Goal: Task Accomplishment & Management: Use online tool/utility

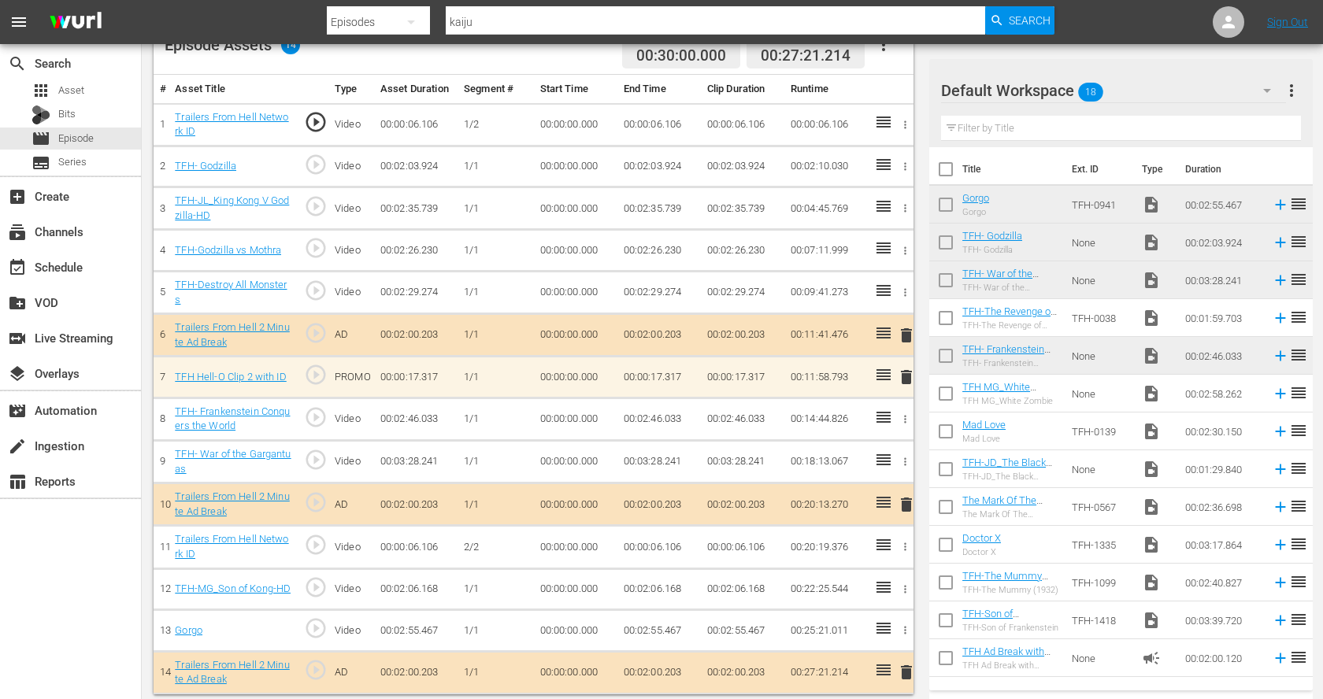
scroll to position [181, 0]
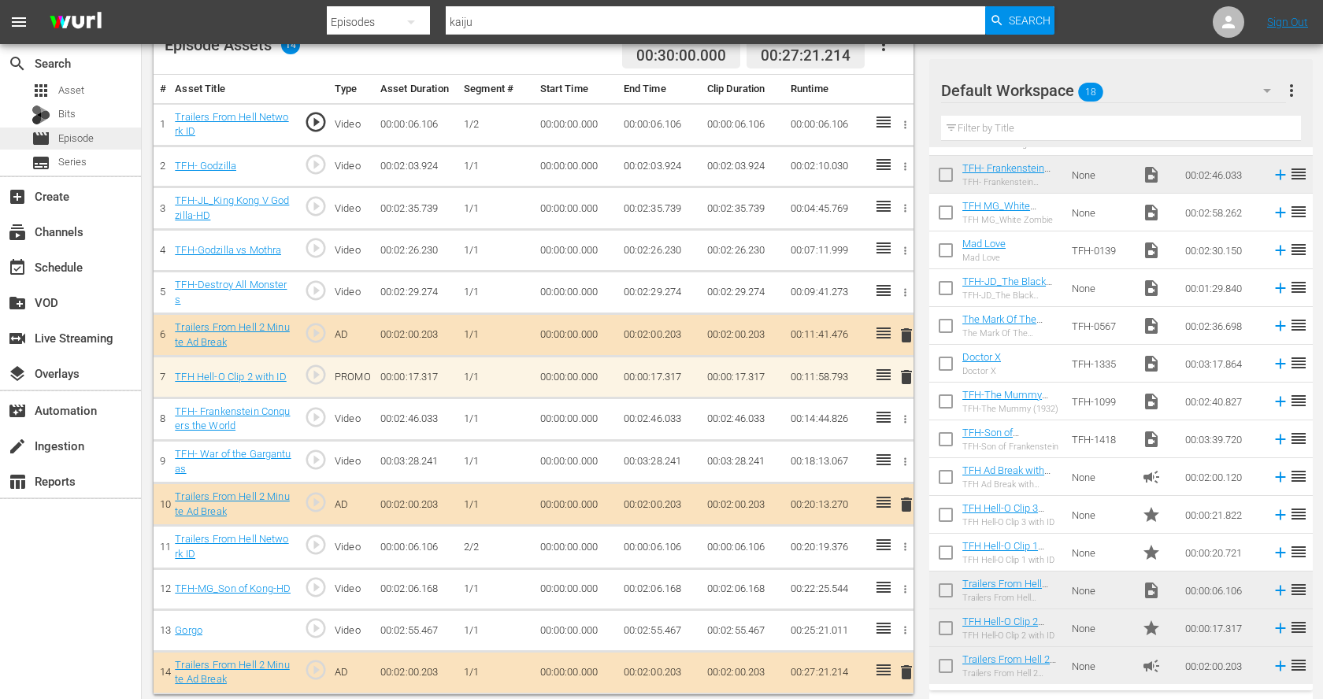
click at [77, 134] on span "Episode" at bounding box center [75, 139] width 35 height 16
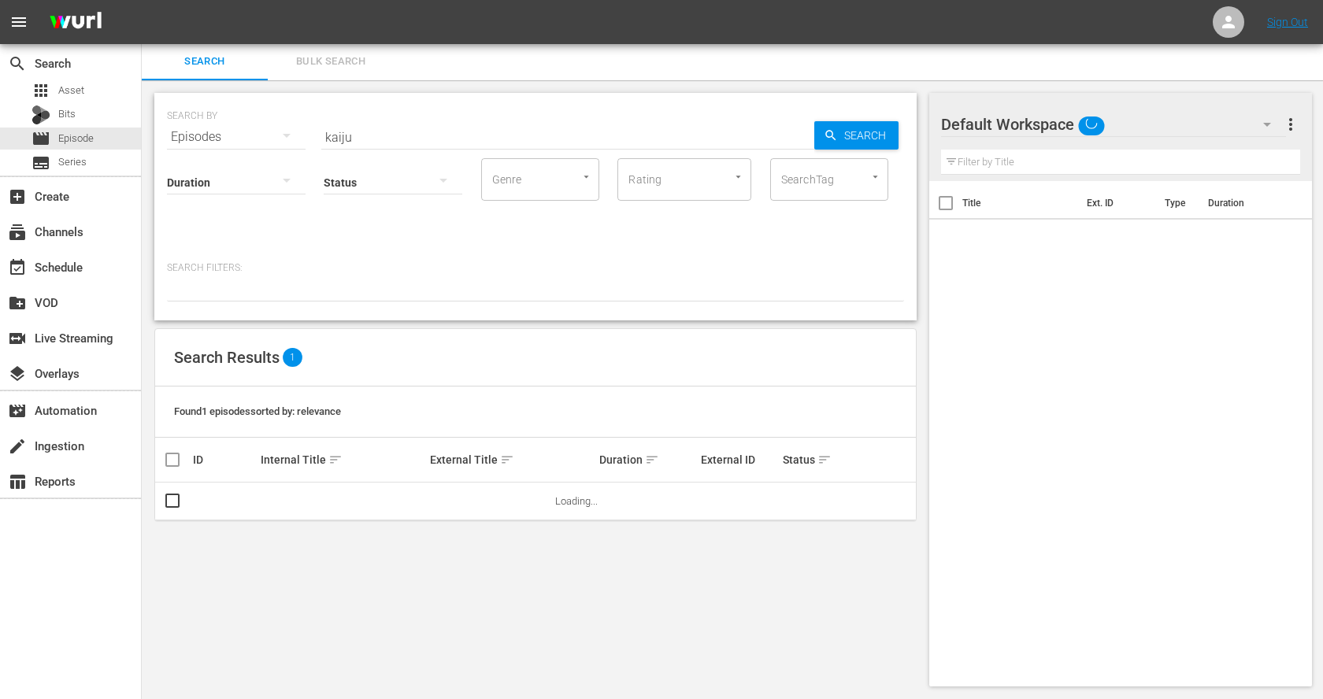
scroll to position [2, 0]
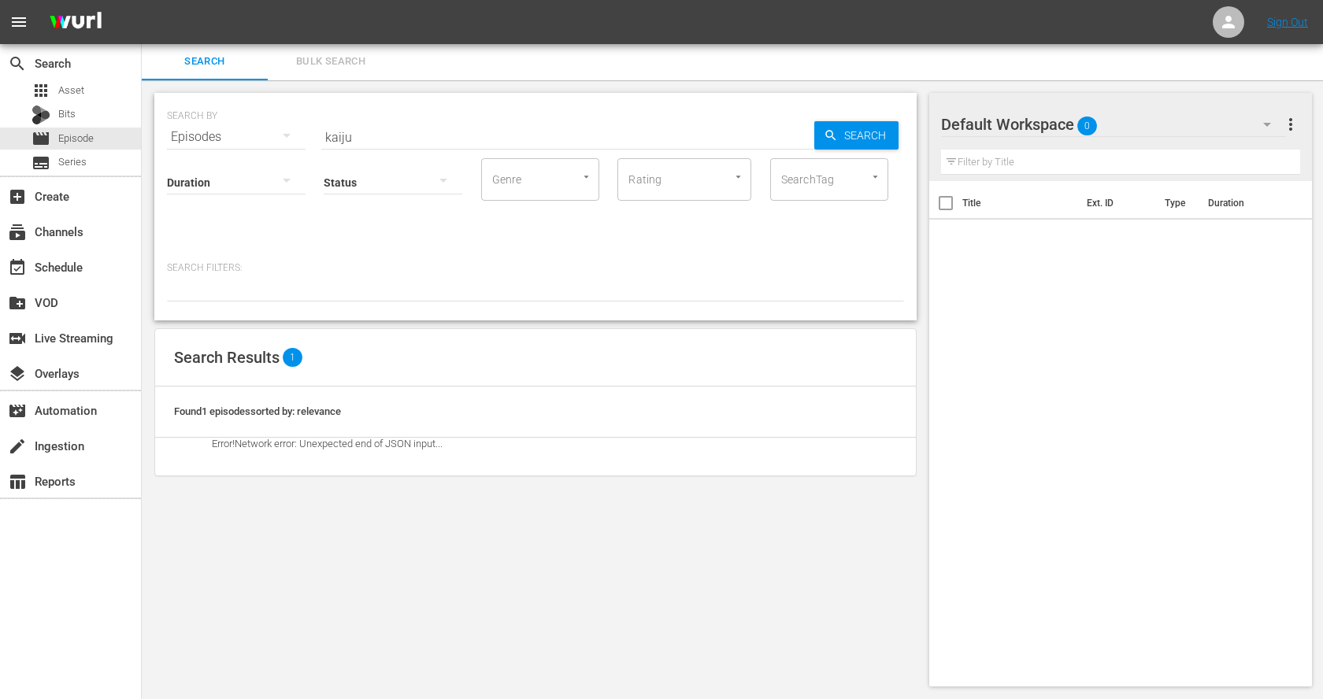
click at [77, 134] on span "Episode" at bounding box center [75, 139] width 35 height 16
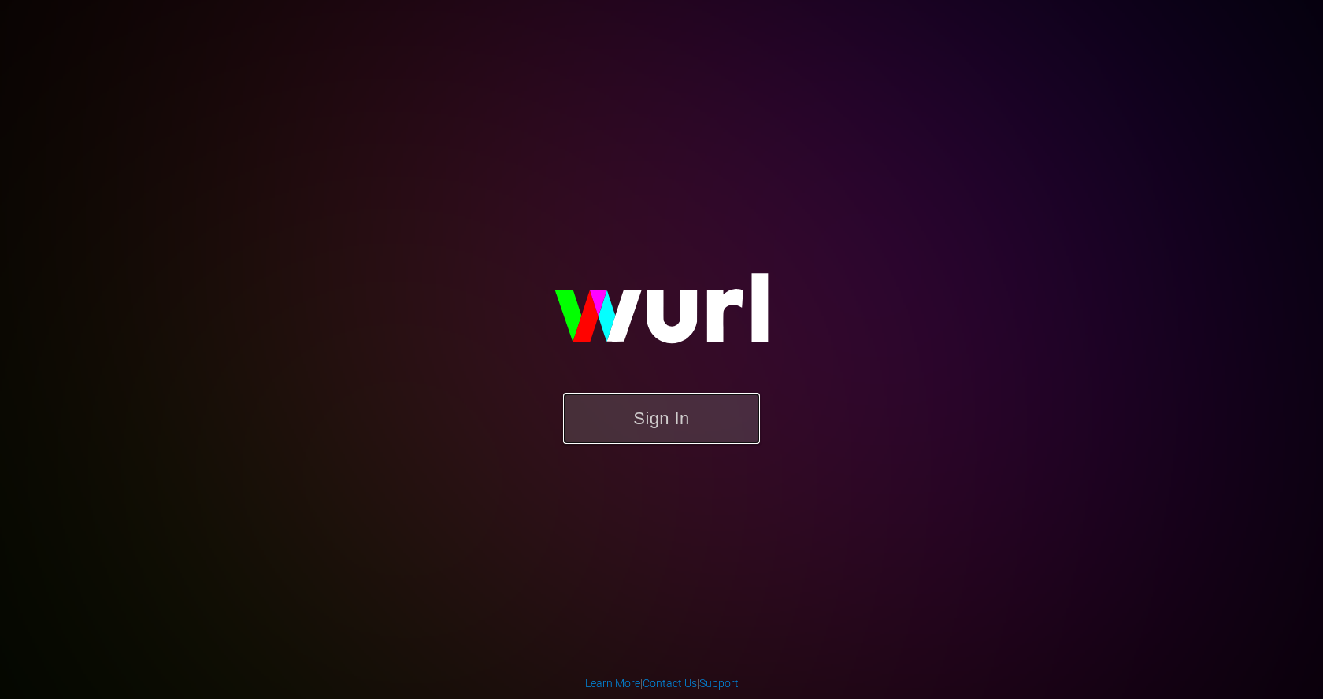
click at [658, 409] on button "Sign In" at bounding box center [661, 418] width 197 height 51
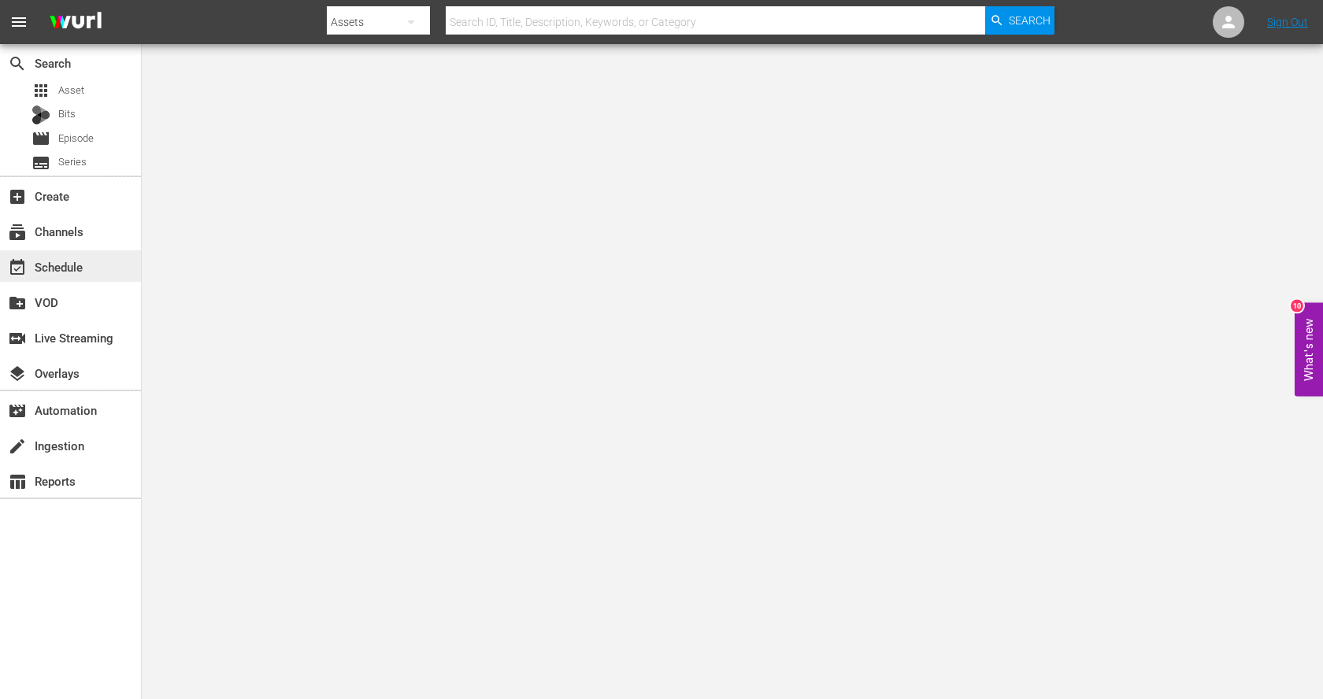
click at [57, 268] on div "event_available Schedule" at bounding box center [44, 264] width 88 height 14
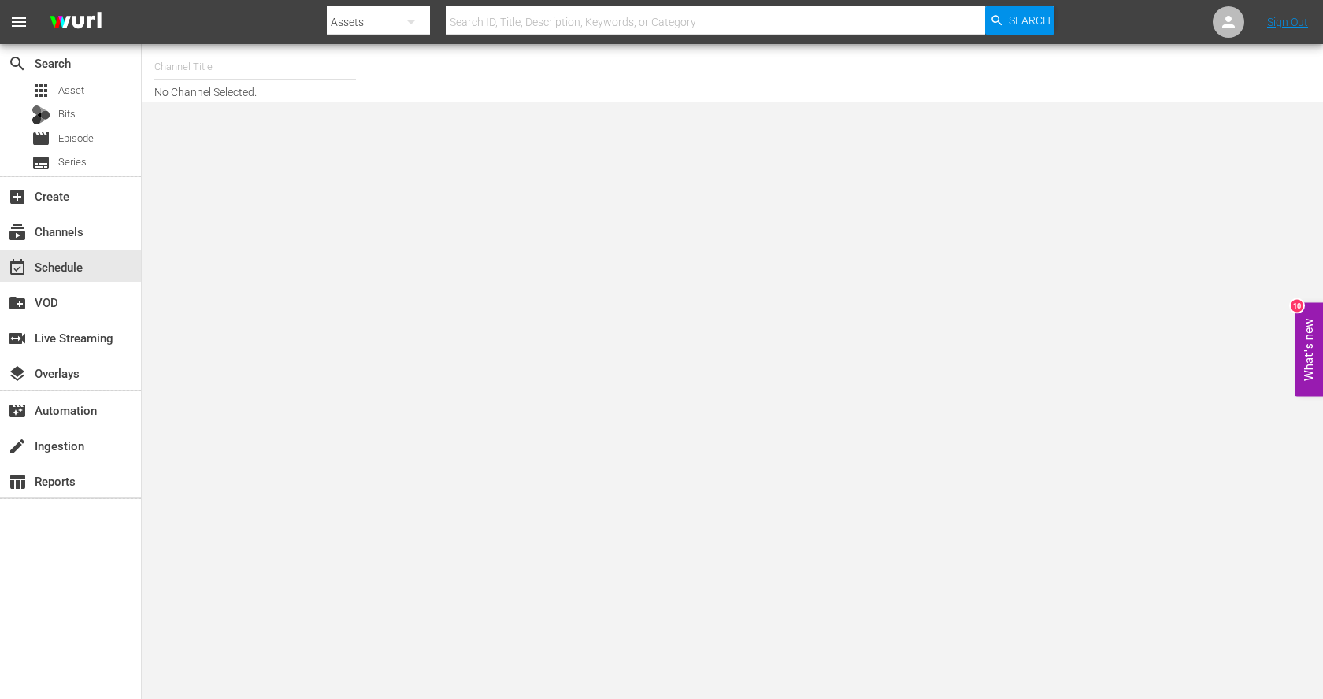
click at [262, 72] on input "text" at bounding box center [255, 67] width 202 height 38
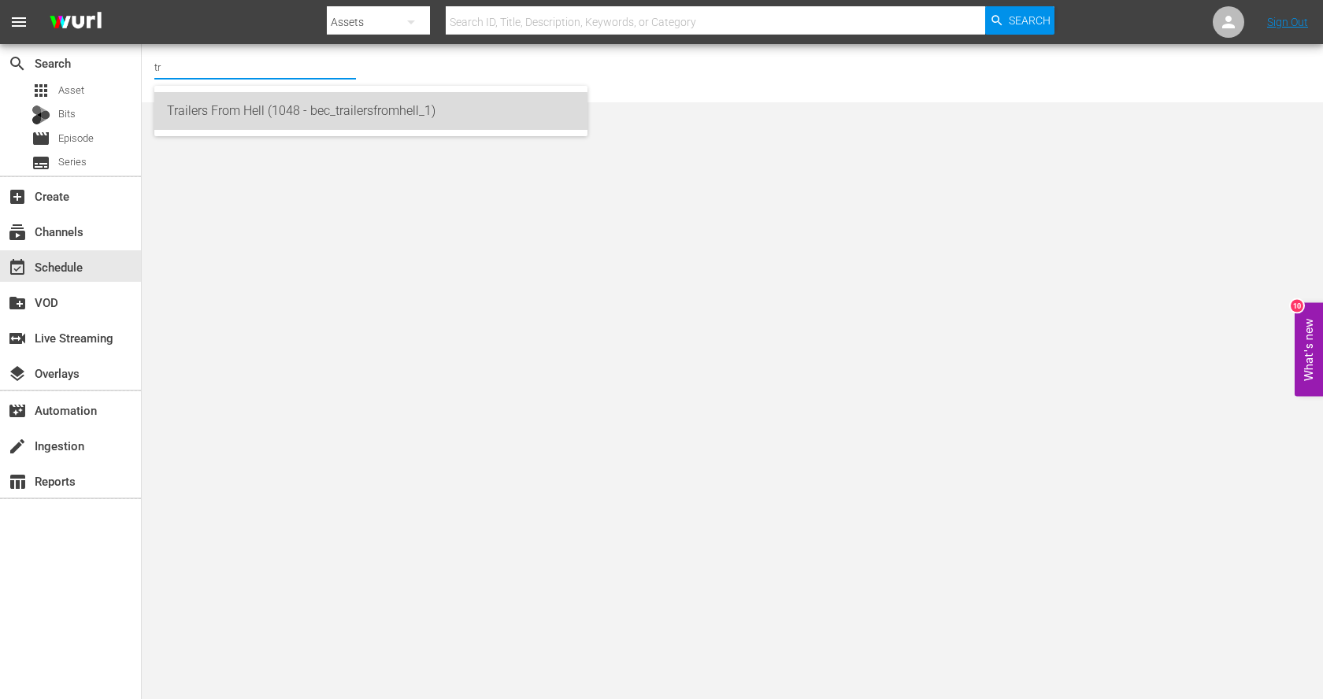
click at [337, 116] on div "Trailers From Hell (1048 - bec_trailersfromhell_1)" at bounding box center [371, 111] width 408 height 38
type input "Trailers From Hell (1048 - bec_trailersfromhell_1)"
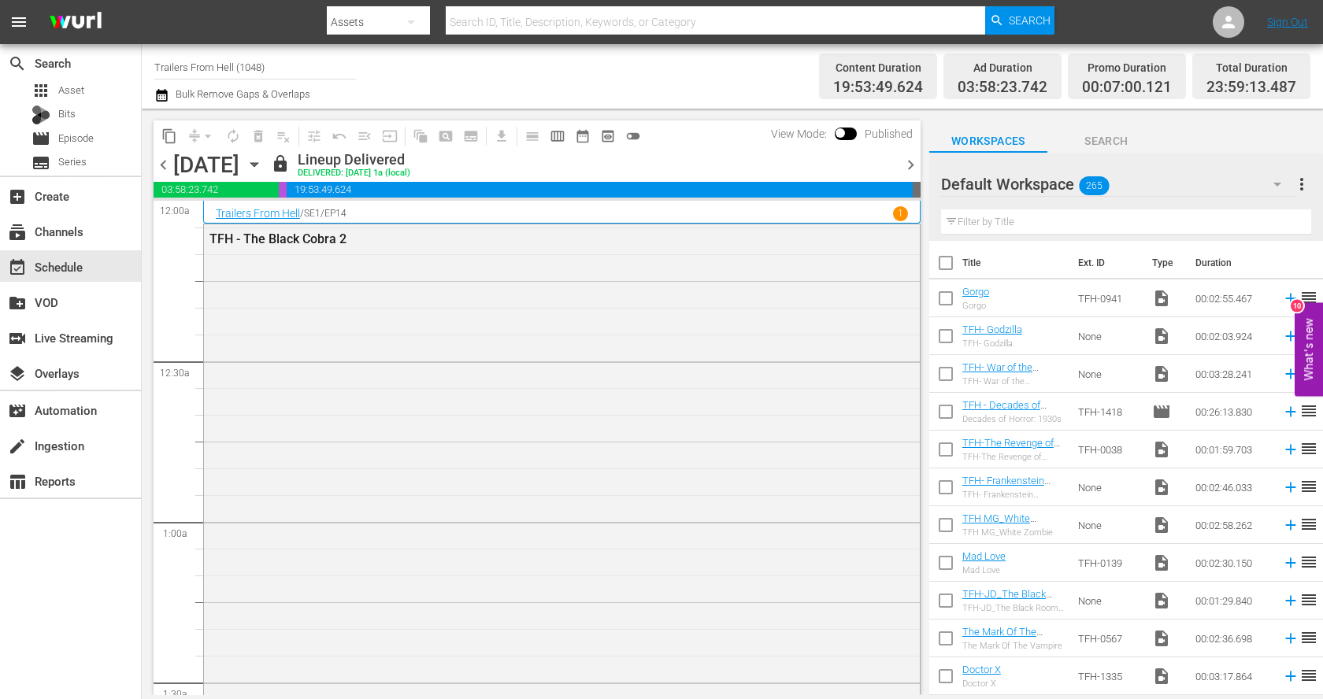
click at [263, 161] on icon "button" at bounding box center [254, 164] width 17 height 17
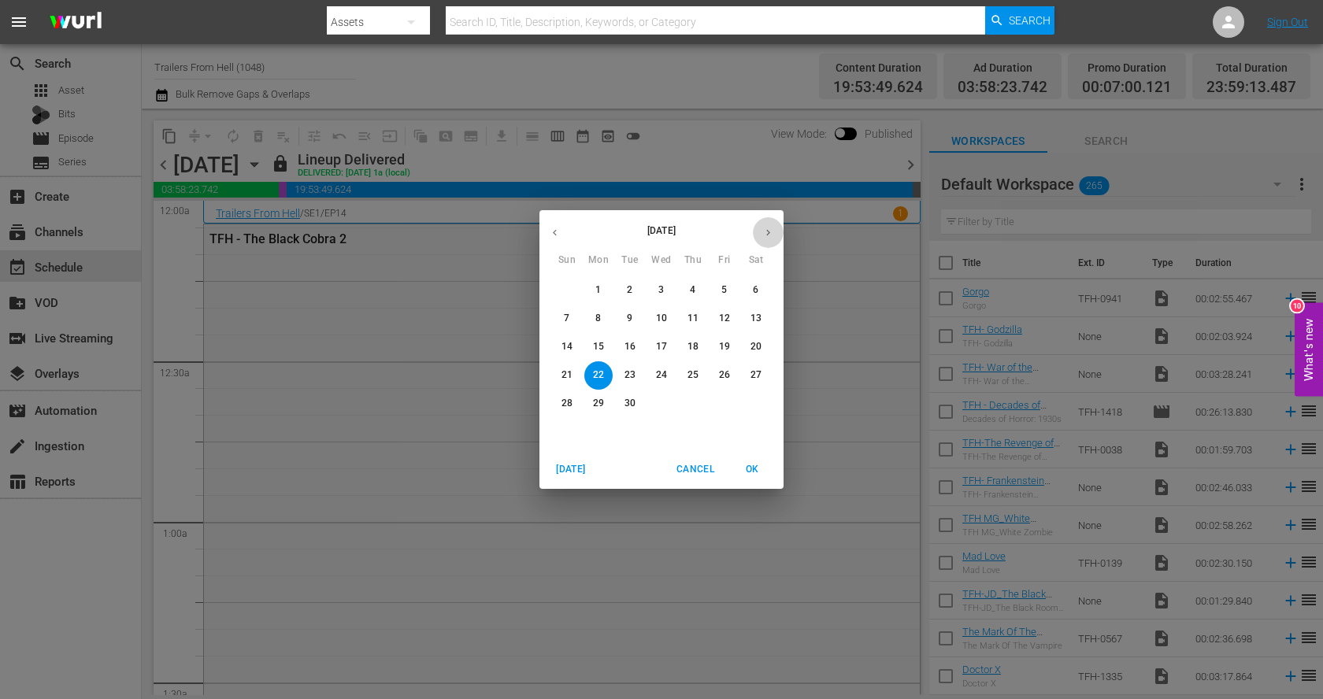
click at [763, 234] on icon "button" at bounding box center [768, 233] width 12 height 12
click at [572, 313] on span "5" at bounding box center [567, 318] width 28 height 13
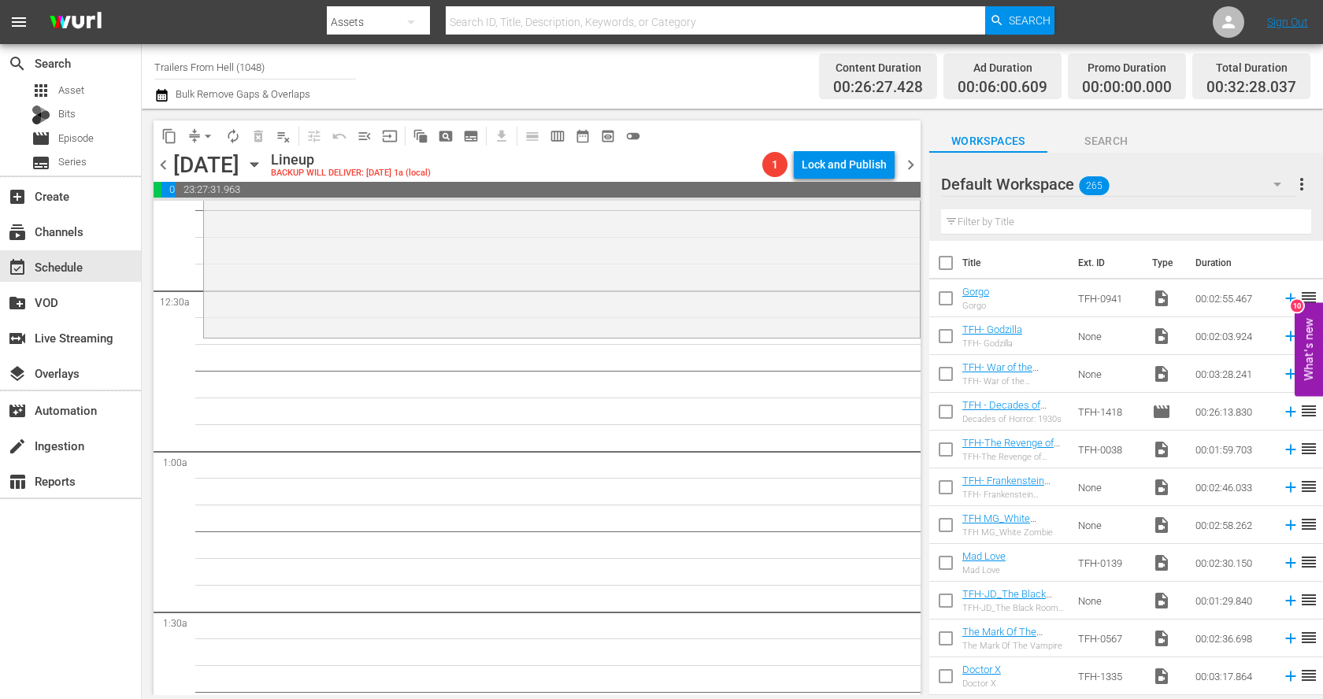
scroll to position [72, 0]
click at [1094, 227] on input "text" at bounding box center [1126, 221] width 370 height 25
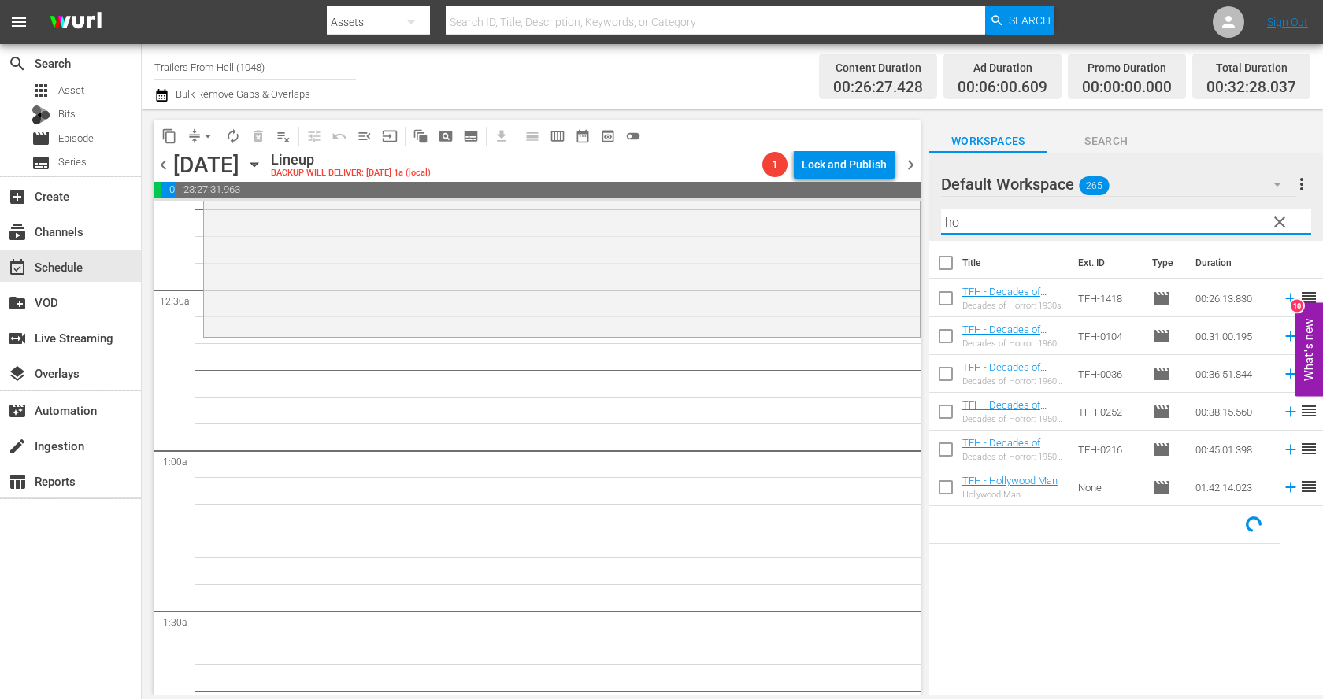
type input "h"
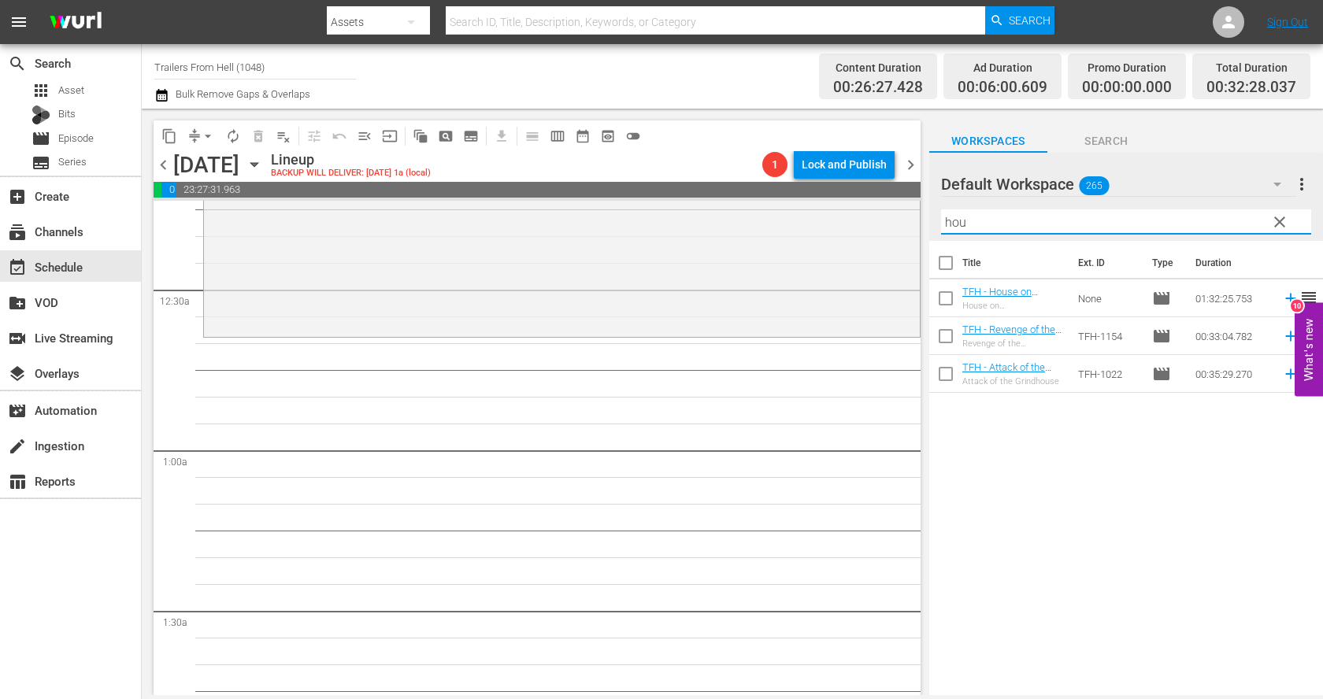
scroll to position [0, 0]
type input "house on"
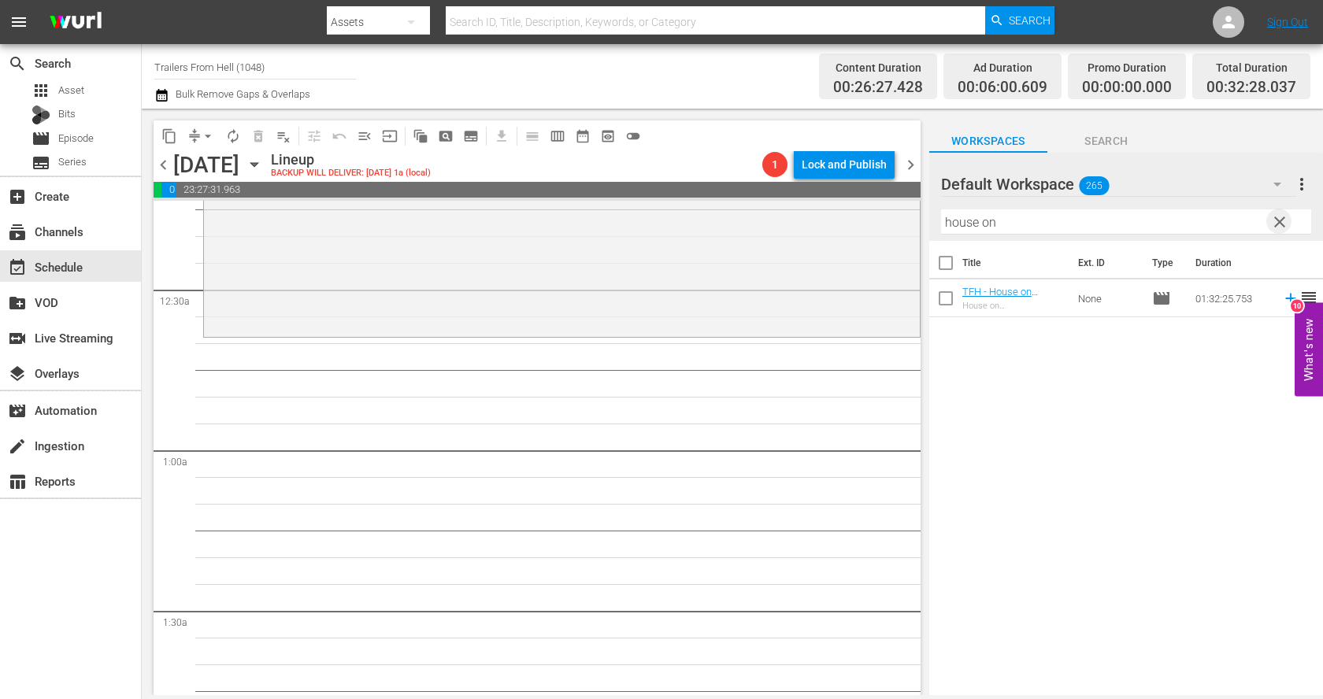
click at [1280, 217] on span "clear" at bounding box center [1279, 222] width 19 height 19
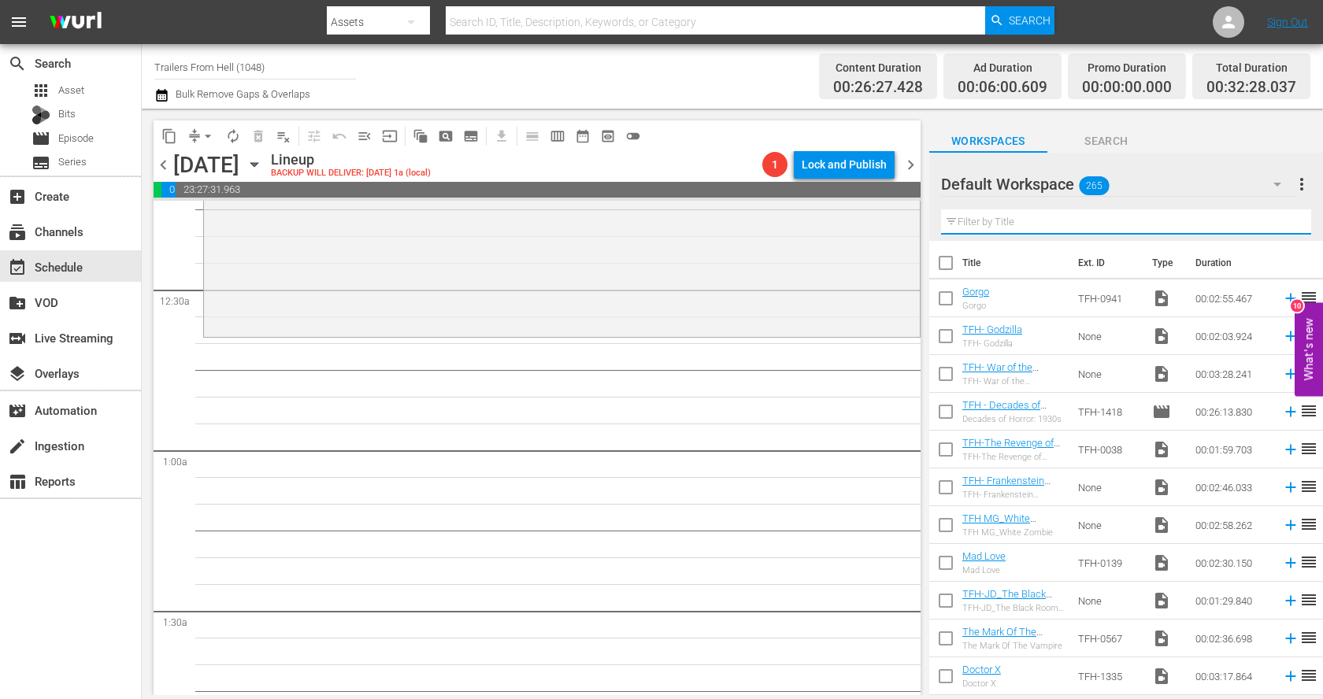
click at [979, 224] on input "text" at bounding box center [1126, 221] width 370 height 25
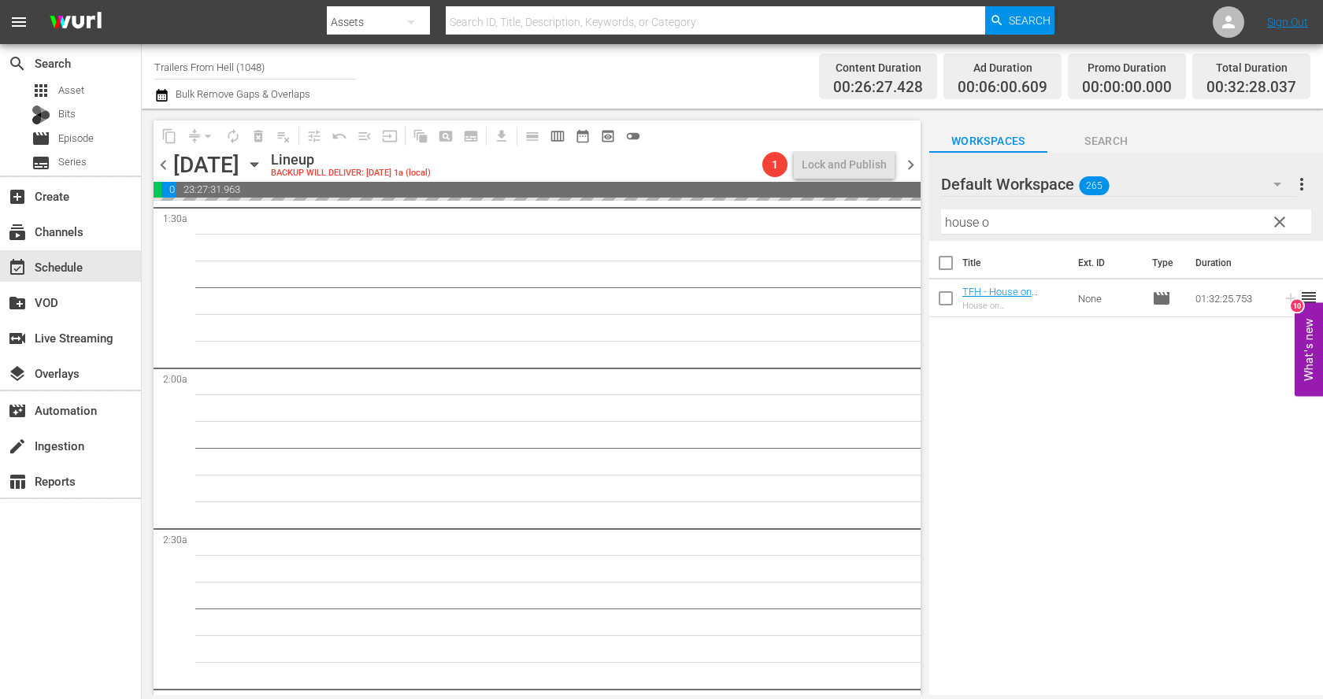
scroll to position [490, 0]
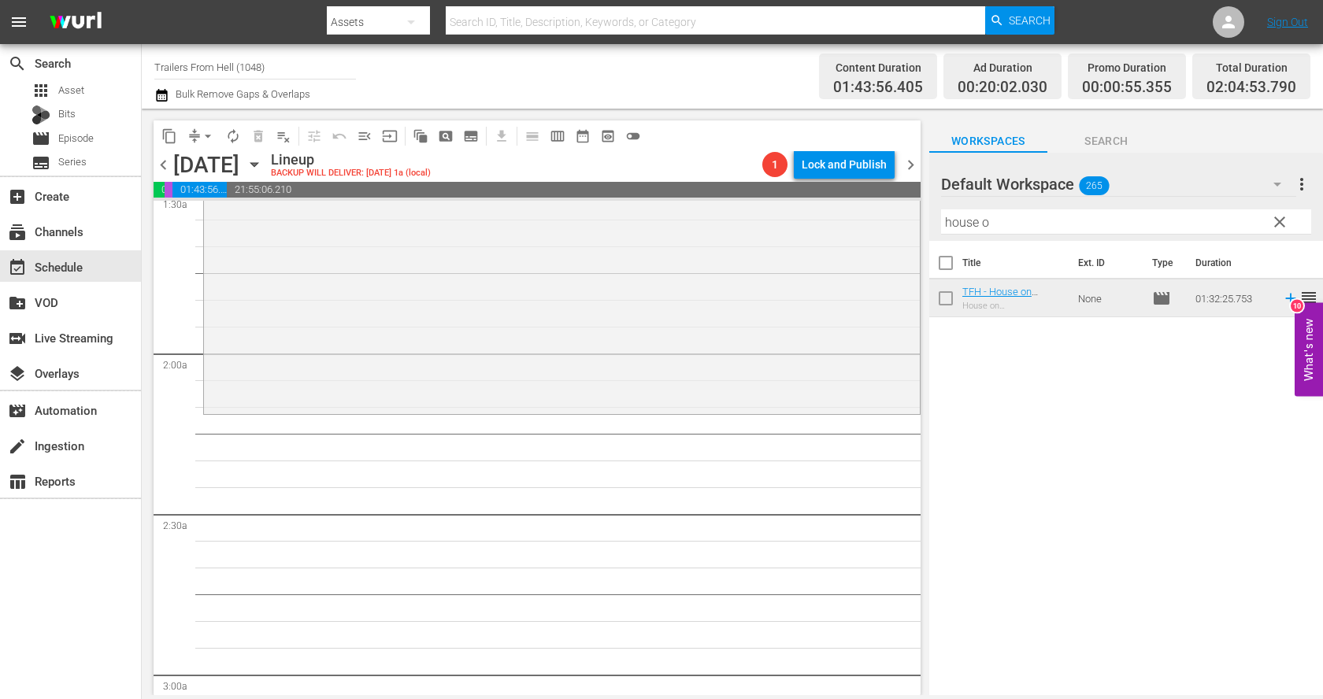
click at [1090, 206] on div "Filter by Title house o" at bounding box center [1126, 222] width 370 height 38
click at [1087, 222] on input "house o" at bounding box center [1126, 221] width 370 height 25
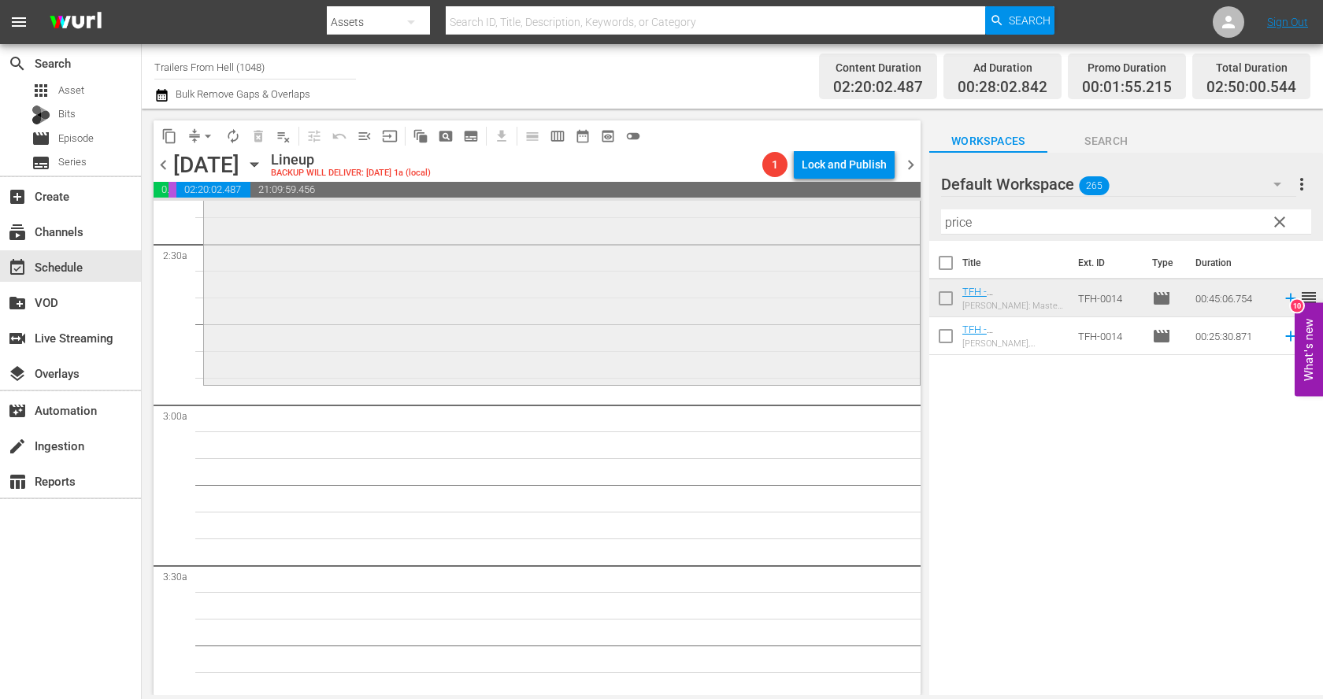
scroll to position [766, 0]
click at [979, 216] on input "price" at bounding box center [1126, 221] width 370 height 25
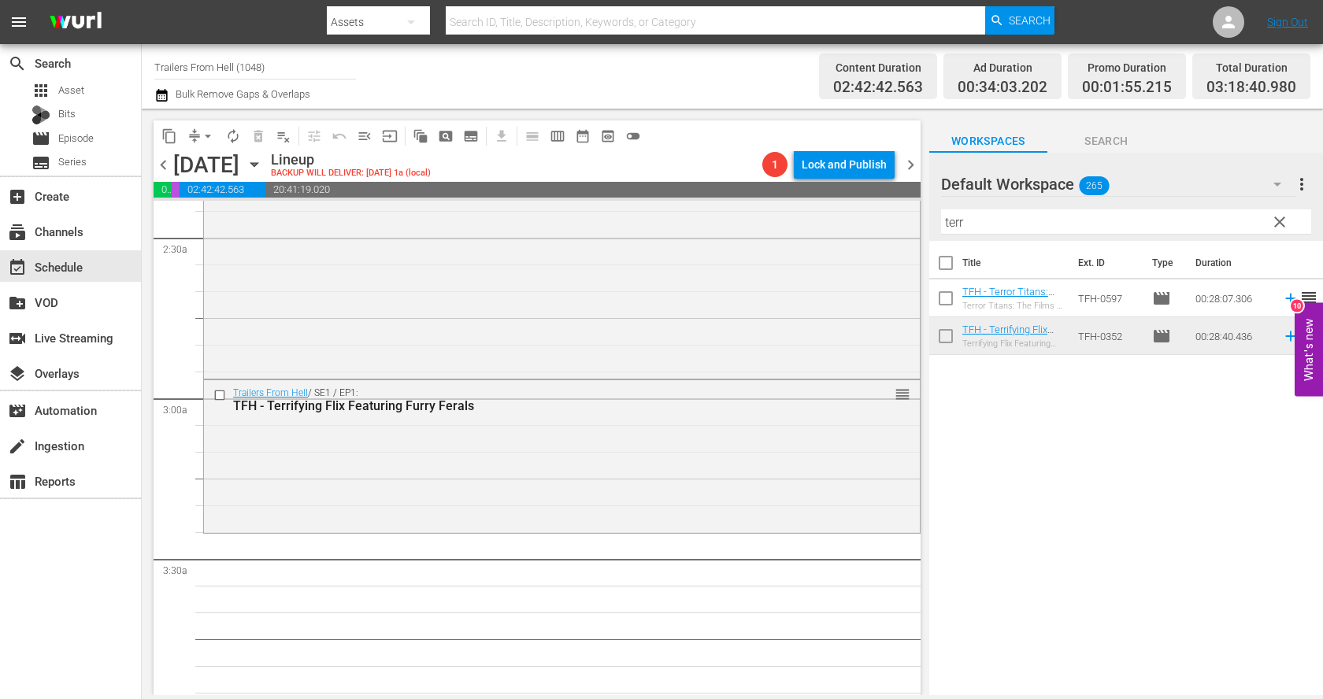
click at [1013, 214] on input "terr" at bounding box center [1126, 221] width 370 height 25
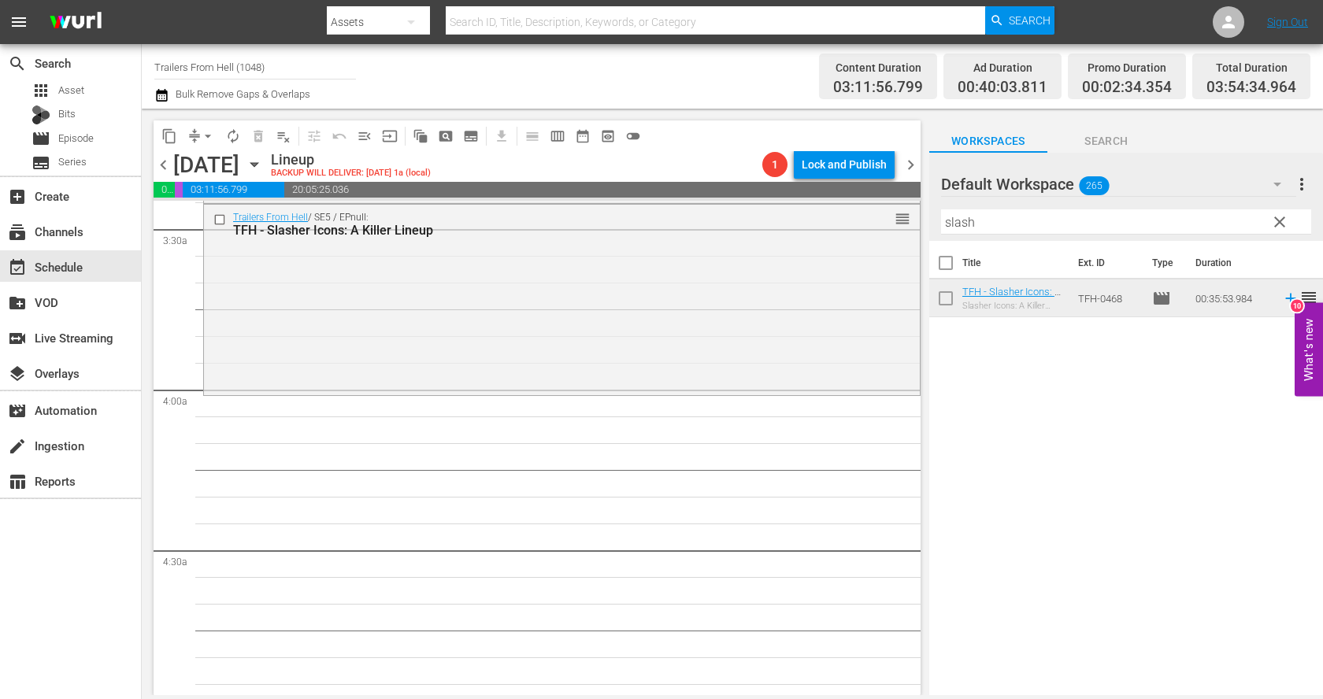
scroll to position [1142, 0]
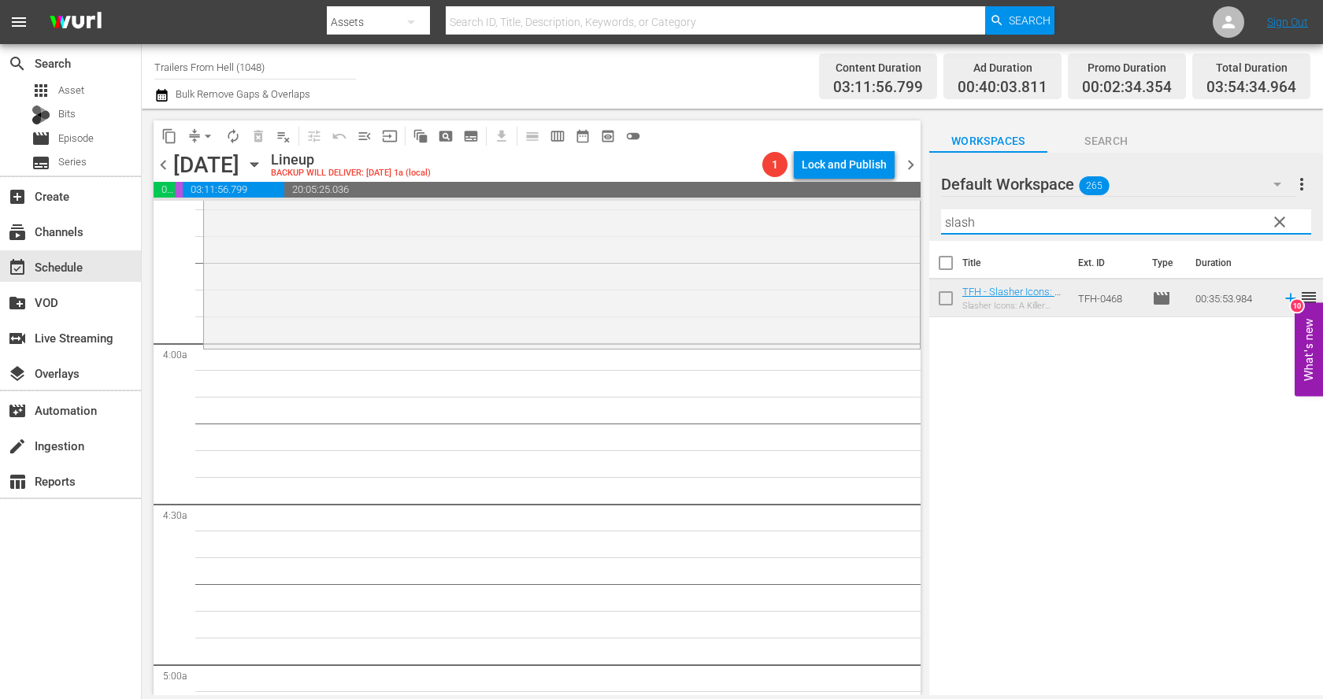
click at [1027, 219] on input "slash" at bounding box center [1126, 221] width 370 height 25
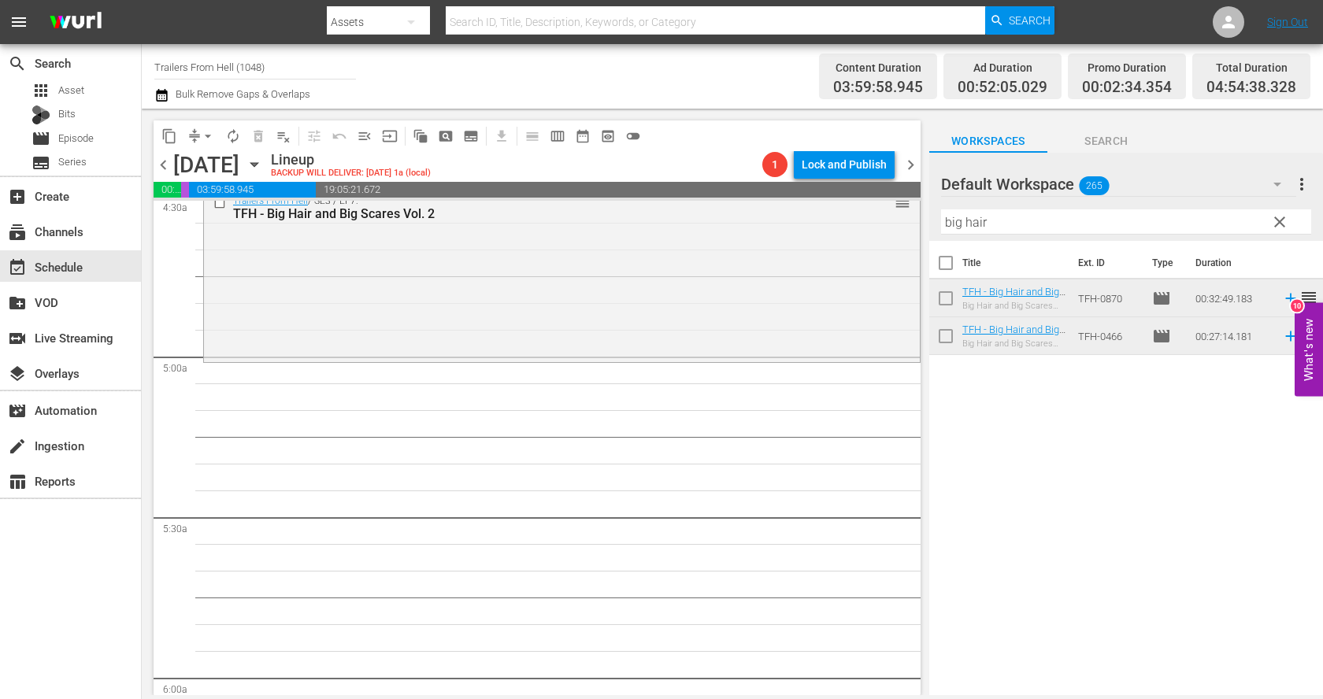
scroll to position [1452, 0]
click at [1072, 222] on input "big hair" at bounding box center [1126, 221] width 370 height 25
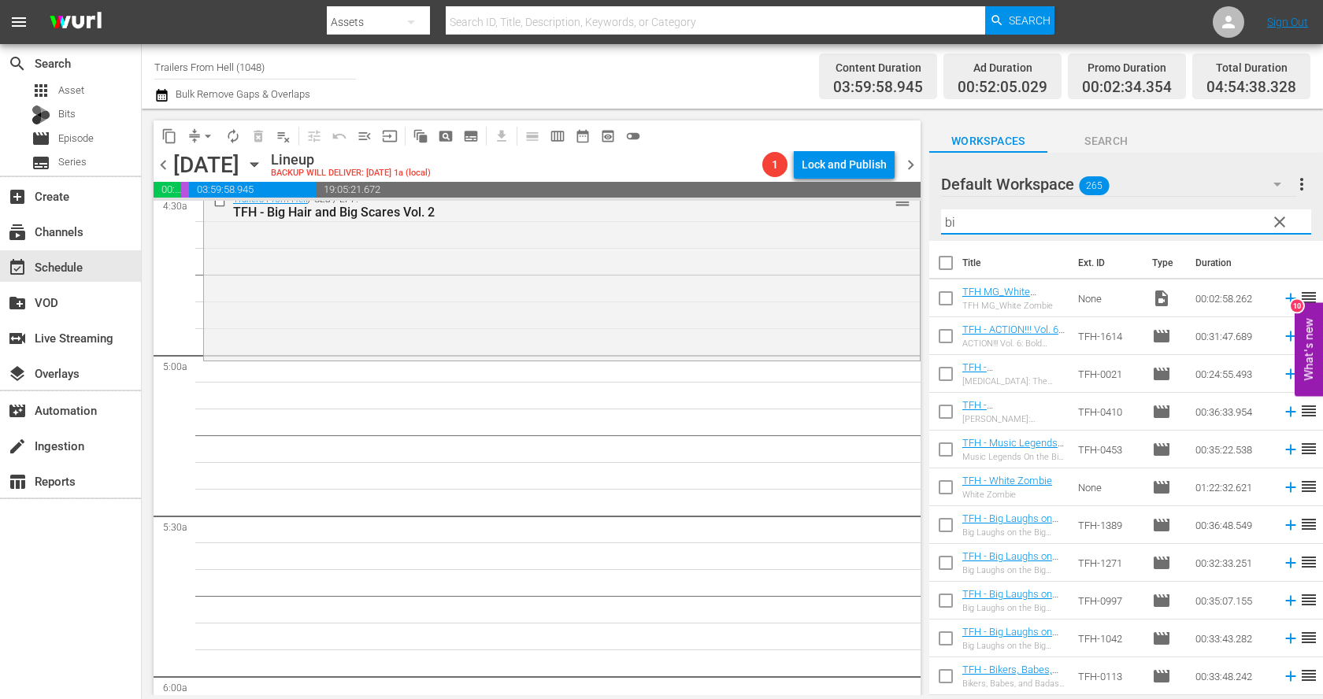
type input "b"
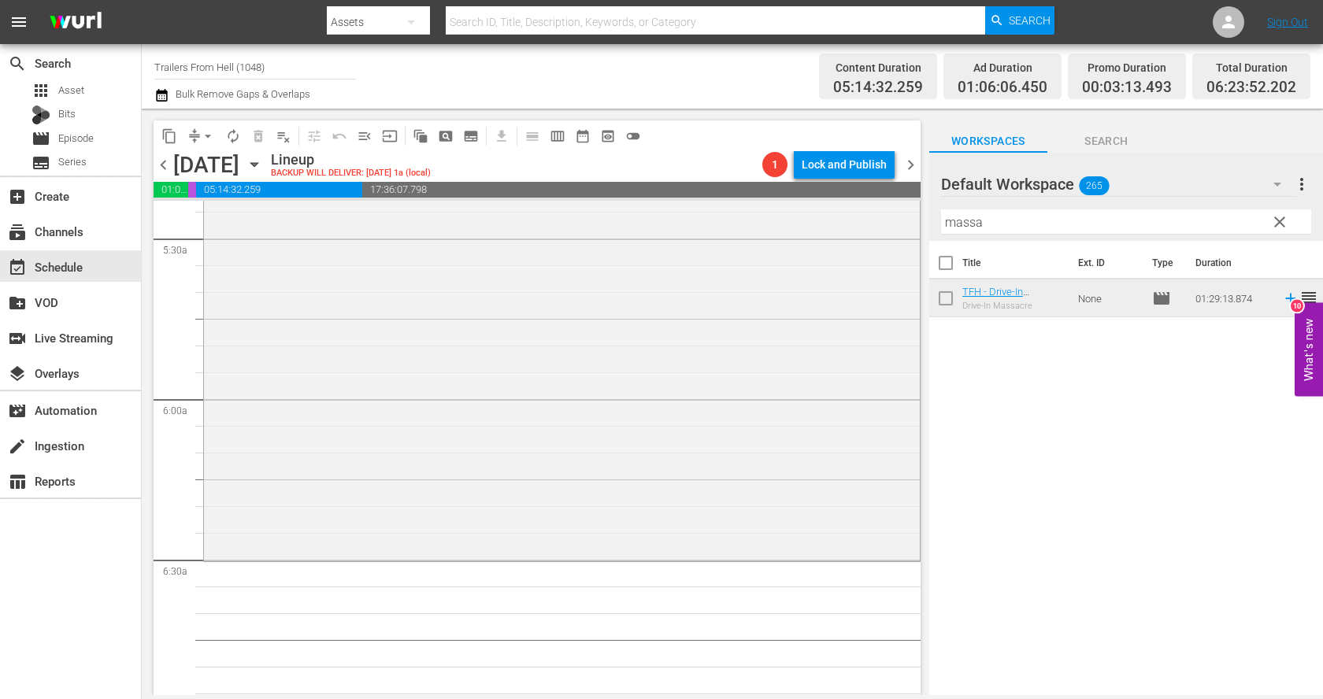
scroll to position [1794, 0]
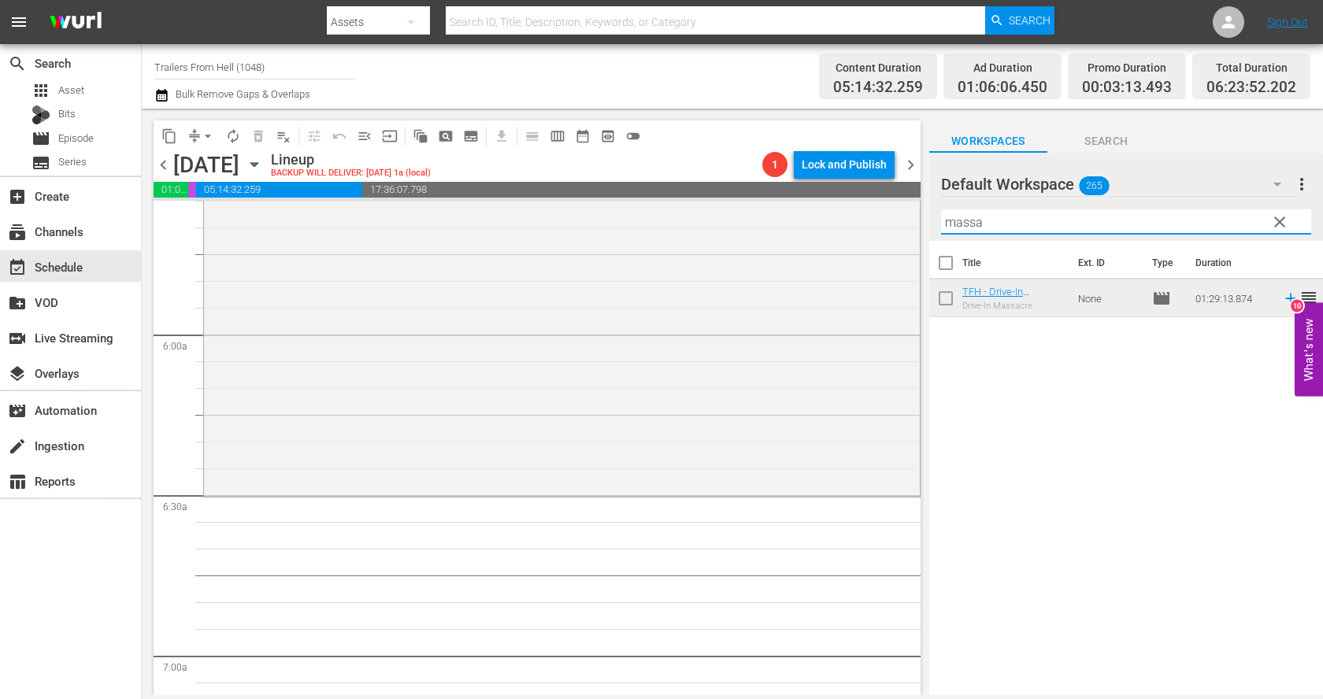
click at [1037, 228] on input "massa" at bounding box center [1126, 221] width 370 height 25
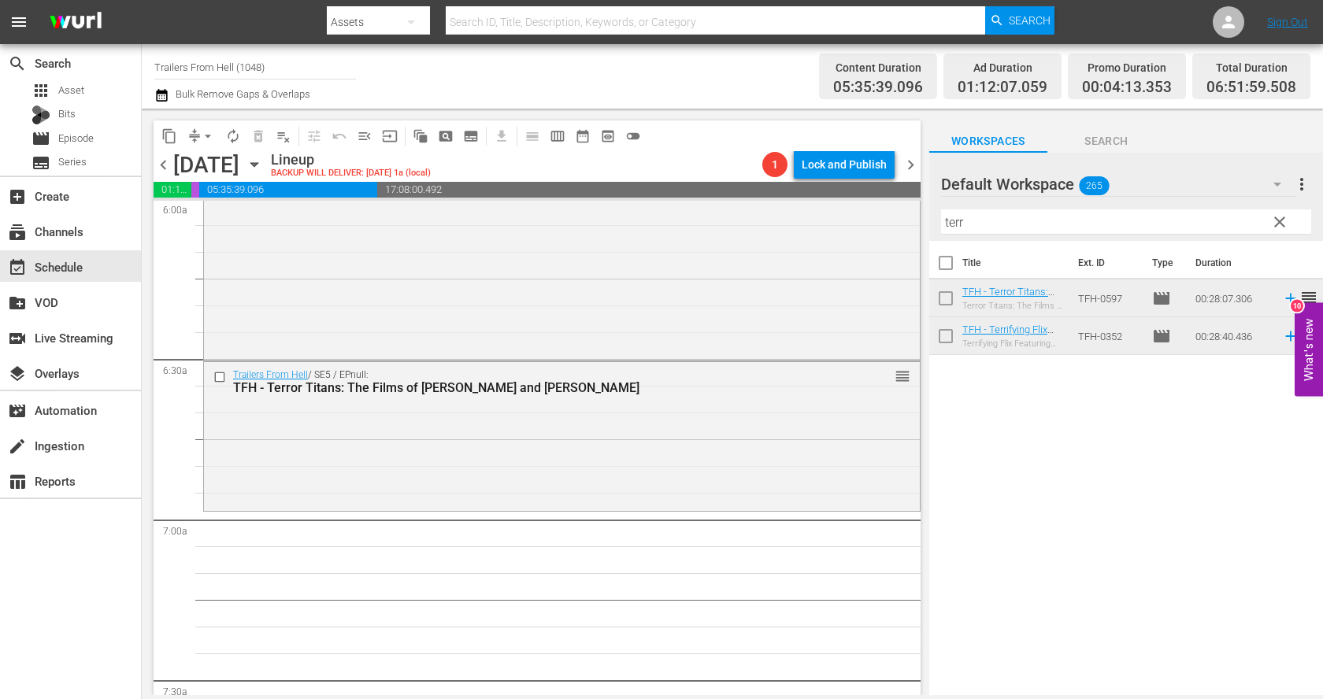
scroll to position [1988, 0]
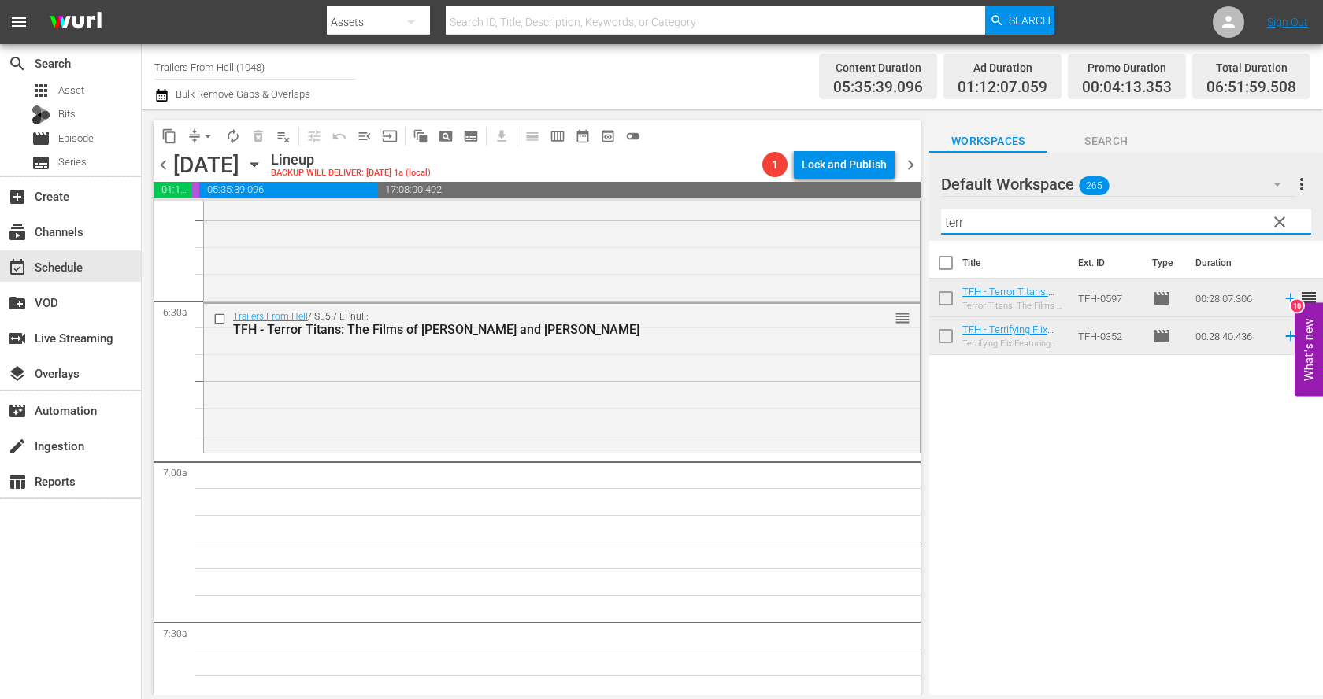
click at [968, 212] on input "terr" at bounding box center [1126, 221] width 370 height 25
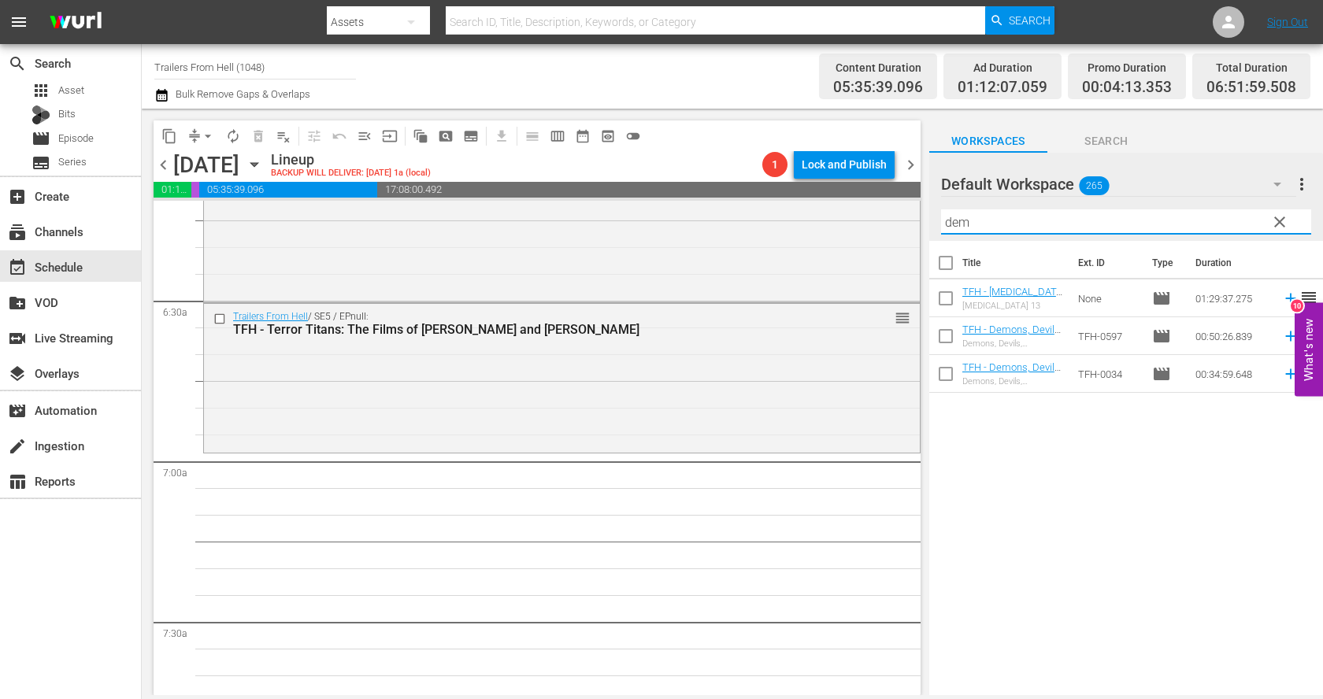
click at [1092, 424] on div "Title Ext. ID Type Duration TFH - [MEDICAL_DATA] 13 [MEDICAL_DATA] 13 None movi…" at bounding box center [1126, 469] width 394 height 457
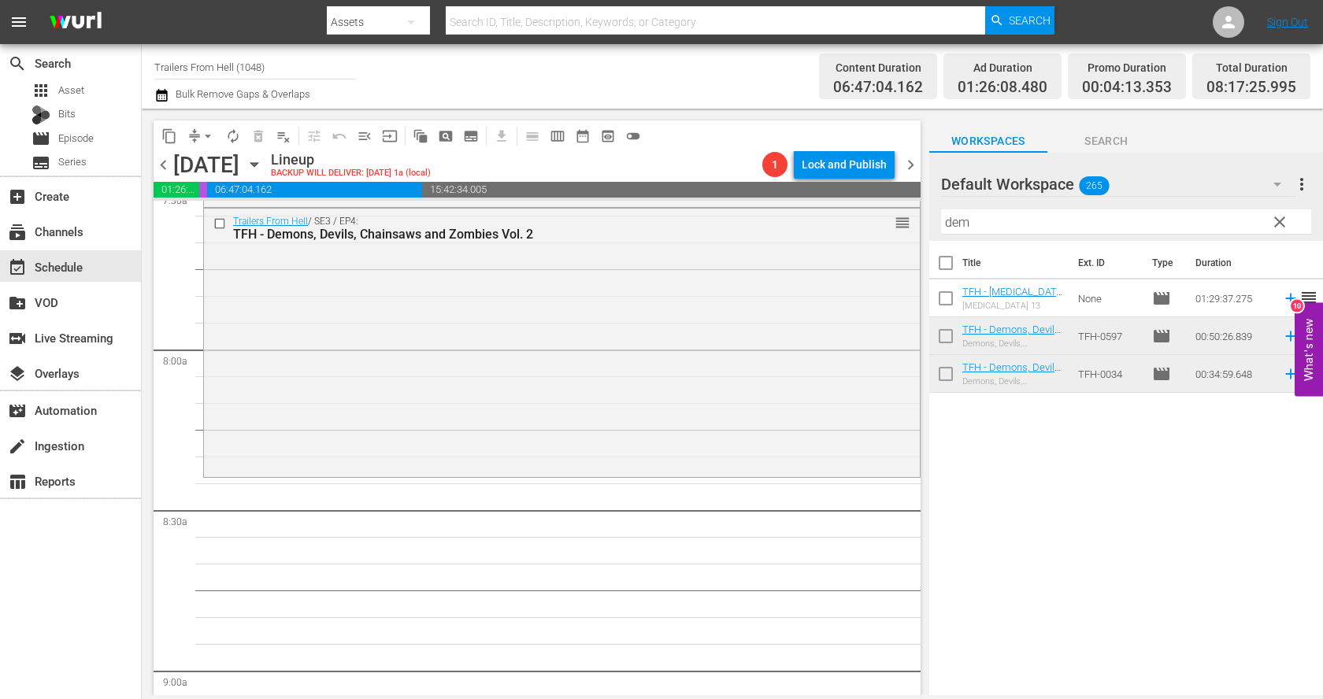
scroll to position [2430, 0]
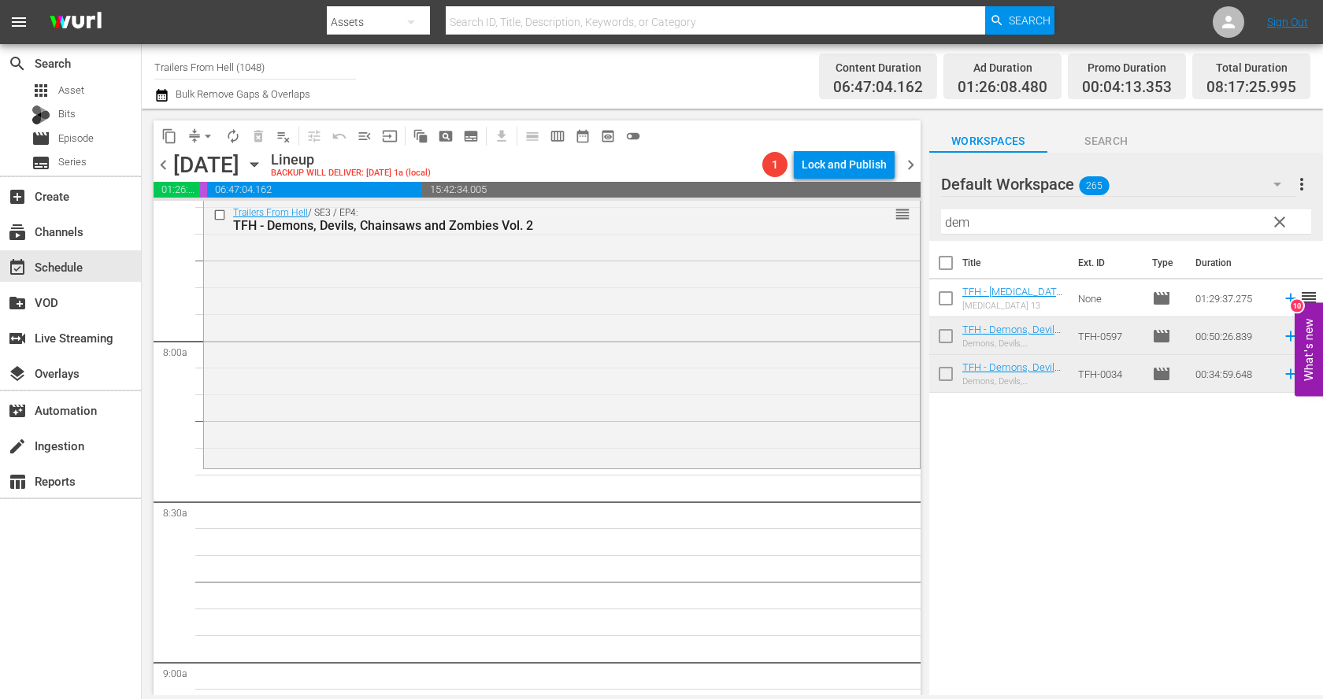
click at [1130, 221] on input "dem" at bounding box center [1126, 221] width 370 height 25
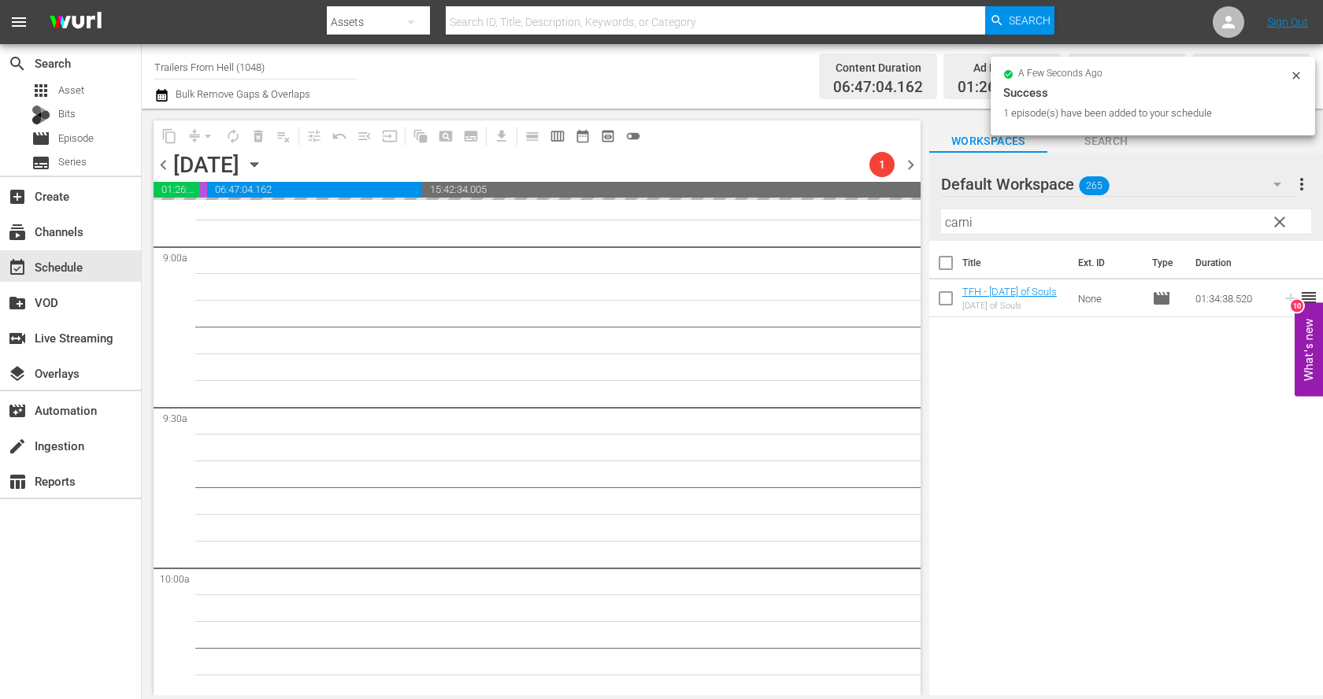
scroll to position [2858, 0]
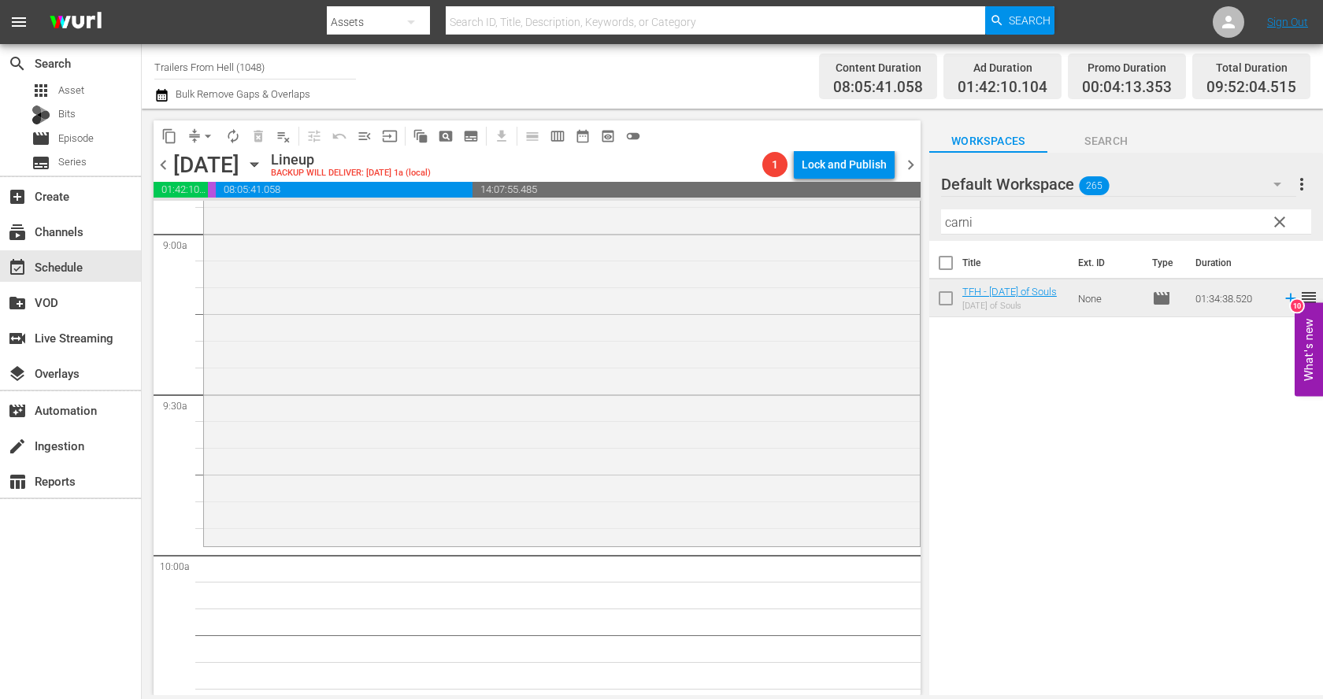
click at [1033, 223] on input "carni" at bounding box center [1126, 221] width 370 height 25
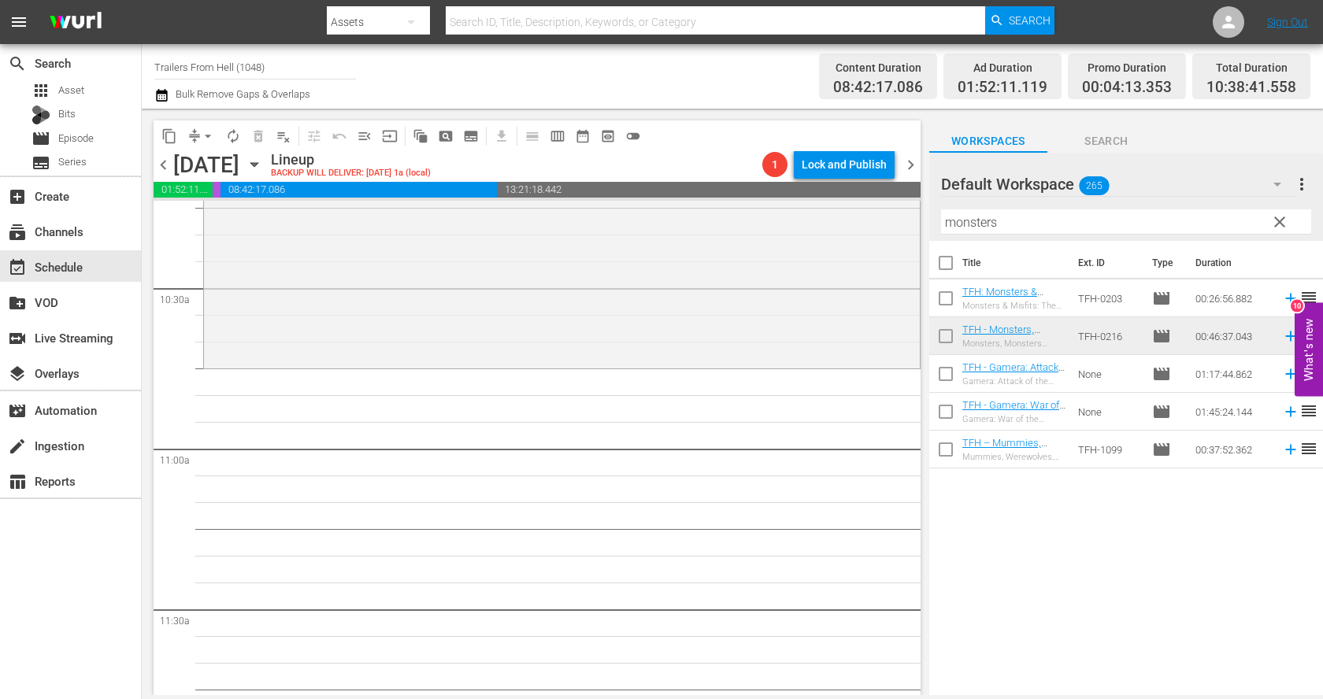
scroll to position [3301, 0]
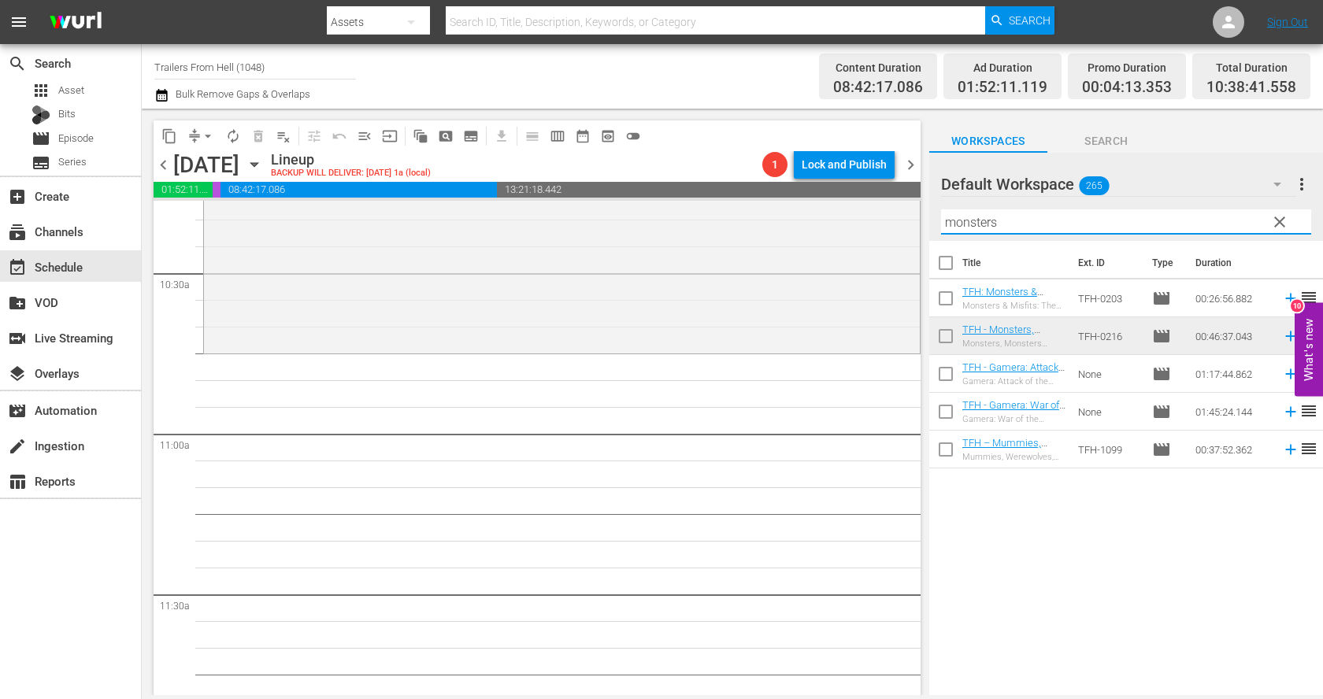
click at [1036, 220] on input "monsters" at bounding box center [1126, 221] width 370 height 25
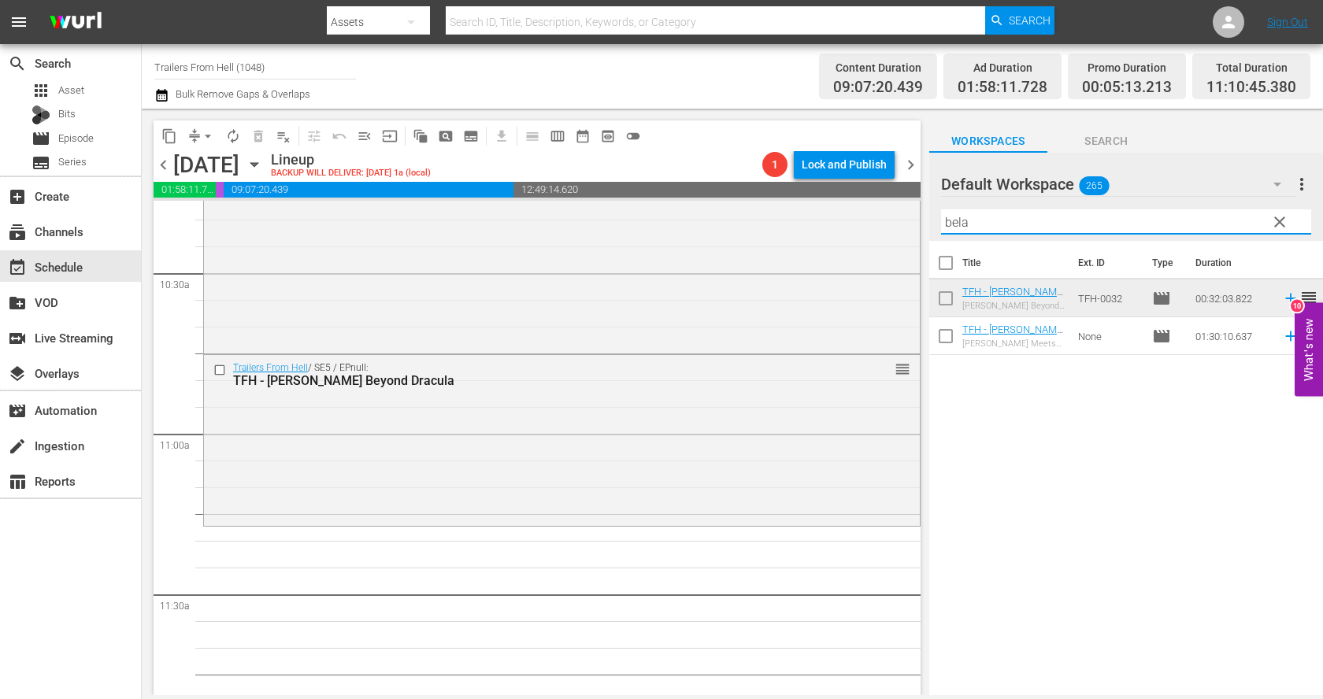
click at [1075, 217] on input "bela" at bounding box center [1126, 221] width 370 height 25
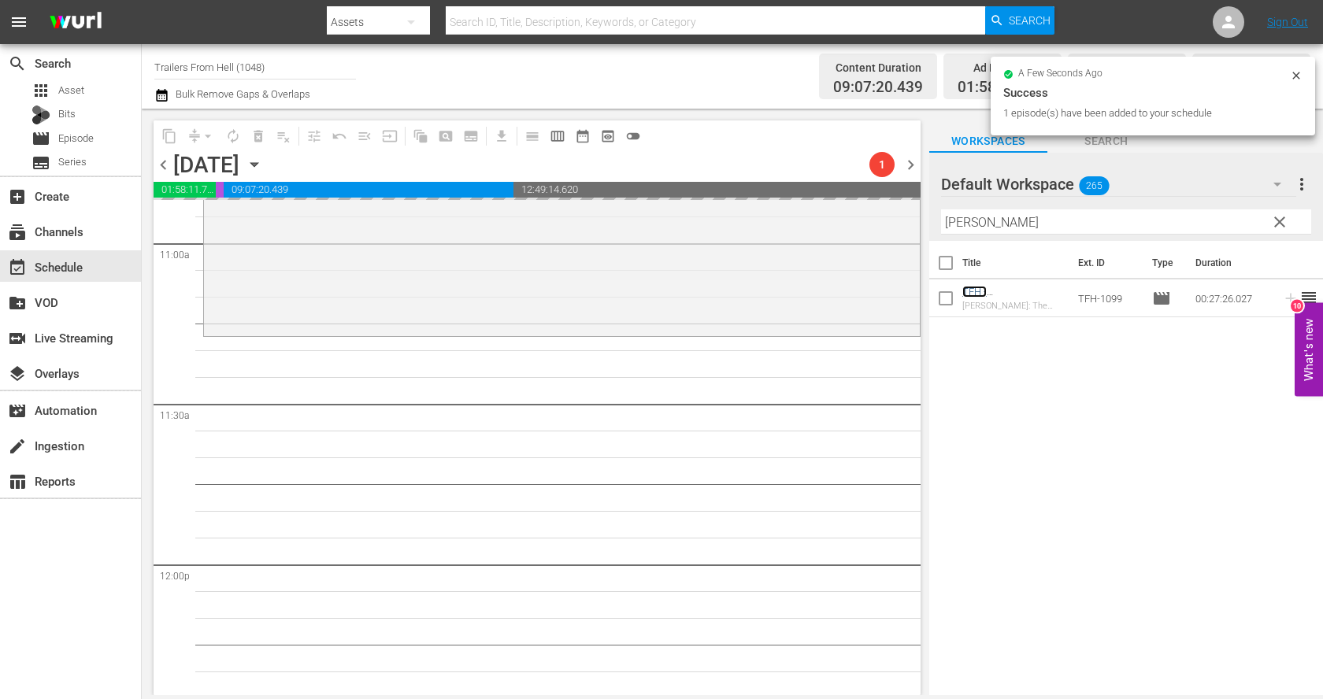
scroll to position [3491, 0]
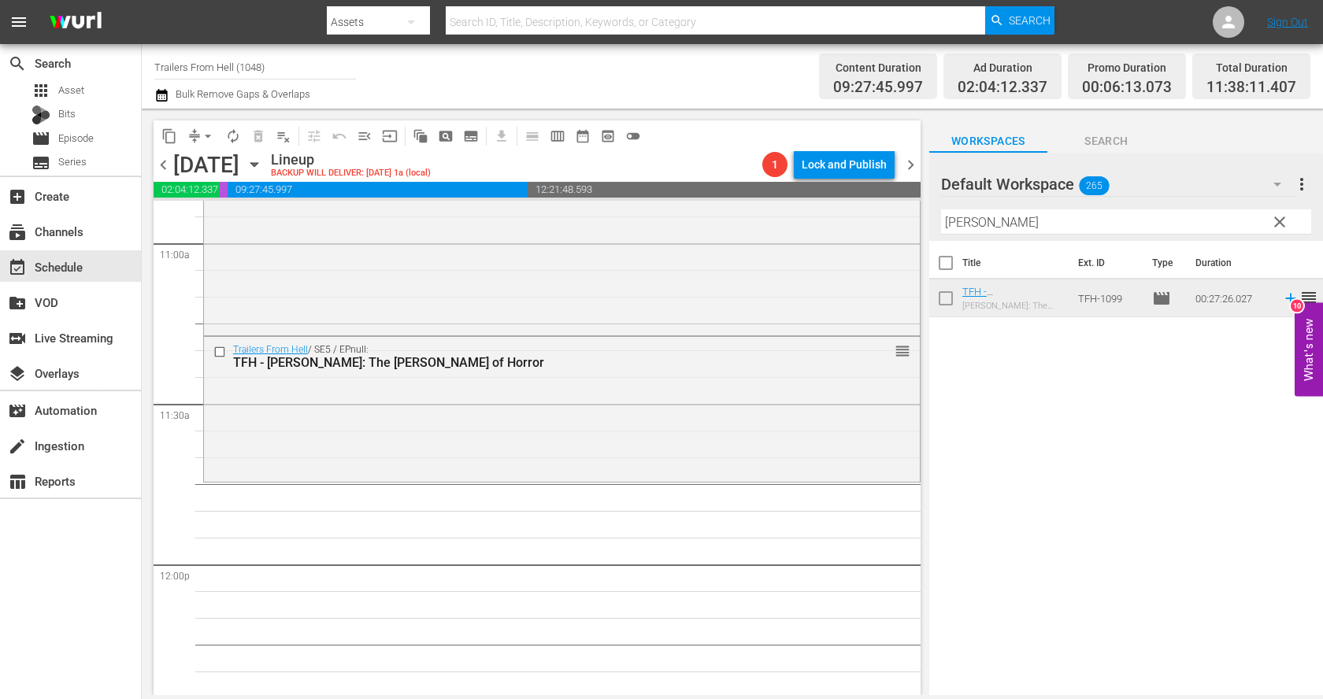
click at [1021, 220] on input "[PERSON_NAME]" at bounding box center [1126, 221] width 370 height 25
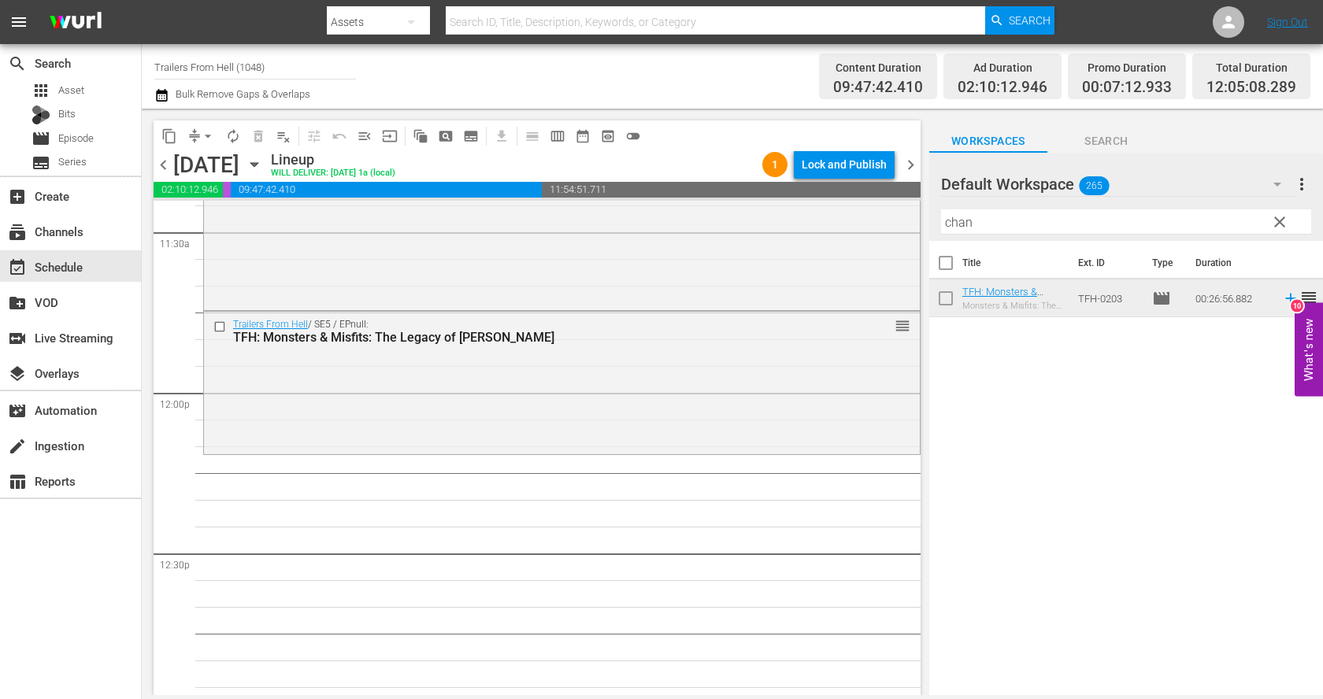
scroll to position [3697, 0]
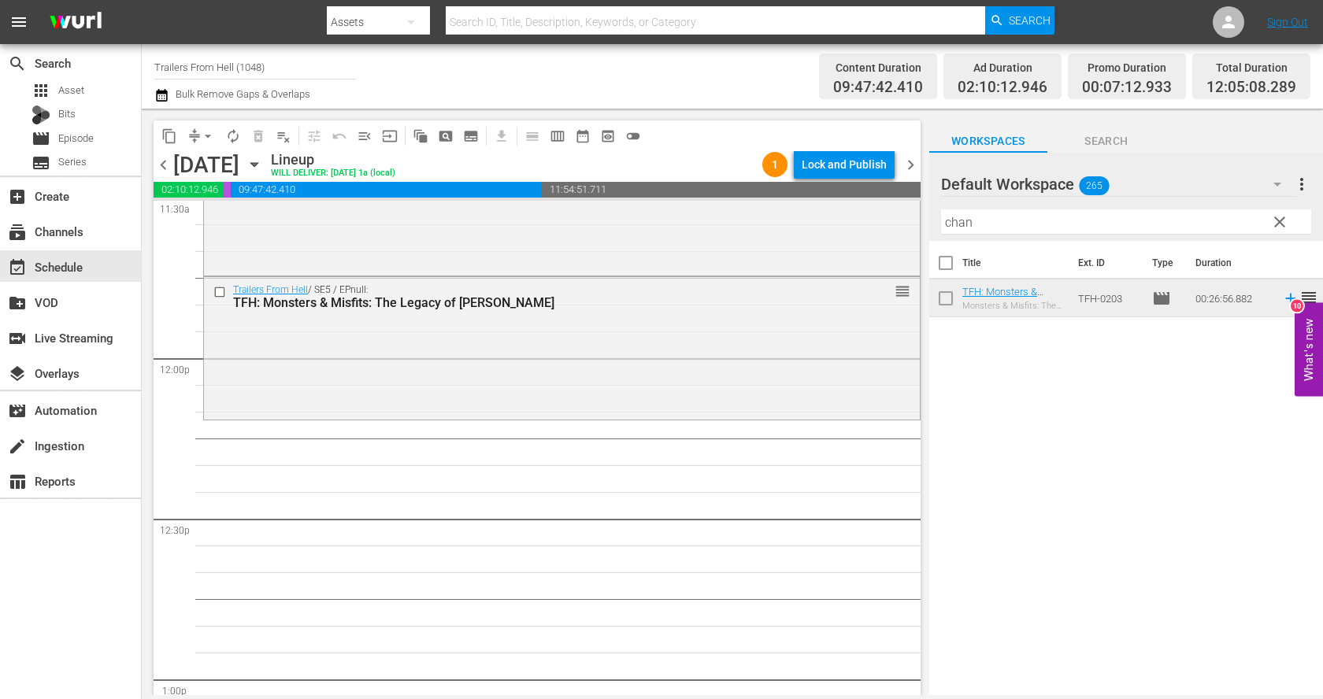
click at [1007, 224] on input "chan" at bounding box center [1126, 221] width 370 height 25
type input "o"
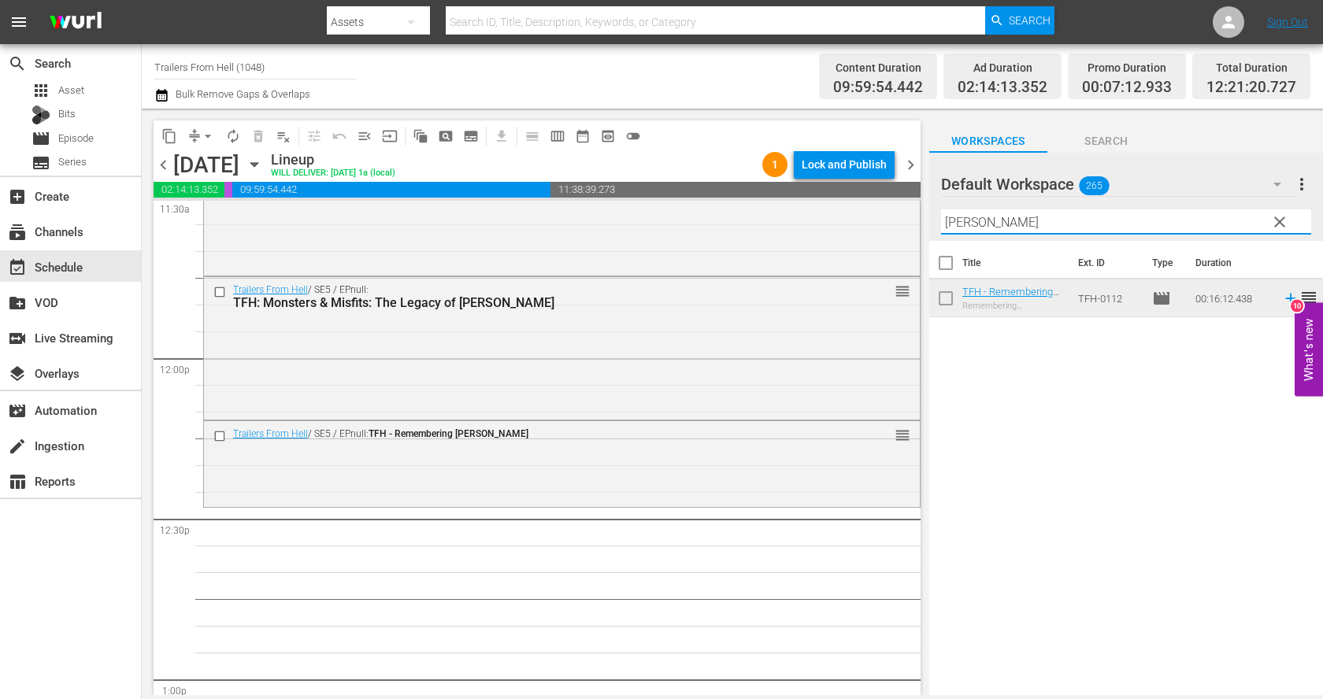
click at [1024, 228] on input "[PERSON_NAME]" at bounding box center [1126, 221] width 370 height 25
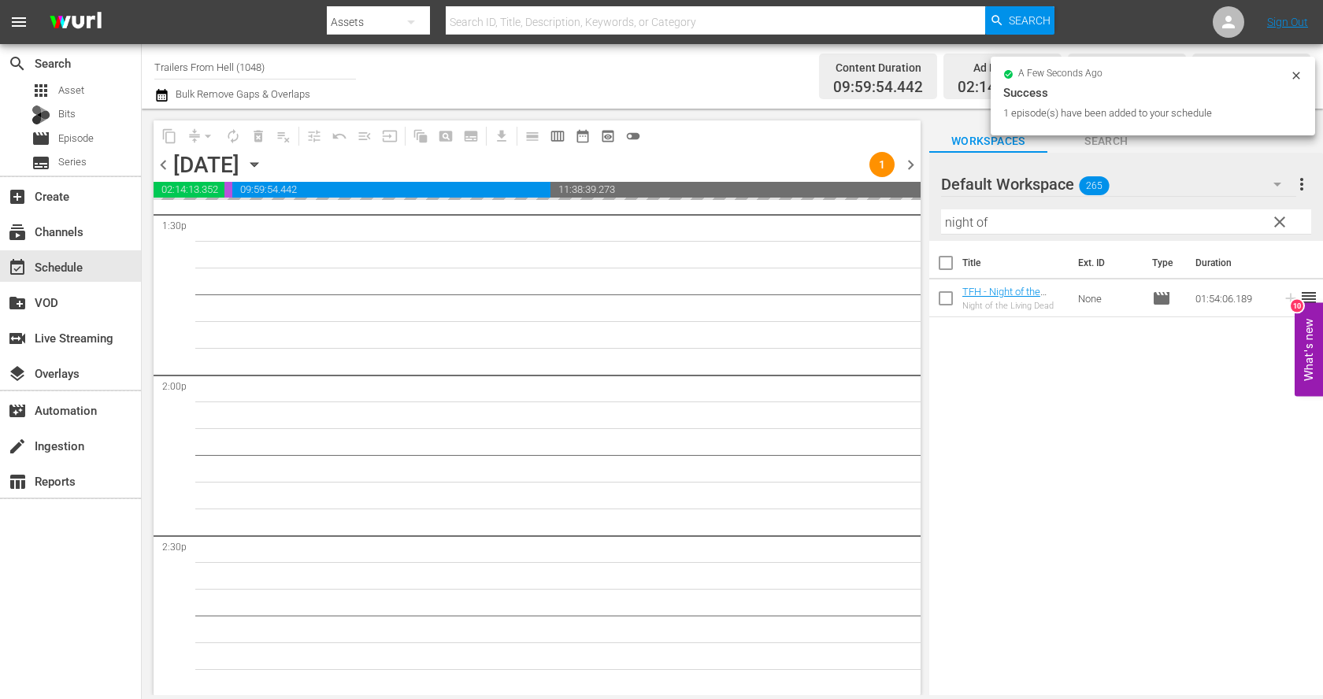
scroll to position [4334, 0]
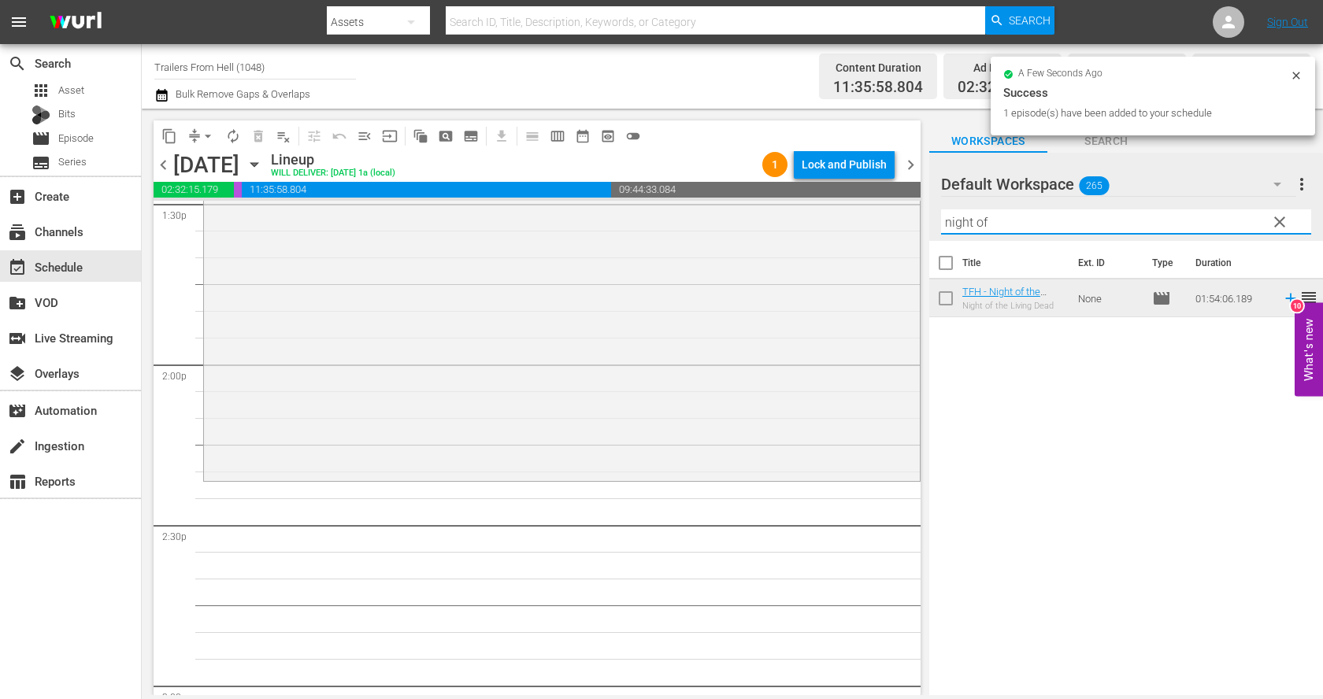
click at [1044, 220] on input "night of" at bounding box center [1126, 221] width 370 height 25
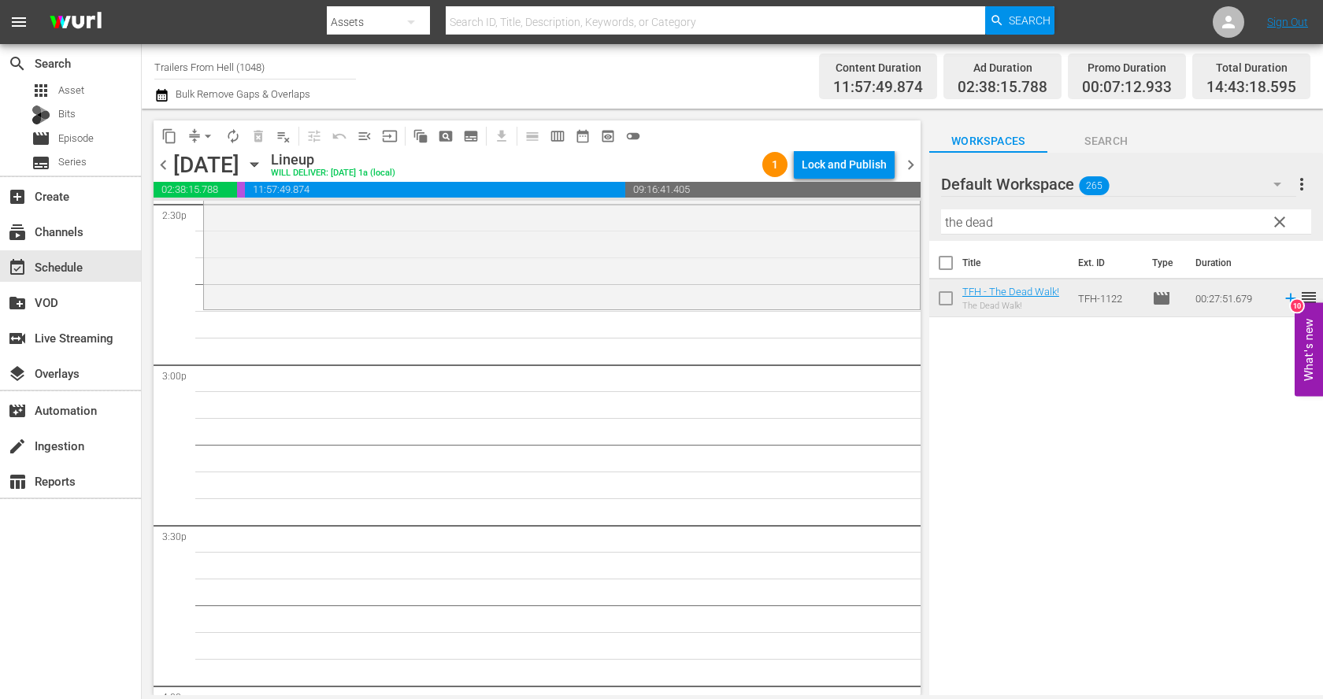
scroll to position [4722, 0]
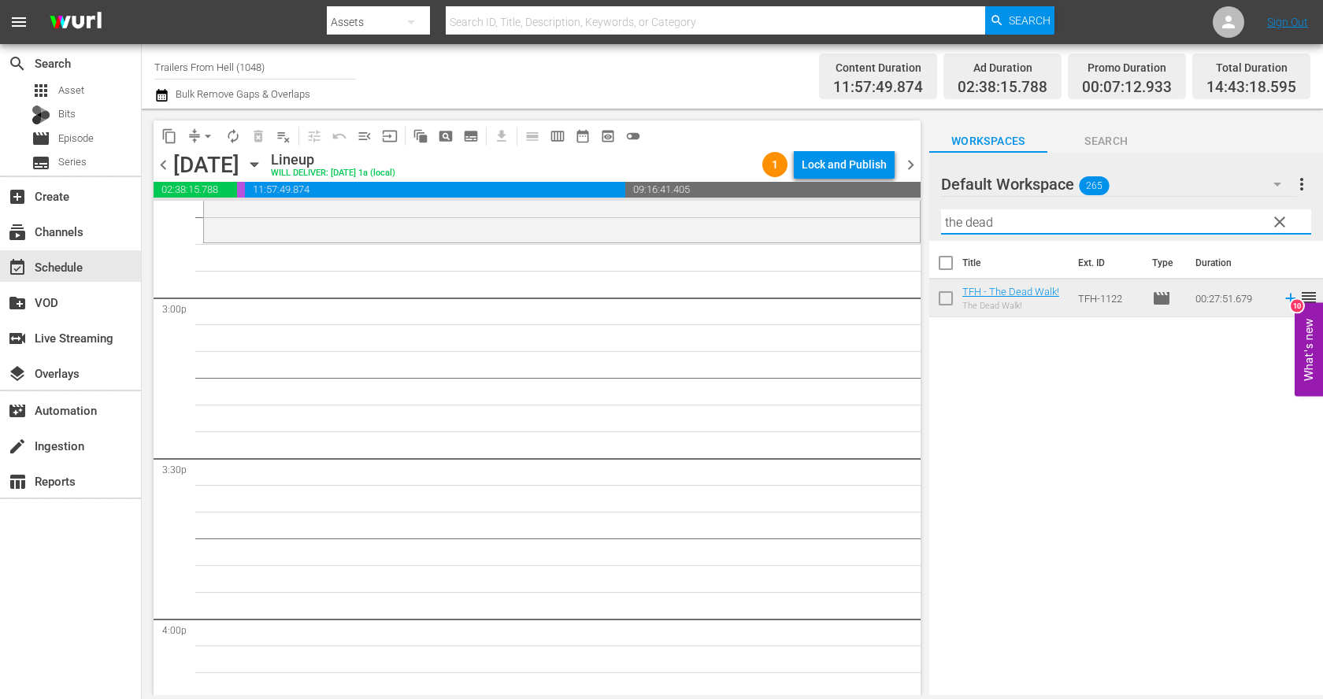
click at [1005, 225] on input "the dead" at bounding box center [1126, 221] width 370 height 25
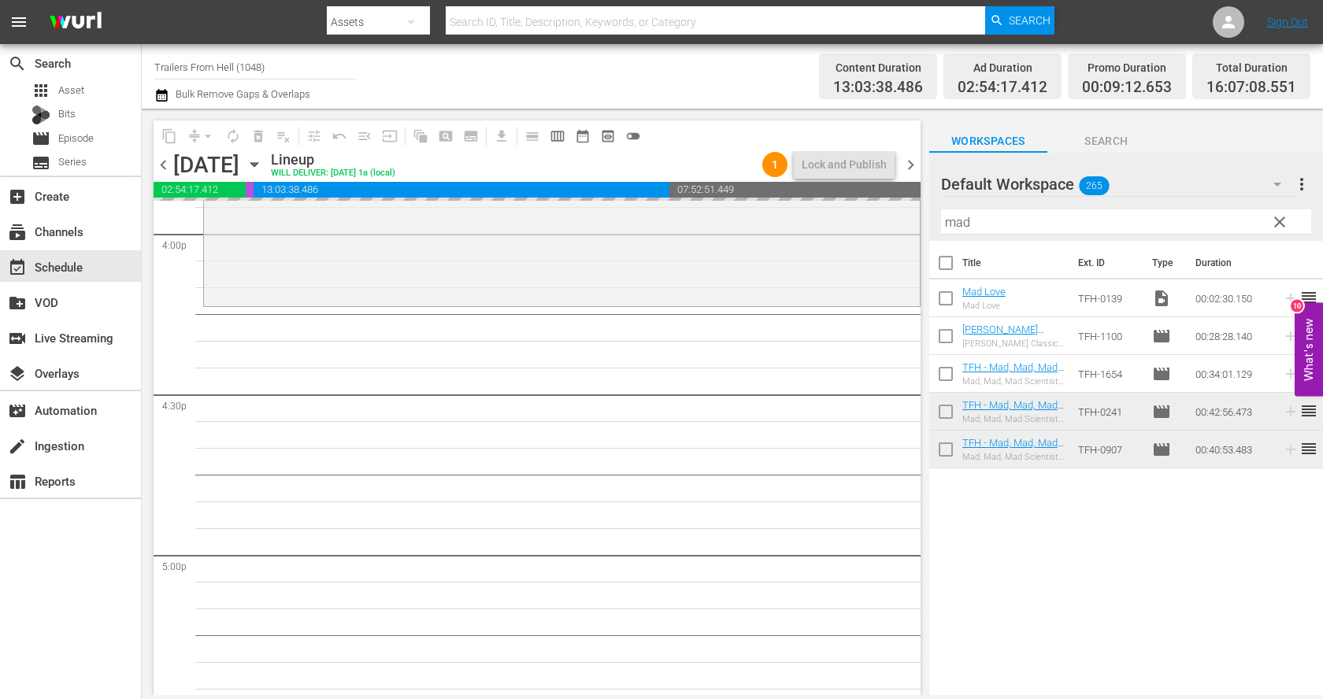
scroll to position [5114, 0]
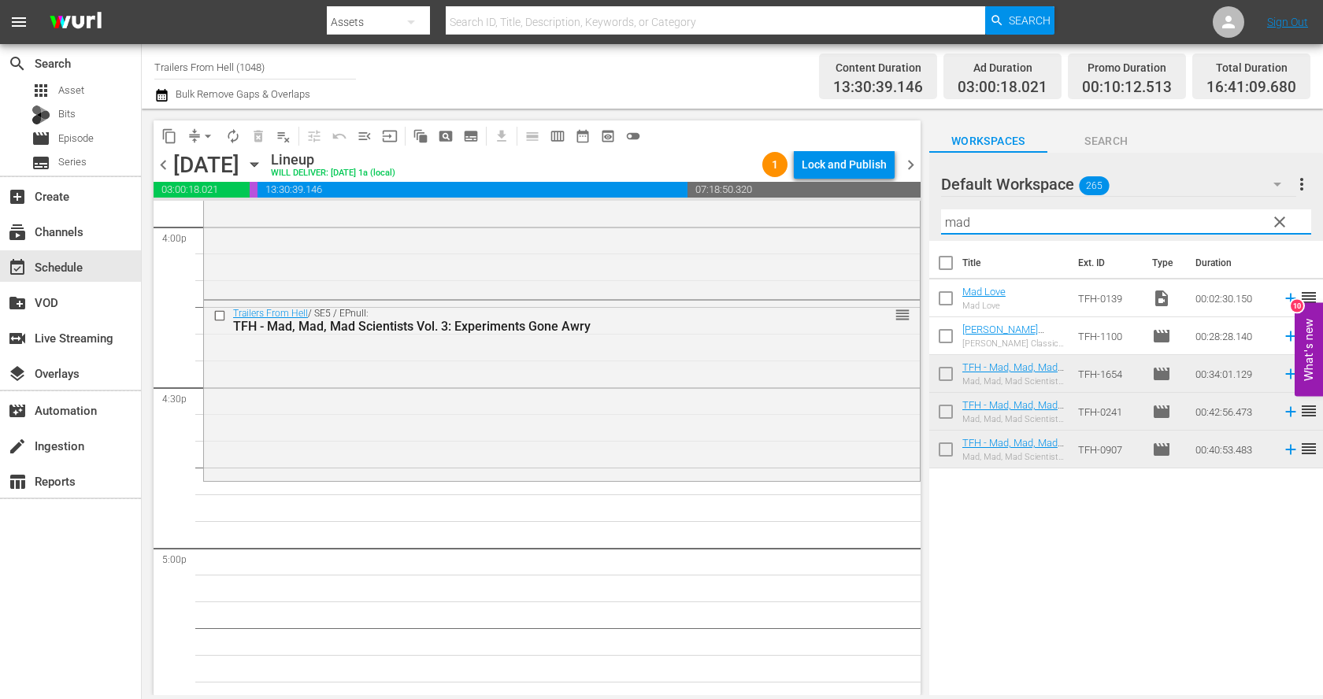
click at [1181, 224] on input "mad" at bounding box center [1126, 221] width 370 height 25
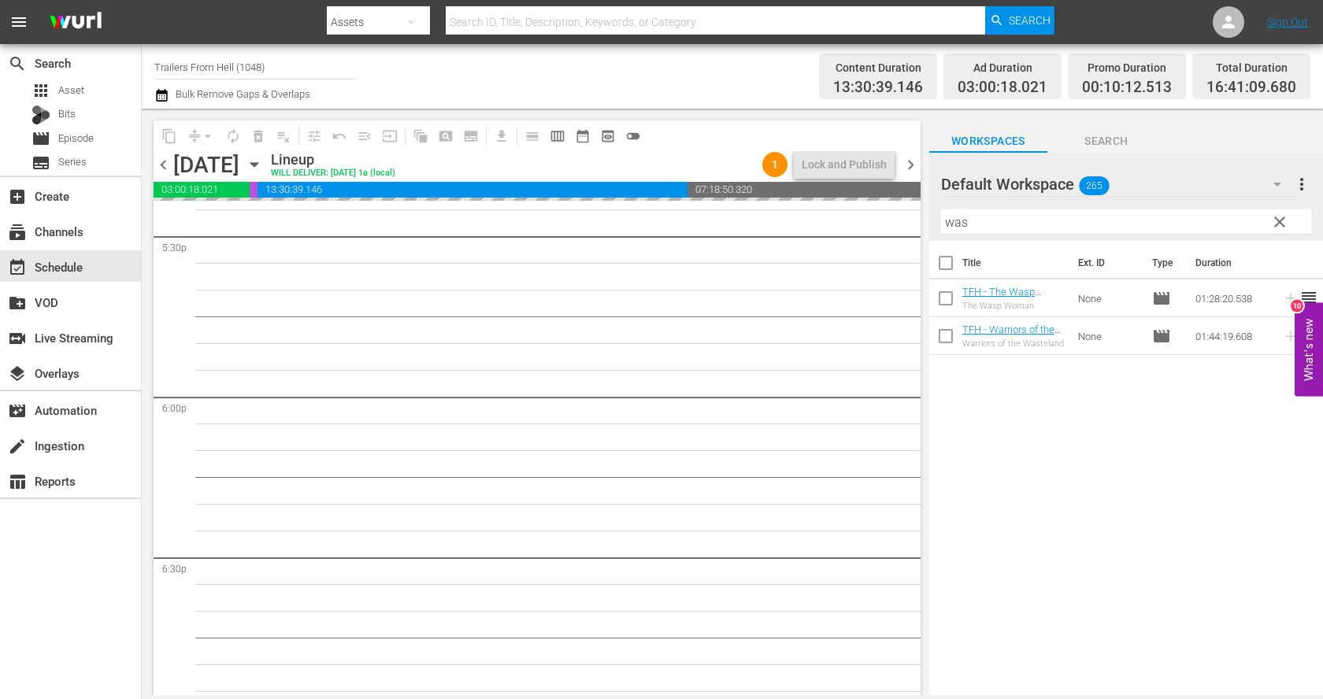
scroll to position [5589, 0]
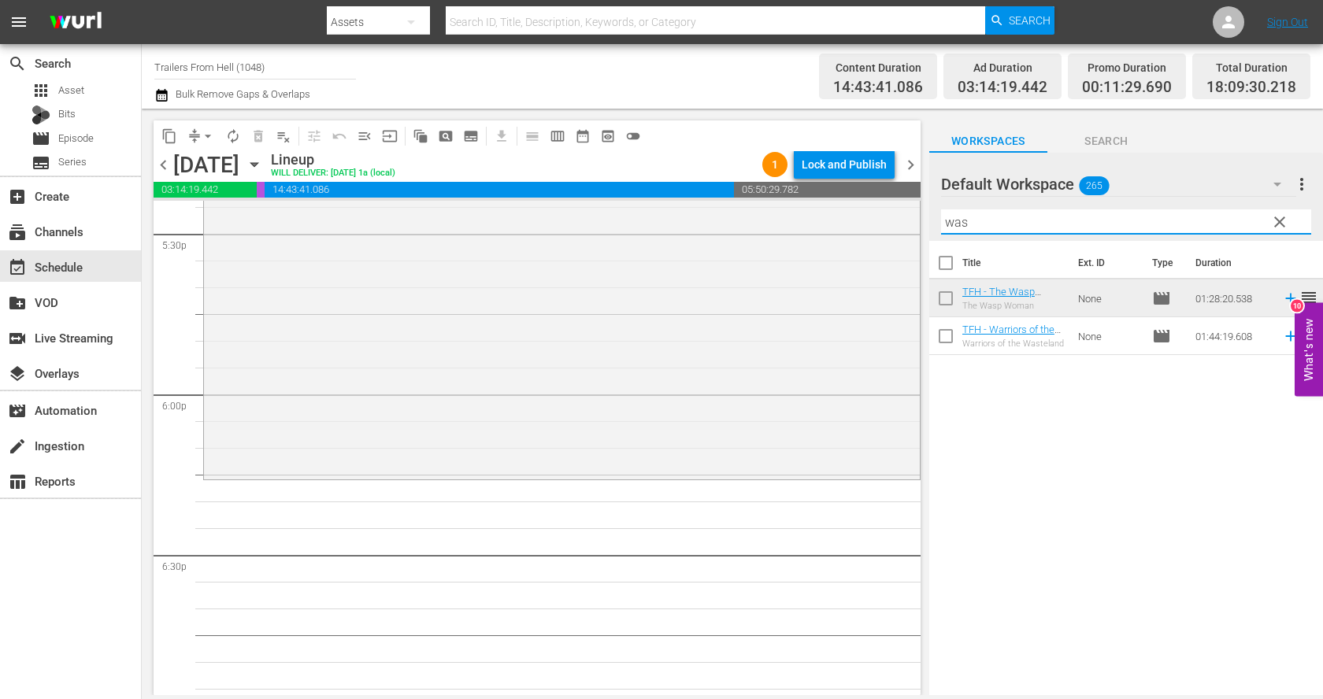
click at [997, 223] on input "was" at bounding box center [1126, 221] width 370 height 25
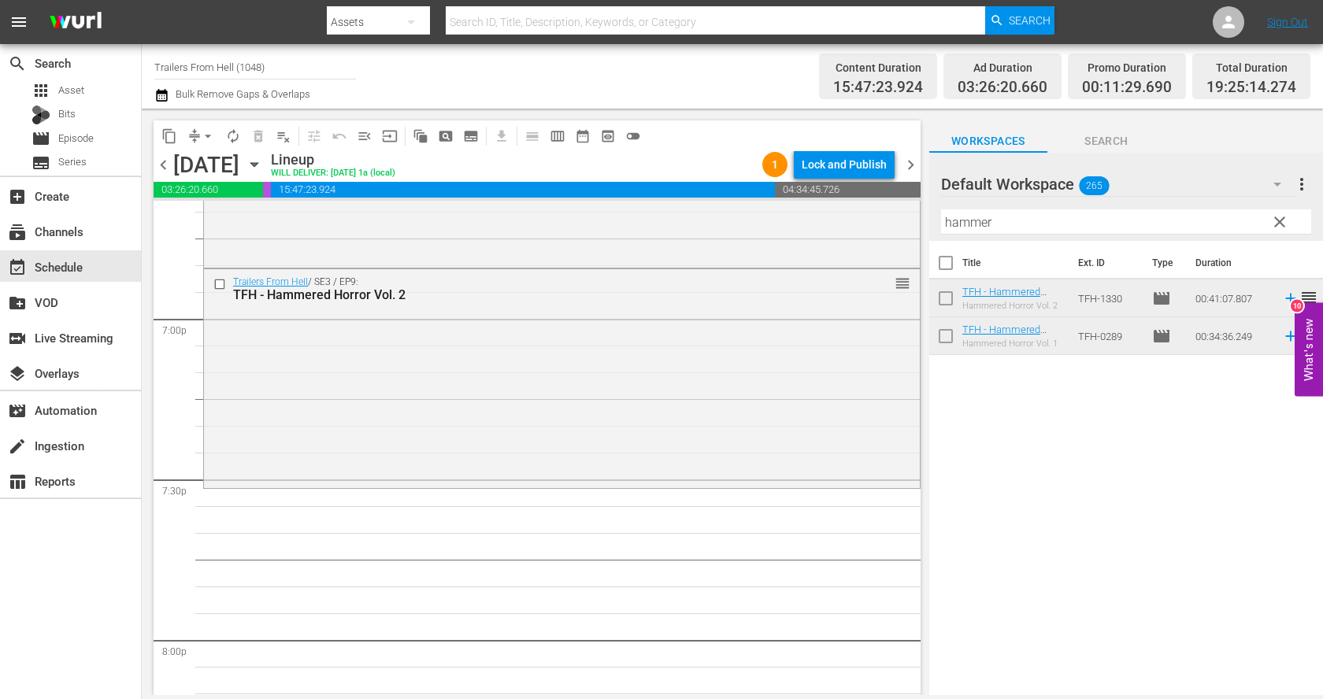
scroll to position [5989, 0]
click at [1230, 221] on input "hammer" at bounding box center [1126, 221] width 370 height 25
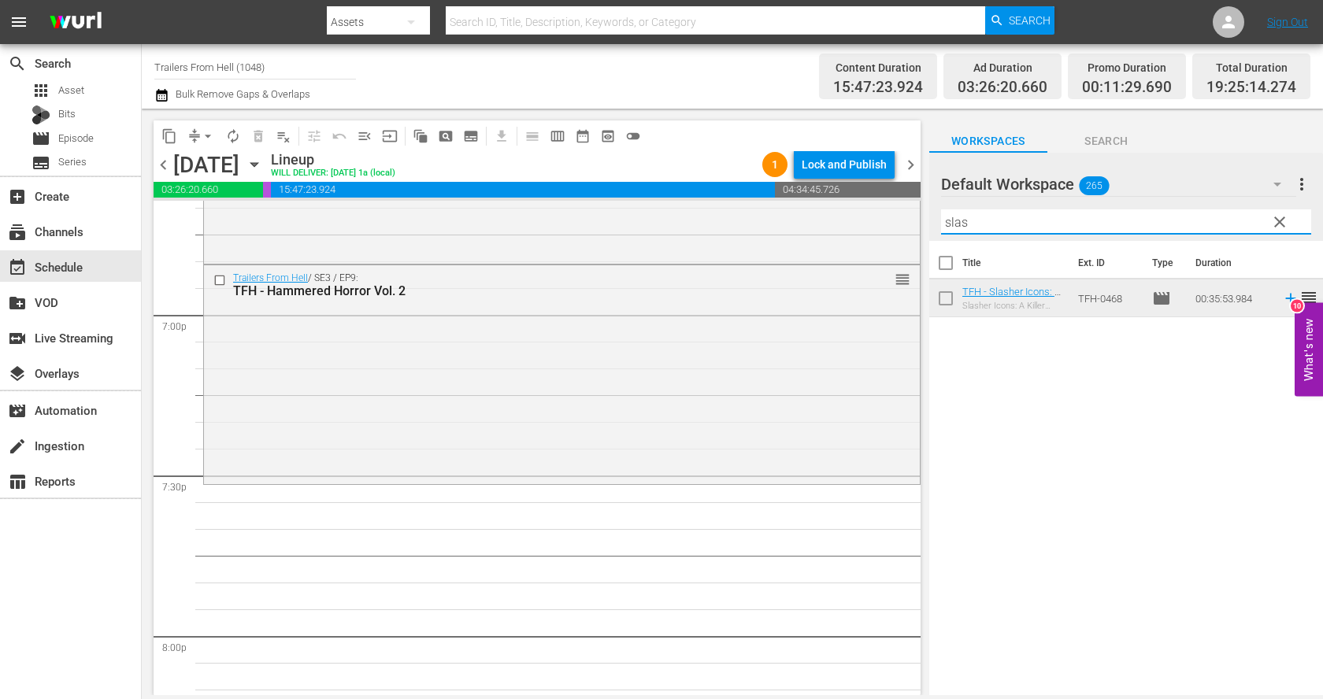
click at [1238, 220] on input "slas" at bounding box center [1126, 221] width 370 height 25
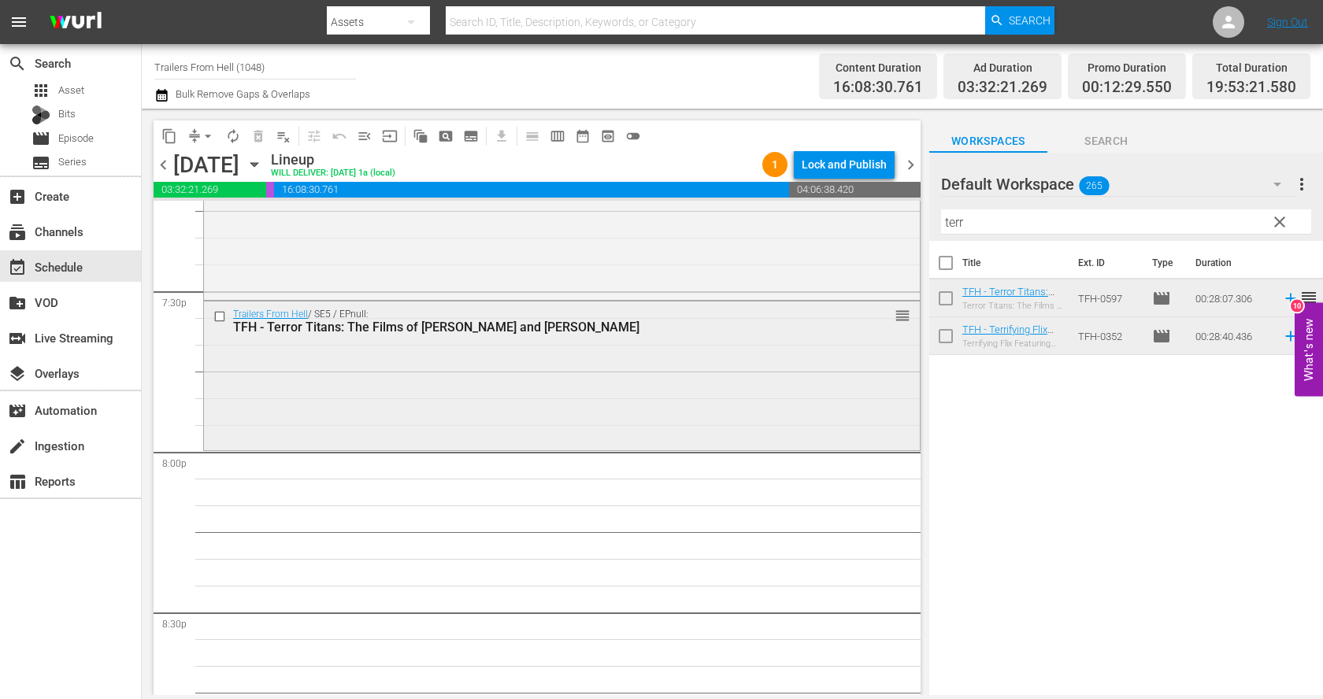
scroll to position [6185, 0]
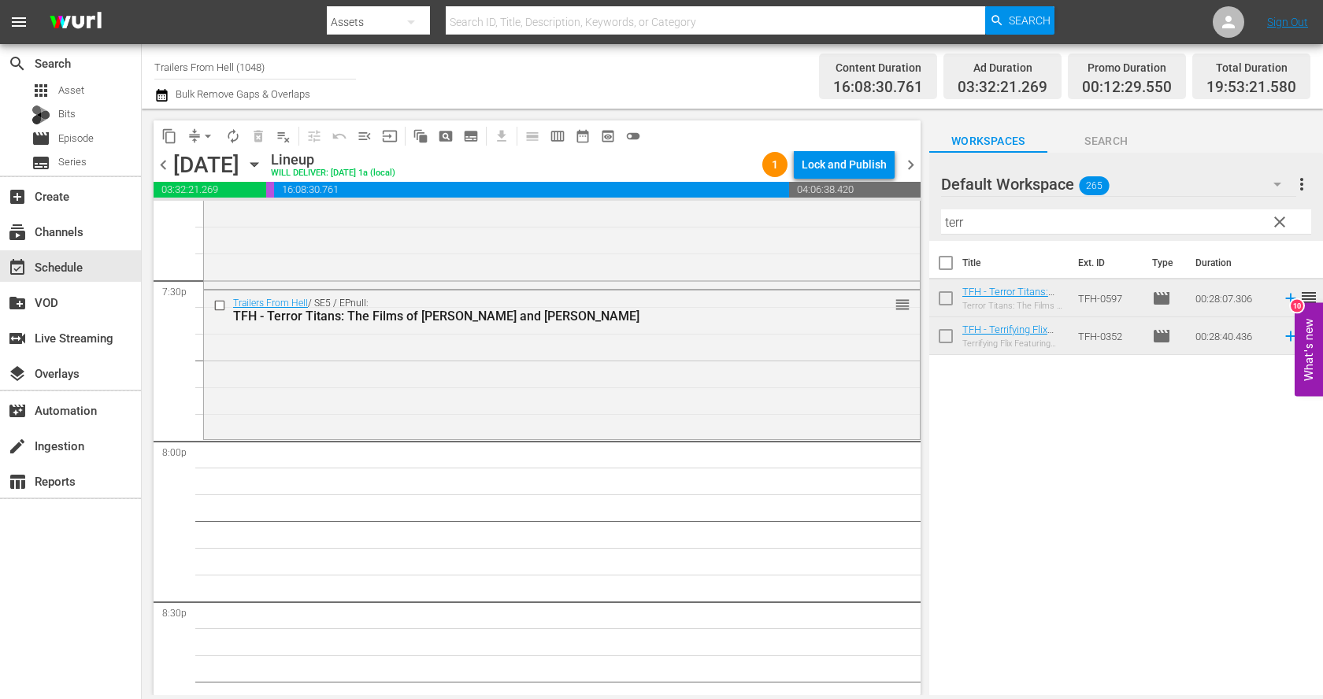
click at [1098, 208] on div "Filter by Title terr" at bounding box center [1126, 222] width 370 height 38
click at [1091, 222] on input "terr" at bounding box center [1126, 221] width 370 height 25
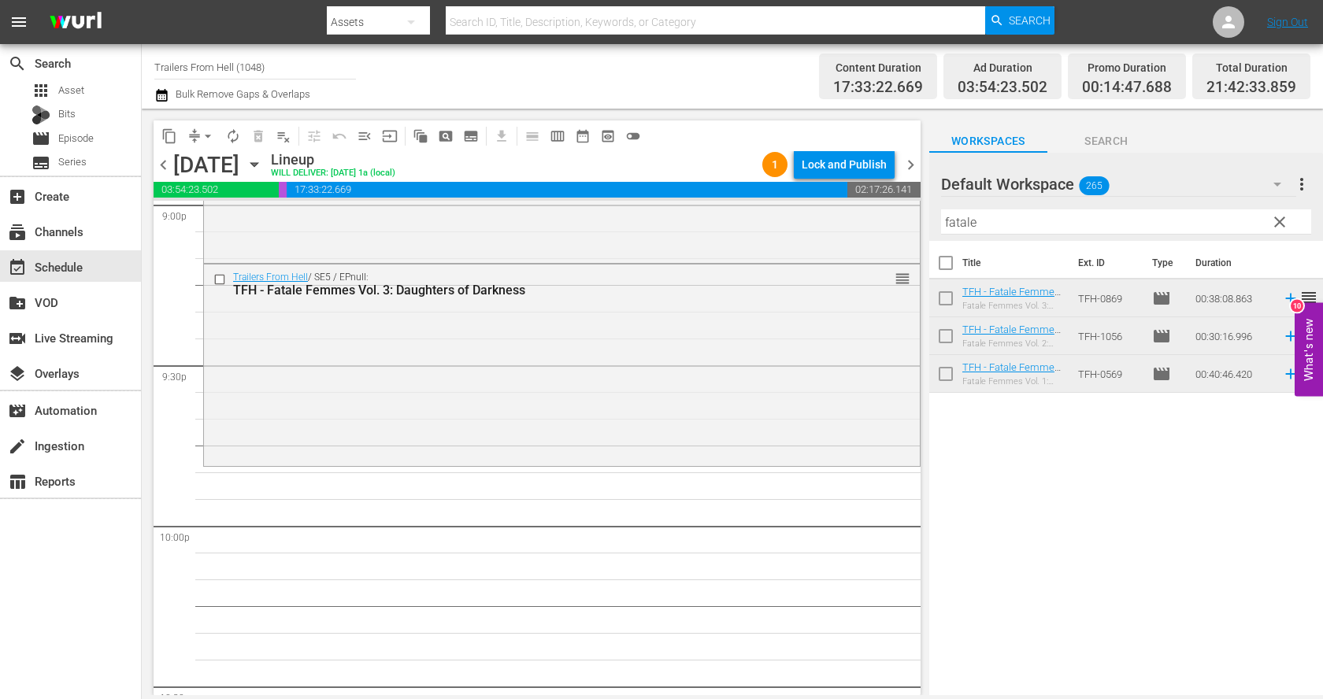
scroll to position [6758, 0]
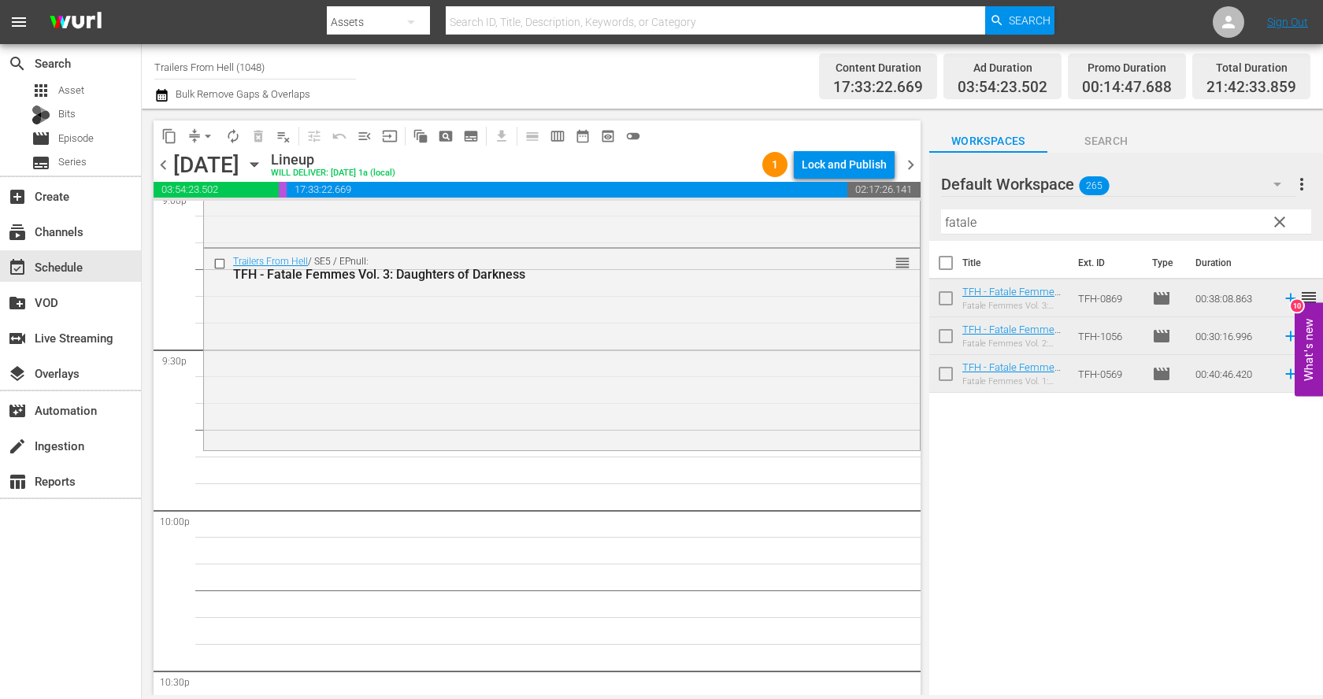
click at [1105, 231] on input "fatale" at bounding box center [1126, 221] width 370 height 25
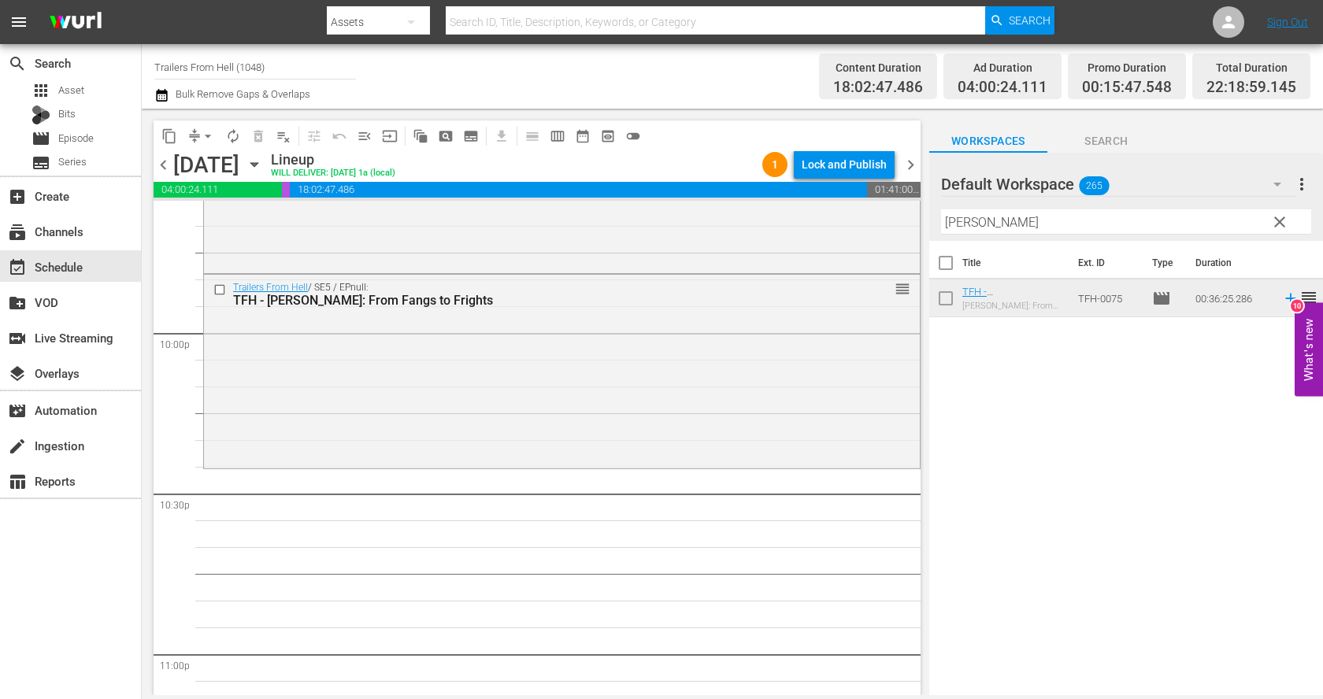
scroll to position [6954, 0]
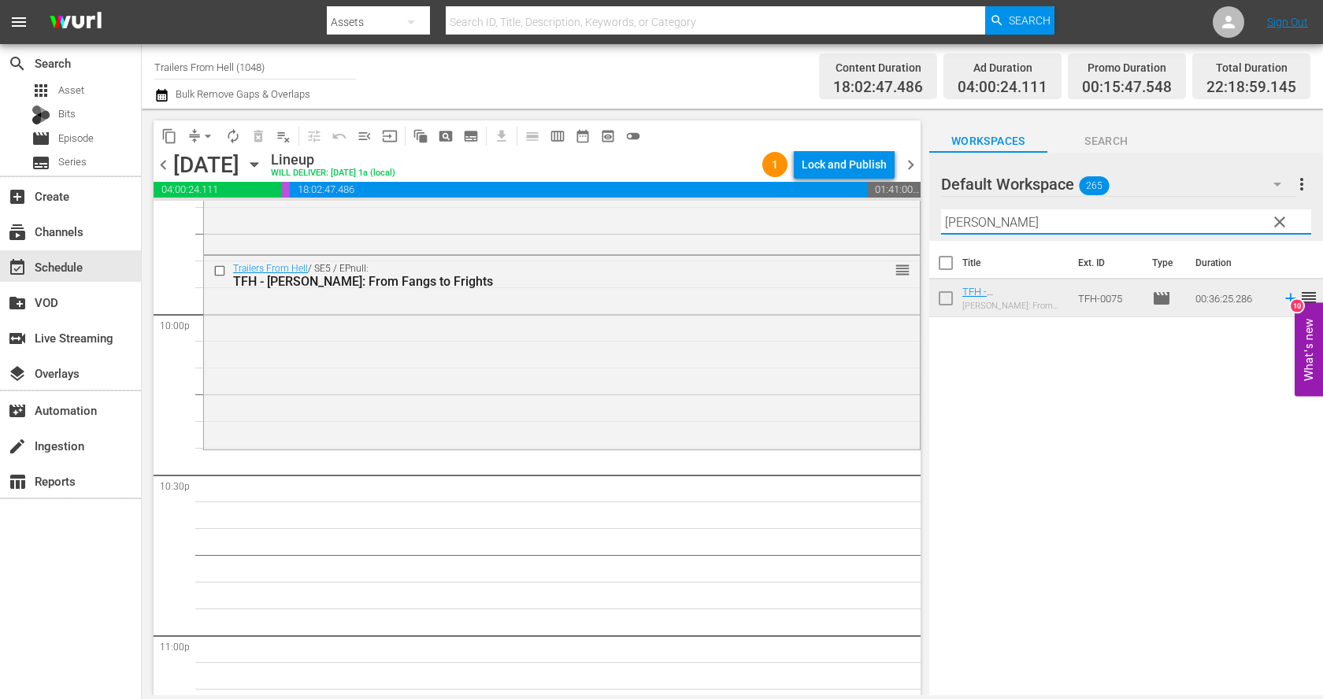
click at [997, 226] on input "[PERSON_NAME]" at bounding box center [1126, 221] width 370 height 25
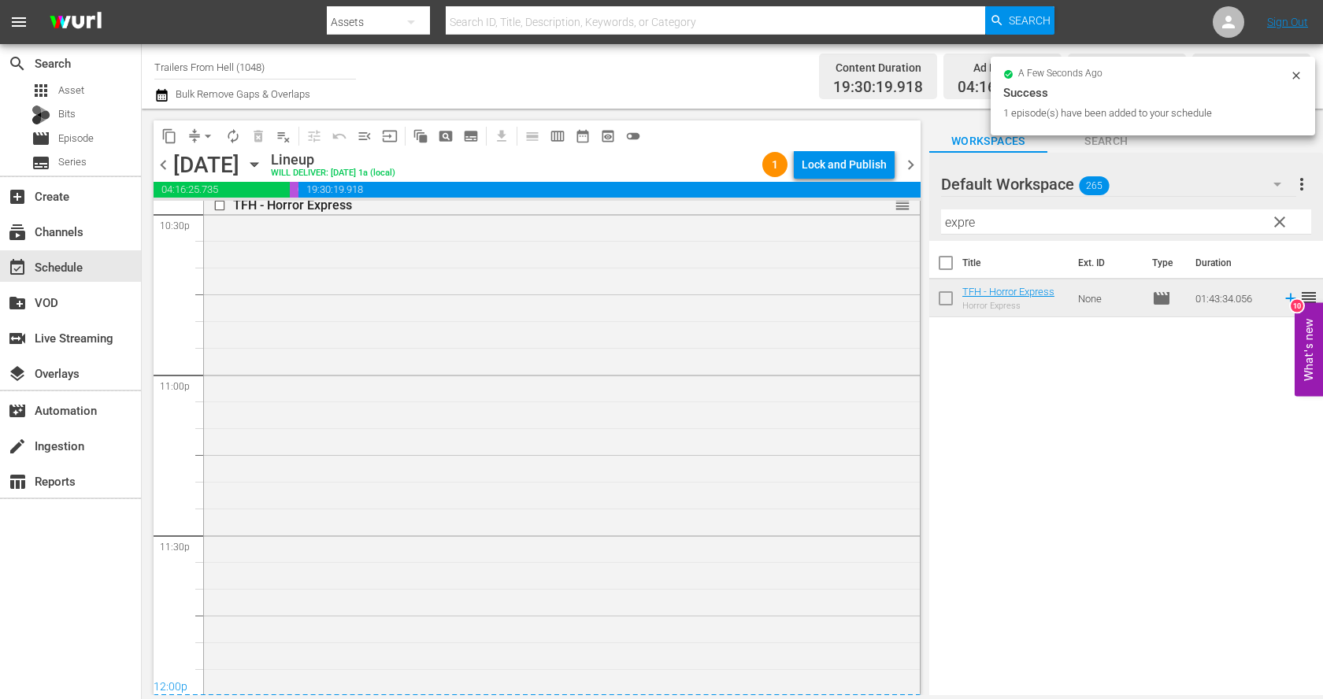
scroll to position [7264, 0]
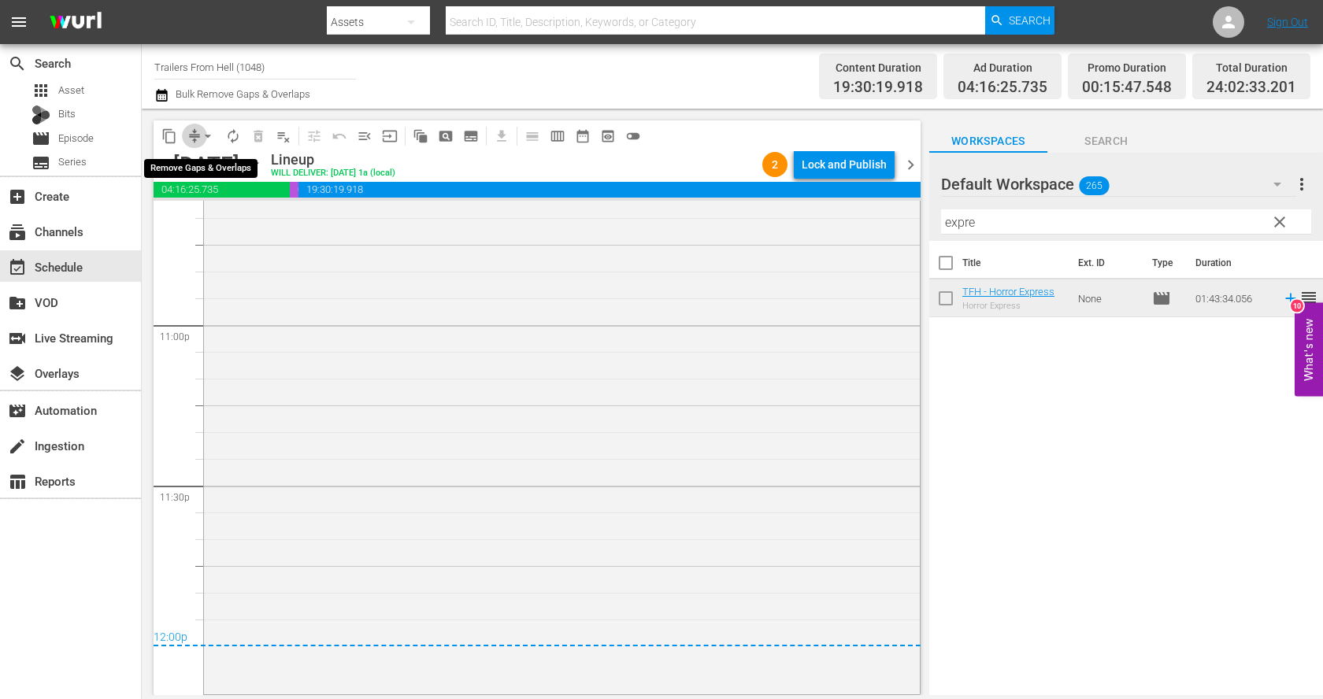
click at [196, 128] on span "compress" at bounding box center [195, 136] width 16 height 16
click at [194, 131] on span "compress" at bounding box center [195, 136] width 16 height 16
click at [203, 131] on span "arrow_drop_down" at bounding box center [208, 136] width 16 height 16
click at [224, 217] on li "Align to End of Previous Day" at bounding box center [208, 219] width 165 height 26
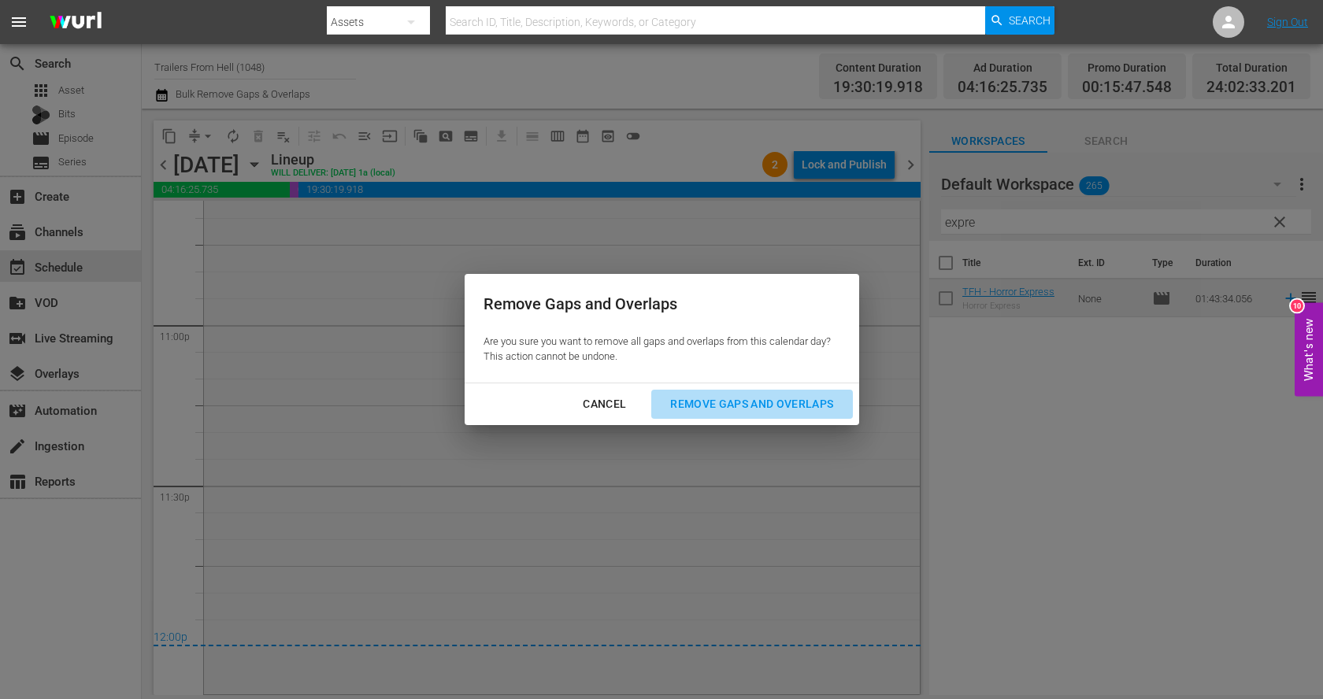
click at [709, 407] on div "Remove Gaps and Overlaps" at bounding box center [751, 404] width 188 height 20
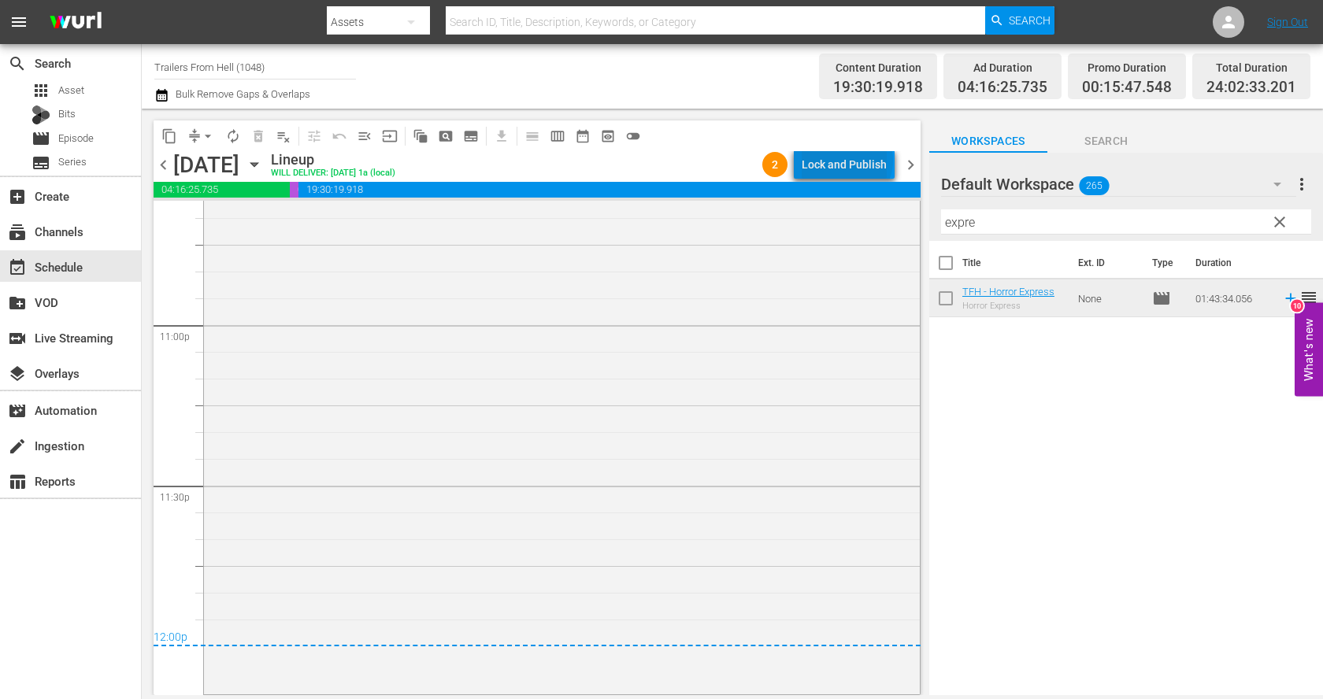
click at [850, 161] on div "Lock and Publish" at bounding box center [844, 164] width 85 height 28
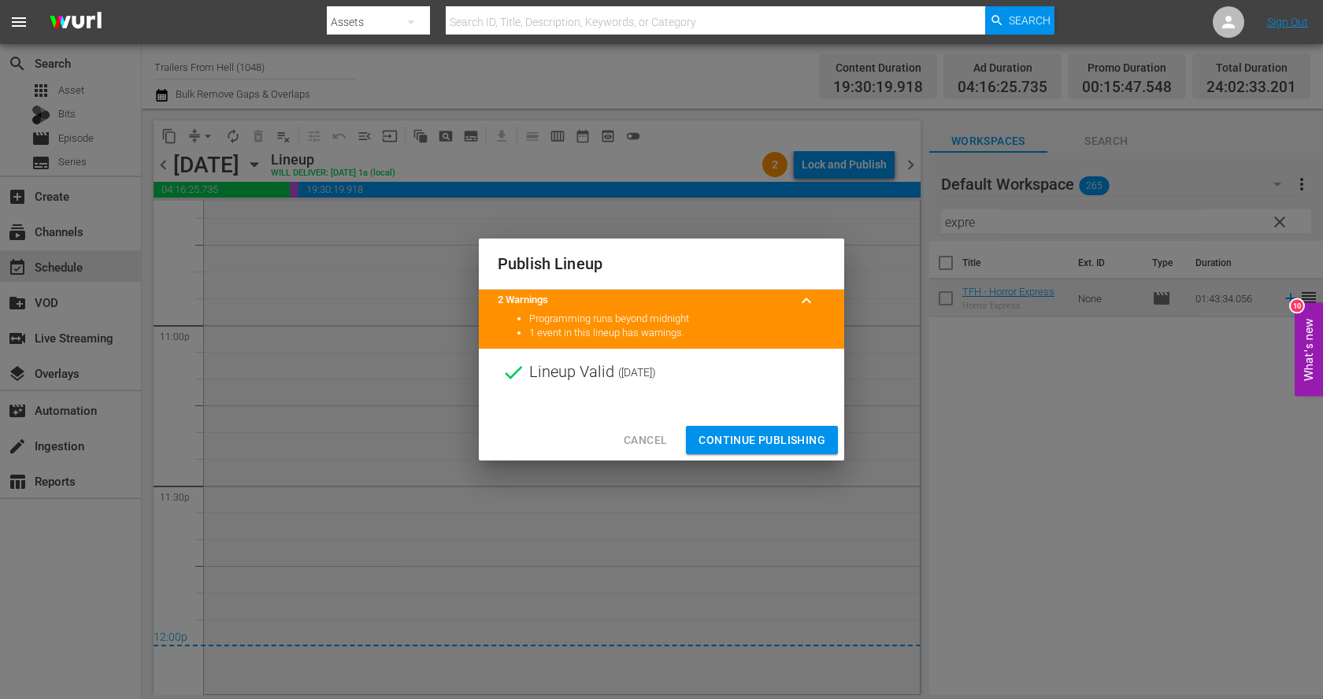
click at [787, 441] on span "Continue Publishing" at bounding box center [761, 441] width 127 height 20
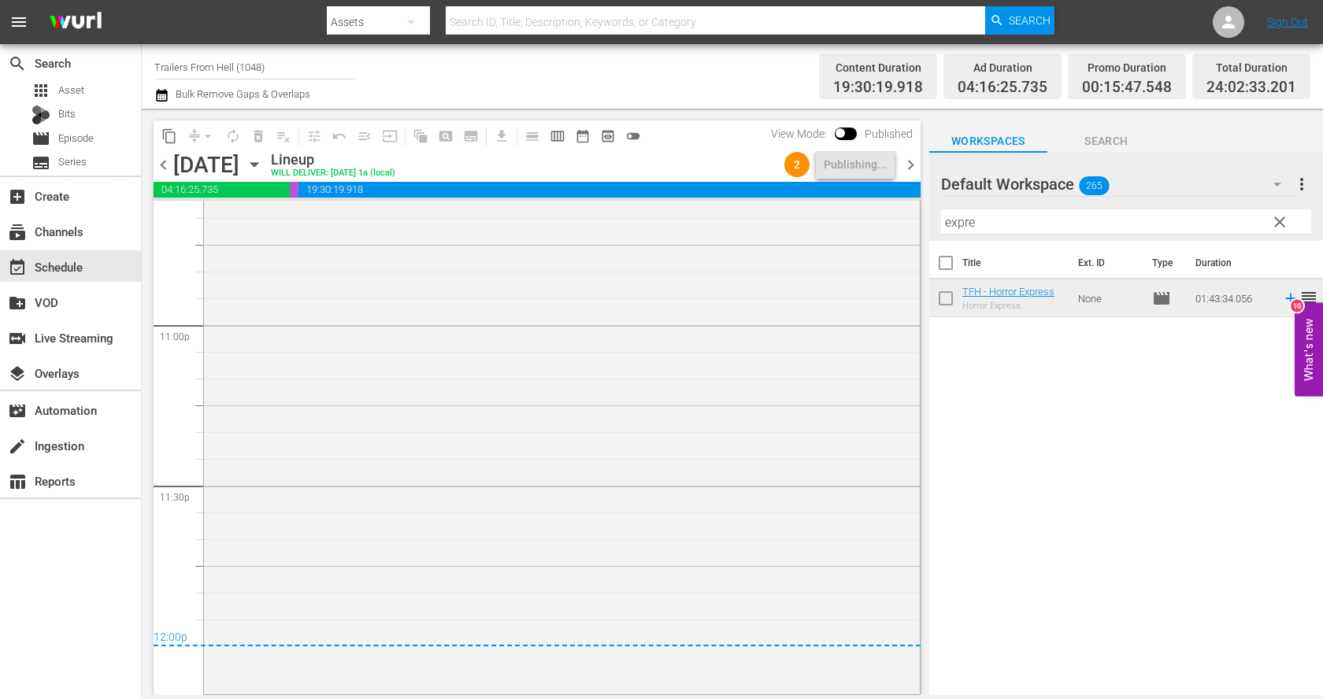
click at [263, 156] on icon "button" at bounding box center [254, 164] width 17 height 17
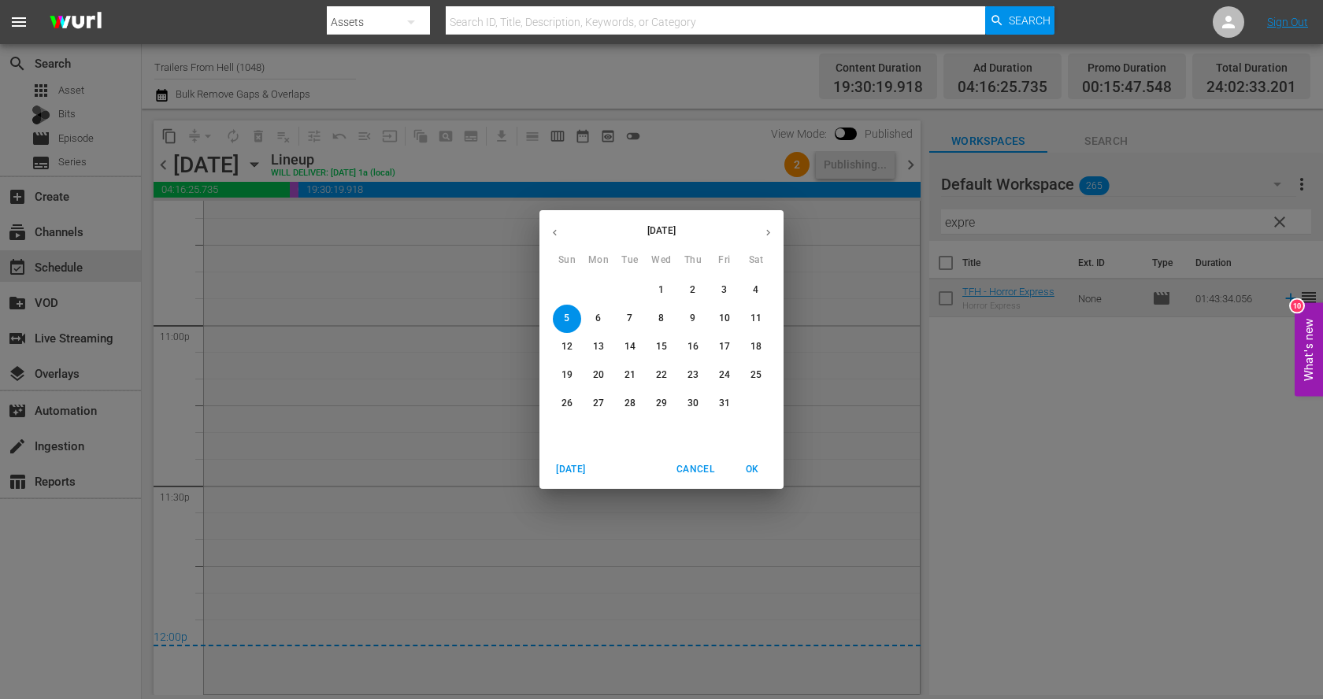
click at [594, 317] on span "6" at bounding box center [598, 318] width 28 height 13
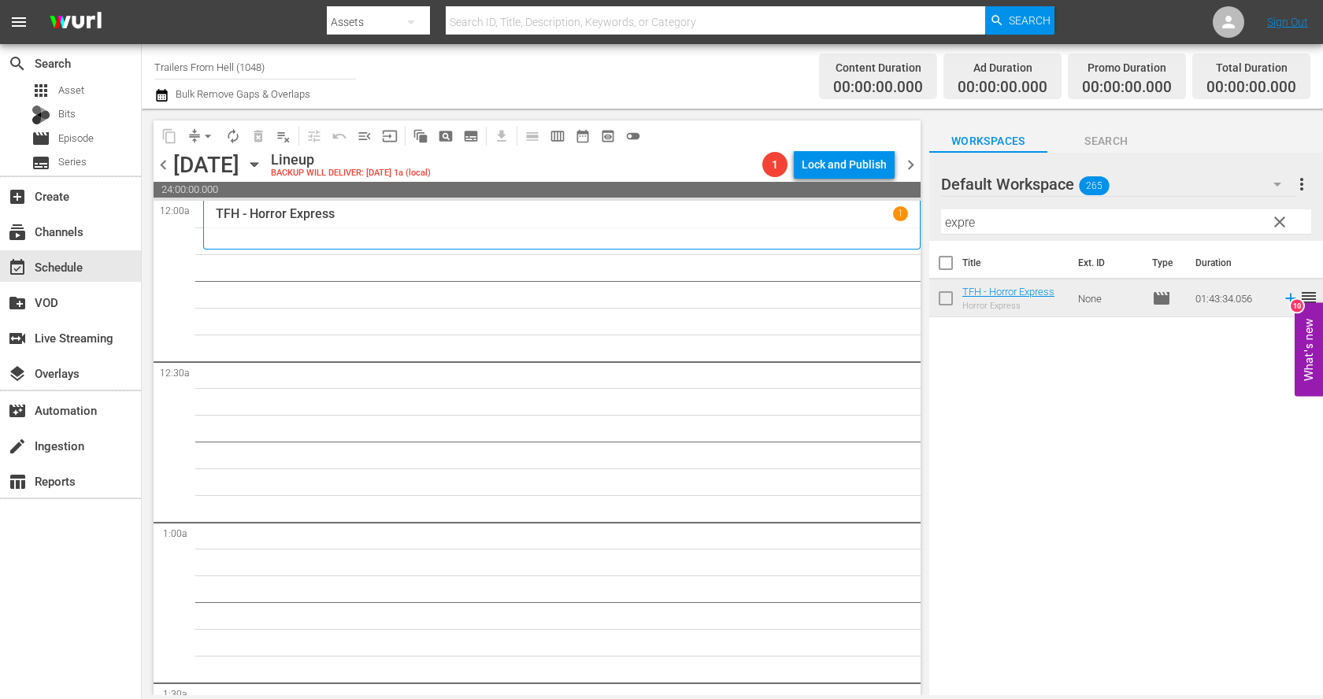
click at [1007, 229] on input "expre" at bounding box center [1126, 221] width 370 height 25
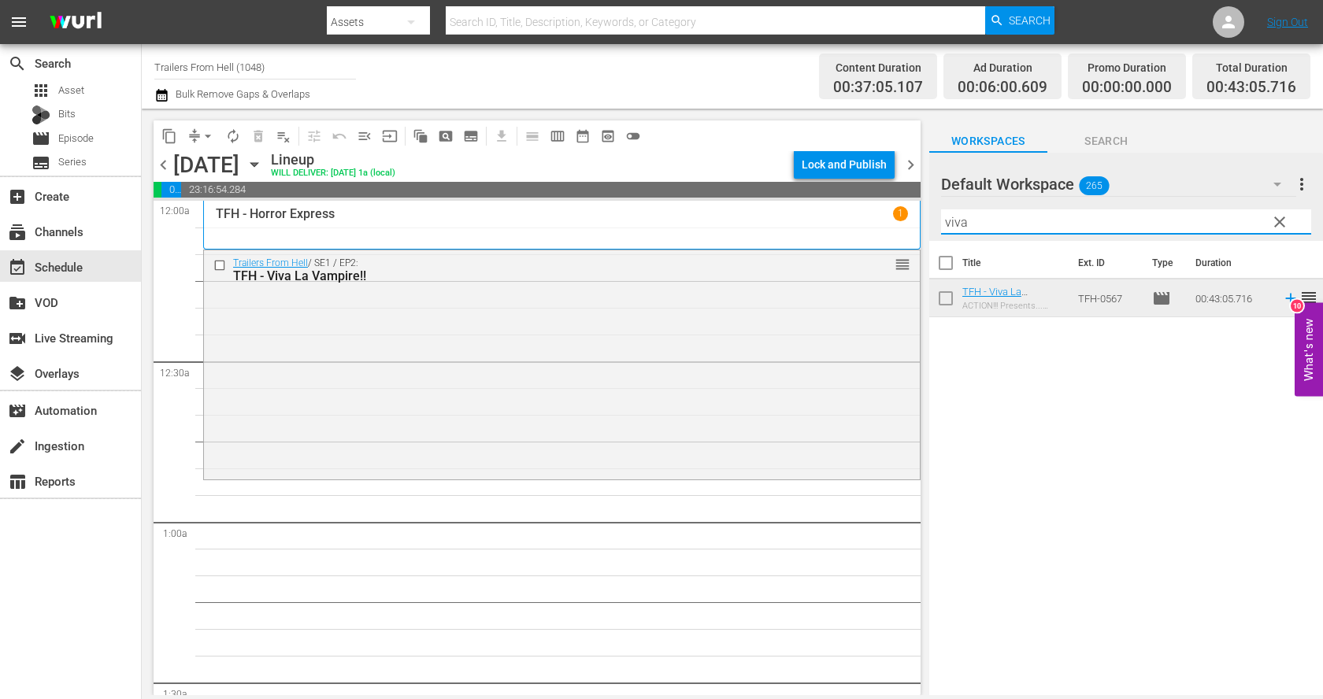
click at [995, 219] on input "viva" at bounding box center [1126, 221] width 370 height 25
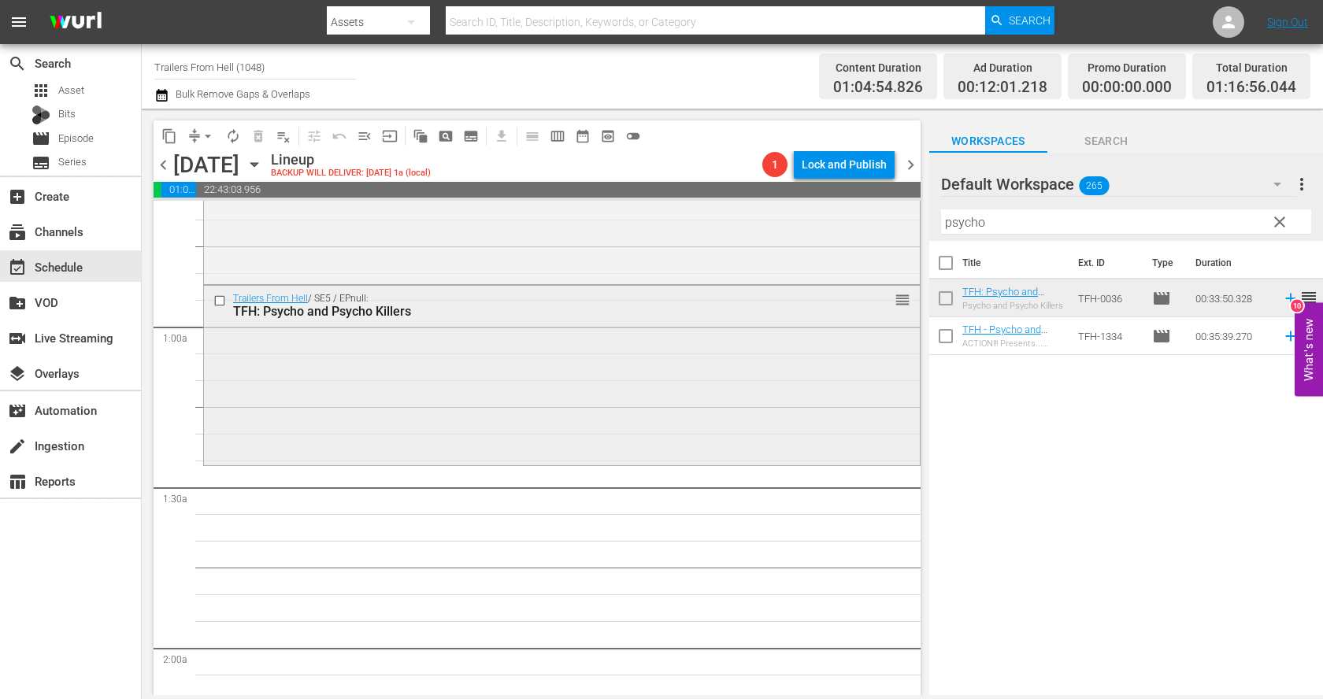
scroll to position [239, 0]
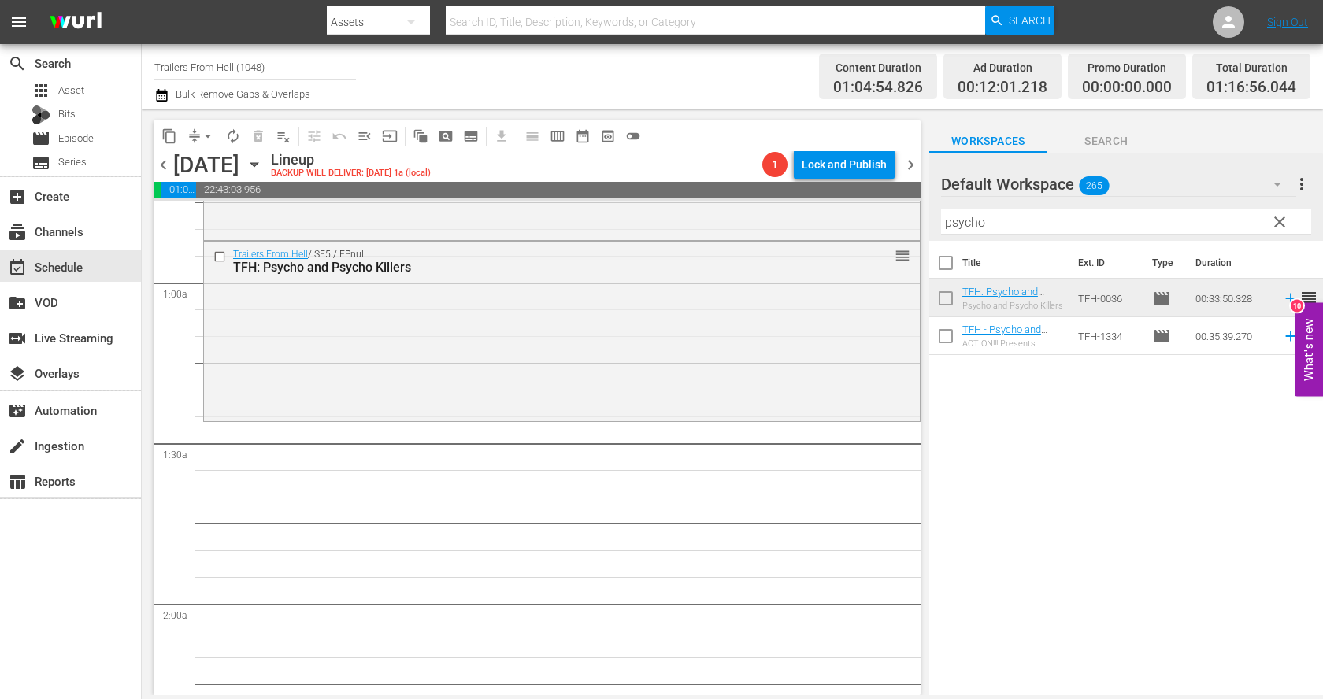
click at [1023, 220] on input "psycho" at bounding box center [1126, 221] width 370 height 25
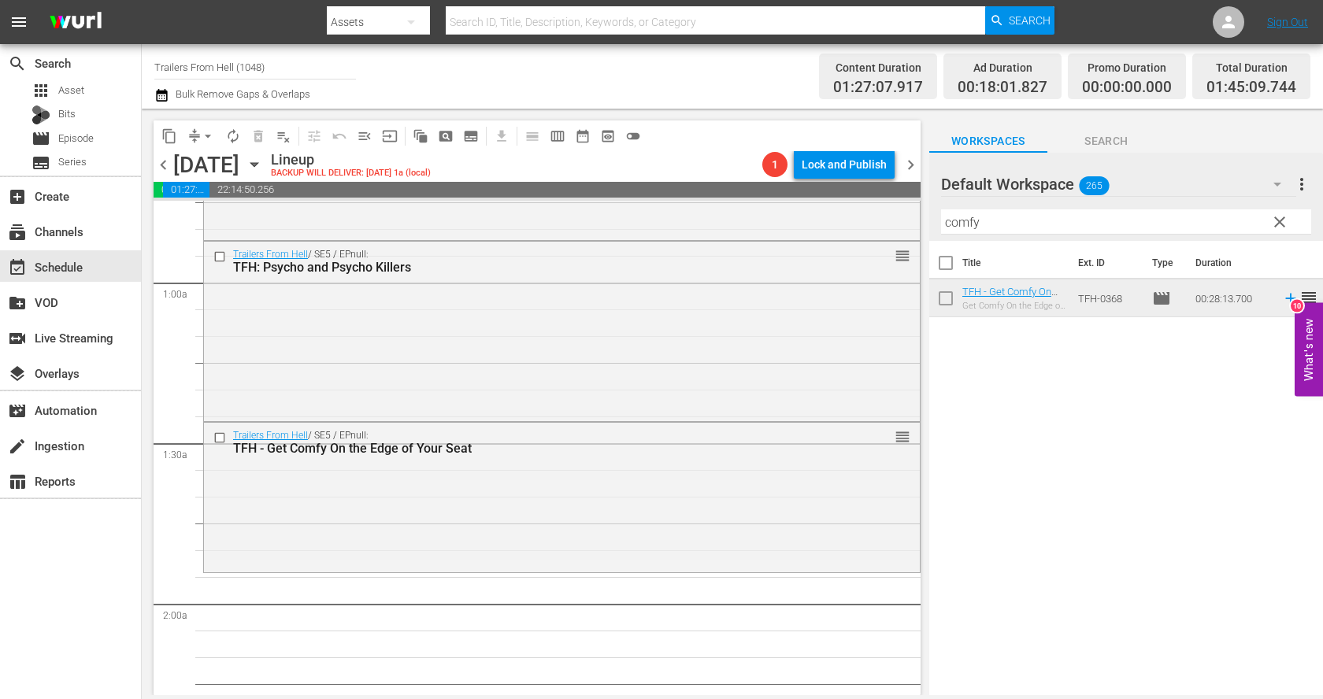
click at [997, 217] on input "comfy" at bounding box center [1126, 221] width 370 height 25
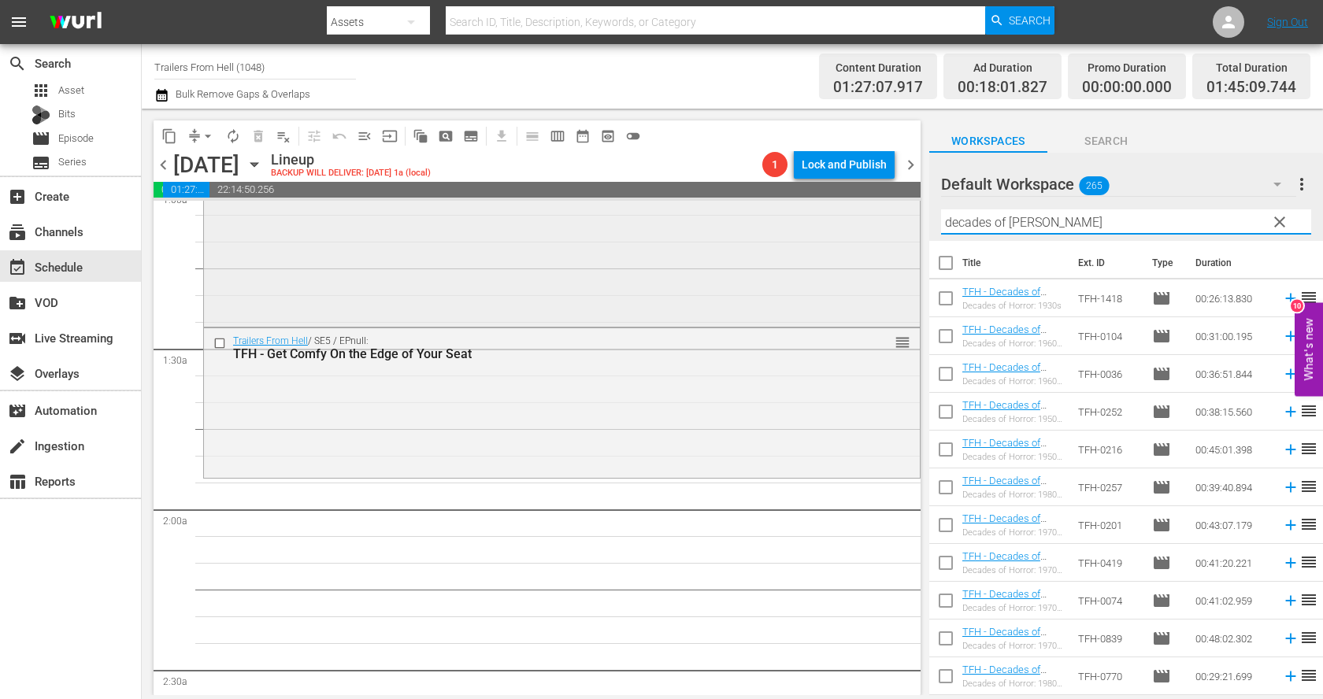
scroll to position [357, 0]
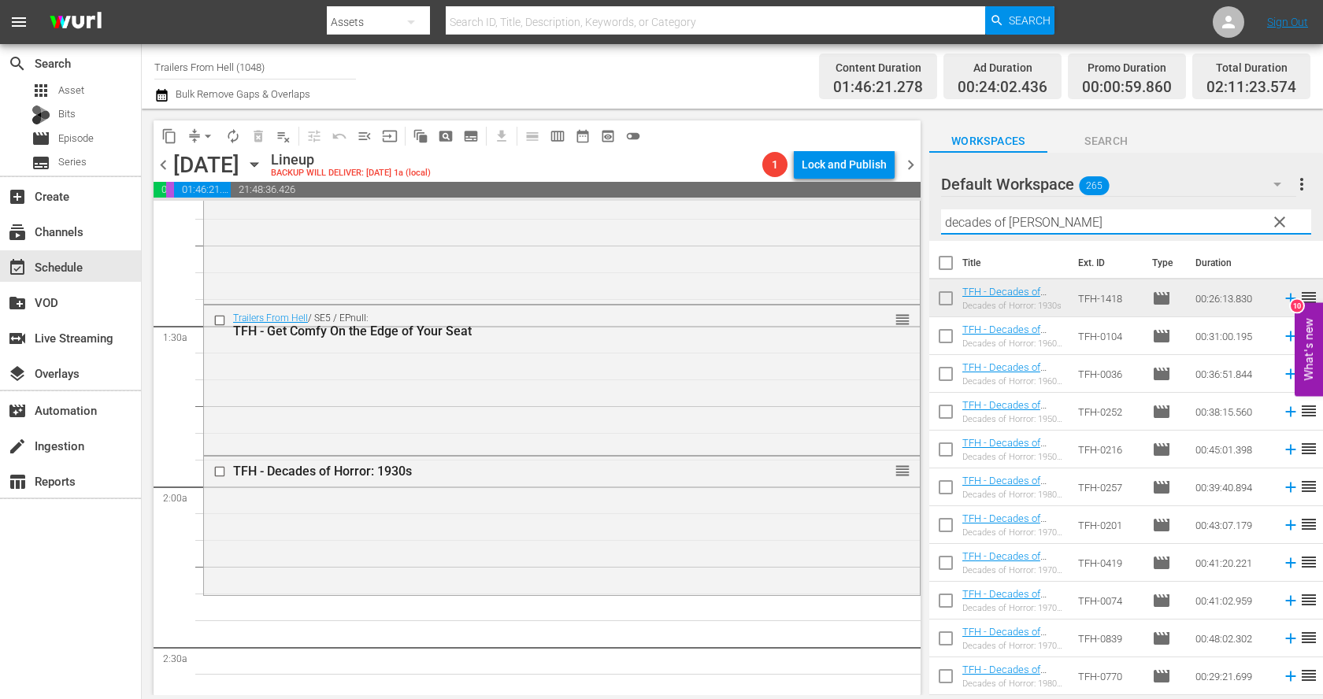
click at [1036, 220] on input "decades of [PERSON_NAME]" at bounding box center [1126, 221] width 370 height 25
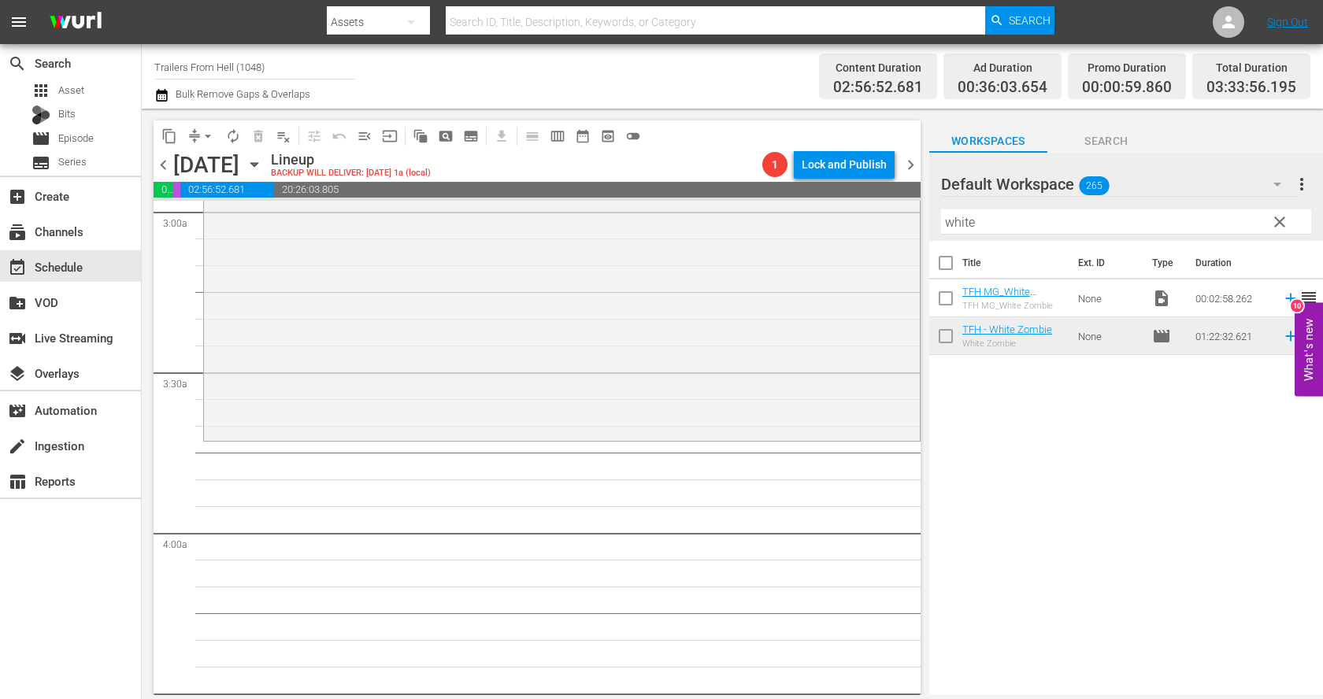
scroll to position [943, 0]
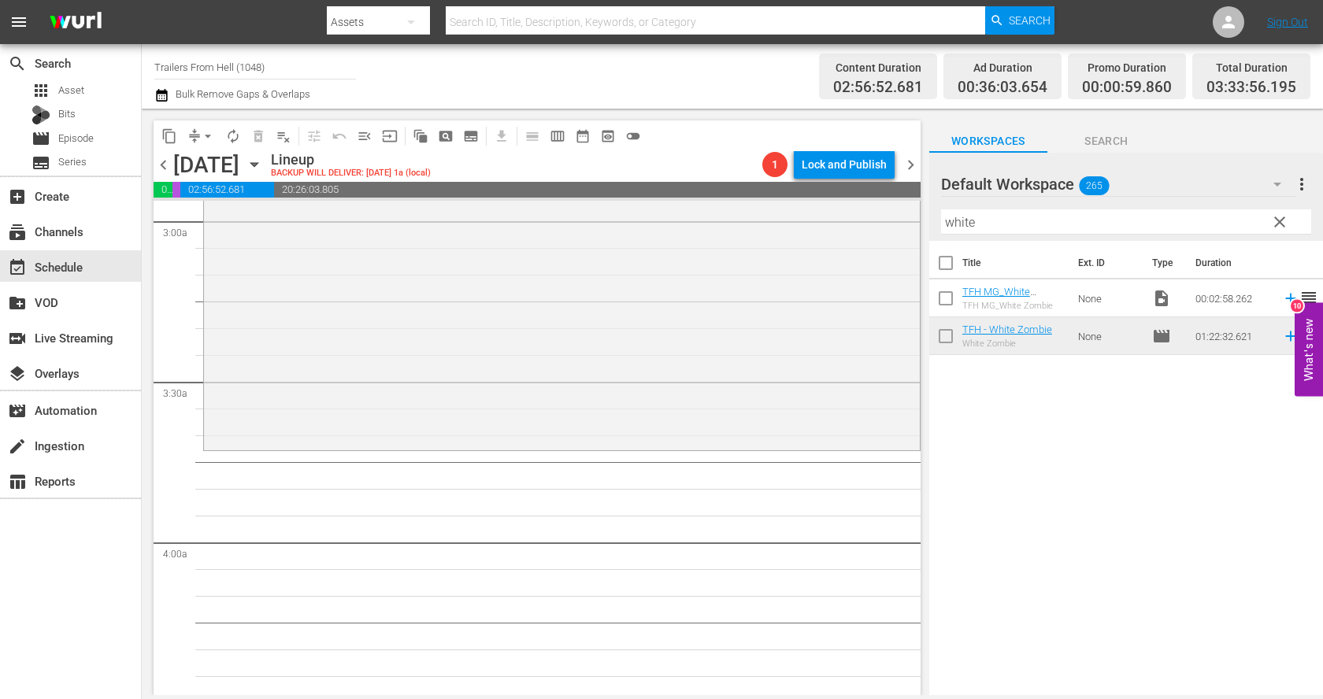
click at [1015, 224] on input "white" at bounding box center [1126, 221] width 370 height 25
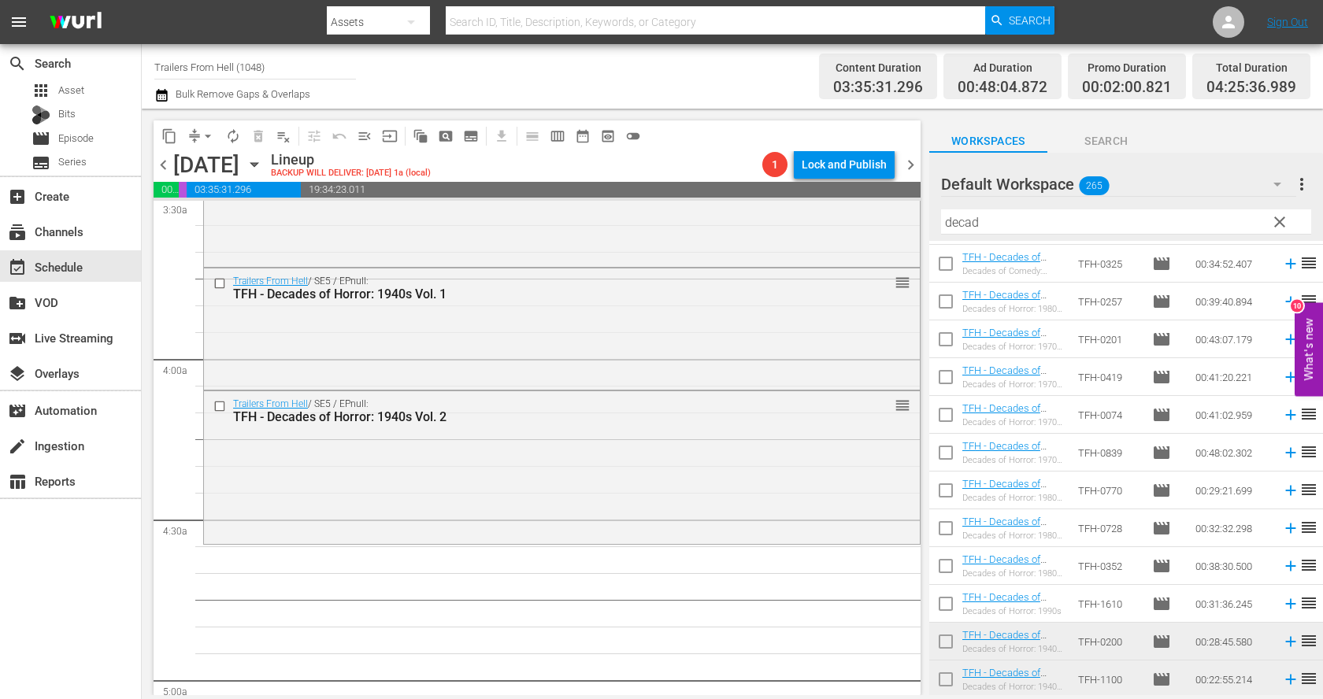
scroll to position [1135, 0]
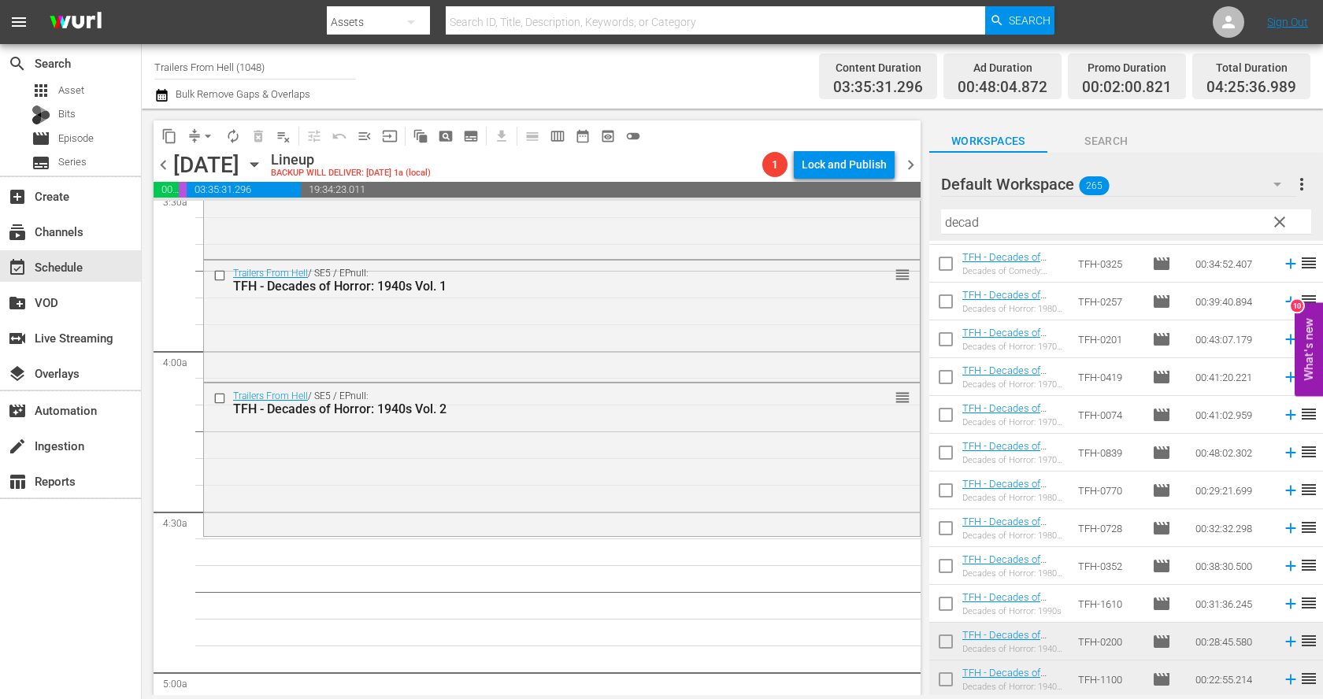
click at [1102, 224] on input "decad" at bounding box center [1126, 221] width 370 height 25
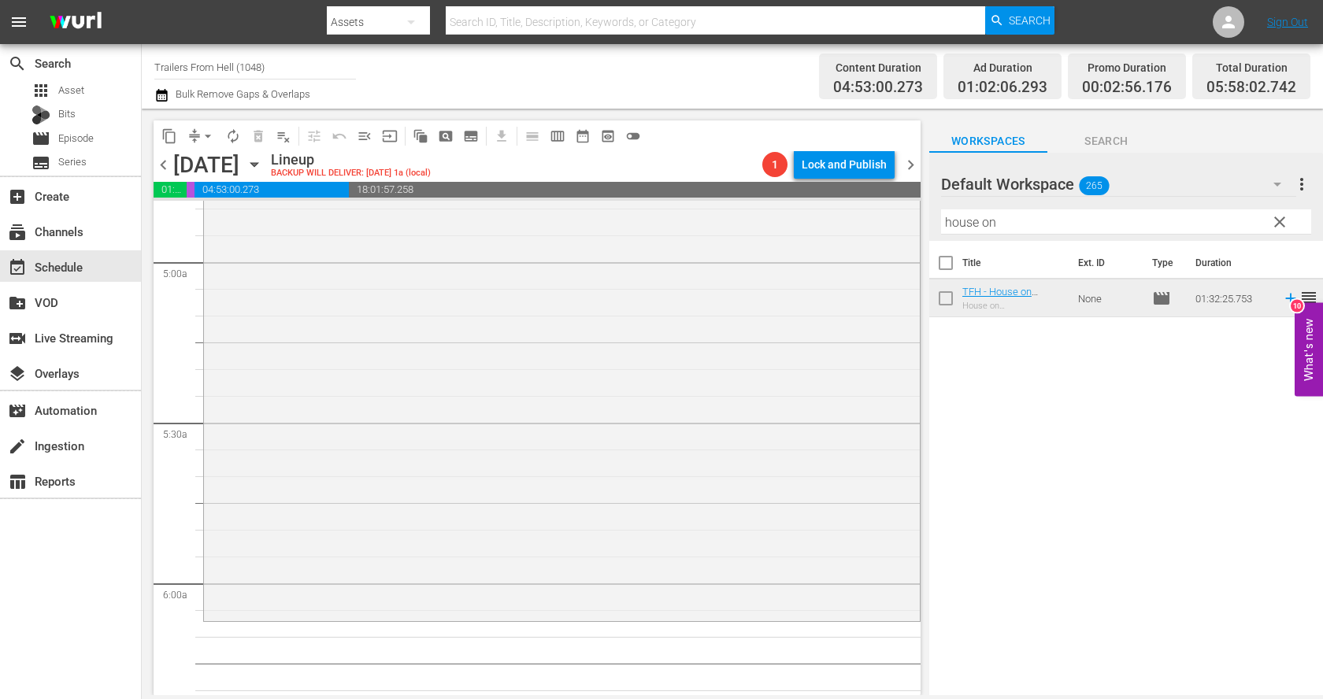
scroll to position [1546, 0]
click at [1000, 218] on input "house on" at bounding box center [1126, 221] width 370 height 25
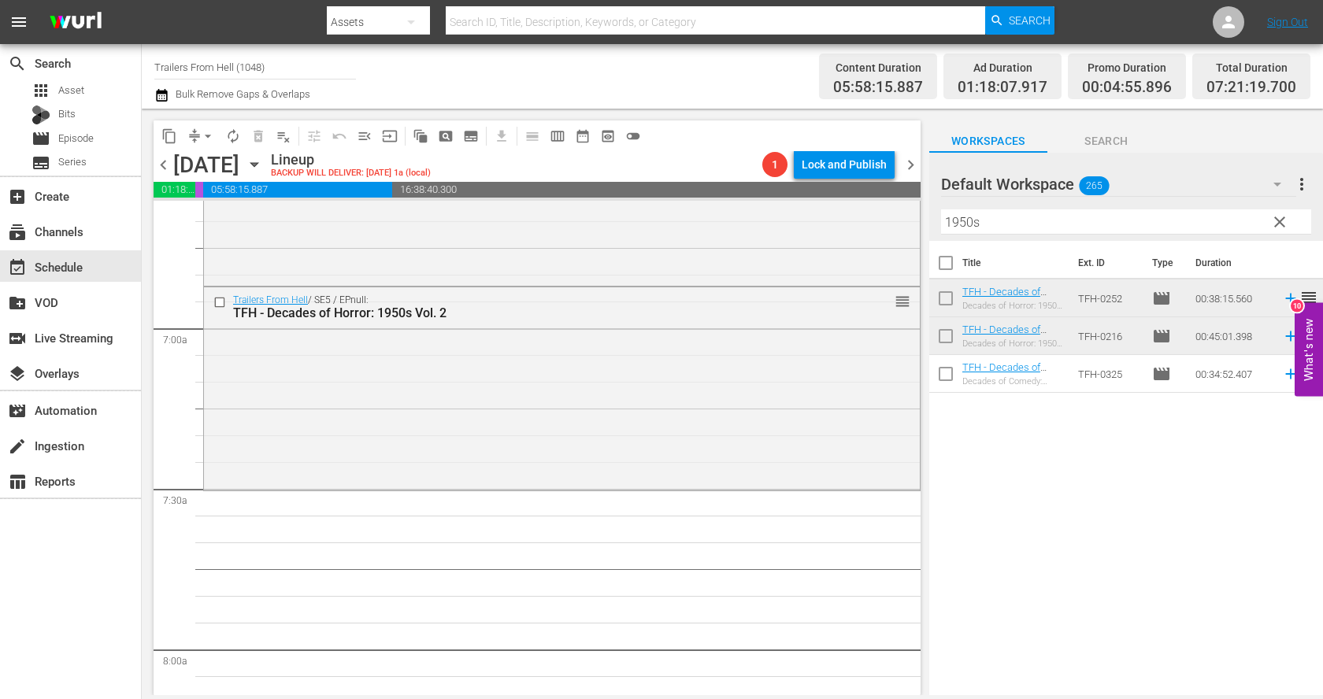
scroll to position [2146, 0]
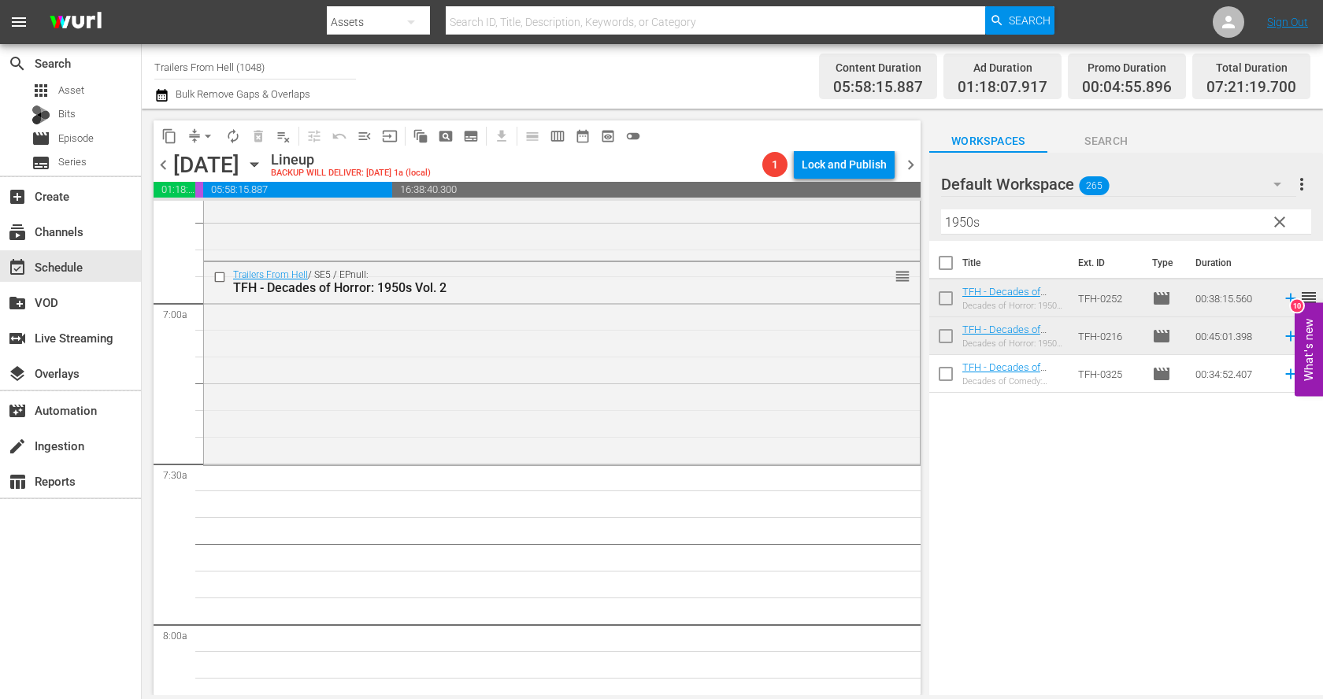
click at [1072, 219] on input "1950s" at bounding box center [1126, 221] width 370 height 25
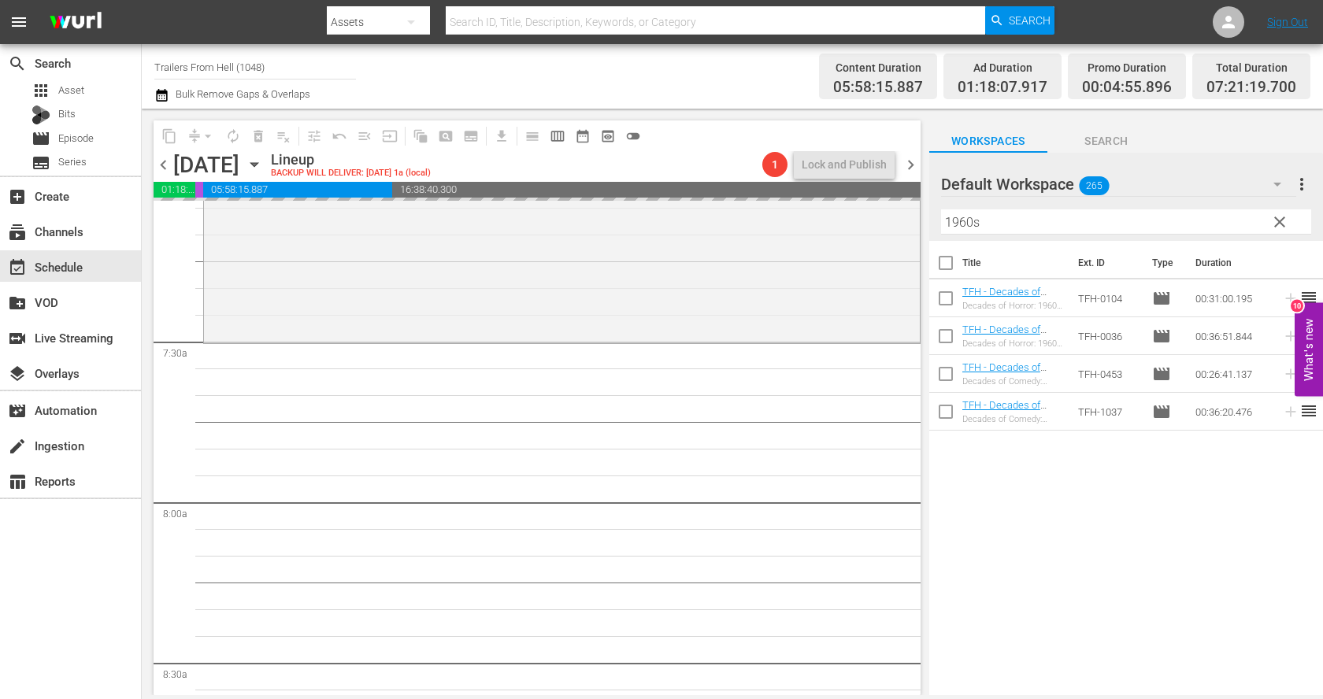
scroll to position [2302, 0]
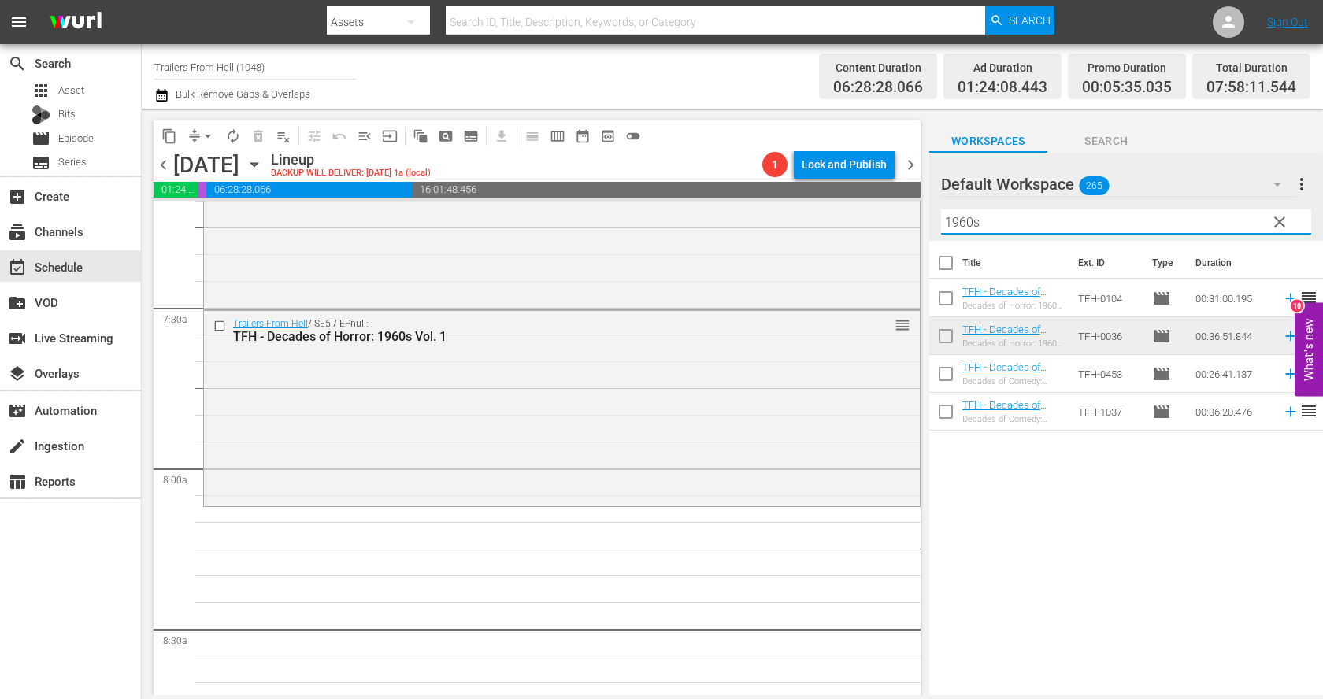
click at [1035, 226] on input "1960s" at bounding box center [1126, 221] width 370 height 25
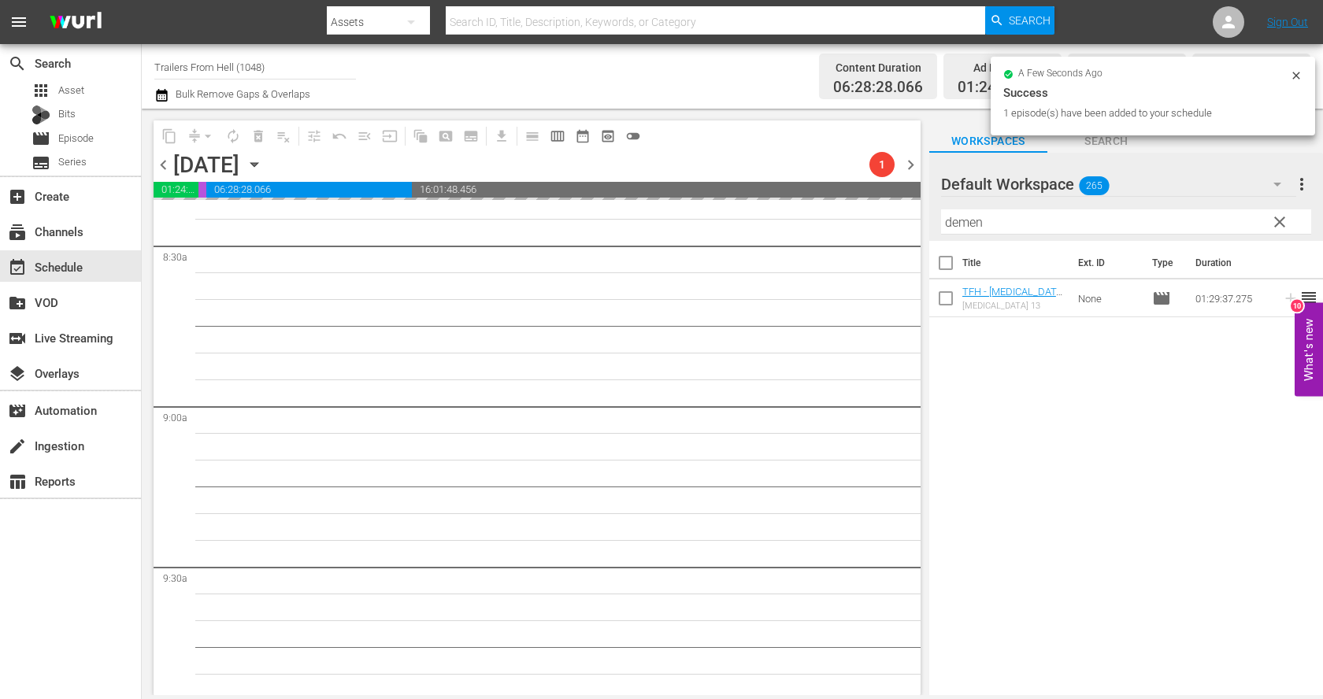
scroll to position [2746, 0]
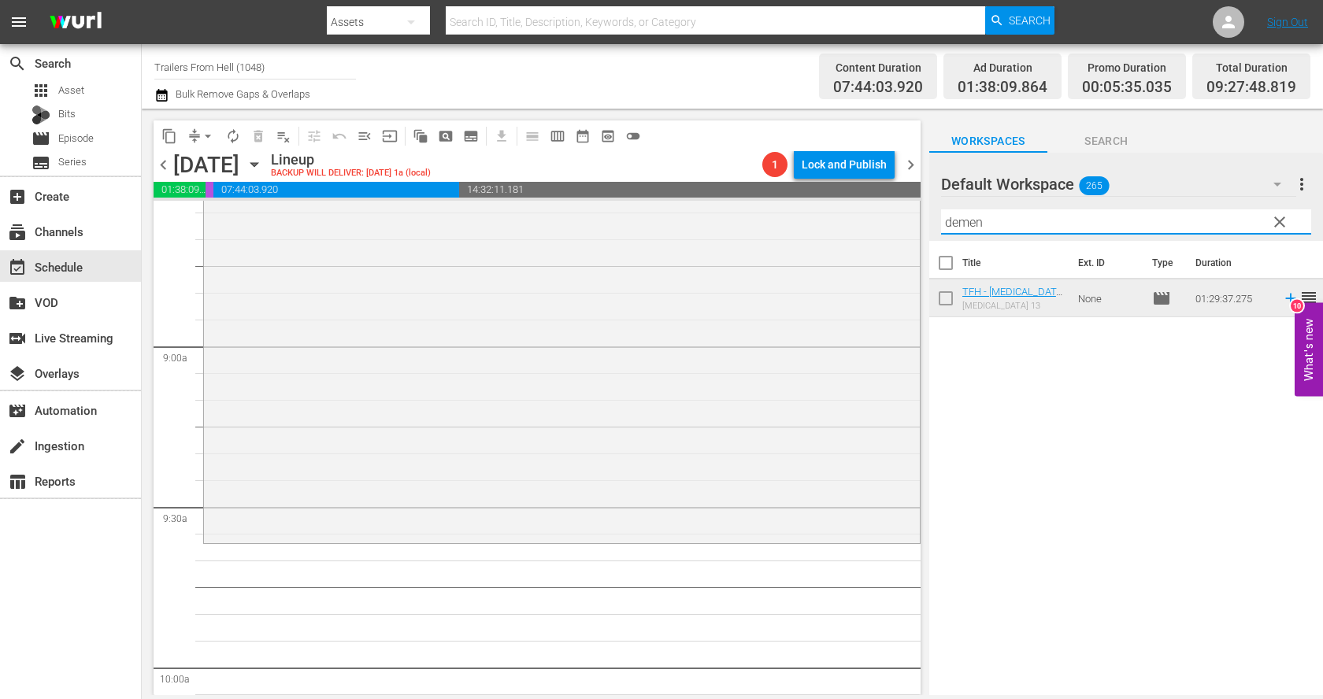
click at [991, 226] on input "demen" at bounding box center [1126, 221] width 370 height 25
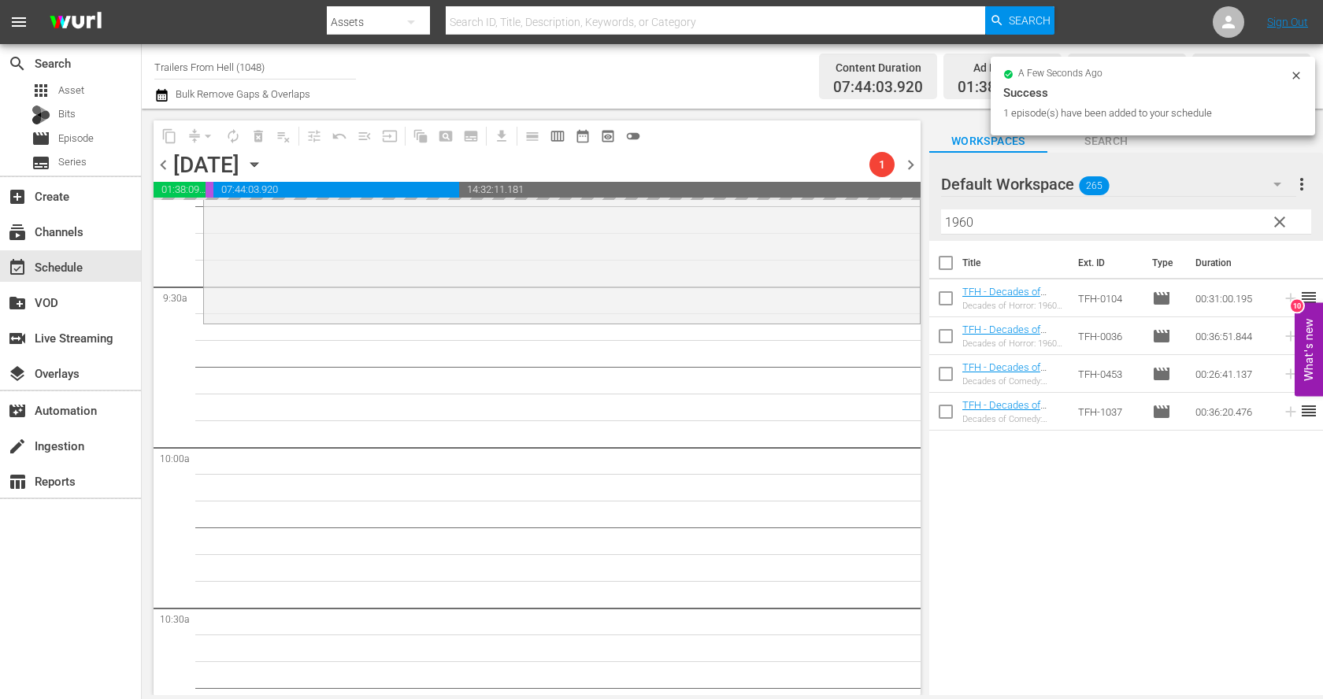
scroll to position [2972, 0]
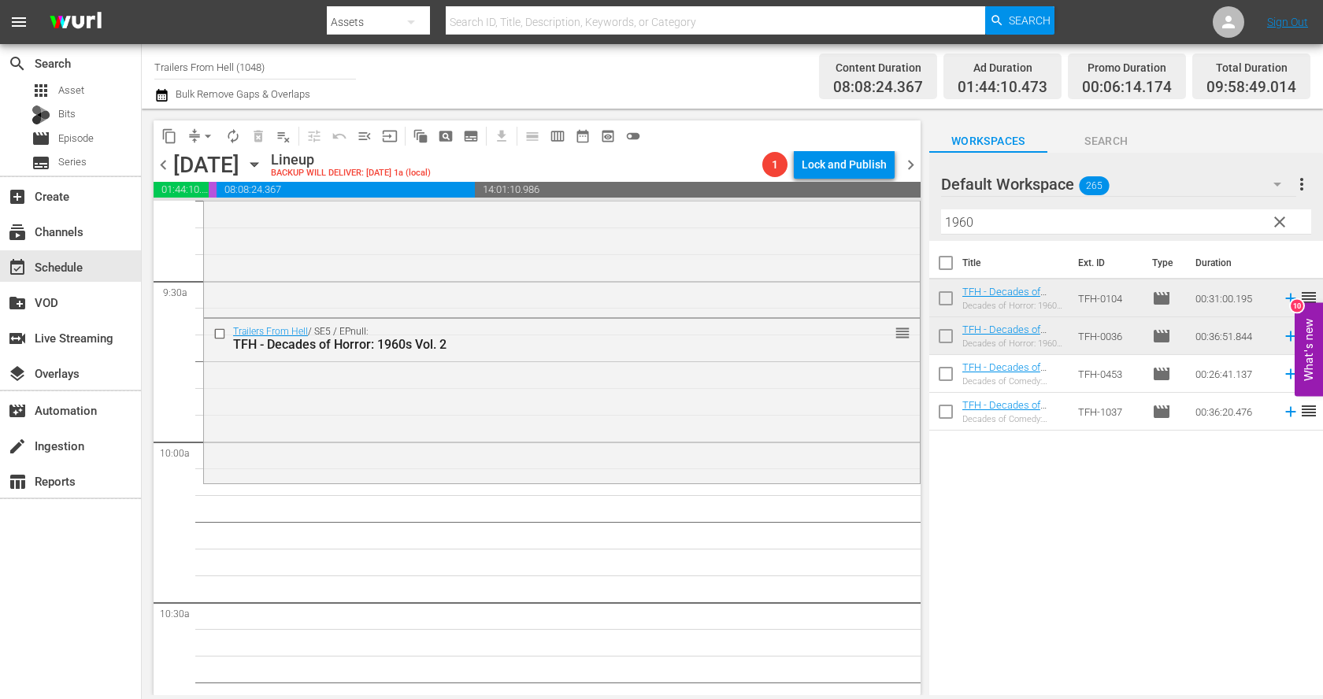
click at [996, 221] on input "1960" at bounding box center [1126, 221] width 370 height 25
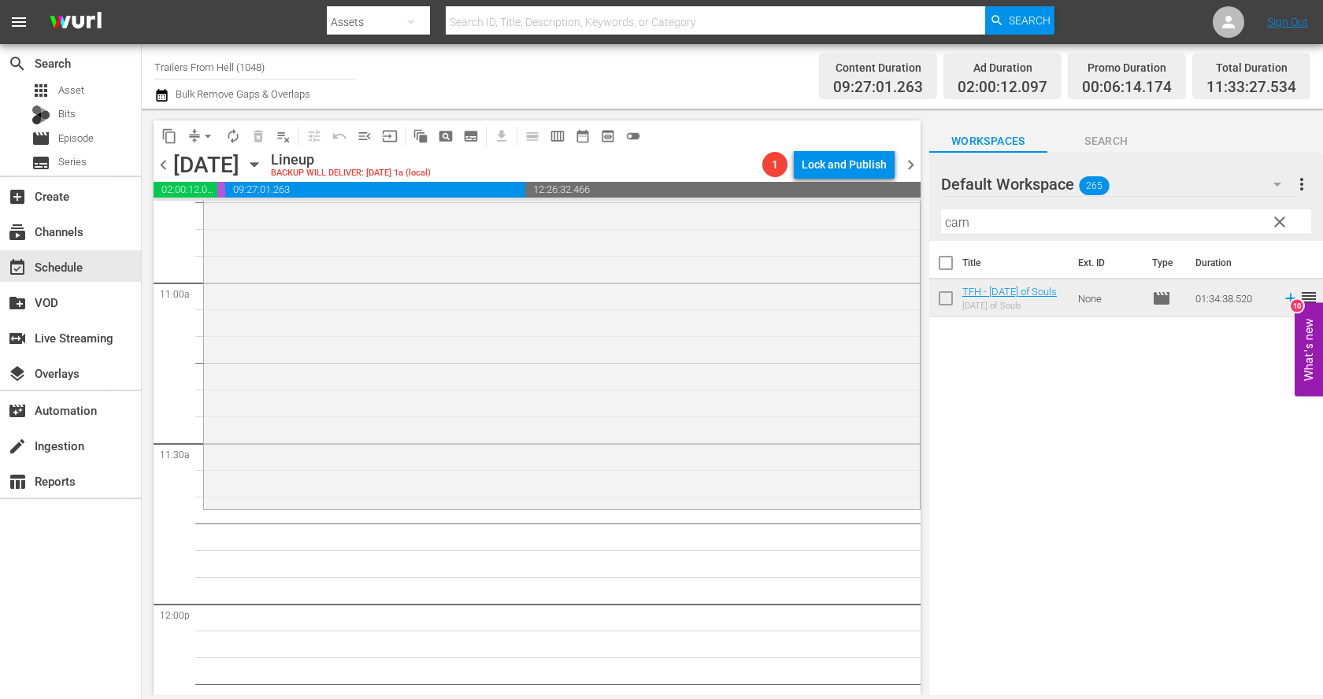
scroll to position [3468, 0]
click at [987, 228] on input "carn" at bounding box center [1126, 221] width 370 height 25
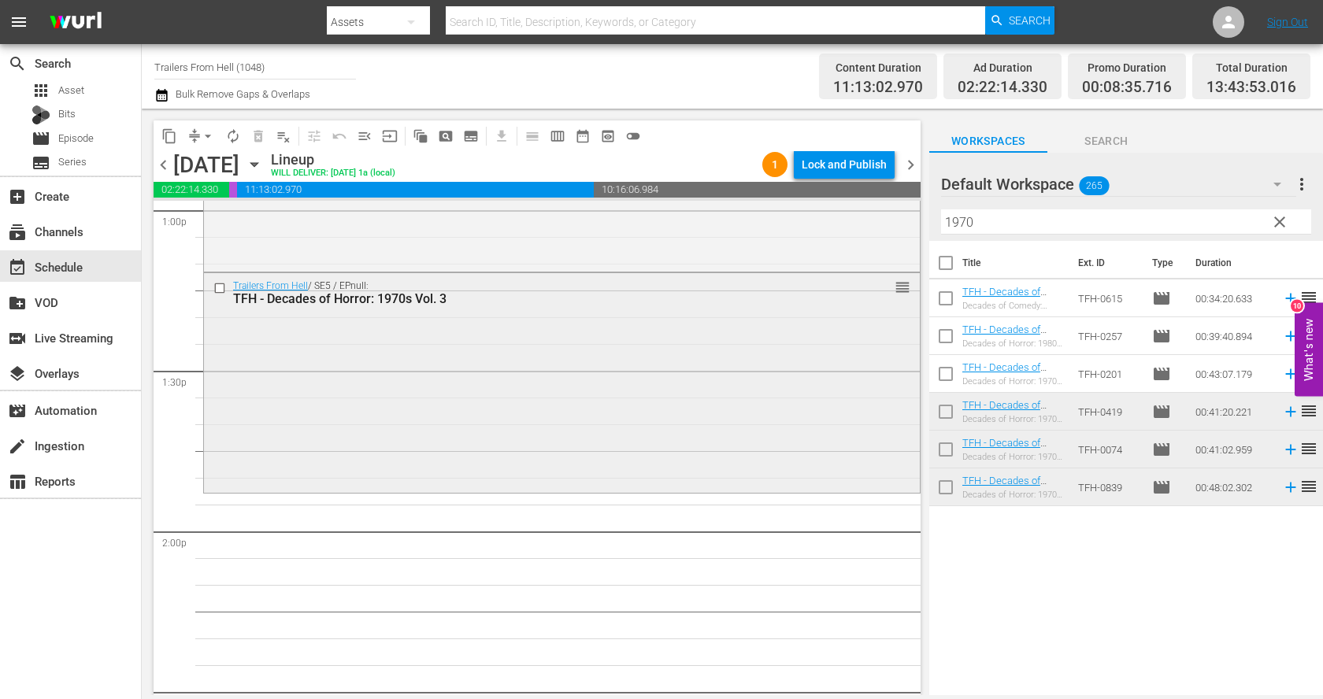
scroll to position [4265, 0]
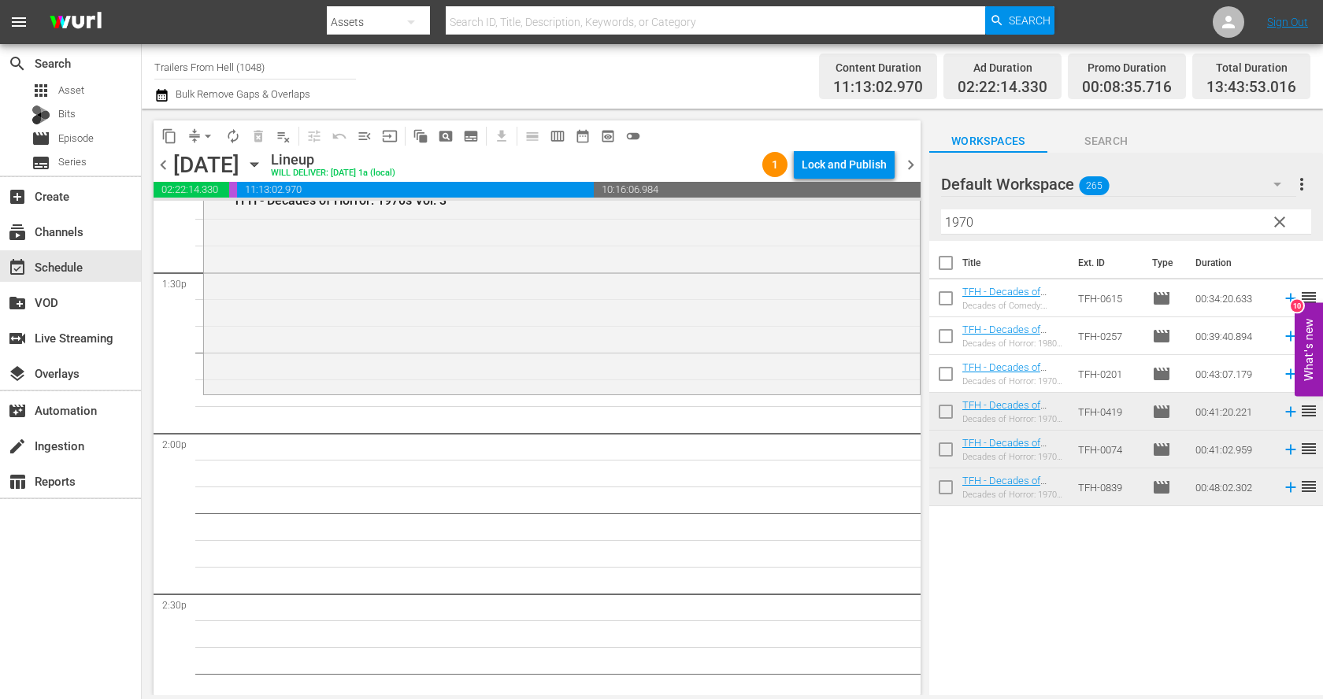
click at [1062, 207] on div "Filter by Title 1970" at bounding box center [1126, 222] width 370 height 38
click at [1097, 220] on input "1970" at bounding box center [1126, 221] width 370 height 25
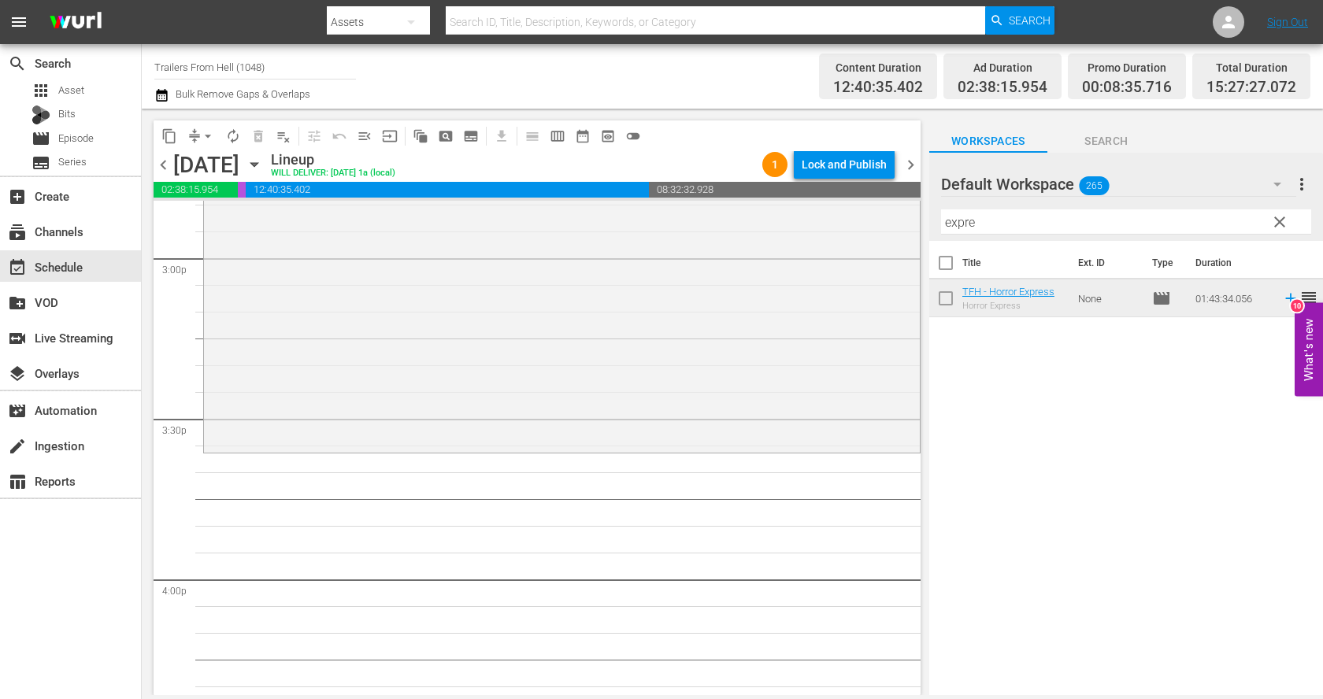
scroll to position [4782, 0]
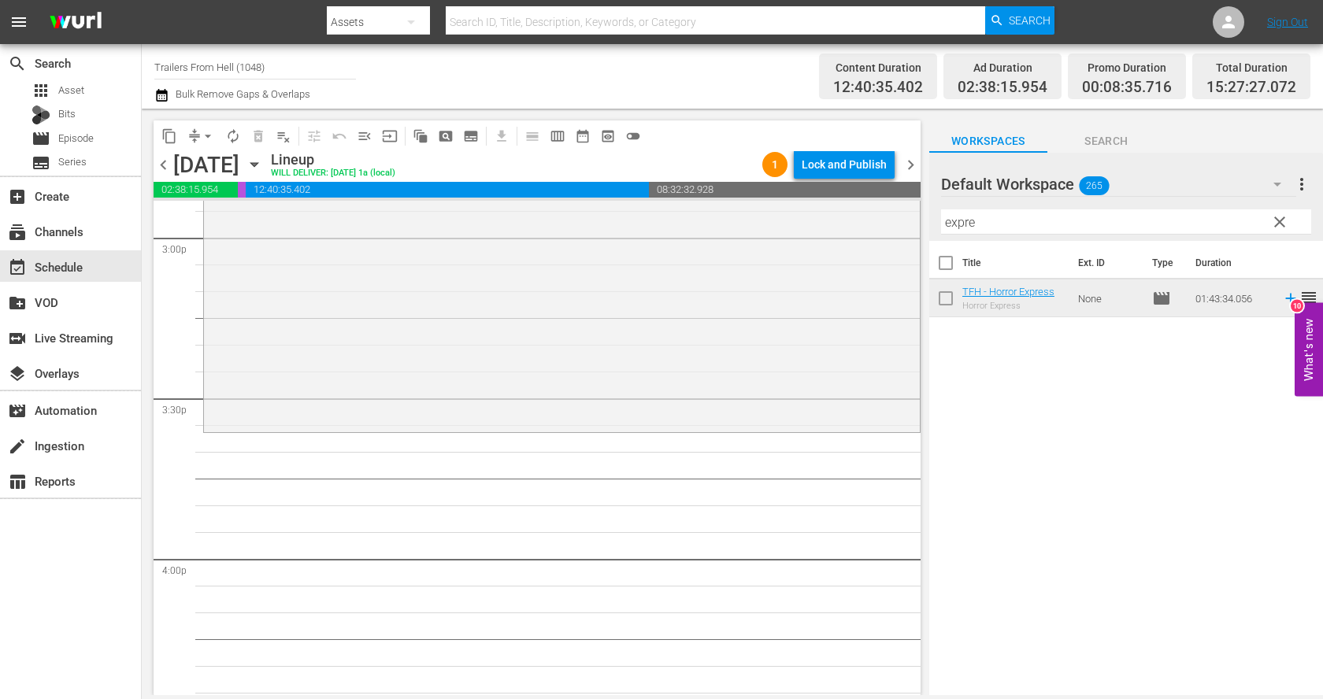
click at [1015, 227] on input "expre" at bounding box center [1126, 221] width 370 height 25
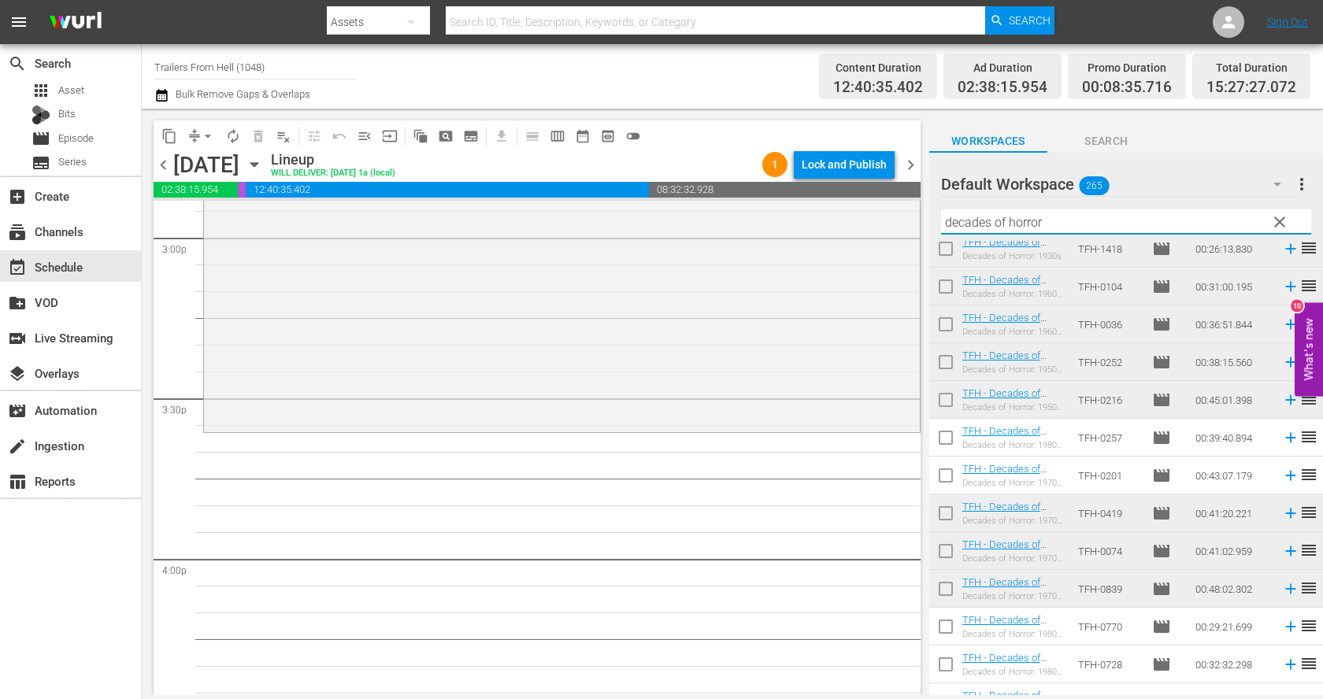
scroll to position [64, 0]
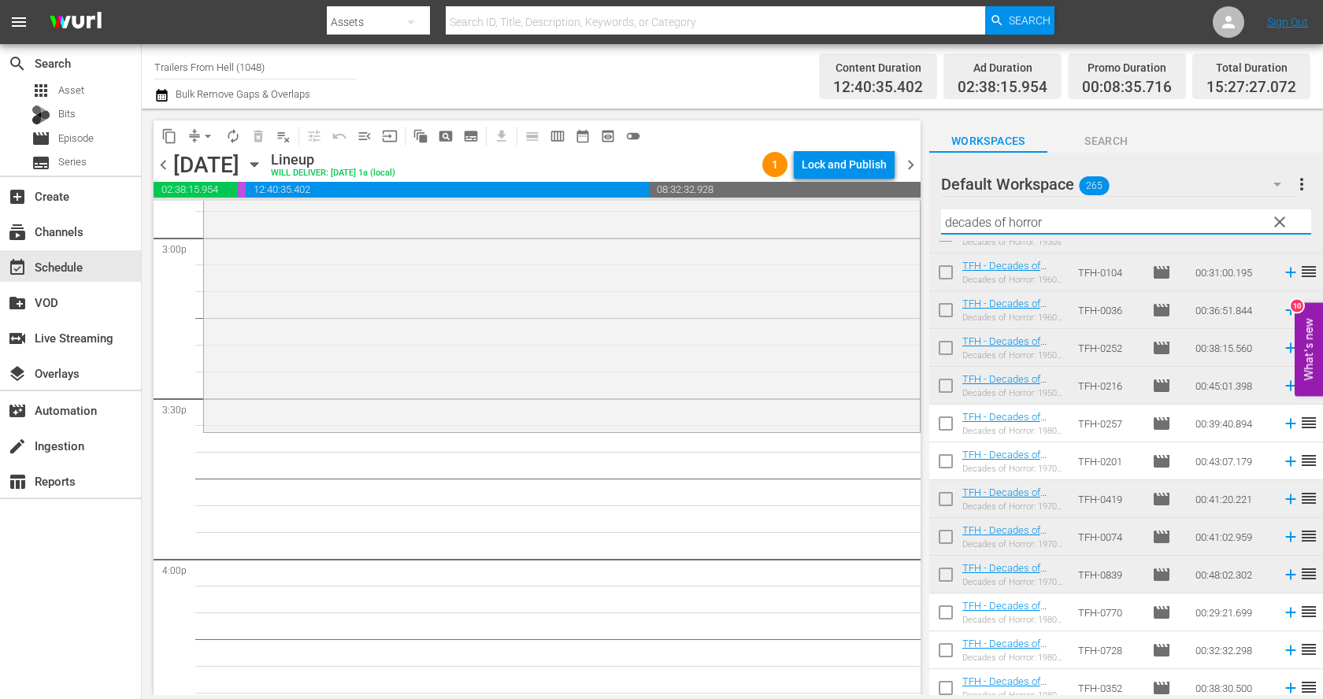
type input "decades of horror"
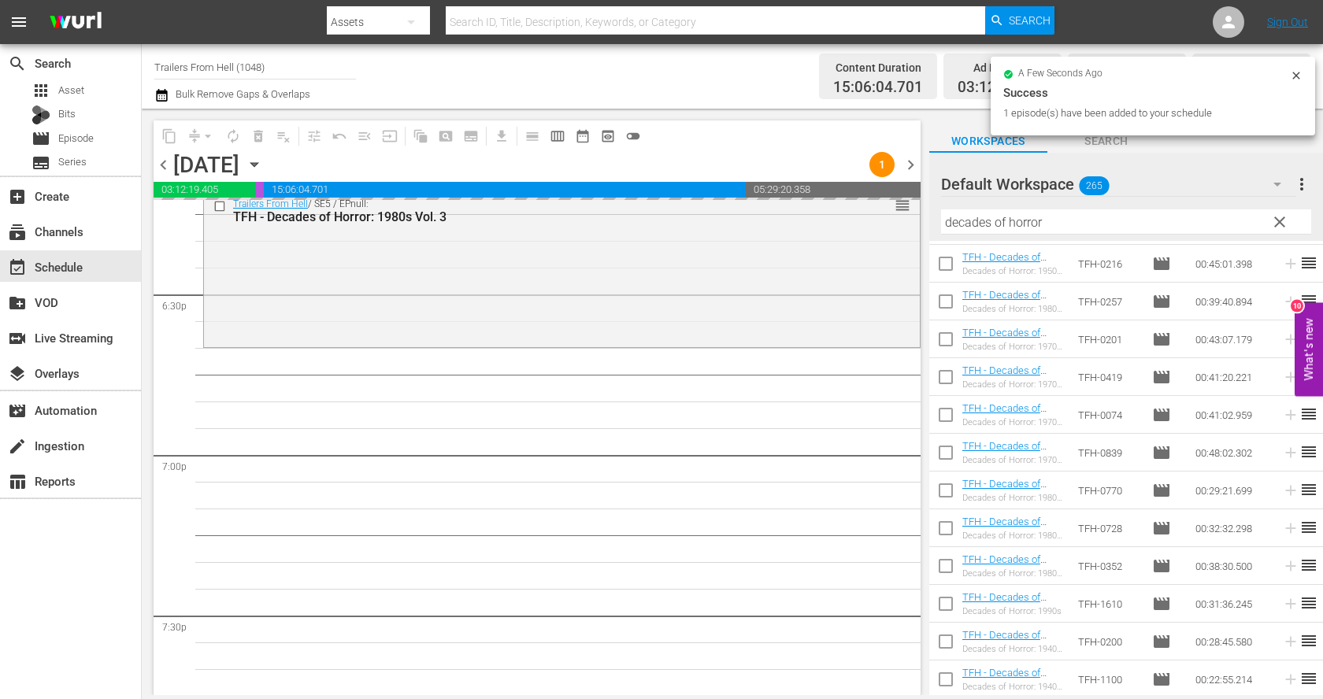
scroll to position [5860, 0]
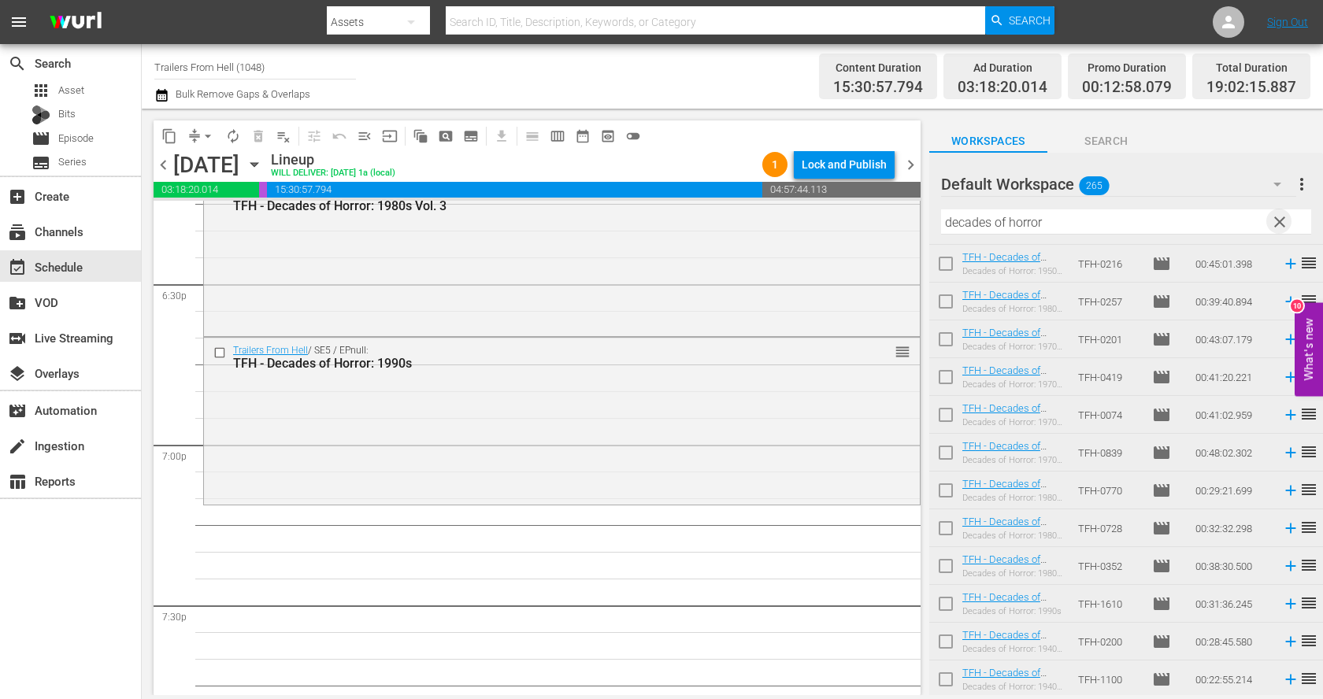
click at [1283, 220] on span "clear" at bounding box center [1279, 222] width 19 height 19
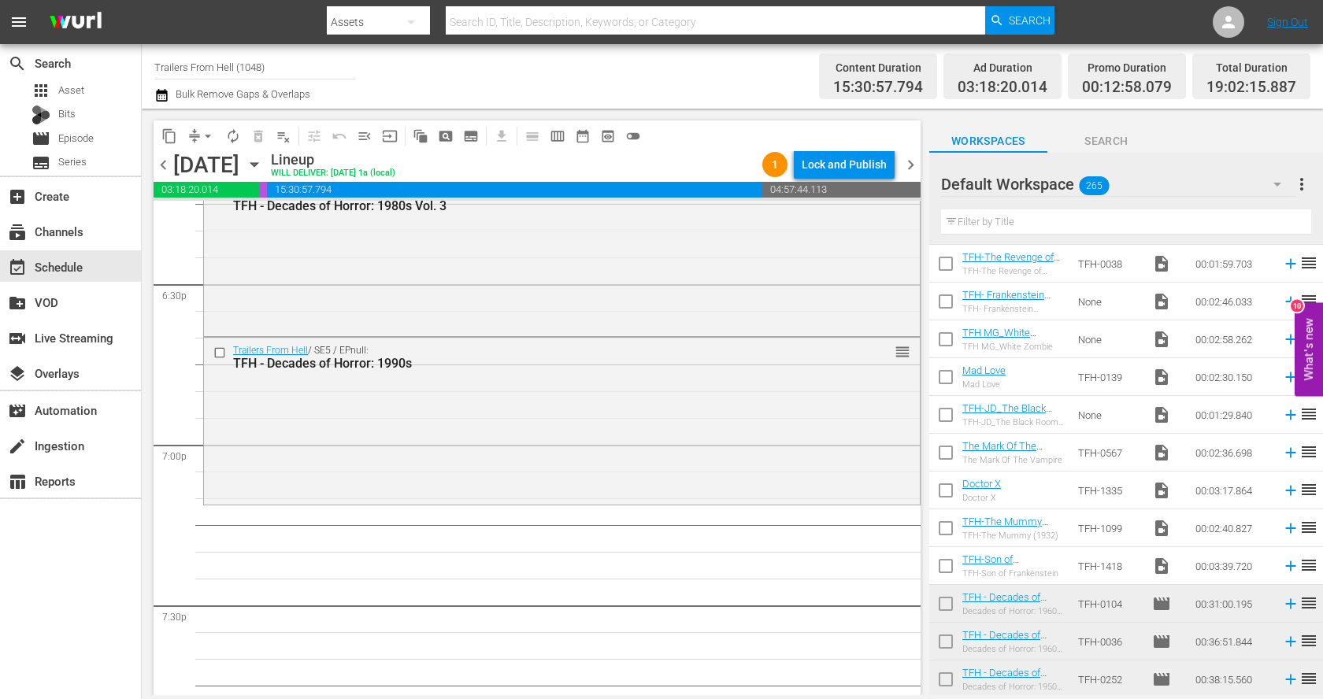
scroll to position [0, 0]
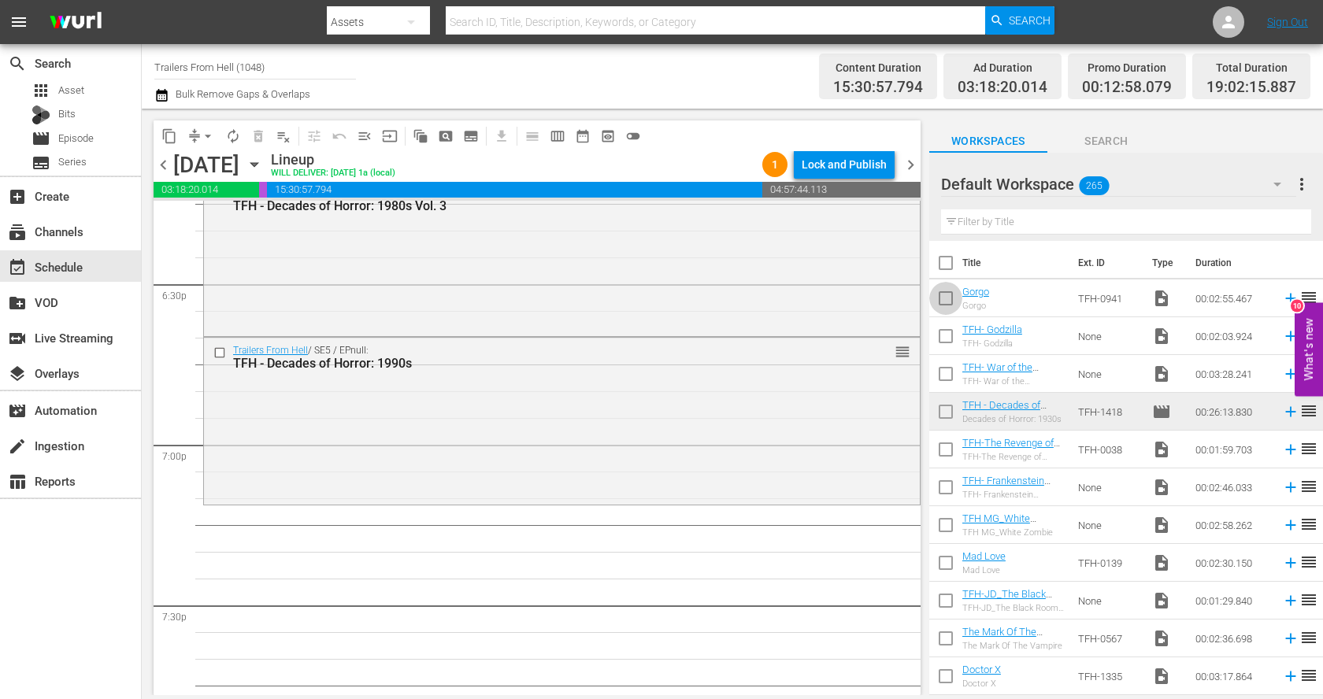
click at [948, 303] on input "checkbox" at bounding box center [945, 301] width 33 height 33
checkbox input "true"
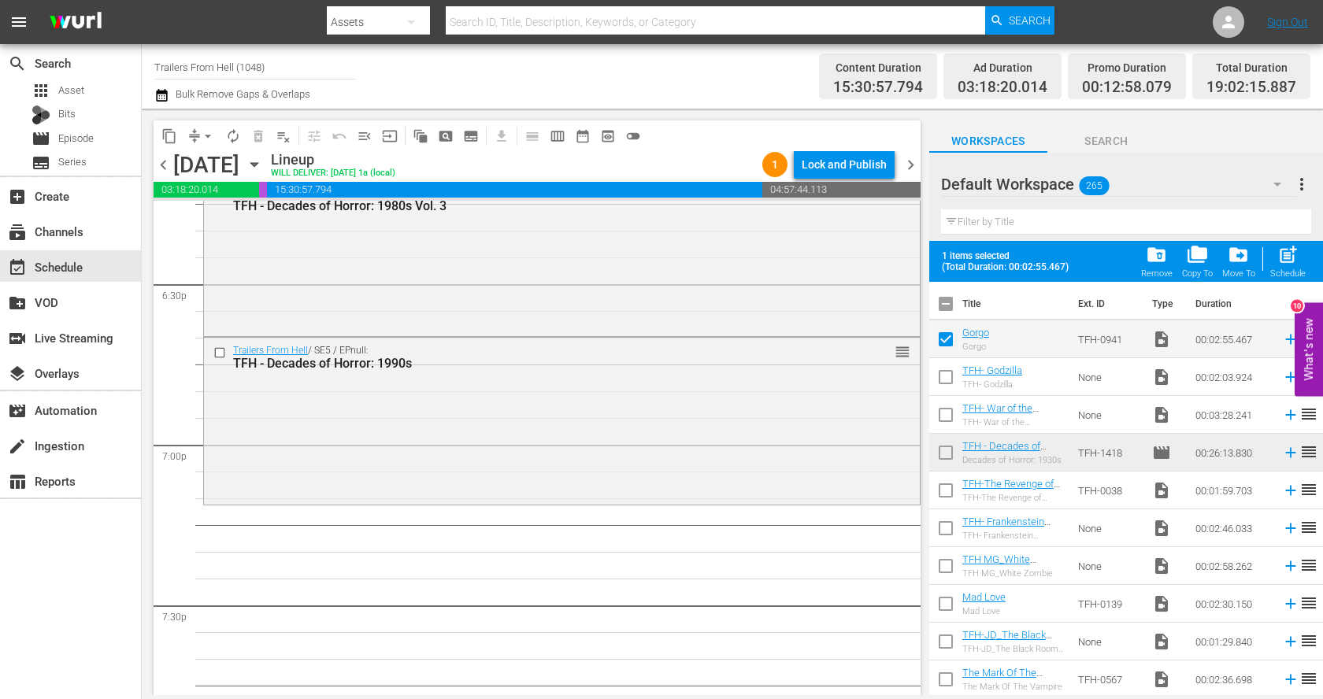
click at [944, 371] on input "checkbox" at bounding box center [945, 380] width 33 height 33
checkbox input "true"
click at [944, 410] on input "checkbox" at bounding box center [945, 418] width 33 height 33
checkbox input "true"
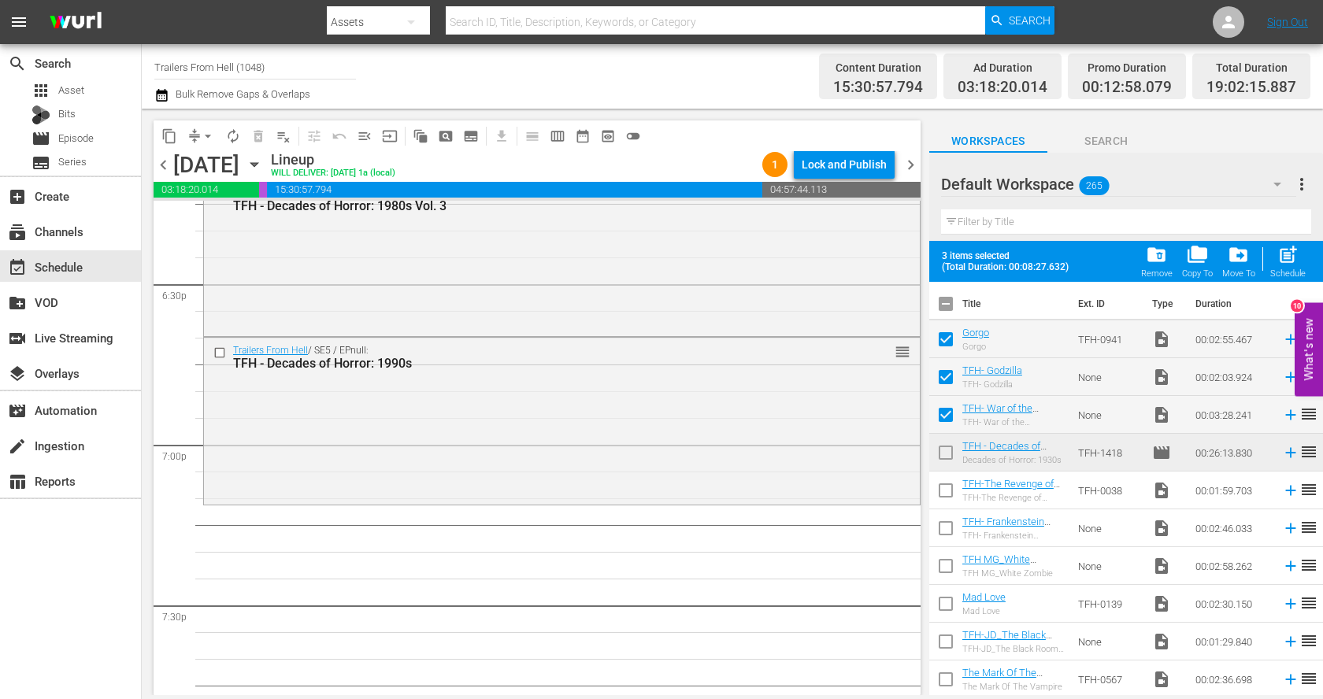
click at [941, 487] on input "checkbox" at bounding box center [945, 493] width 33 height 33
checkbox input "true"
click at [946, 521] on input "checkbox" at bounding box center [945, 531] width 33 height 33
checkbox input "true"
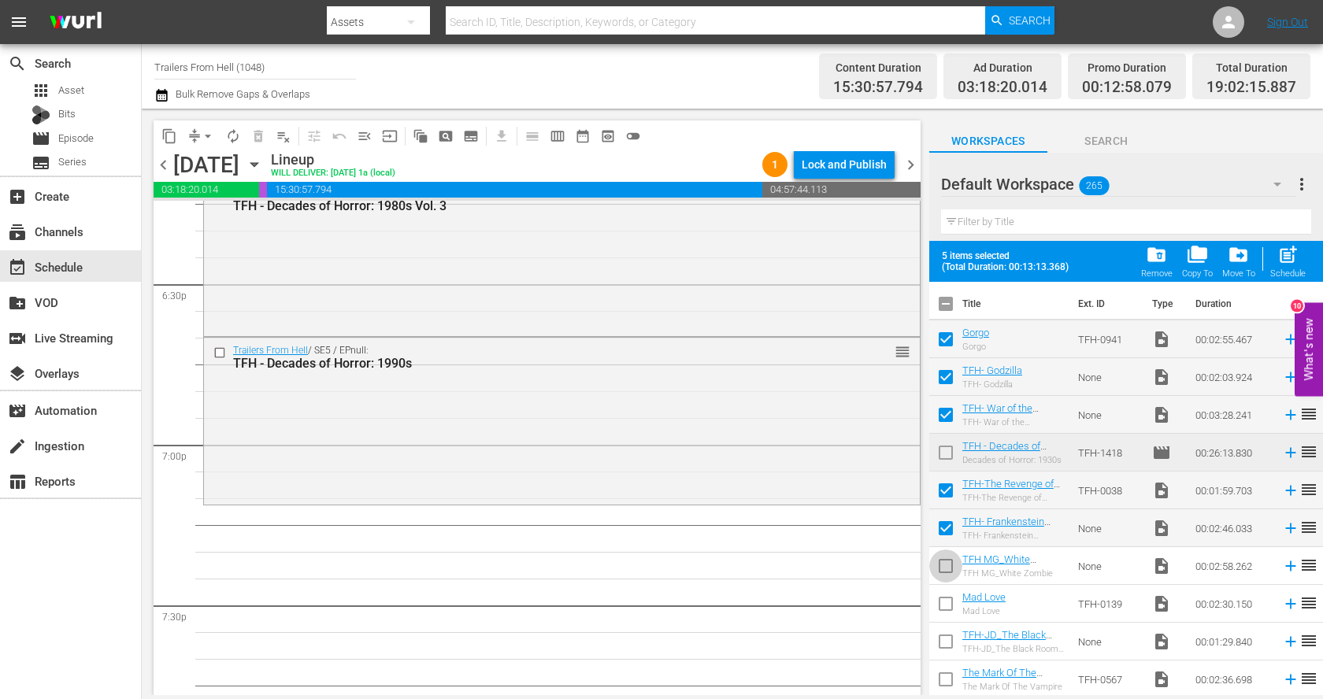
click at [945, 559] on input "checkbox" at bounding box center [945, 569] width 33 height 33
checkbox input "true"
click at [953, 605] on input "checkbox" at bounding box center [945, 607] width 33 height 33
checkbox input "true"
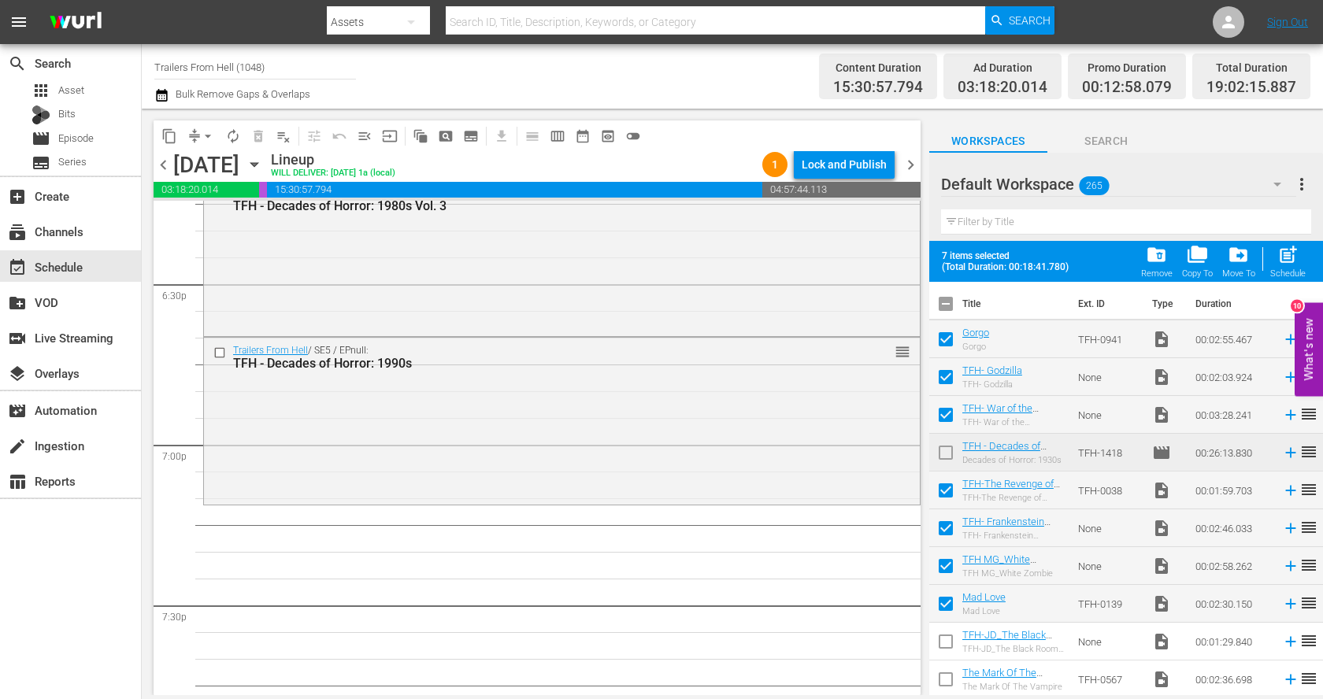
click at [946, 636] on input "checkbox" at bounding box center [945, 644] width 33 height 33
checkbox input "true"
click at [941, 676] on input "checkbox" at bounding box center [945, 682] width 33 height 33
checkbox input "true"
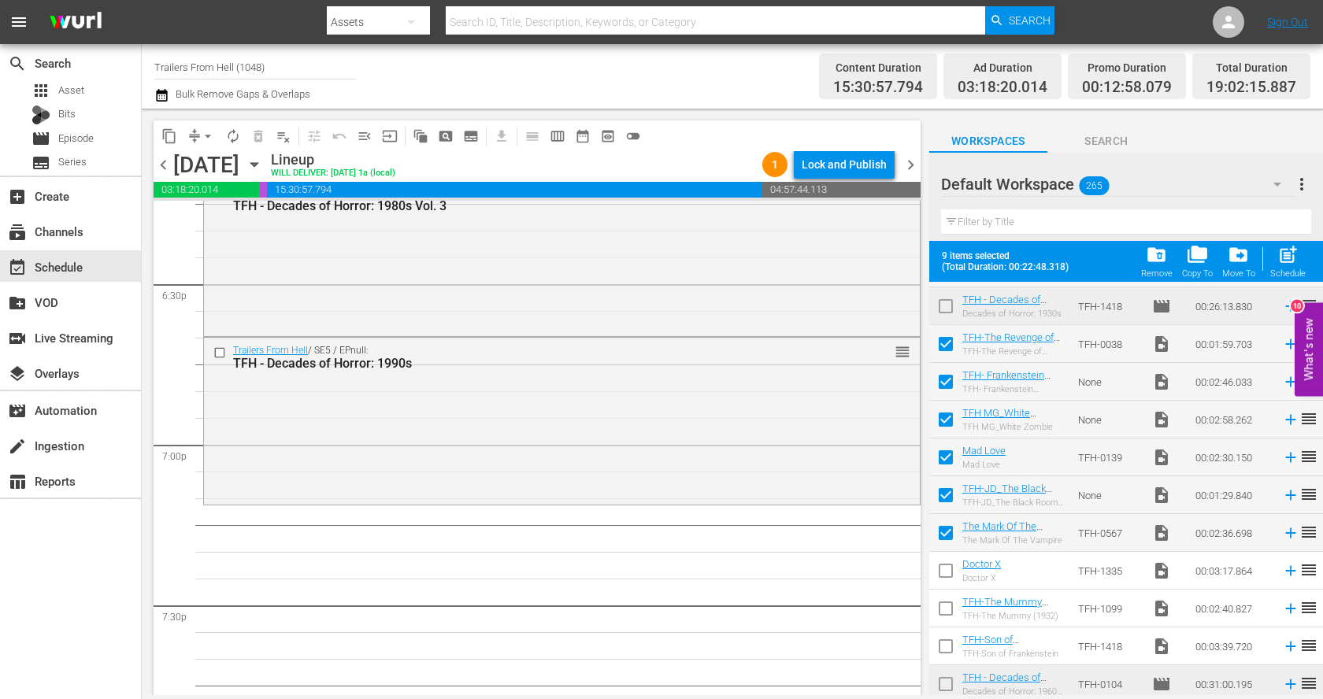
scroll to position [167, 0]
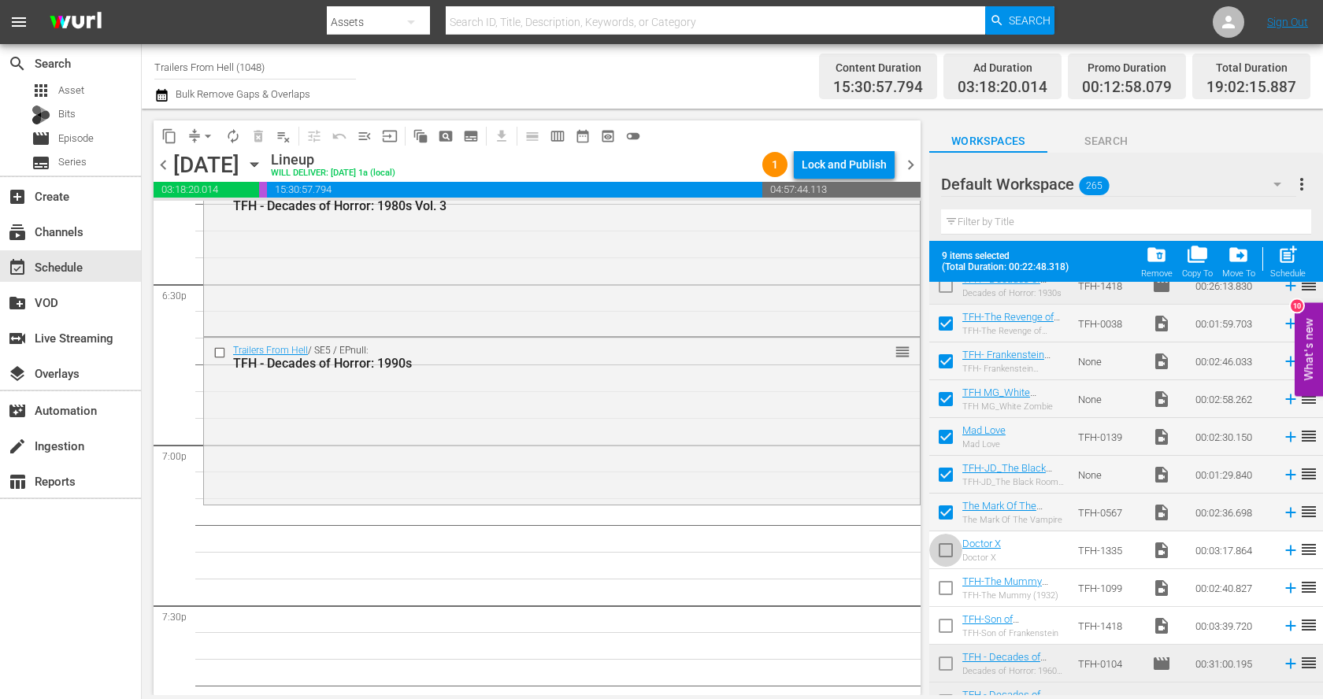
click at [949, 553] on input "checkbox" at bounding box center [945, 553] width 33 height 33
checkbox input "true"
click at [949, 576] on input "checkbox" at bounding box center [945, 591] width 33 height 33
checkbox input "true"
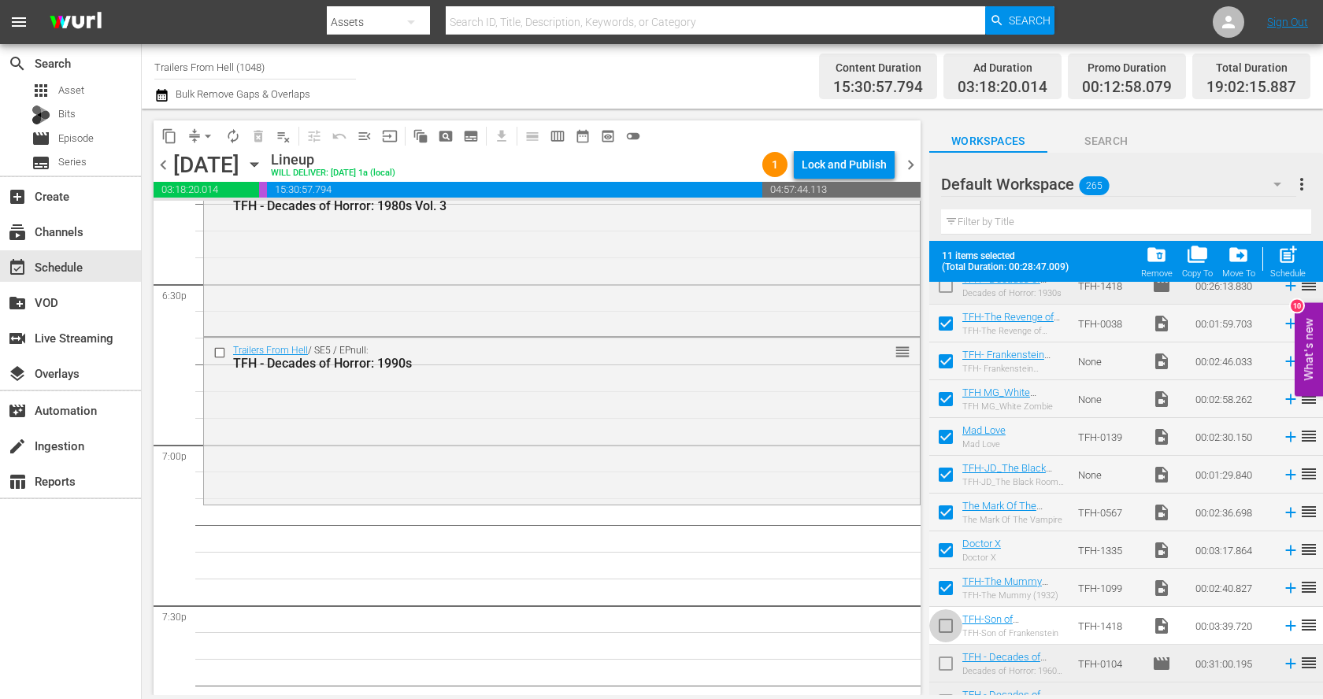
click at [946, 616] on input "checkbox" at bounding box center [945, 629] width 33 height 33
checkbox input "true"
click at [1164, 270] on div "Remove" at bounding box center [1156, 273] width 31 height 10
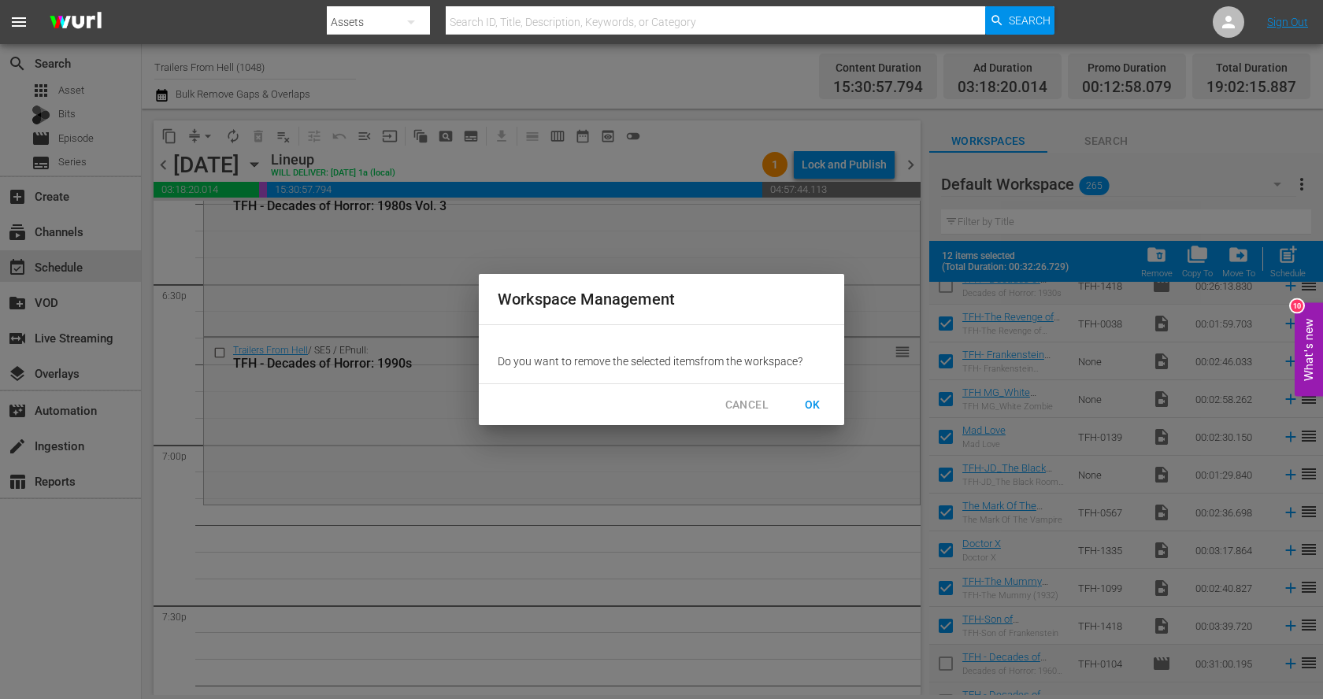
click at [809, 404] on span "OK" at bounding box center [812, 405] width 25 height 20
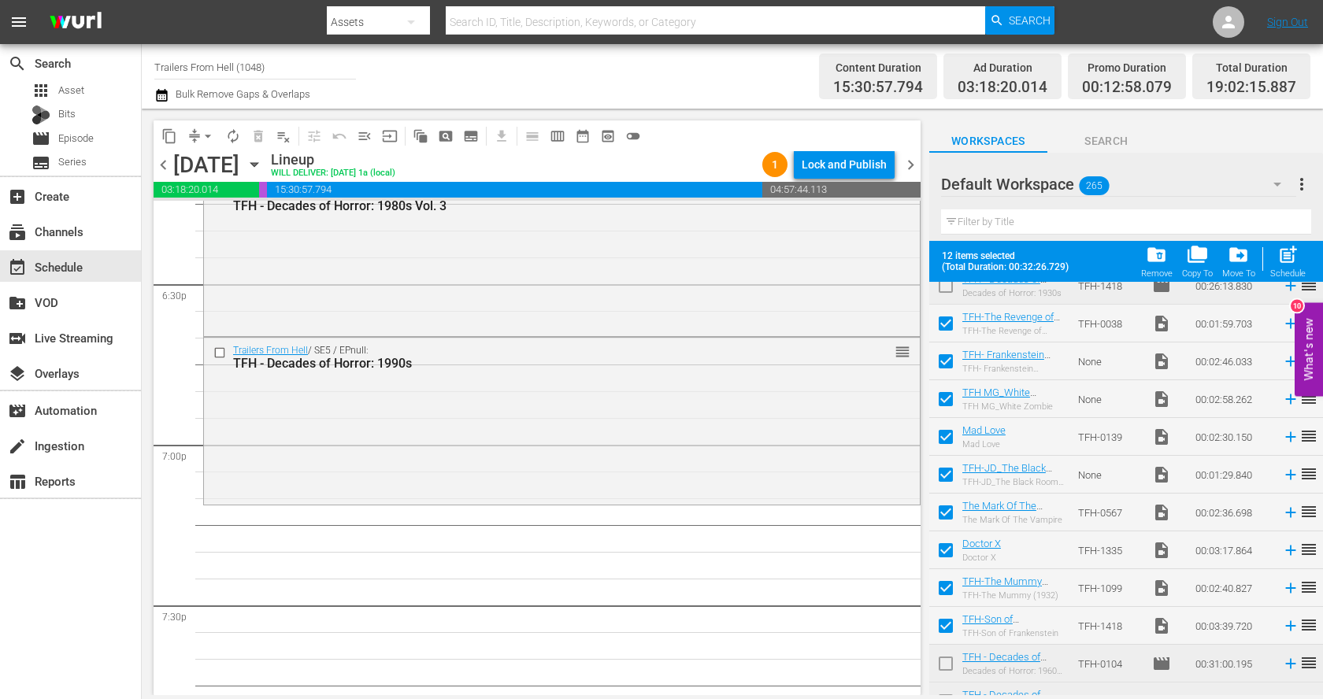
checkbox input "false"
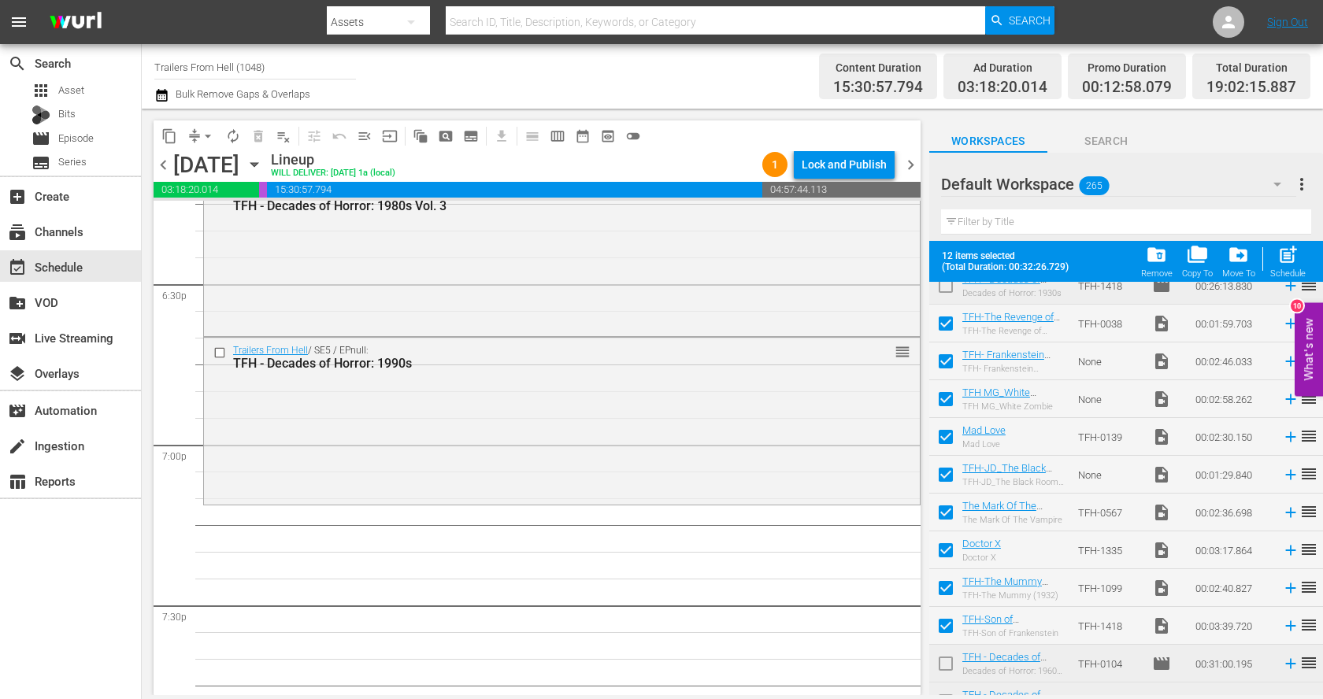
checkbox input "false"
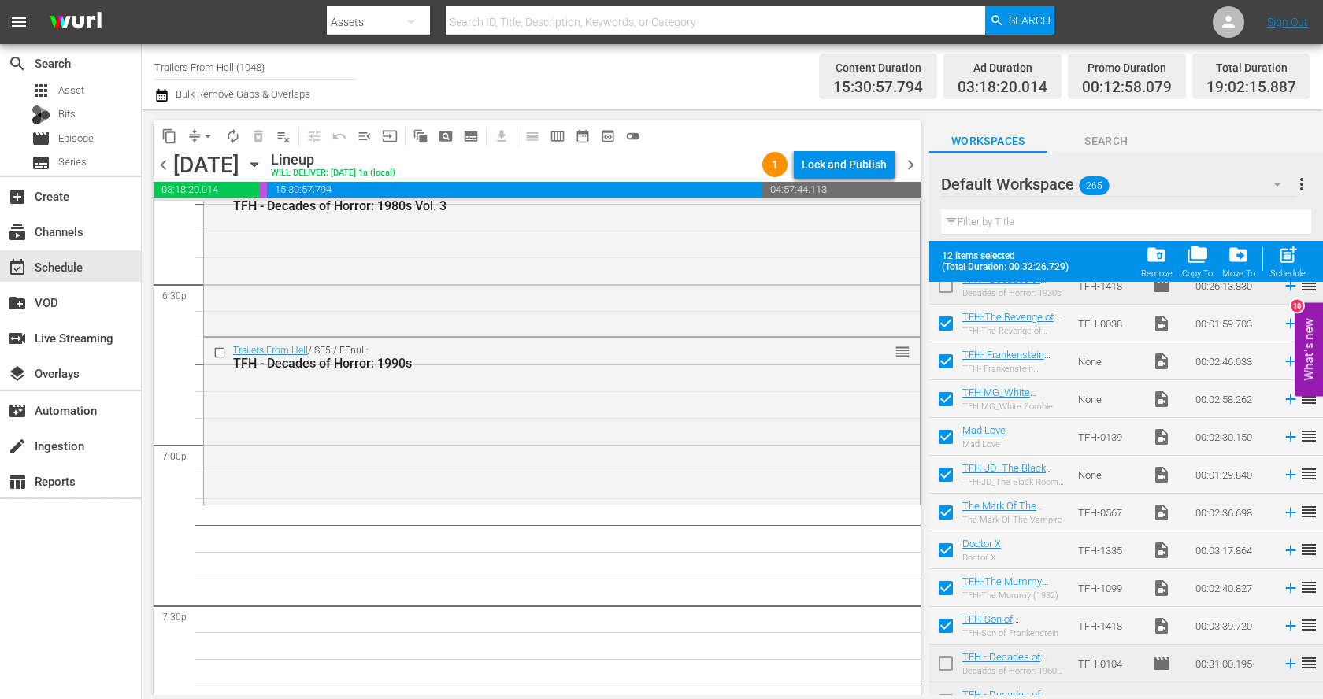
checkbox input "false"
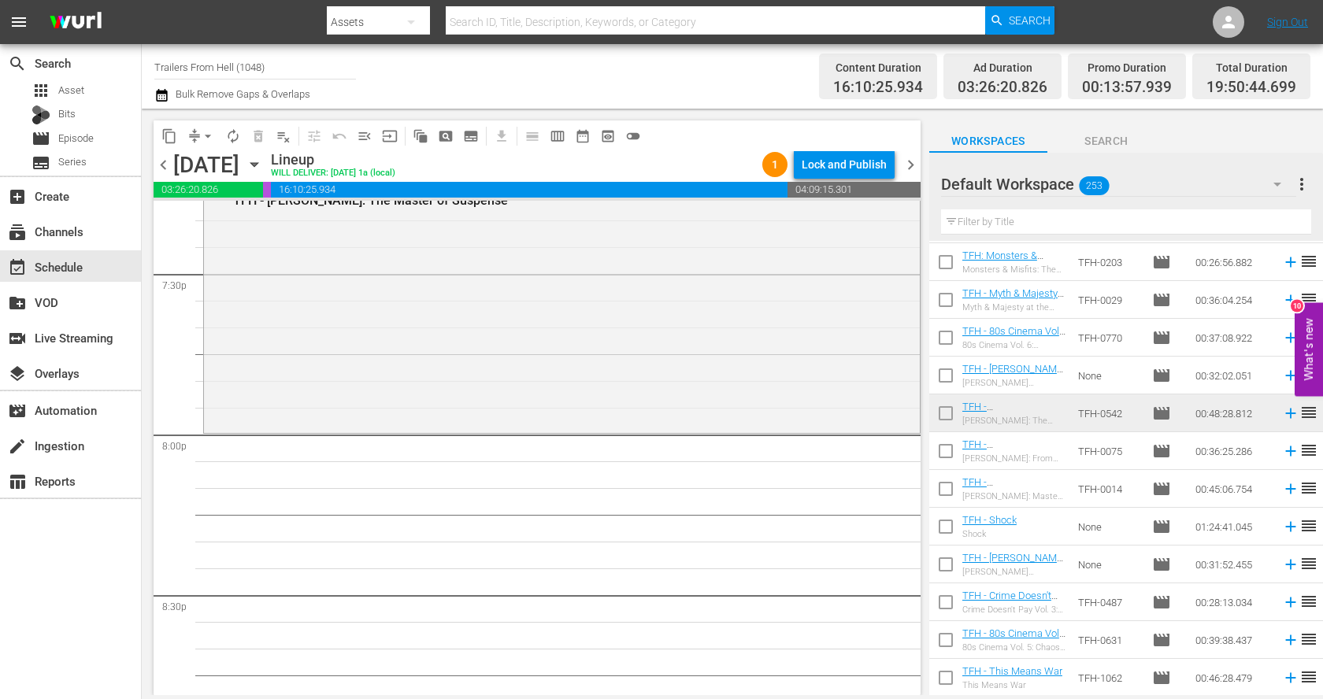
scroll to position [6202, 0]
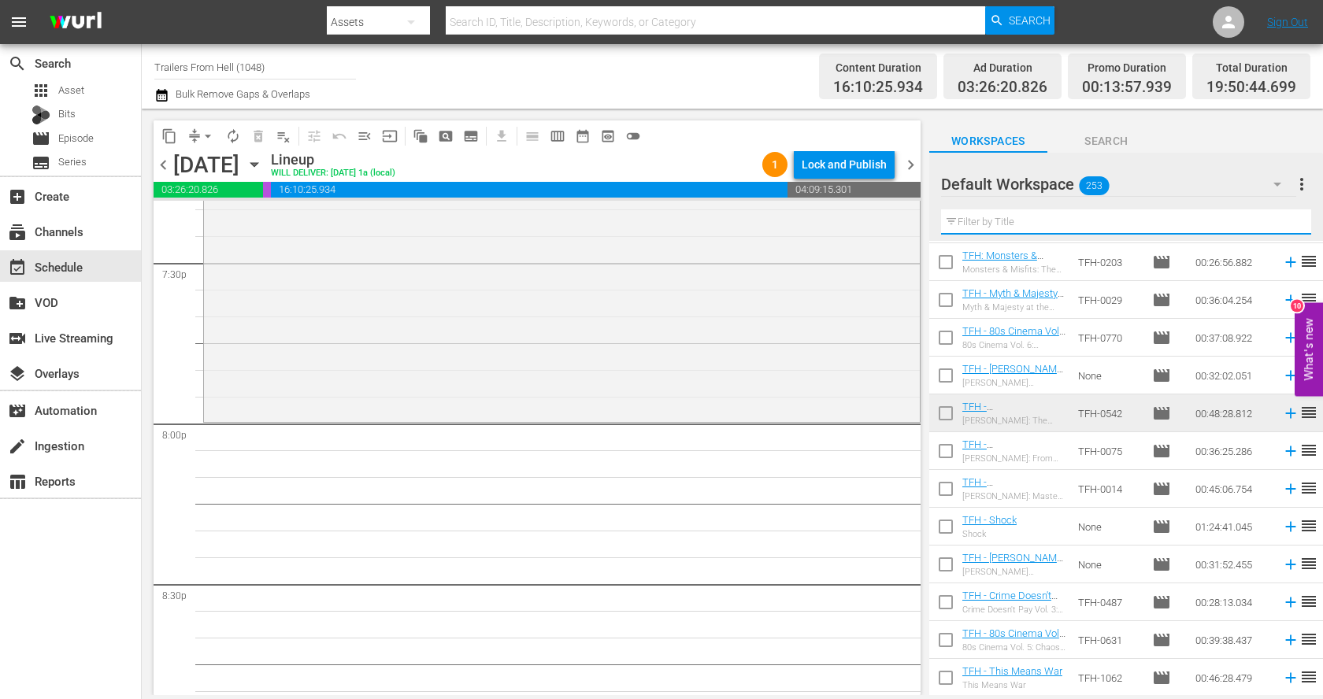
click at [1042, 220] on input "text" at bounding box center [1126, 221] width 370 height 25
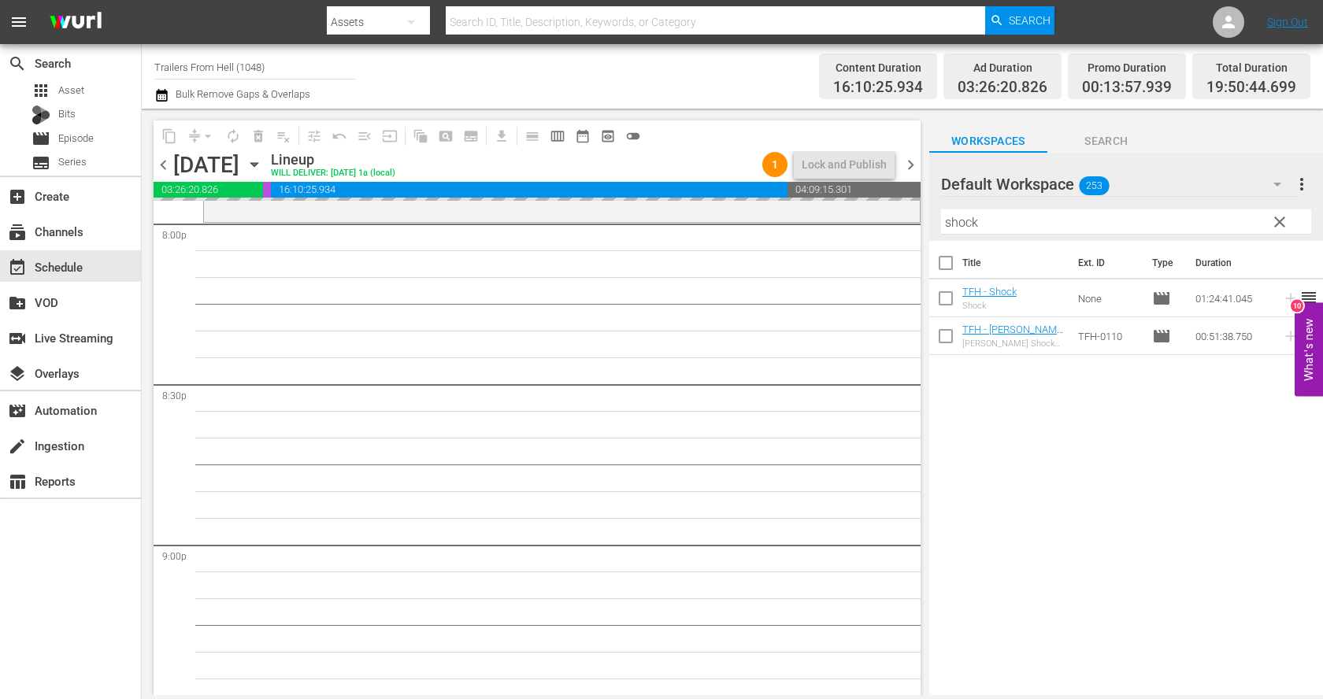
scroll to position [6411, 0]
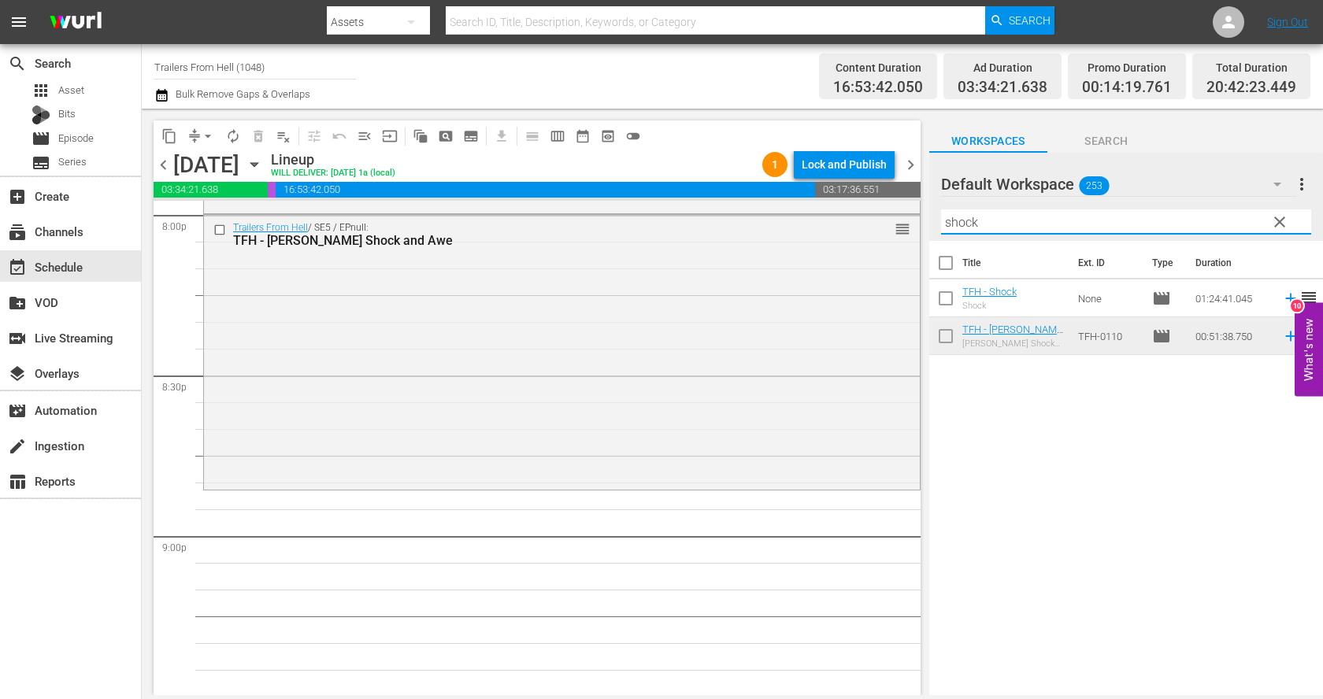
click at [1067, 213] on input "shock" at bounding box center [1126, 221] width 370 height 25
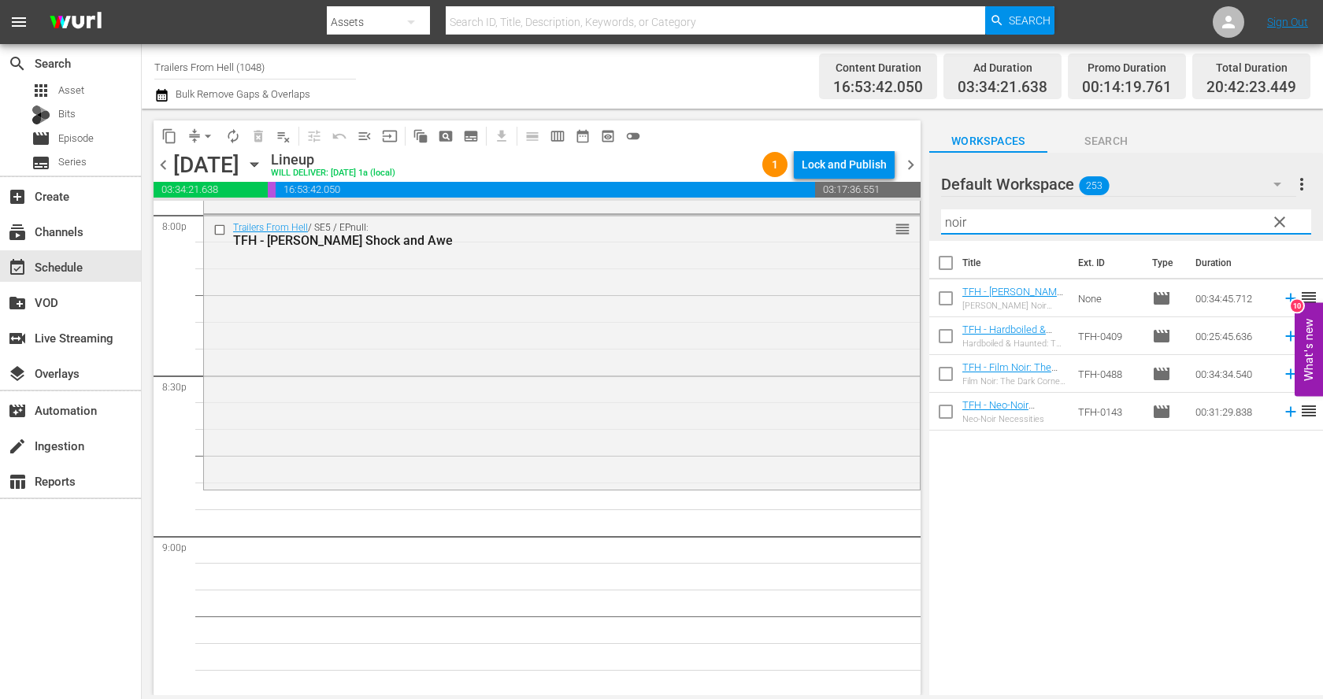
type input "noir"
click at [1283, 221] on span "clear" at bounding box center [1279, 222] width 19 height 19
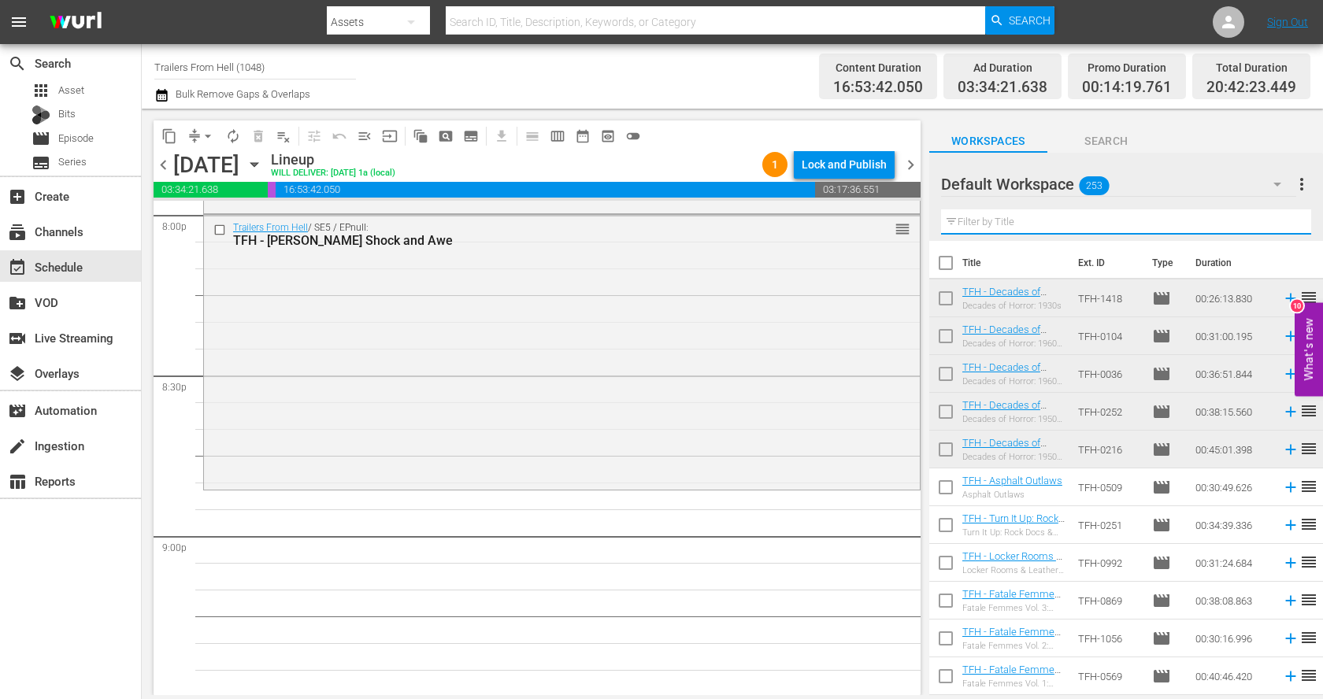
click at [1001, 218] on input "text" at bounding box center [1126, 221] width 370 height 25
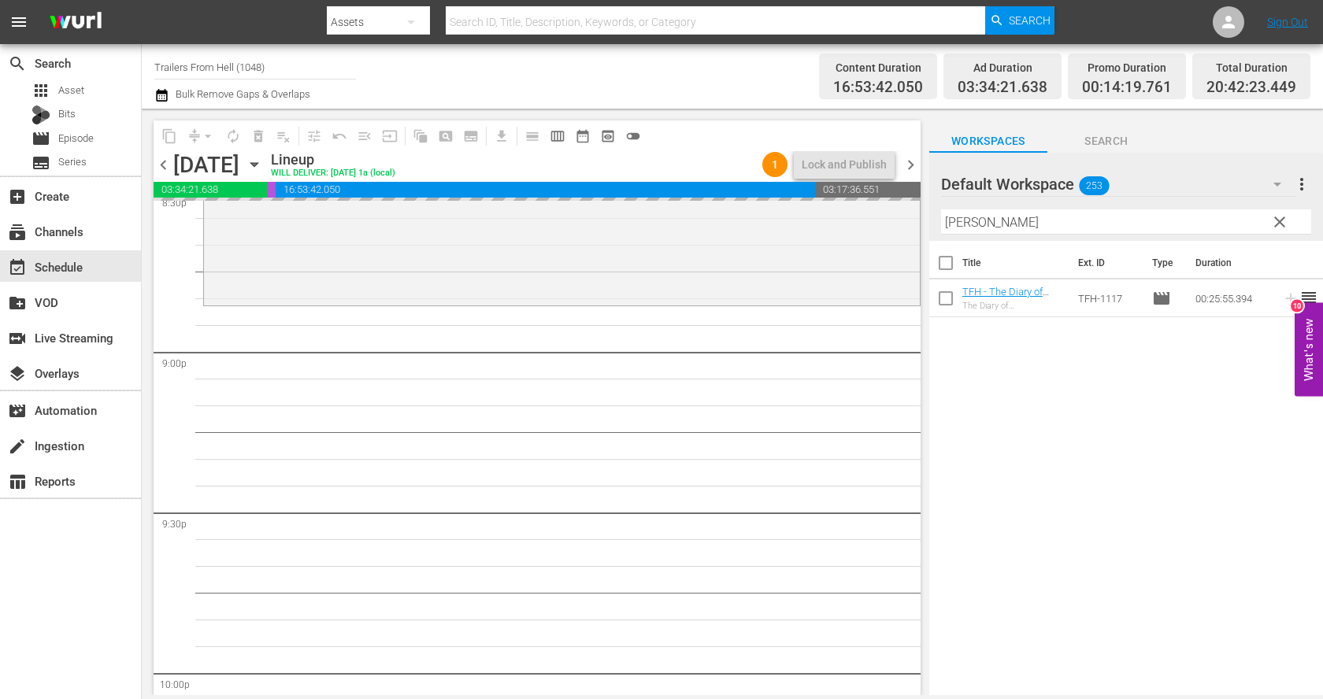
scroll to position [6615, 0]
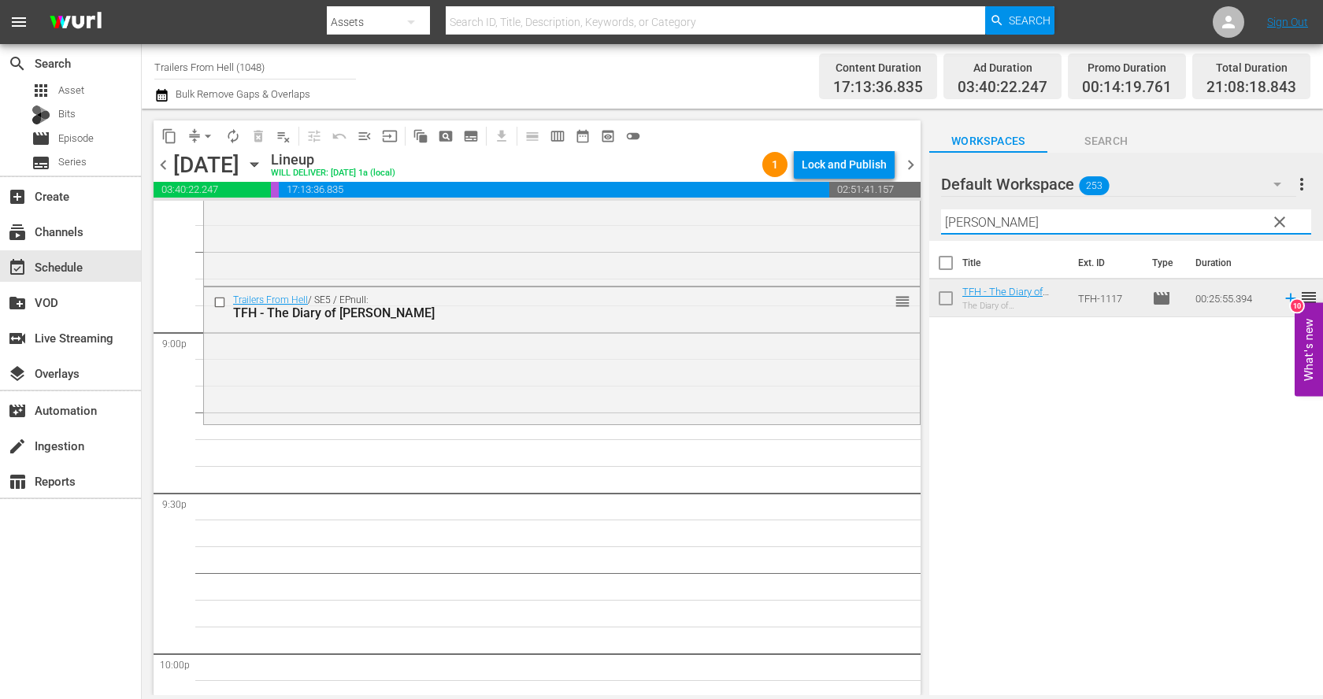
click at [999, 216] on input "[PERSON_NAME]" at bounding box center [1126, 221] width 370 height 25
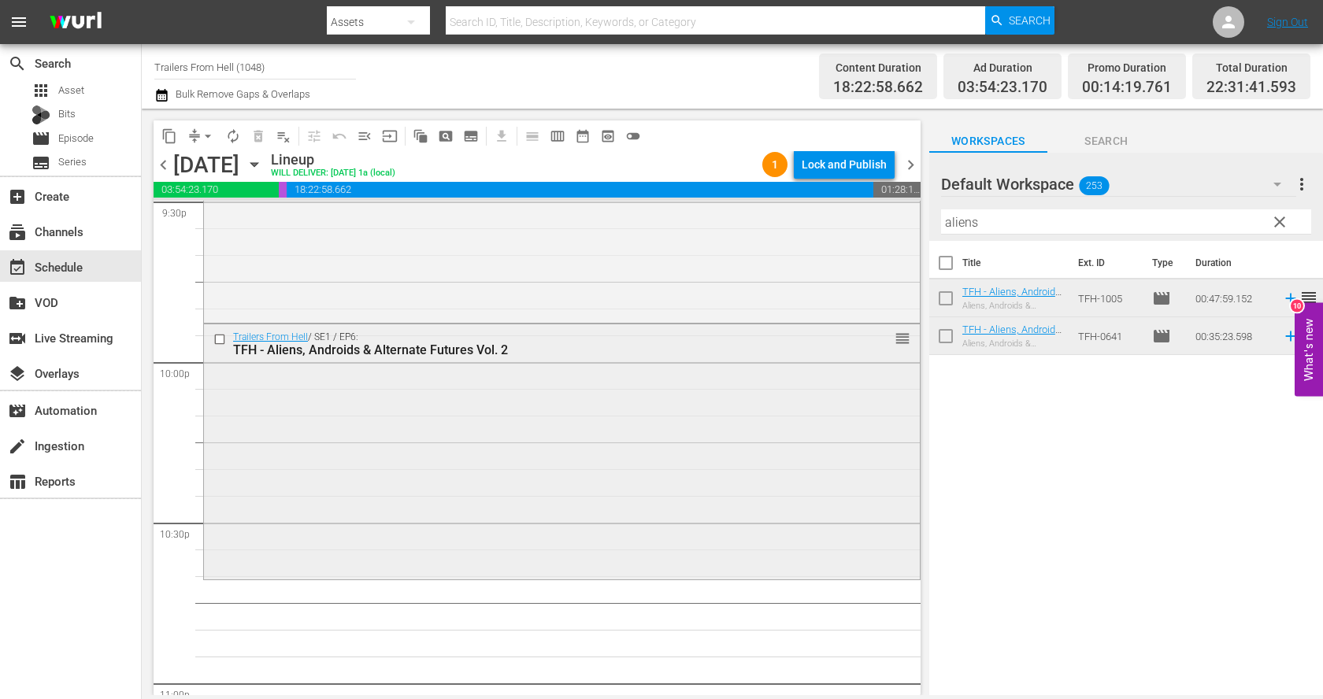
scroll to position [7030, 0]
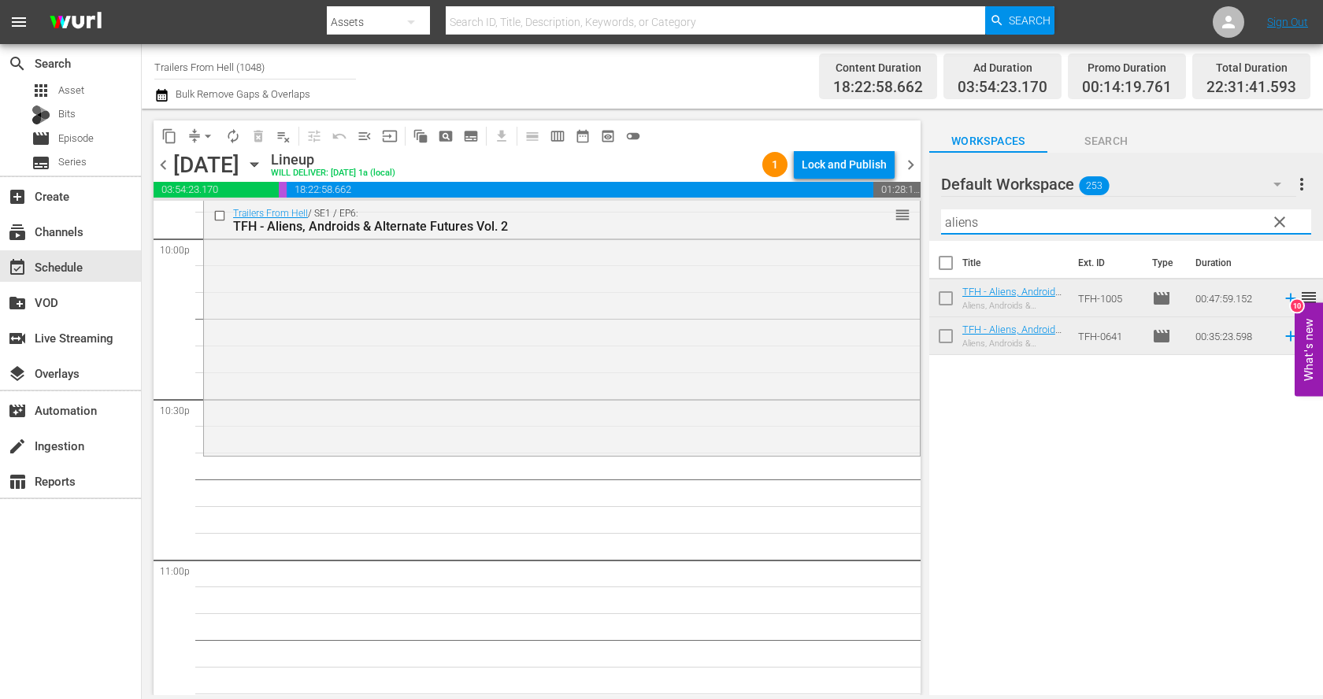
click at [1002, 221] on input "aliens" at bounding box center [1126, 221] width 370 height 25
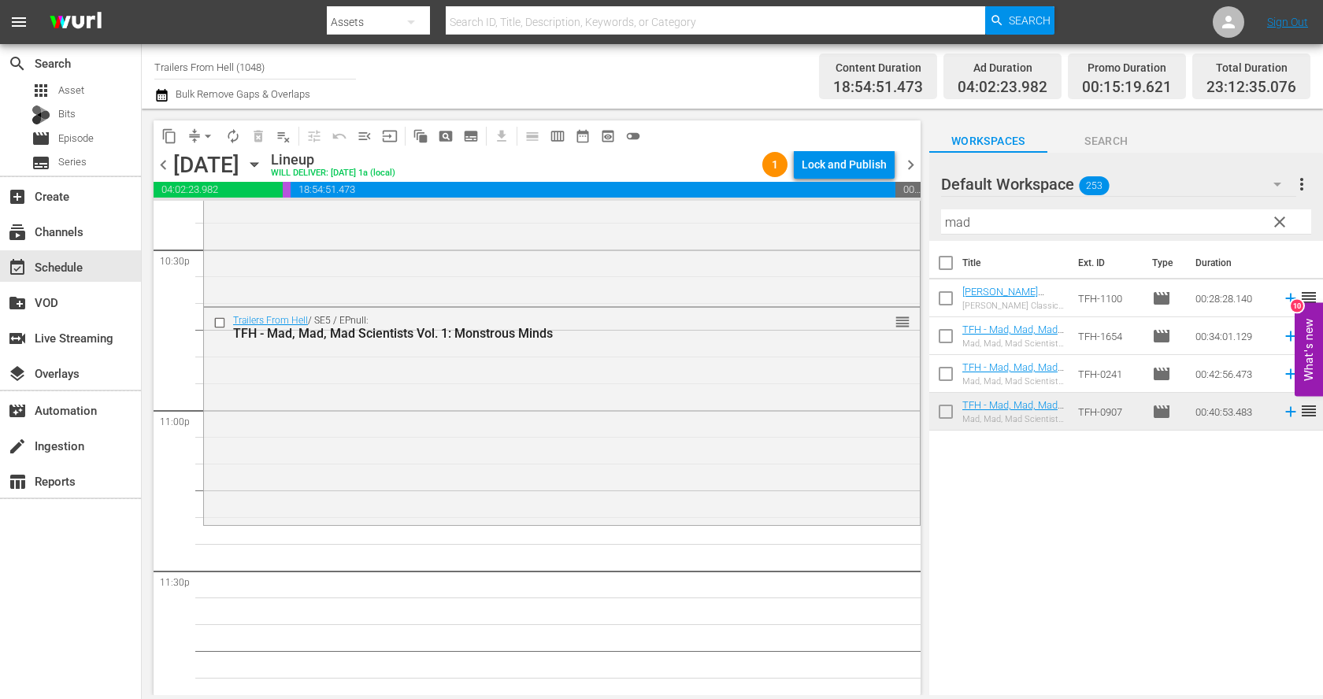
scroll to position [7196, 0]
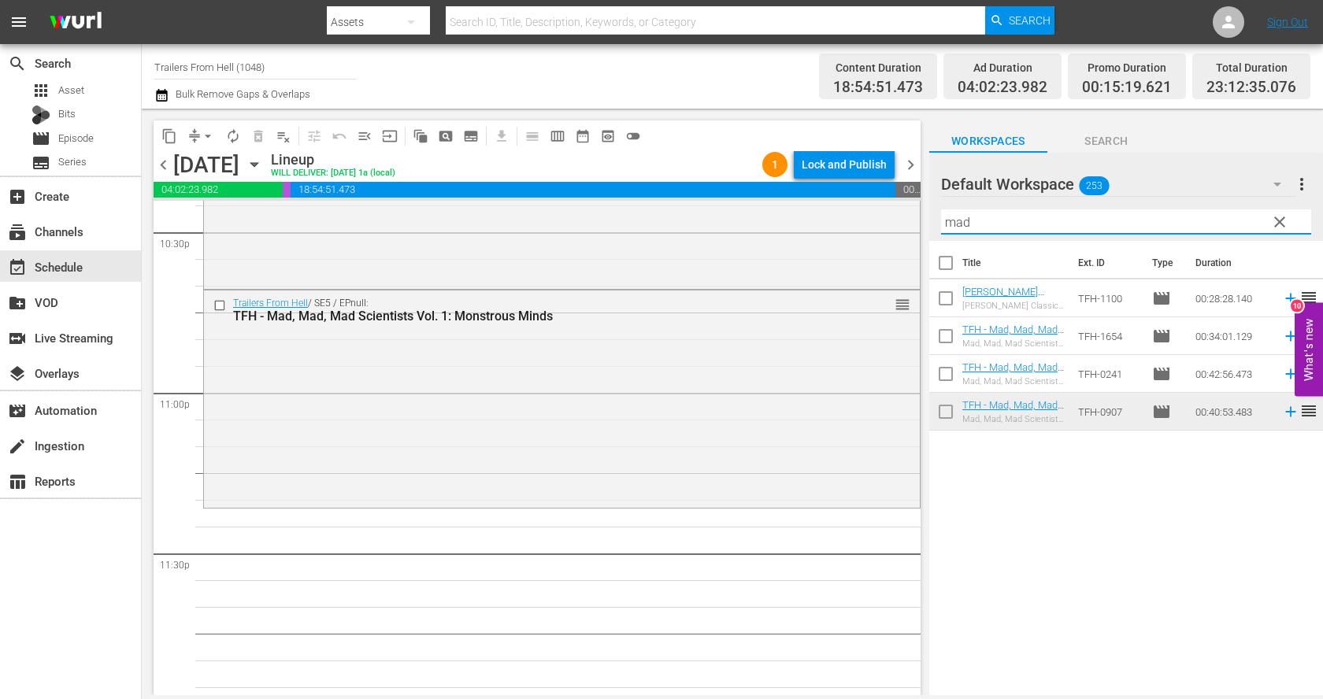
click at [978, 220] on input "mad" at bounding box center [1126, 221] width 370 height 25
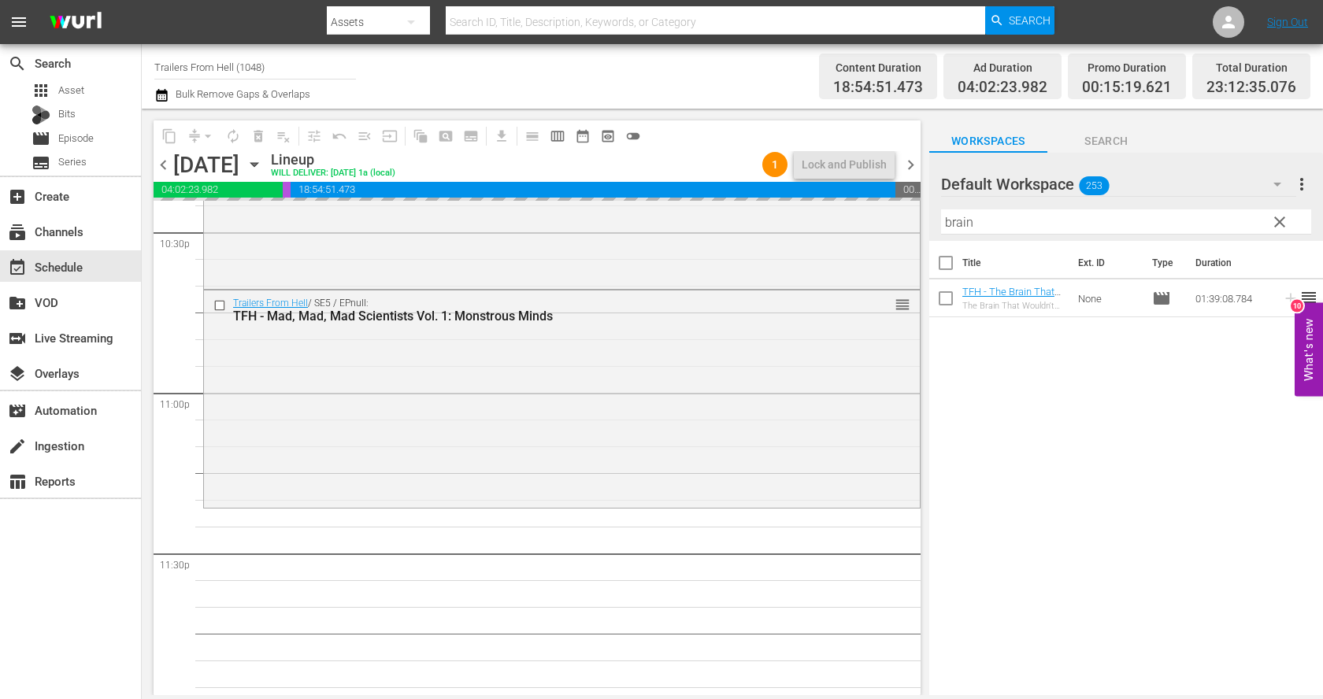
scroll to position [7215, 0]
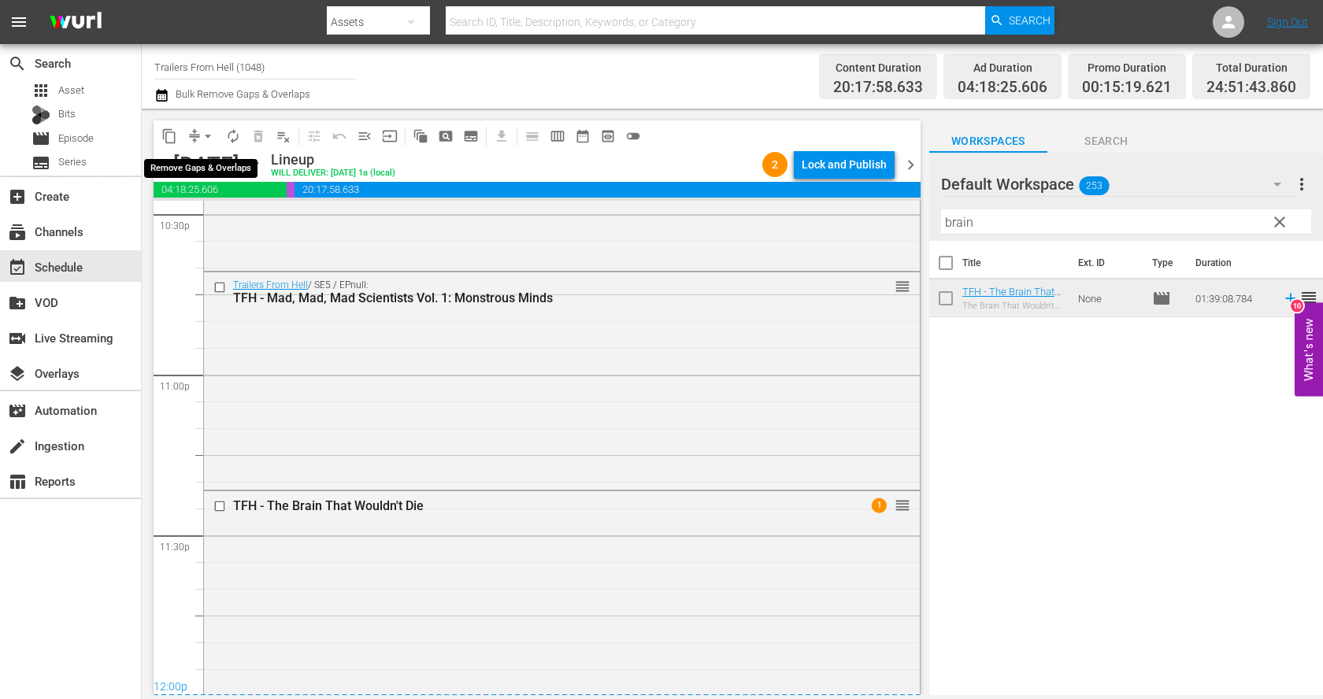
click at [197, 135] on button "arrow_drop_down" at bounding box center [207, 136] width 25 height 25
click at [222, 220] on li "Align to End of Previous Day" at bounding box center [208, 219] width 165 height 26
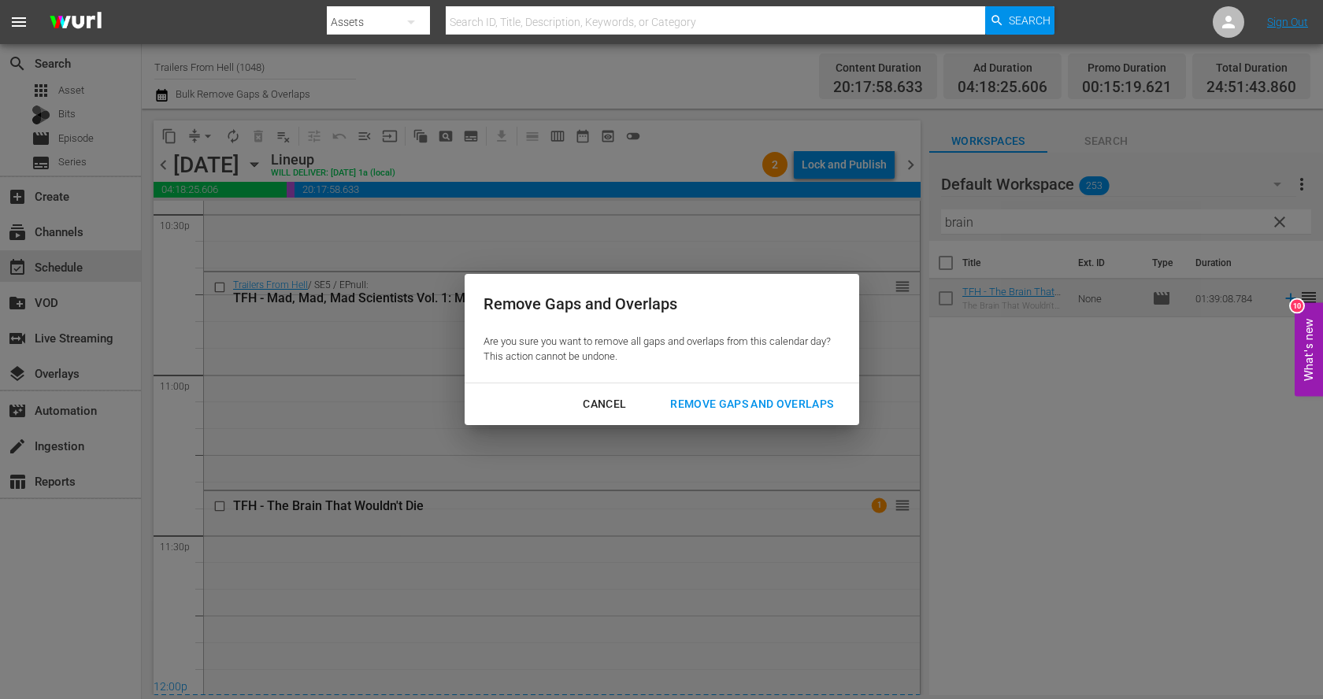
click at [694, 390] on button "Remove Gaps and Overlaps" at bounding box center [751, 404] width 201 height 29
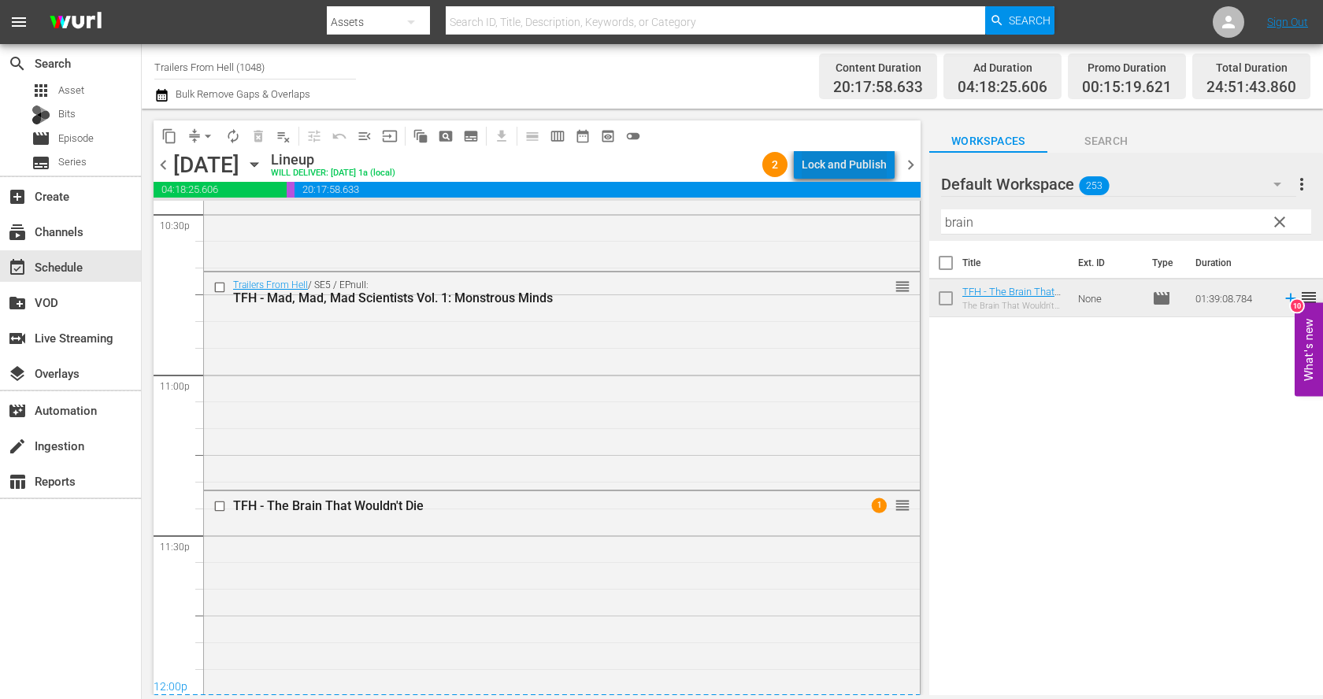
click at [859, 163] on div "Lock and Publish" at bounding box center [844, 164] width 85 height 28
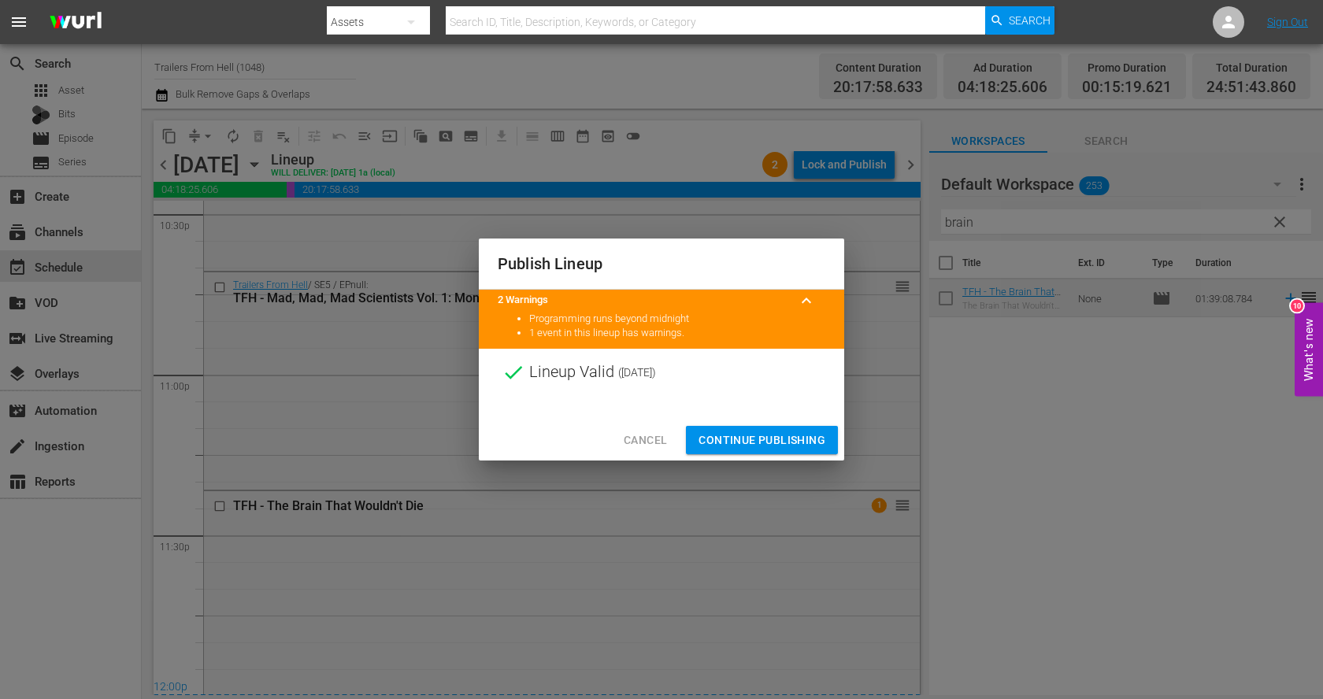
click at [769, 424] on div "Cancel Continue Publishing" at bounding box center [661, 441] width 365 height 42
click at [769, 431] on span "Continue Publishing" at bounding box center [761, 441] width 127 height 20
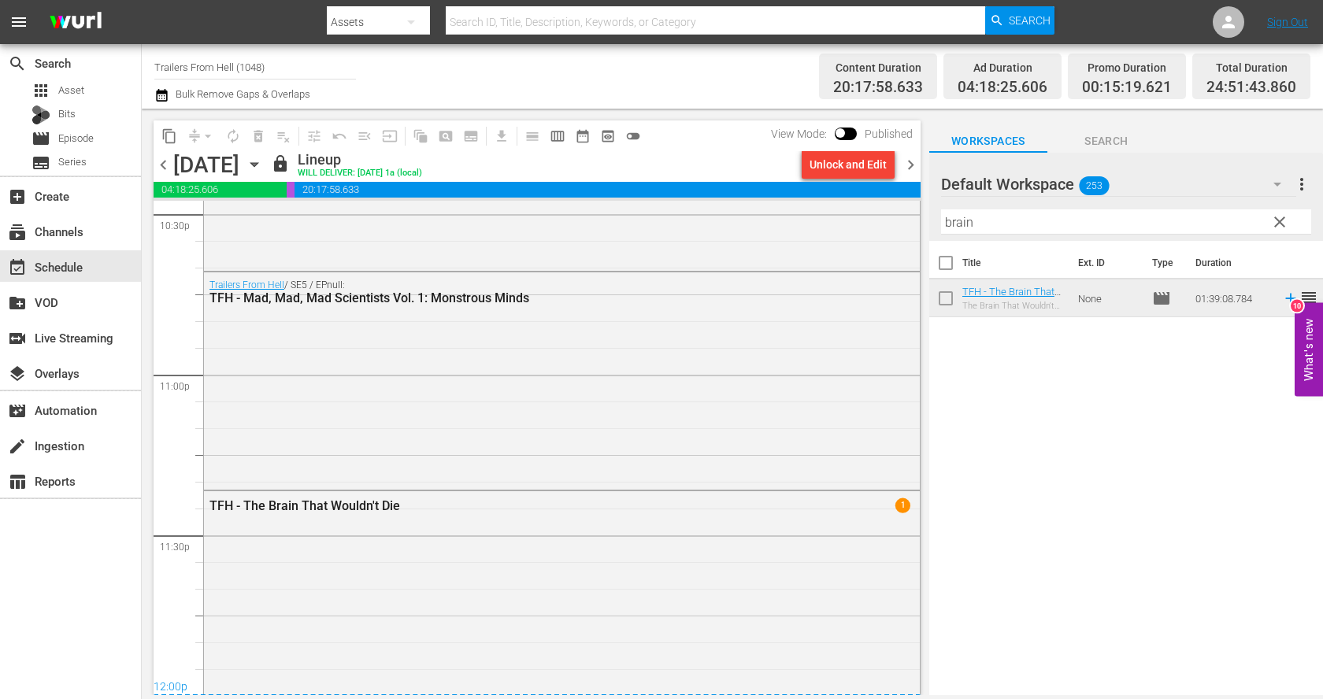
click at [263, 161] on icon "button" at bounding box center [254, 164] width 17 height 17
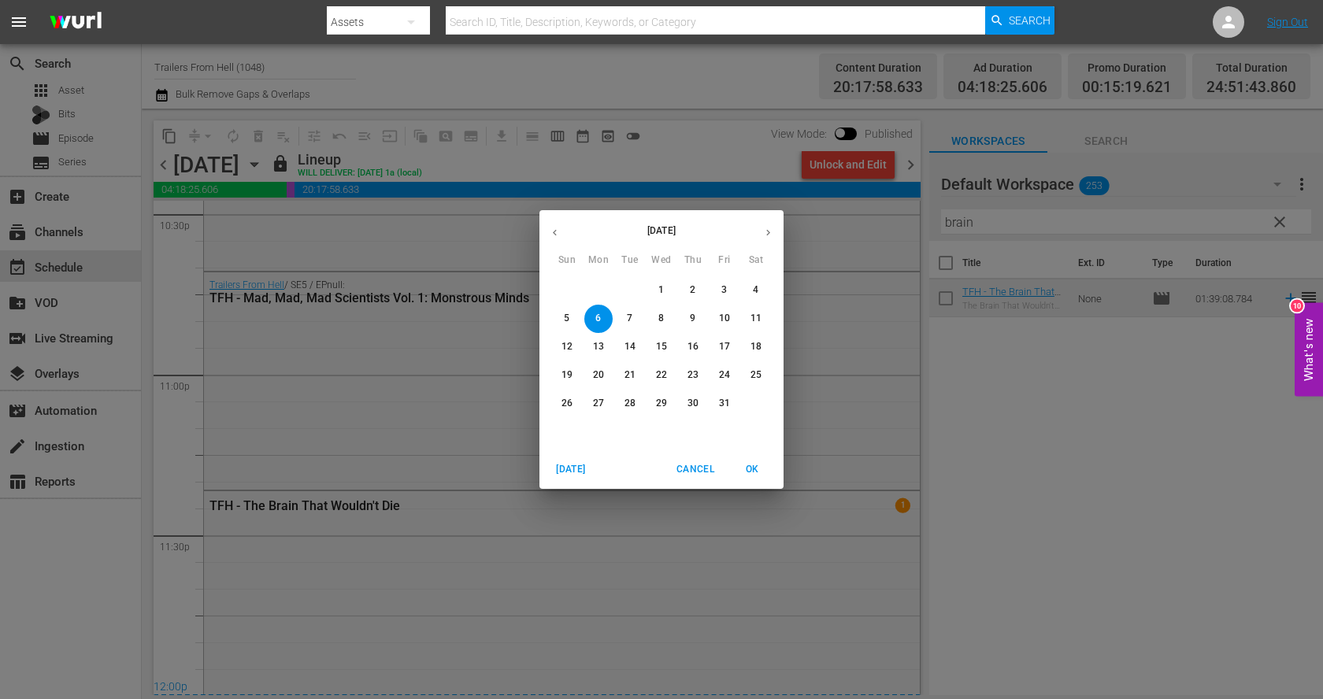
click at [630, 319] on p "7" at bounding box center [630, 318] width 6 height 13
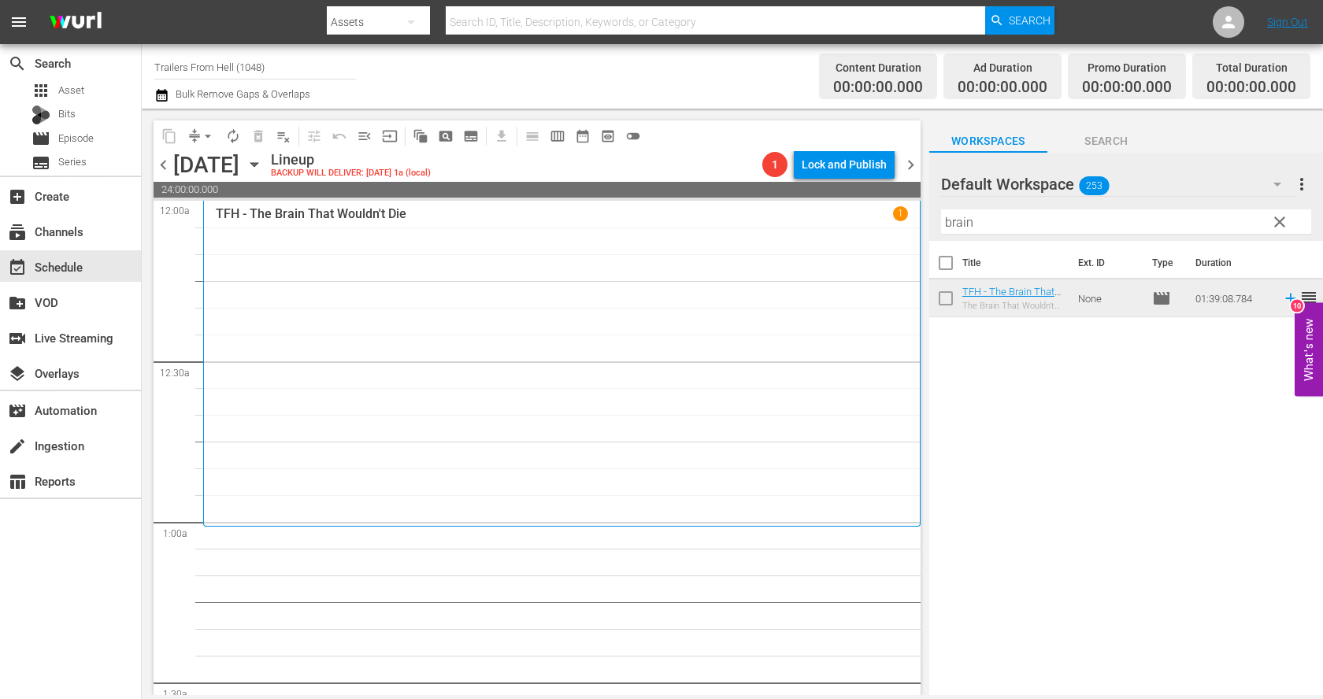
click at [1047, 216] on input "brain" at bounding box center [1126, 221] width 370 height 25
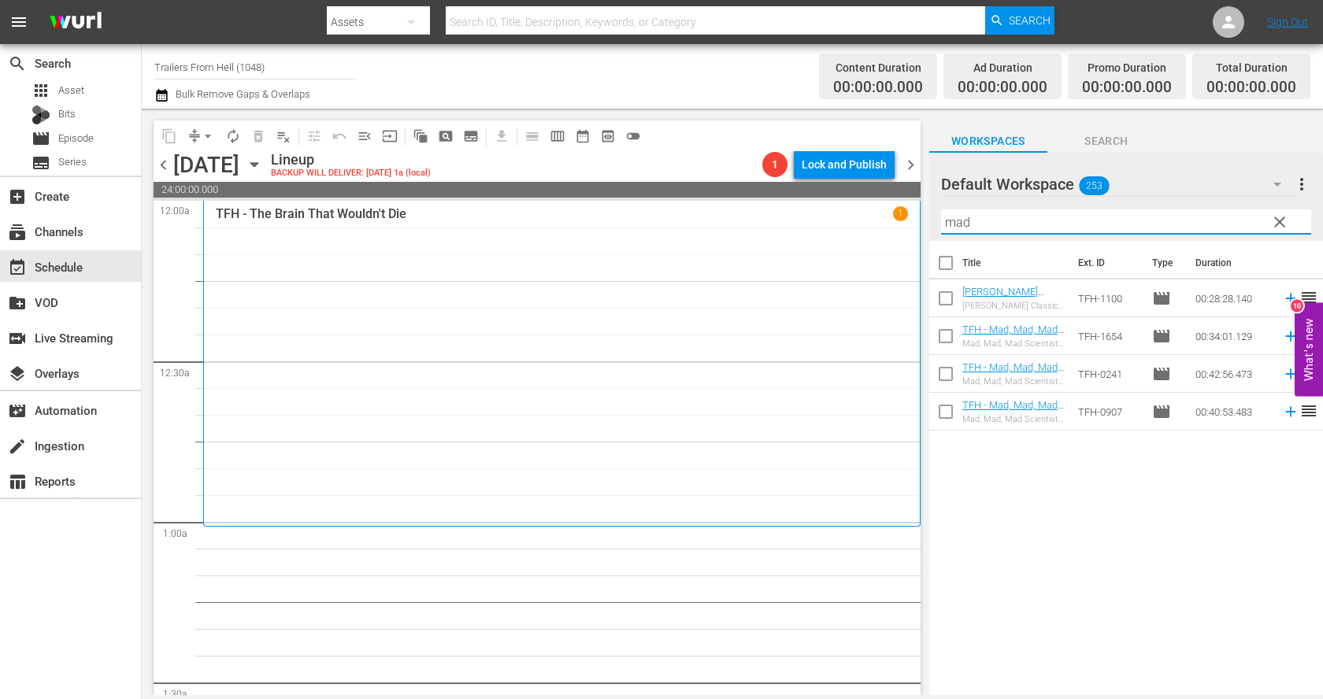
type input "mad"
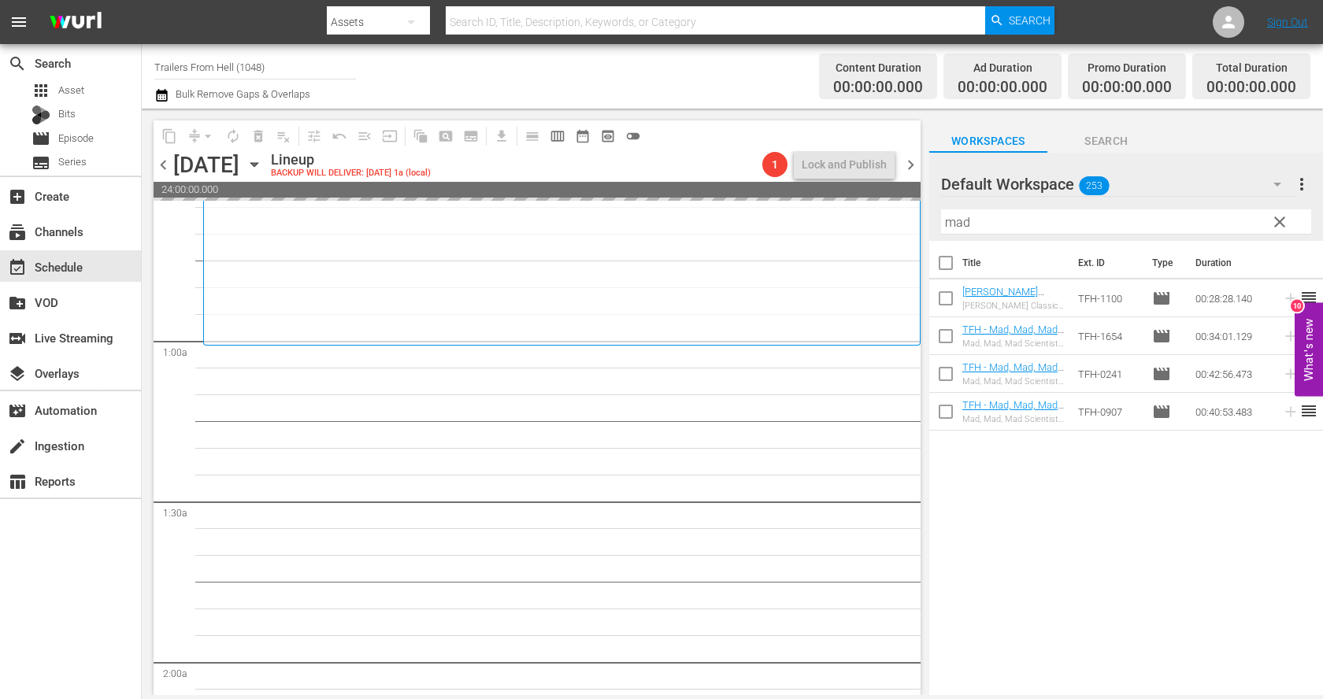
scroll to position [183, 0]
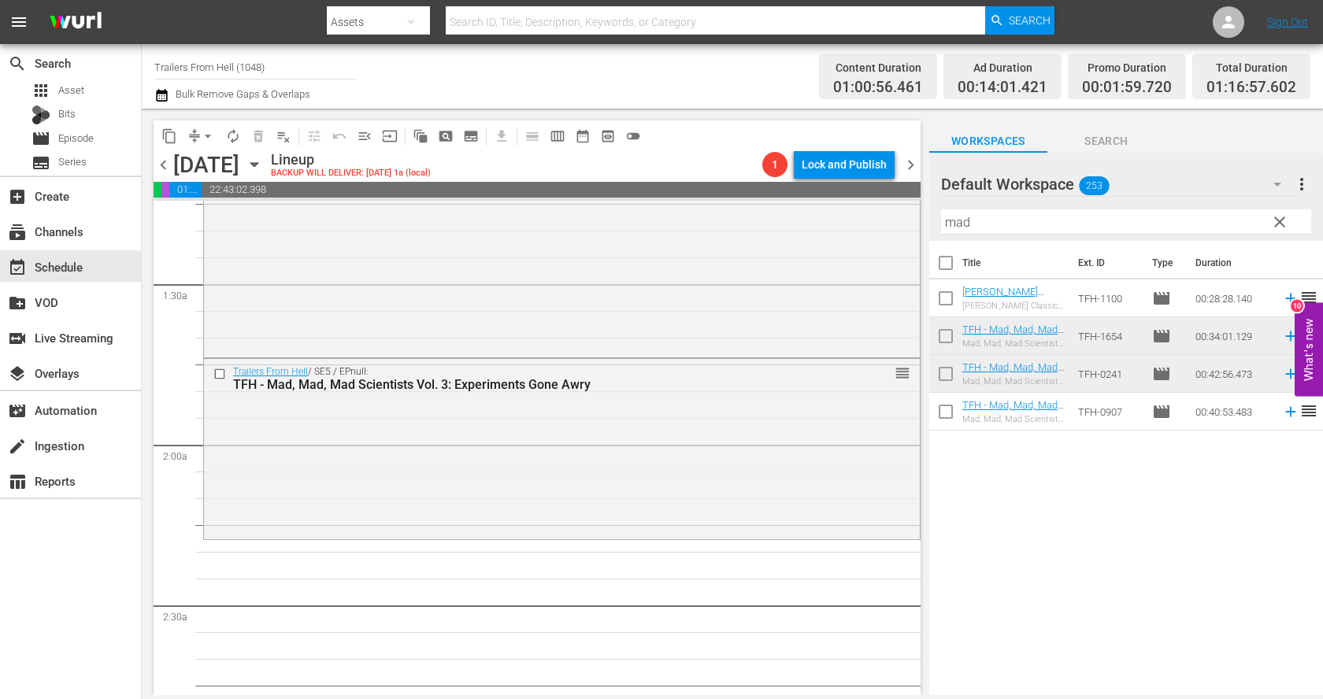
scroll to position [450, 0]
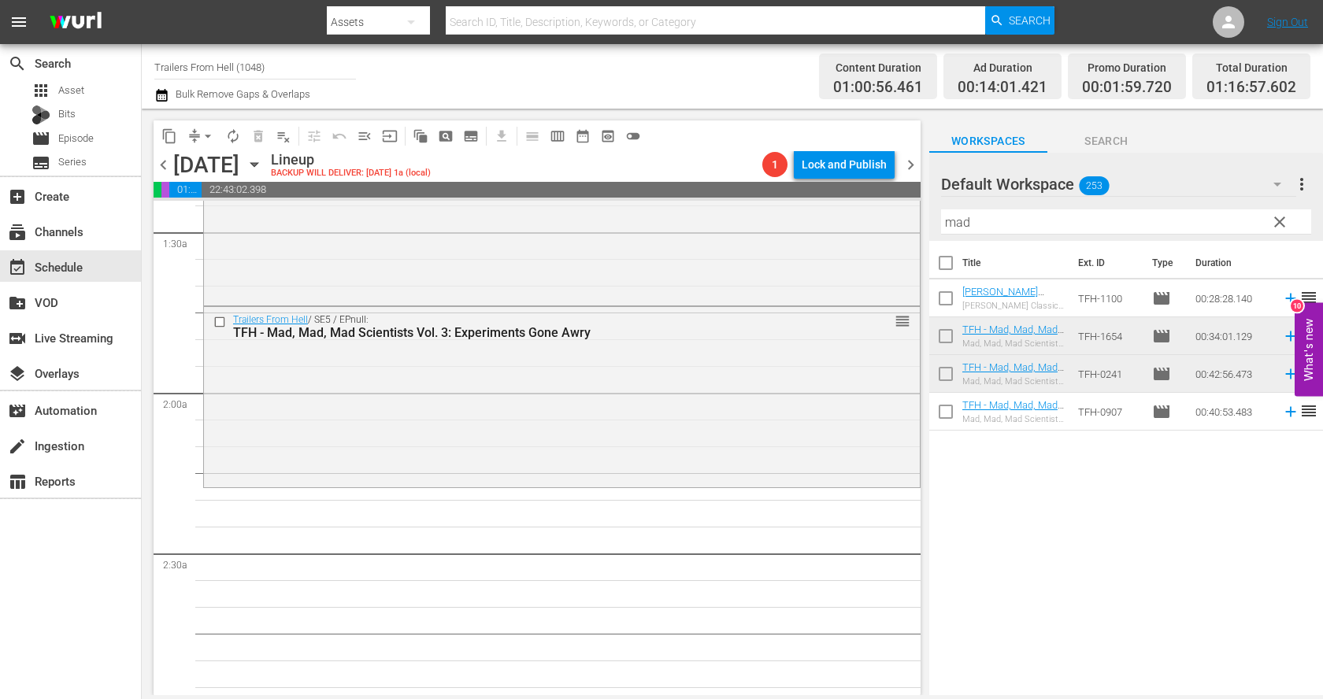
click at [1005, 214] on input "mad" at bounding box center [1126, 221] width 370 height 25
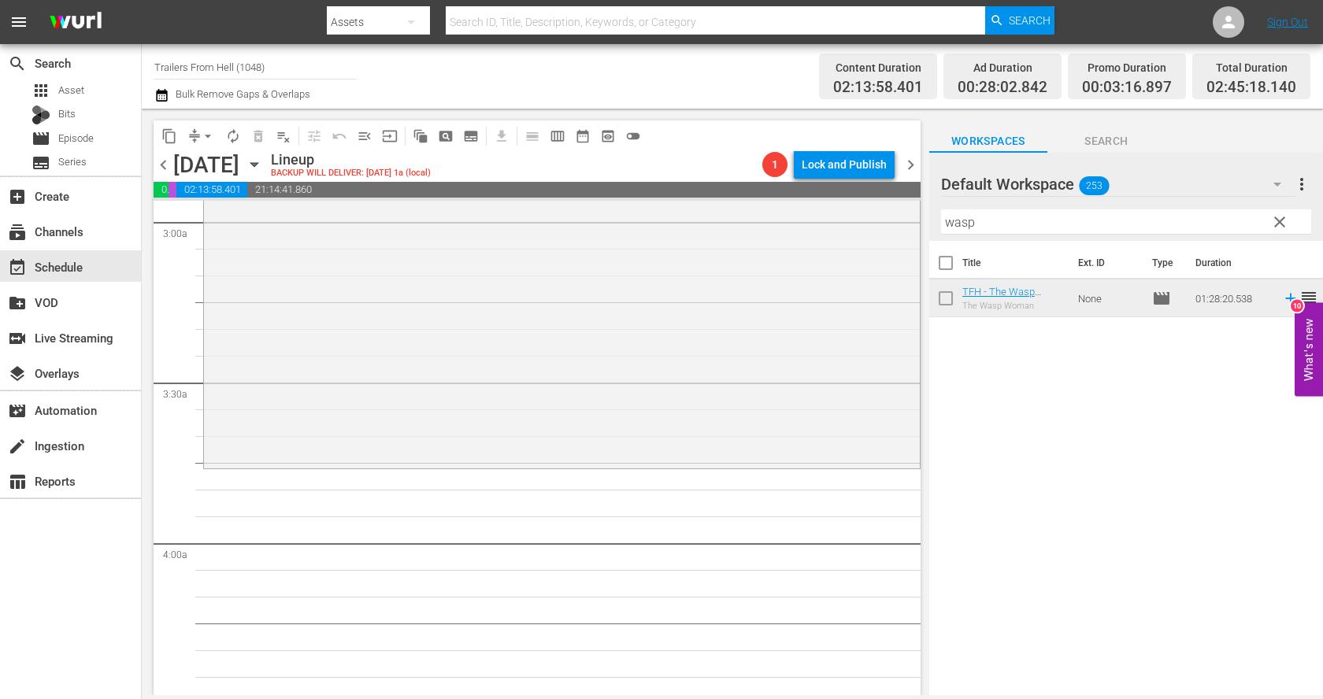
scroll to position [957, 0]
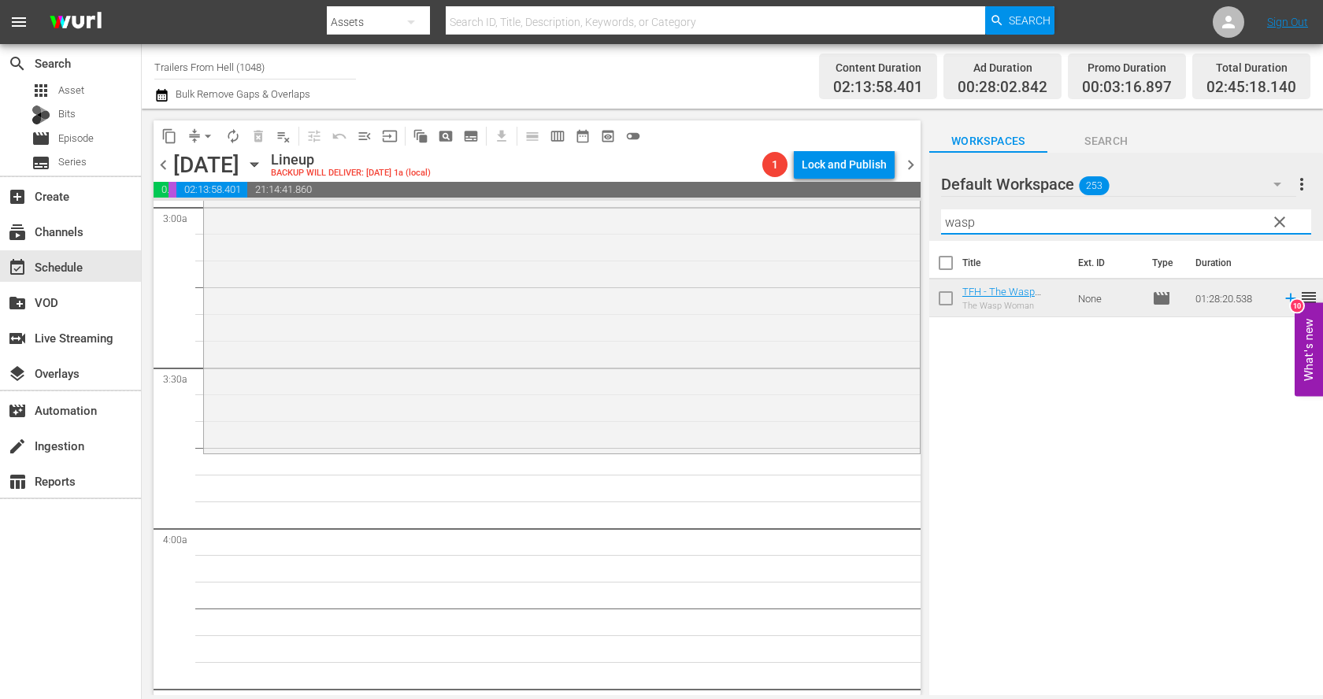
click at [985, 220] on input "wasp" at bounding box center [1126, 221] width 370 height 25
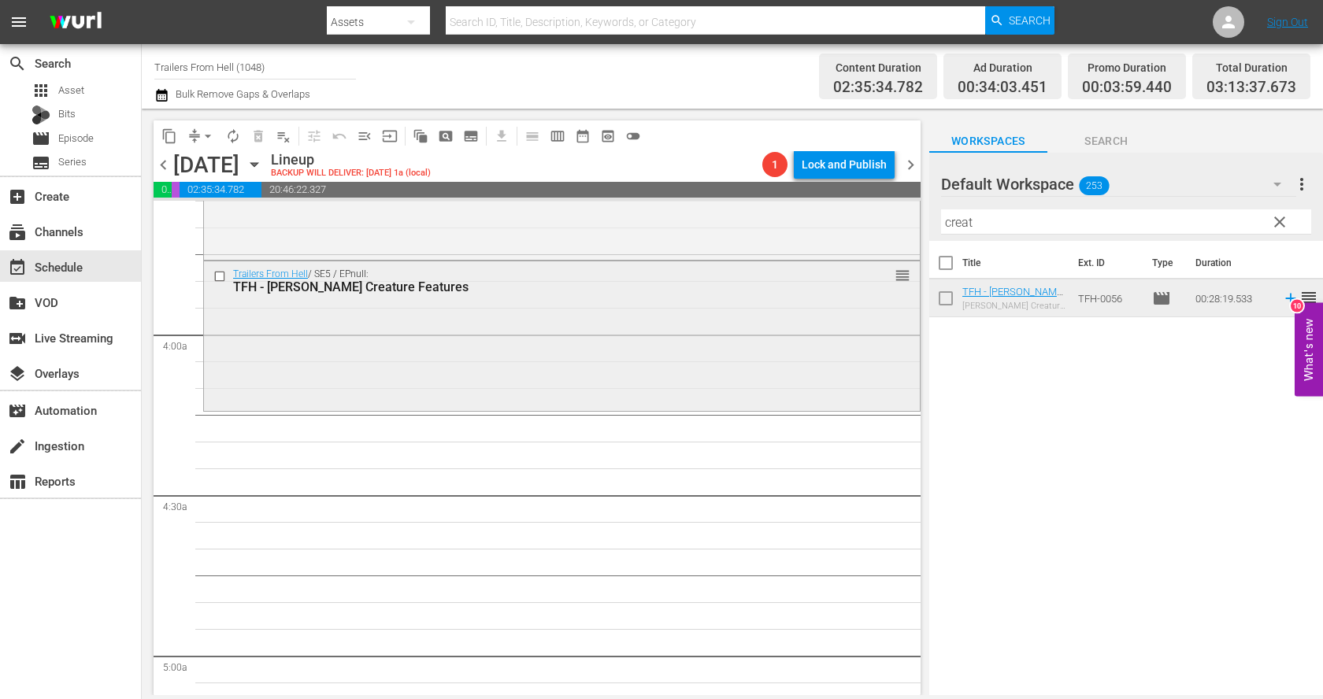
scroll to position [1158, 0]
click at [981, 228] on input "creat" at bounding box center [1126, 221] width 370 height 25
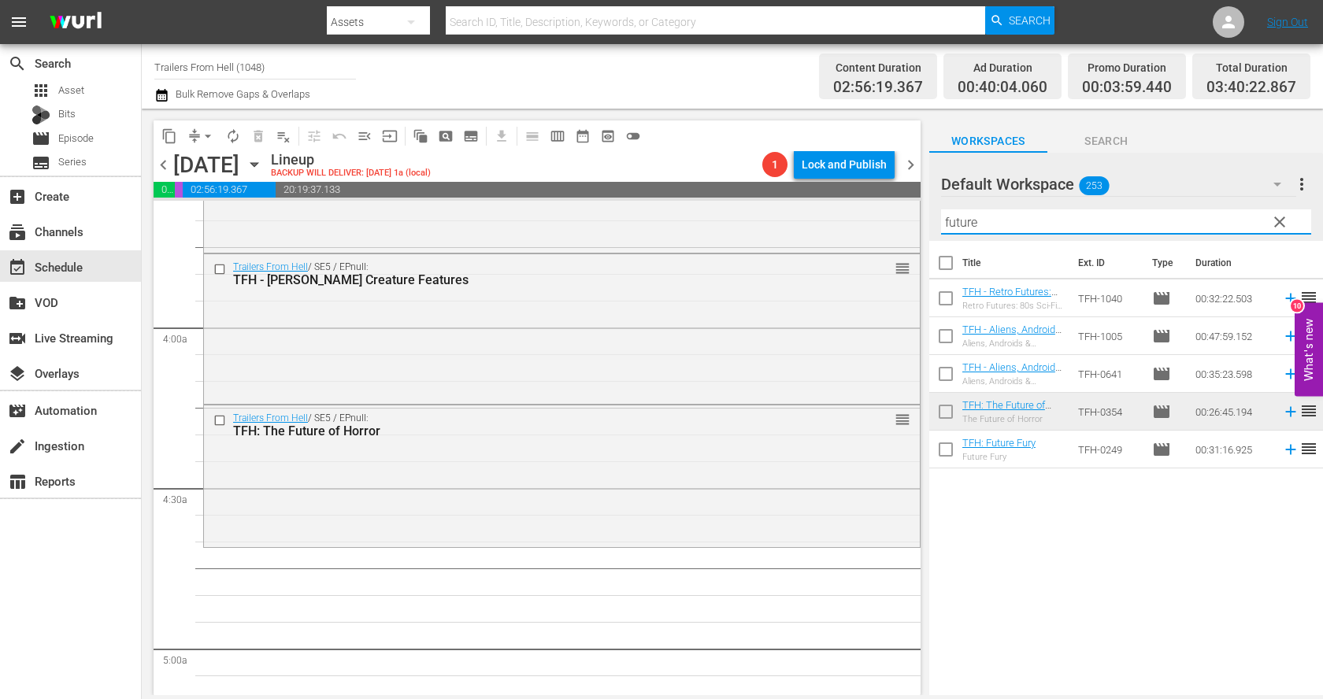
click at [998, 219] on input "future" at bounding box center [1126, 221] width 370 height 25
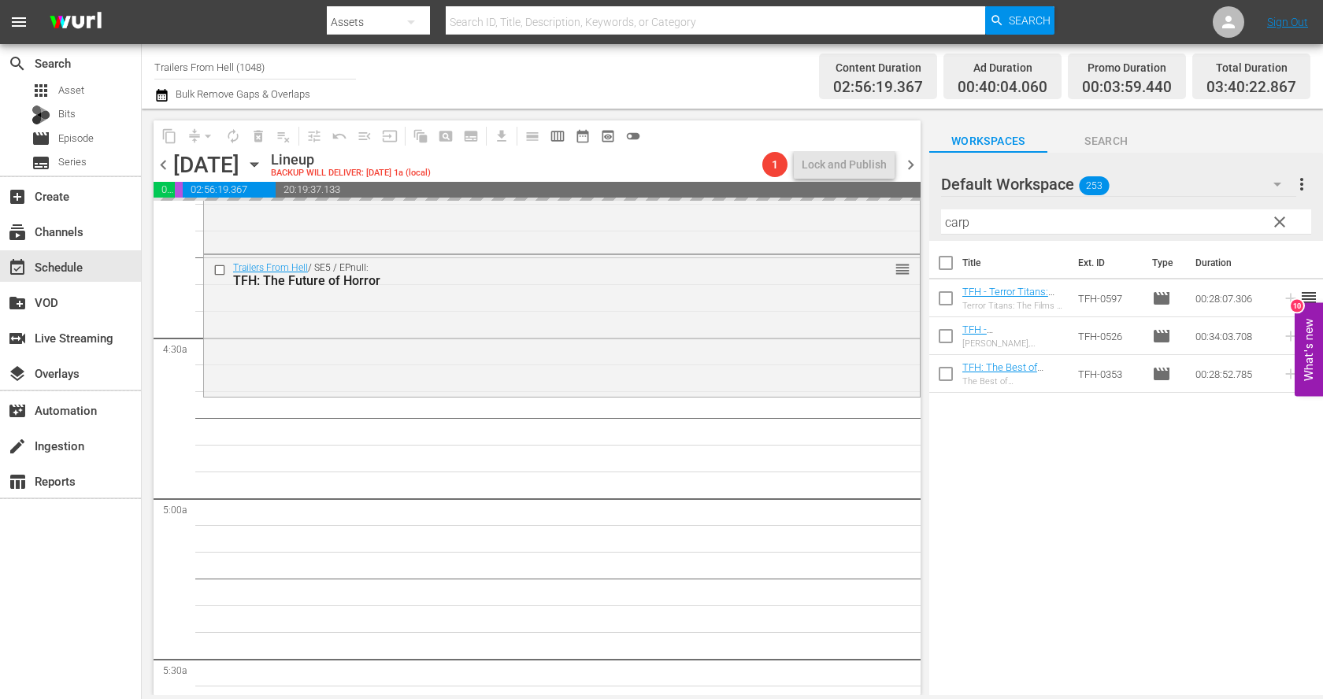
scroll to position [1321, 0]
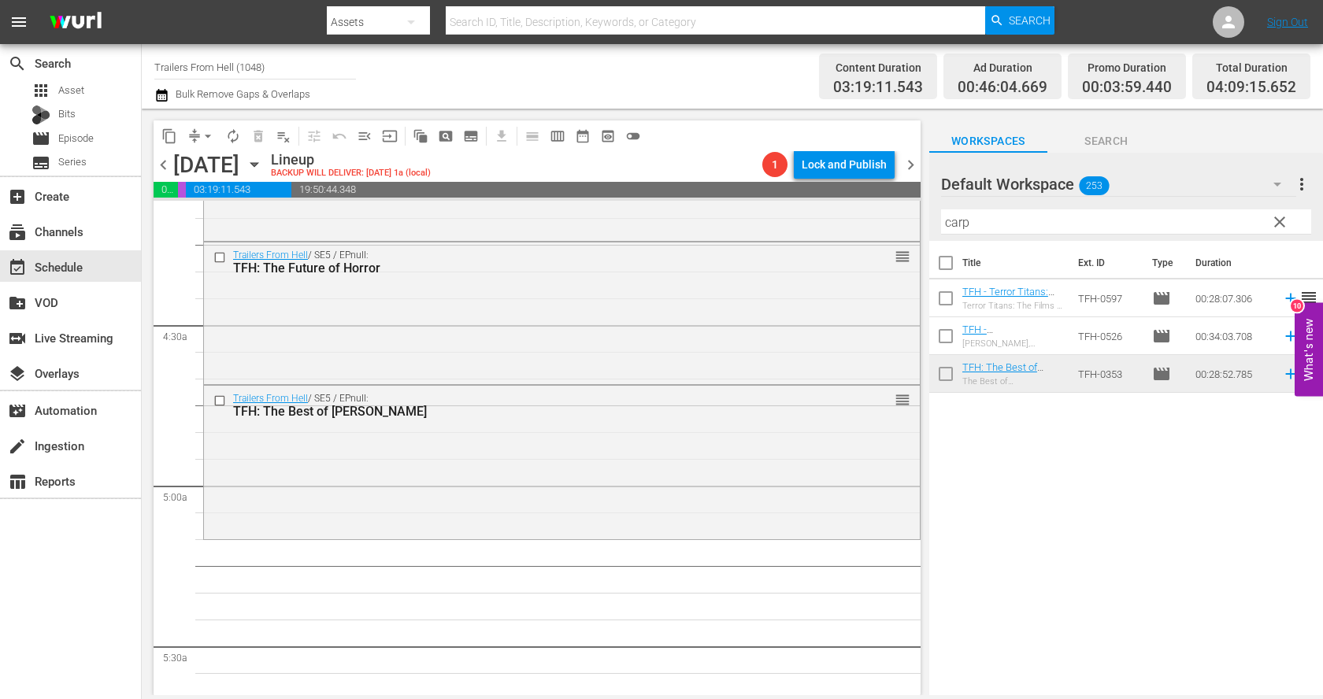
click at [995, 224] on input "carp" at bounding box center [1126, 221] width 370 height 25
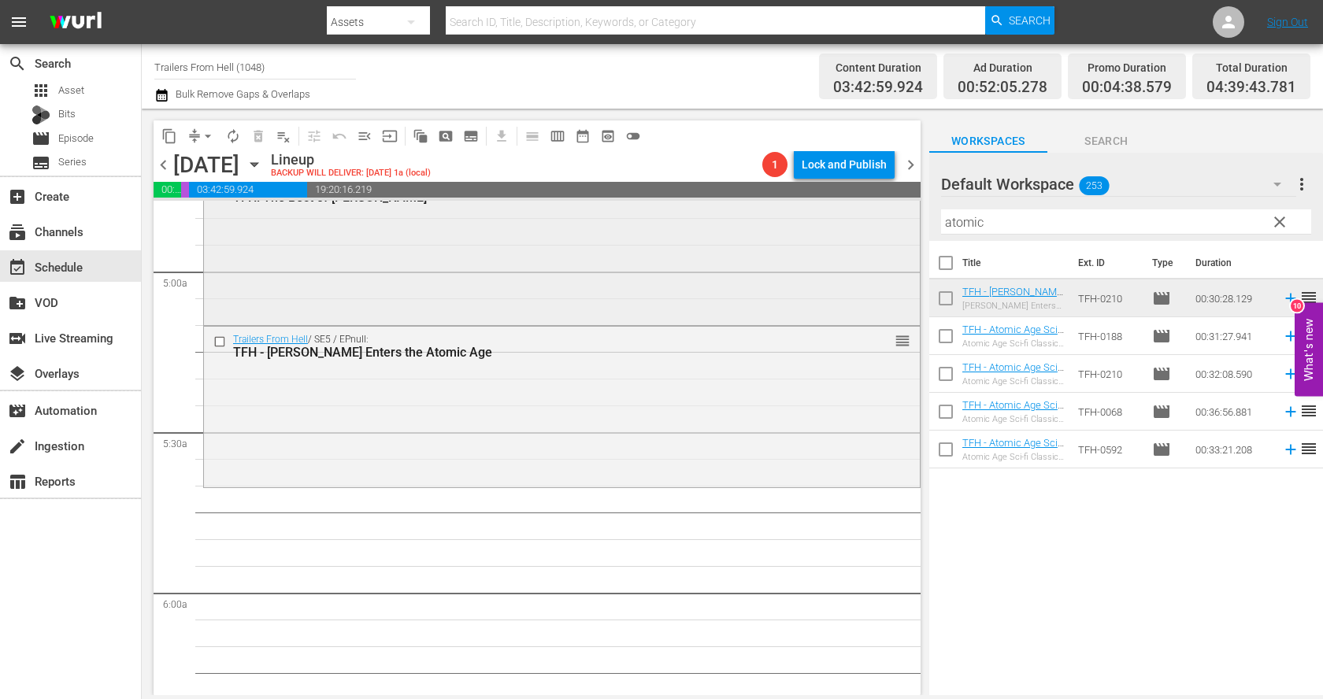
scroll to position [1540, 0]
click at [1001, 221] on input "atomic" at bounding box center [1126, 221] width 370 height 25
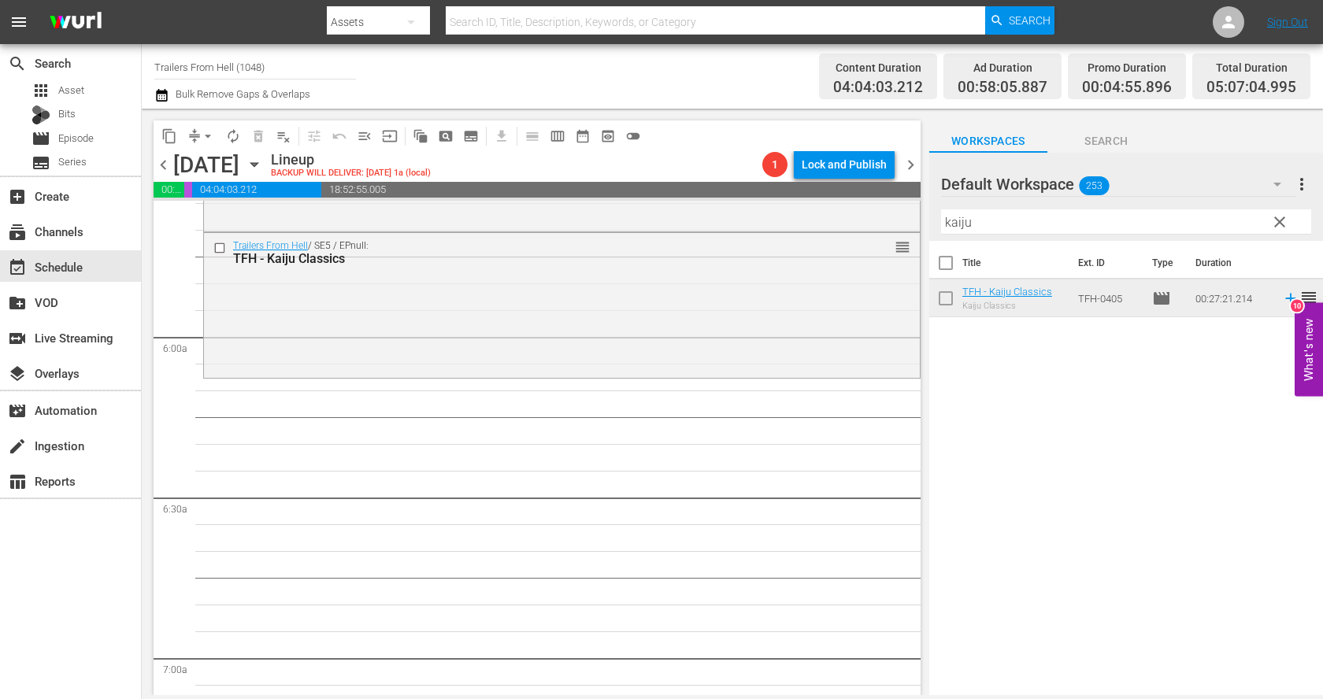
scroll to position [1816, 0]
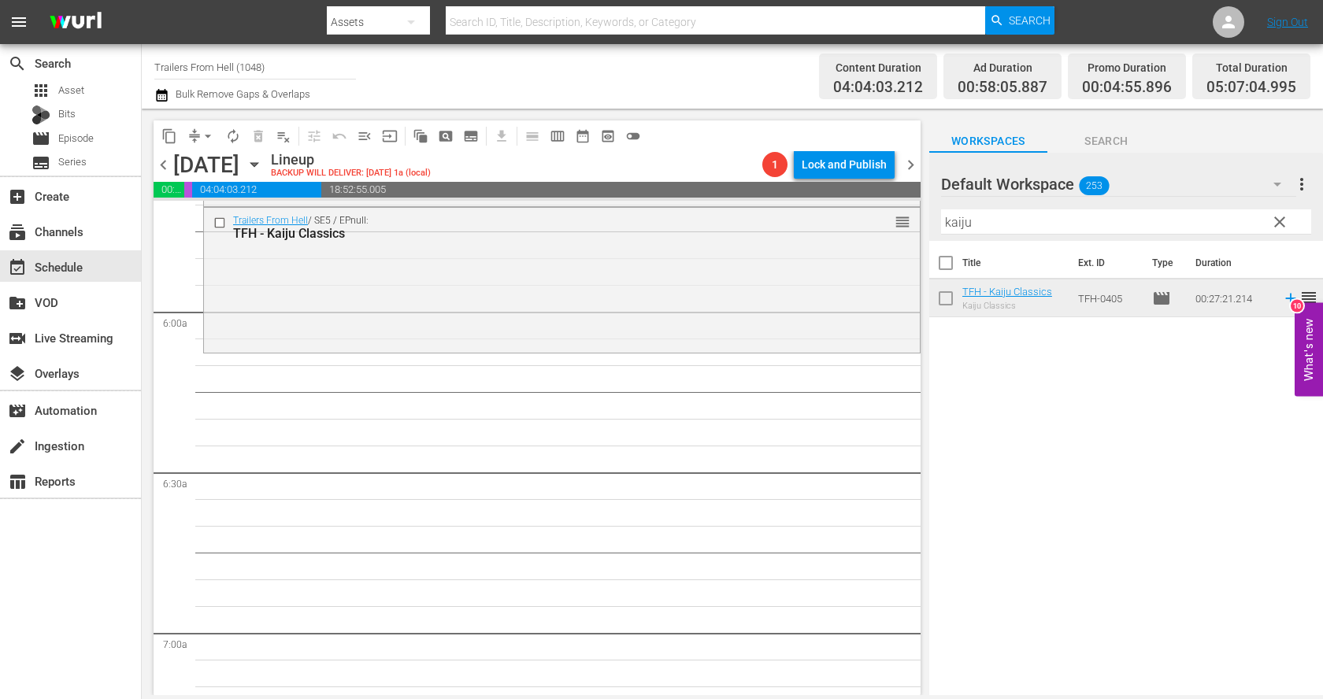
click at [1017, 228] on input "kaiju" at bounding box center [1126, 221] width 370 height 25
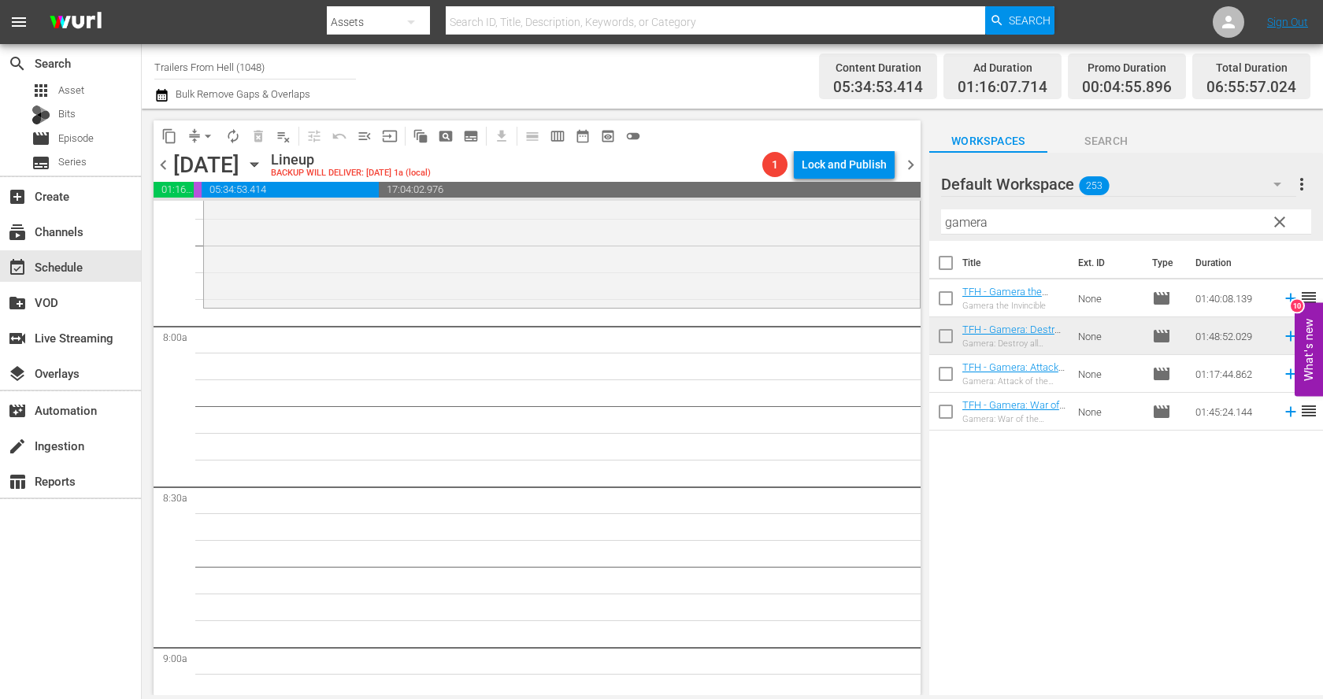
scroll to position [2450, 0]
click at [993, 220] on input "gamera" at bounding box center [1126, 221] width 370 height 25
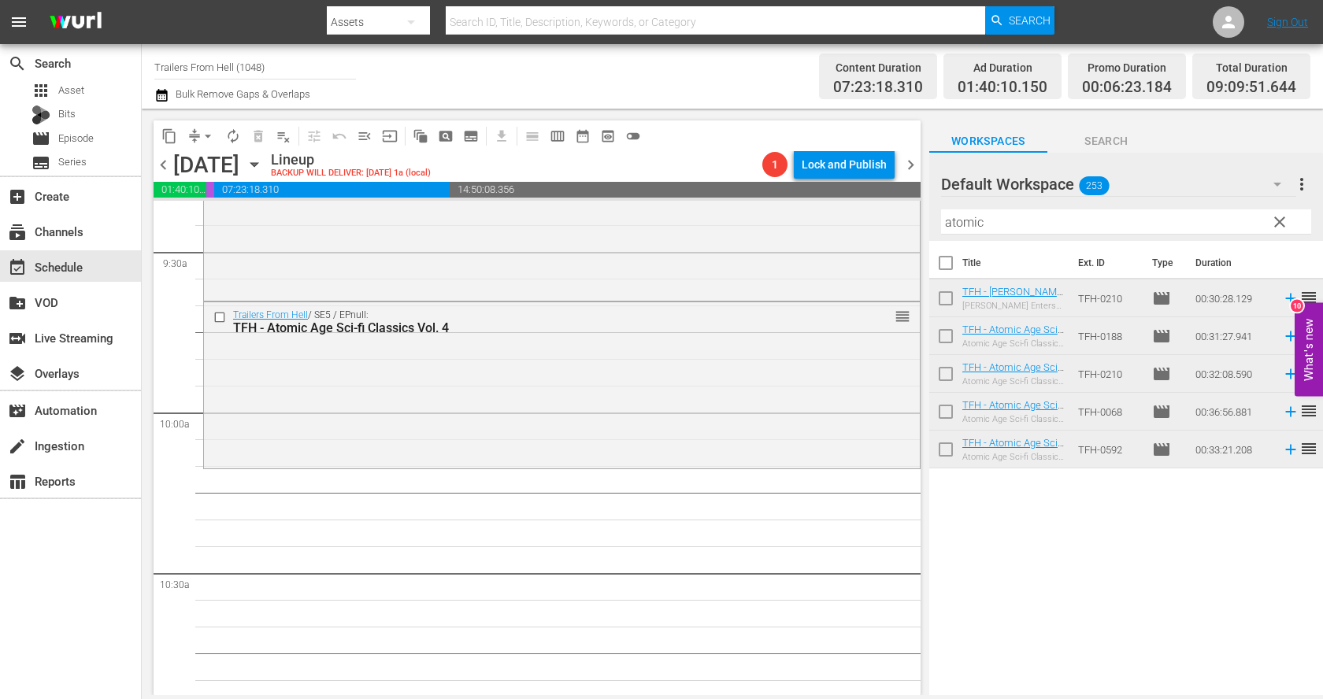
scroll to position [3012, 0]
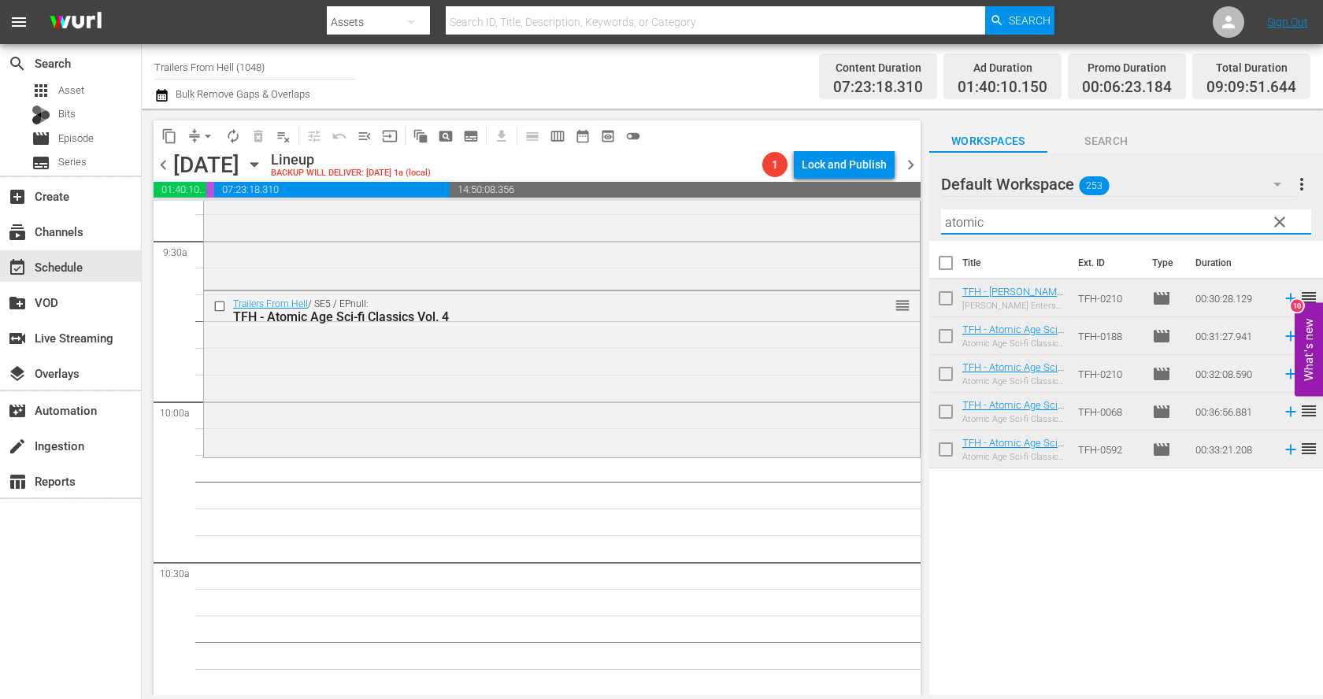
click at [979, 220] on input "atomic" at bounding box center [1126, 221] width 370 height 25
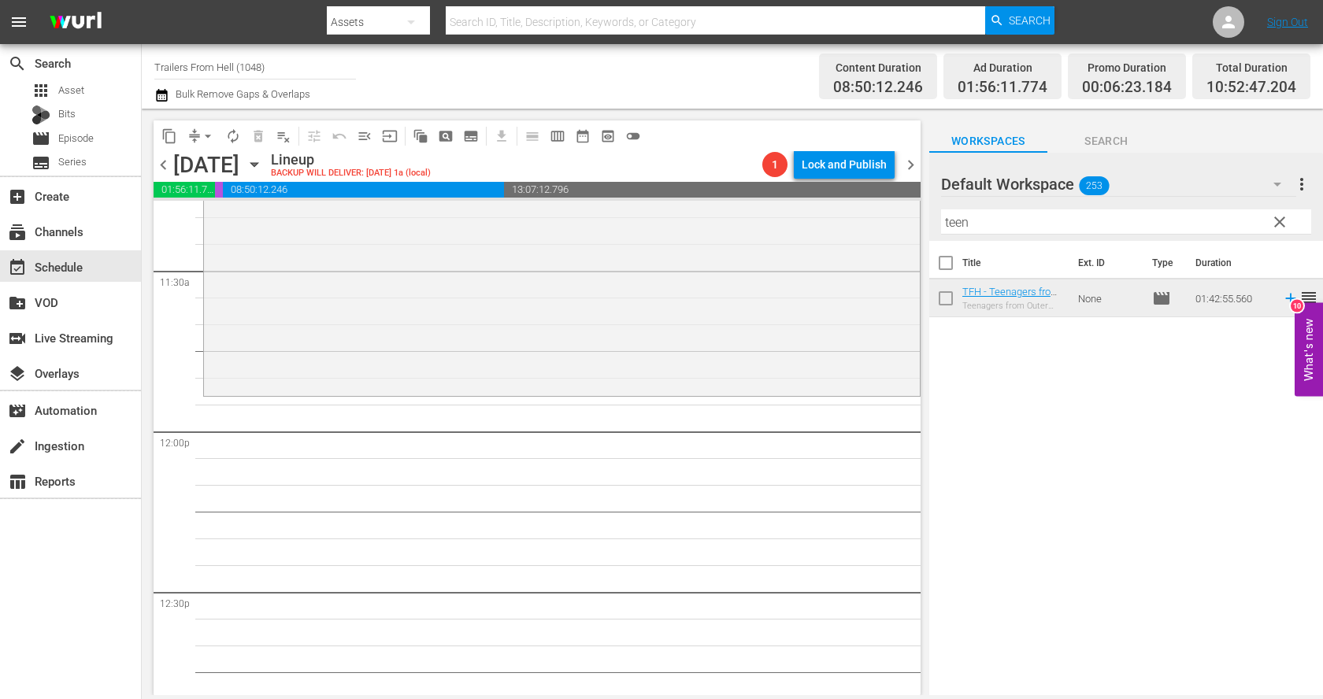
scroll to position [3642, 0]
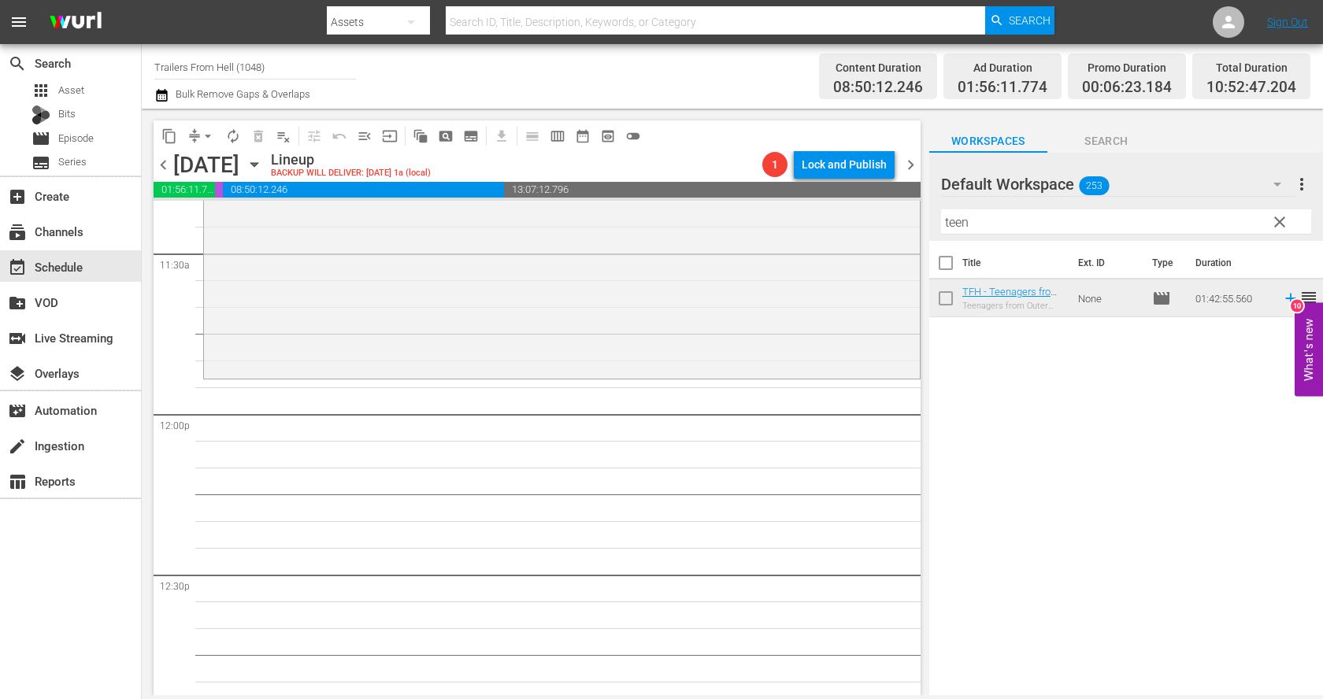
click at [1004, 224] on input "teen" at bounding box center [1126, 221] width 370 height 25
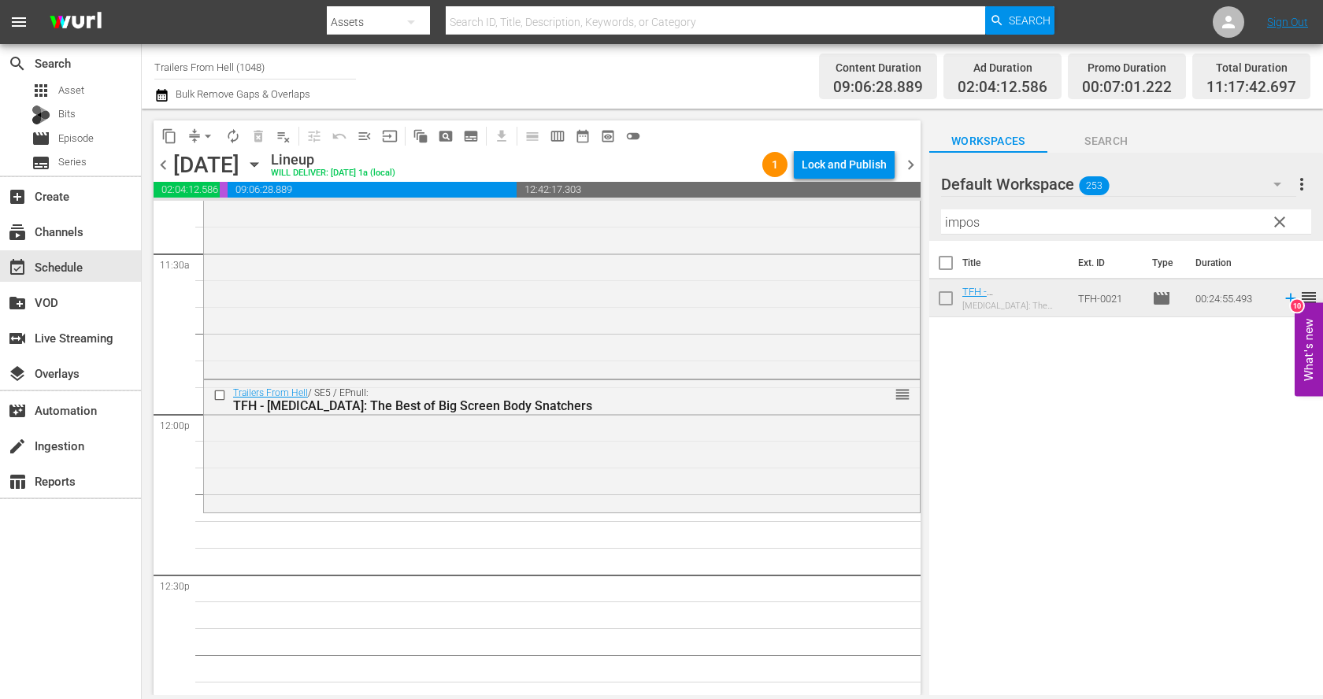
click at [1069, 224] on input "impos" at bounding box center [1126, 221] width 370 height 25
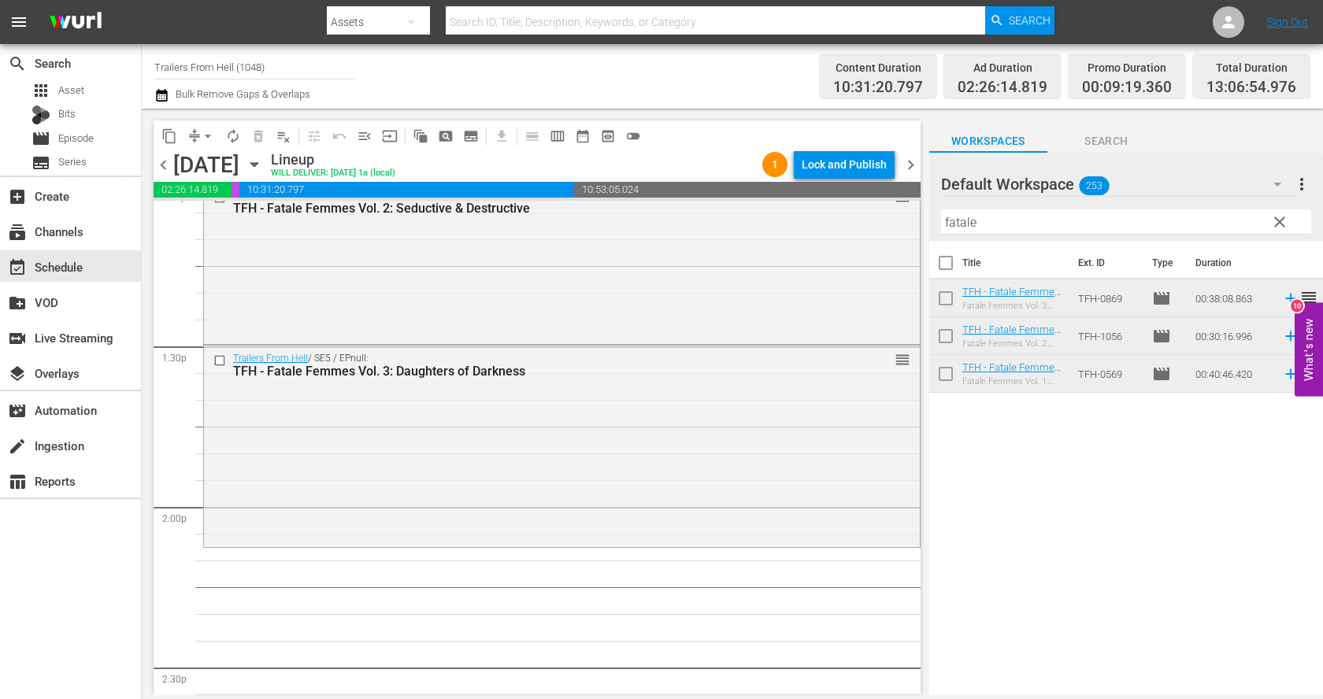
scroll to position [4194, 0]
click at [1028, 219] on input "fatale" at bounding box center [1126, 221] width 370 height 25
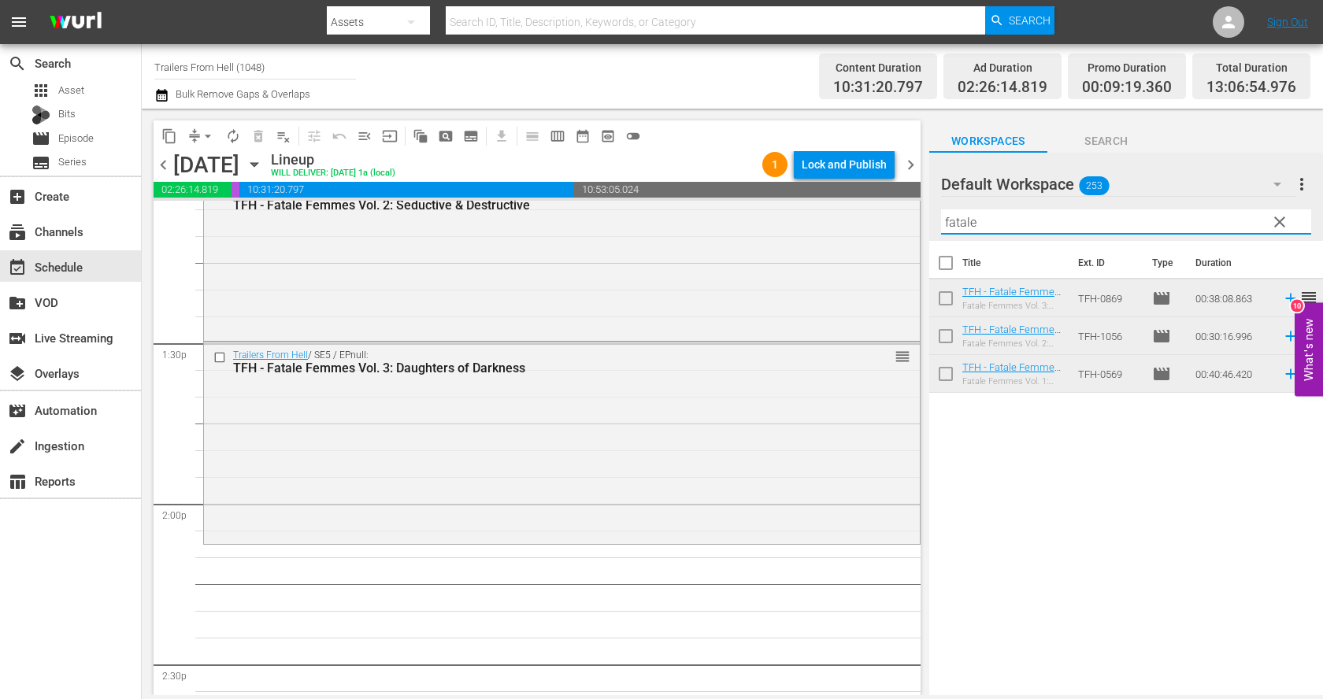
click at [1028, 219] on input "fatale" at bounding box center [1126, 221] width 370 height 25
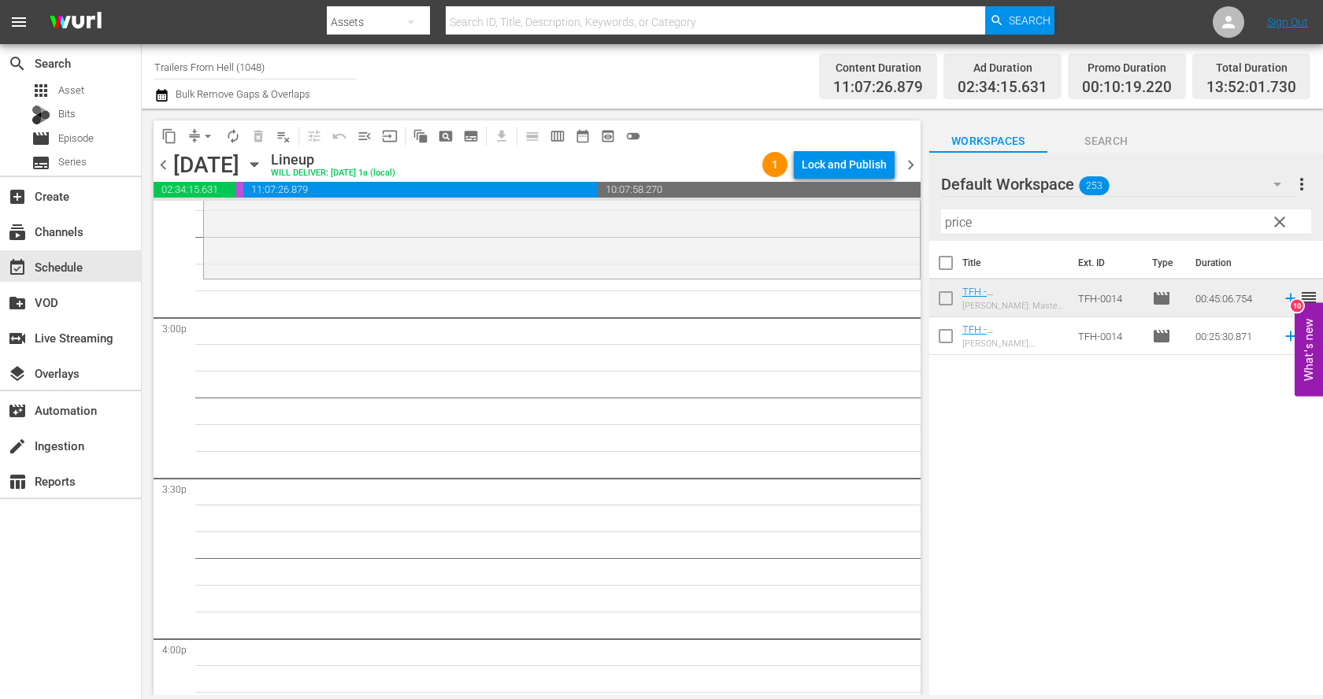
scroll to position [4699, 0]
click at [1104, 223] on input "price" at bounding box center [1126, 221] width 370 height 25
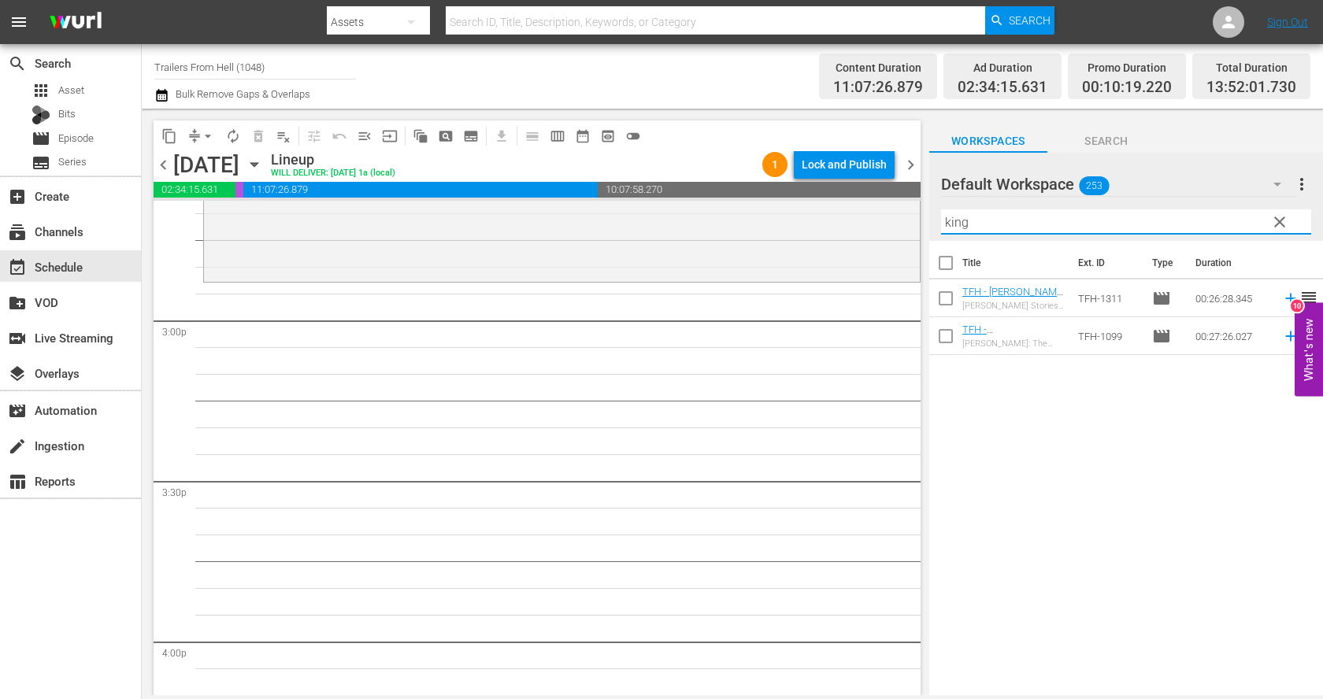
type input "king"
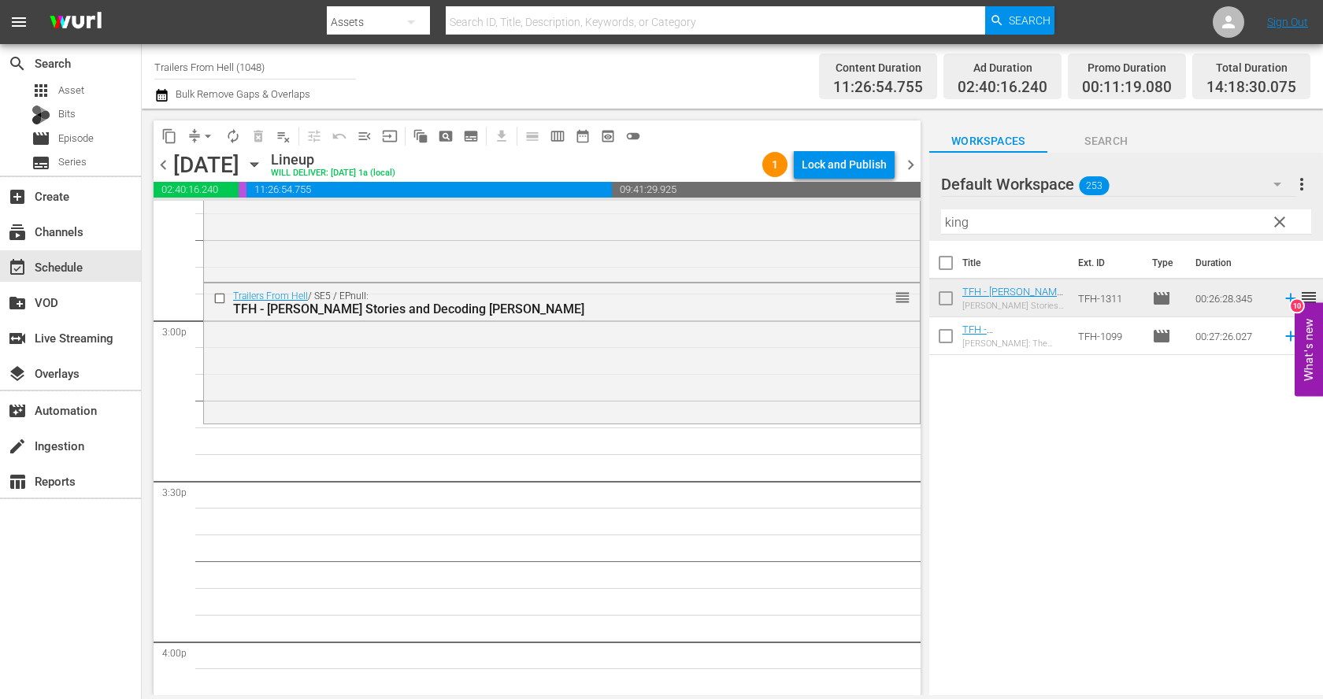
click at [1279, 221] on span "clear" at bounding box center [1279, 222] width 19 height 19
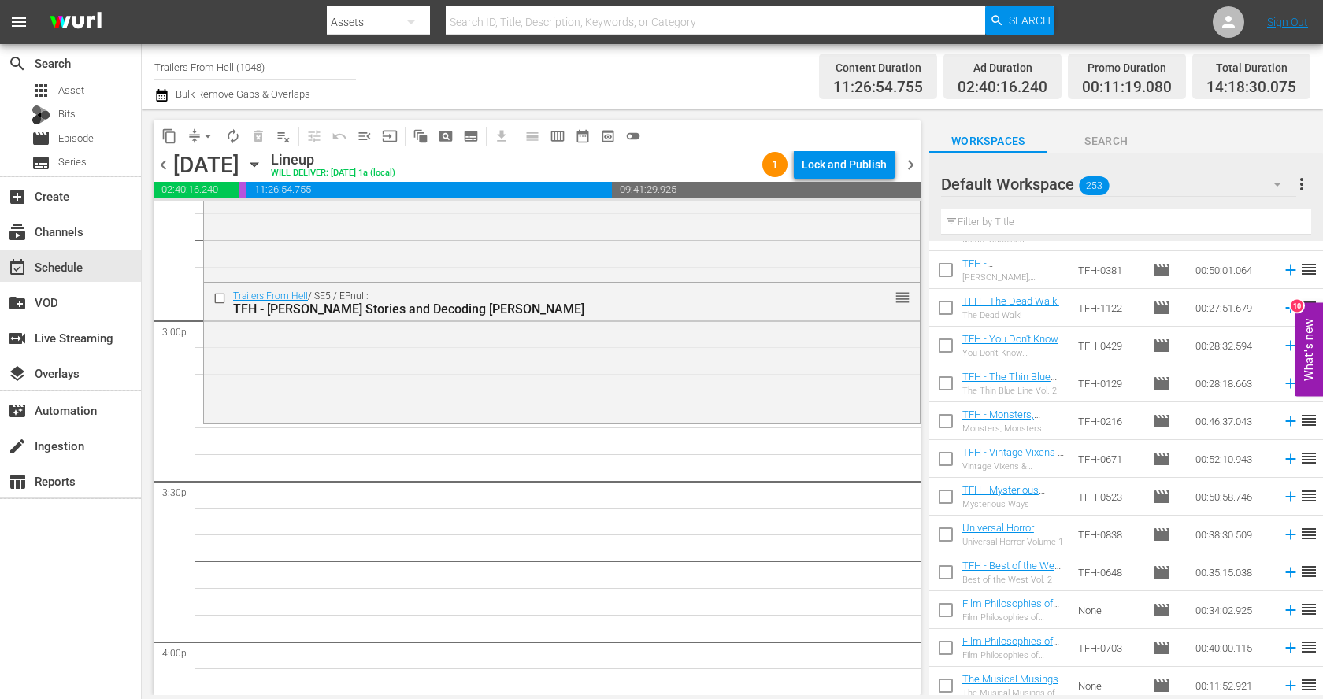
scroll to position [4264, 0]
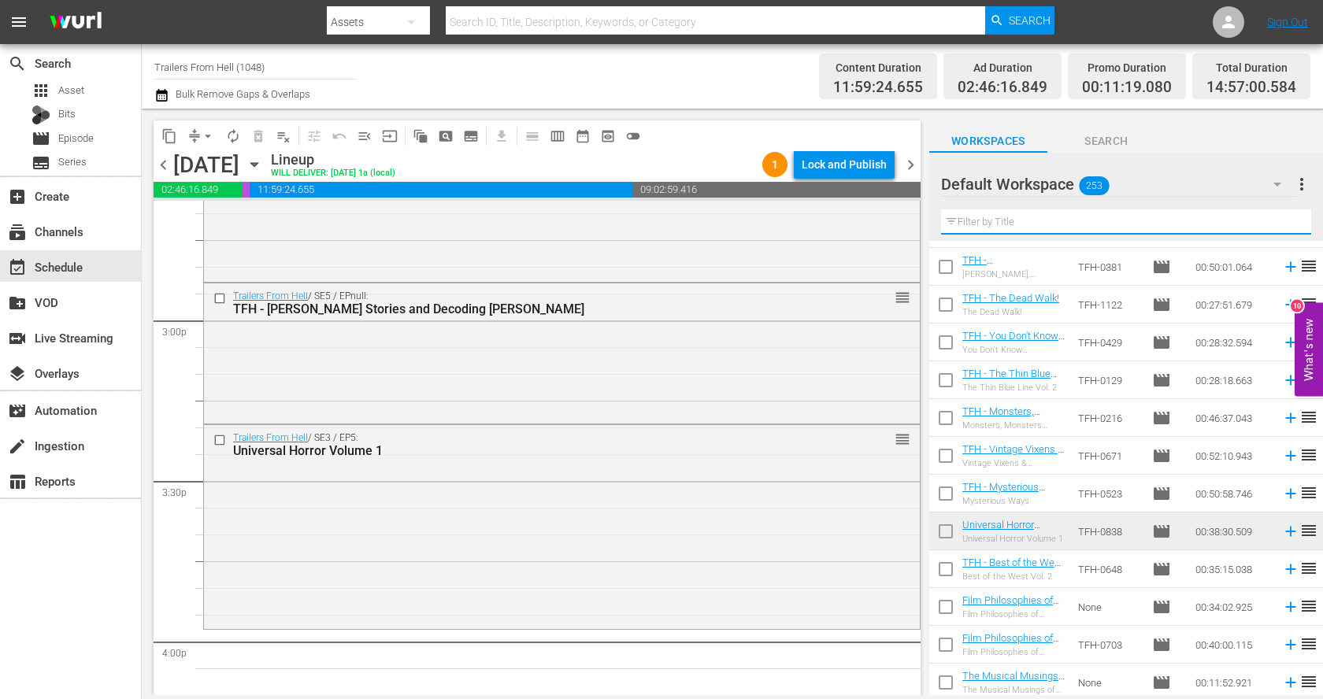
click at [1039, 213] on input "text" at bounding box center [1126, 221] width 370 height 25
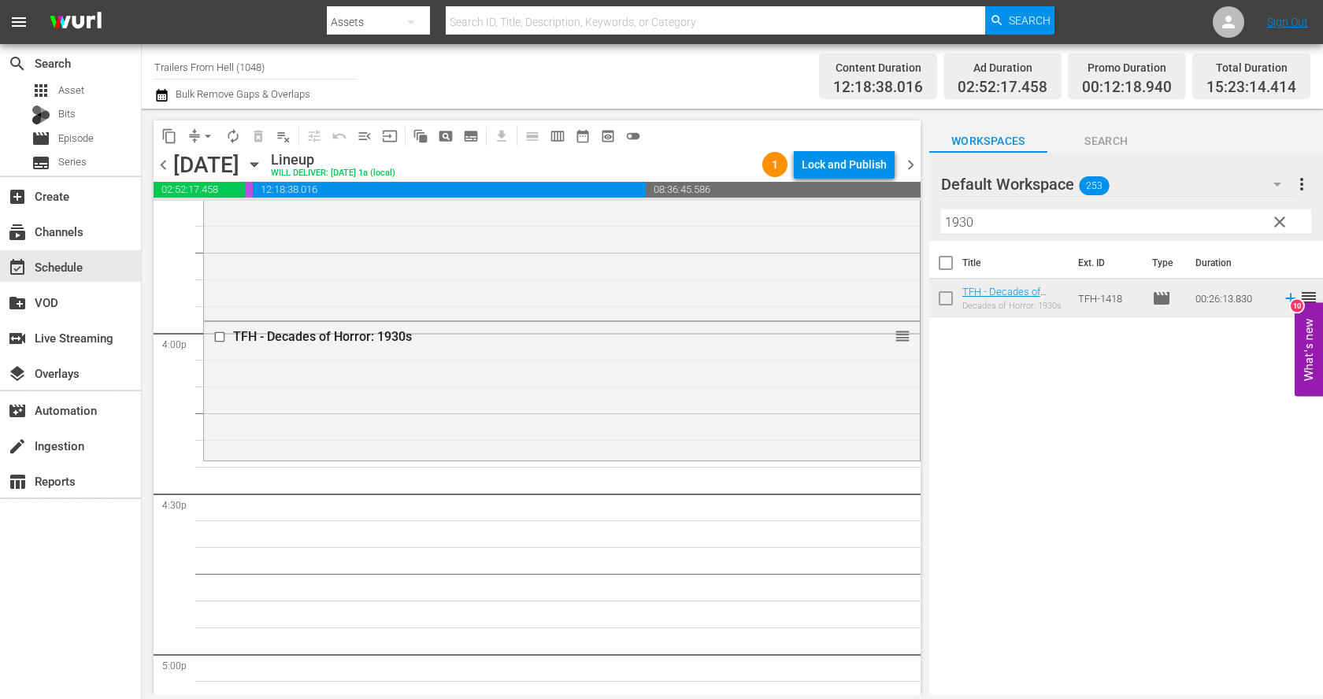
scroll to position [5014, 0]
click at [1042, 223] on input "1930" at bounding box center [1126, 221] width 370 height 25
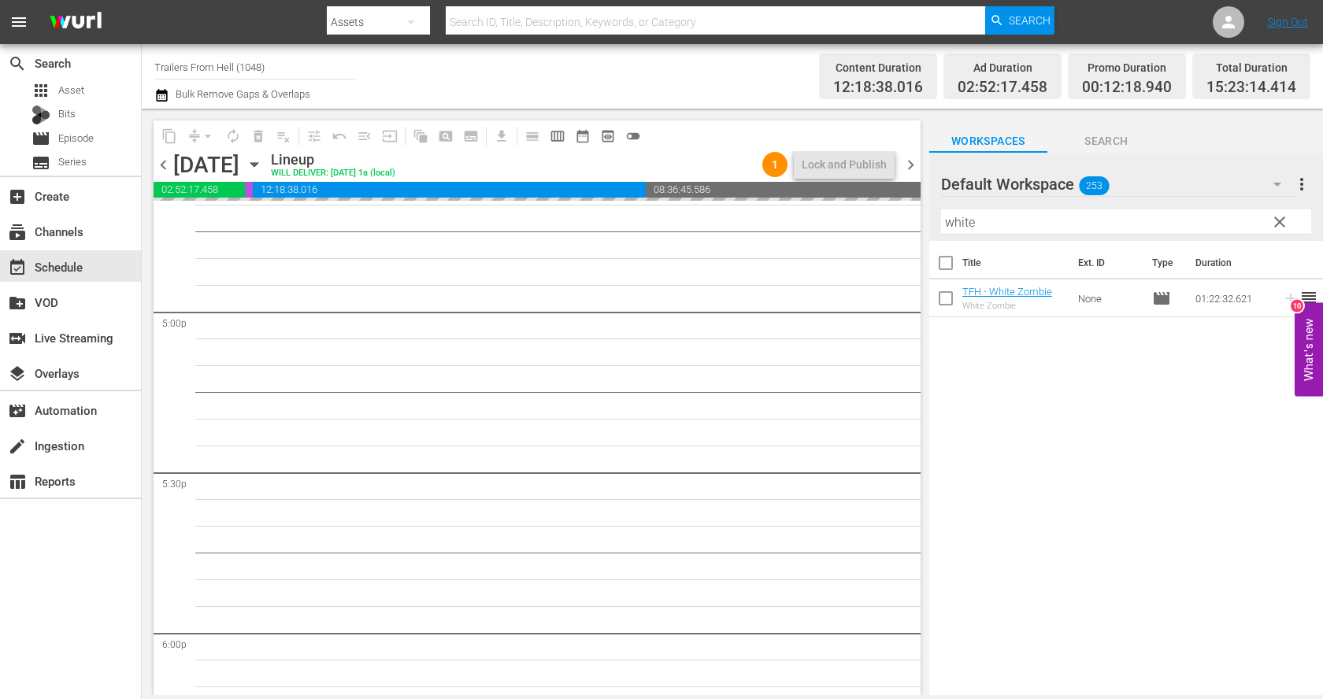
scroll to position [5358, 0]
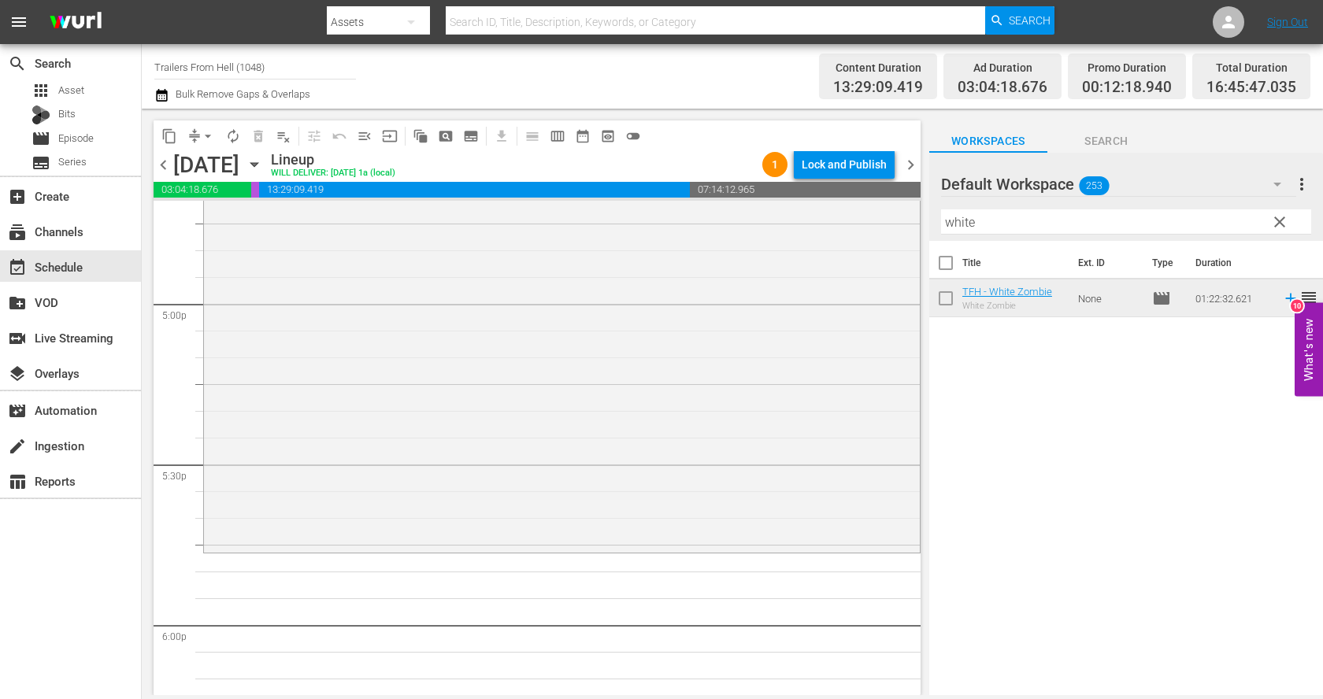
click at [972, 198] on div at bounding box center [997, 184] width 113 height 39
click at [972, 213] on input "white" at bounding box center [1126, 221] width 370 height 25
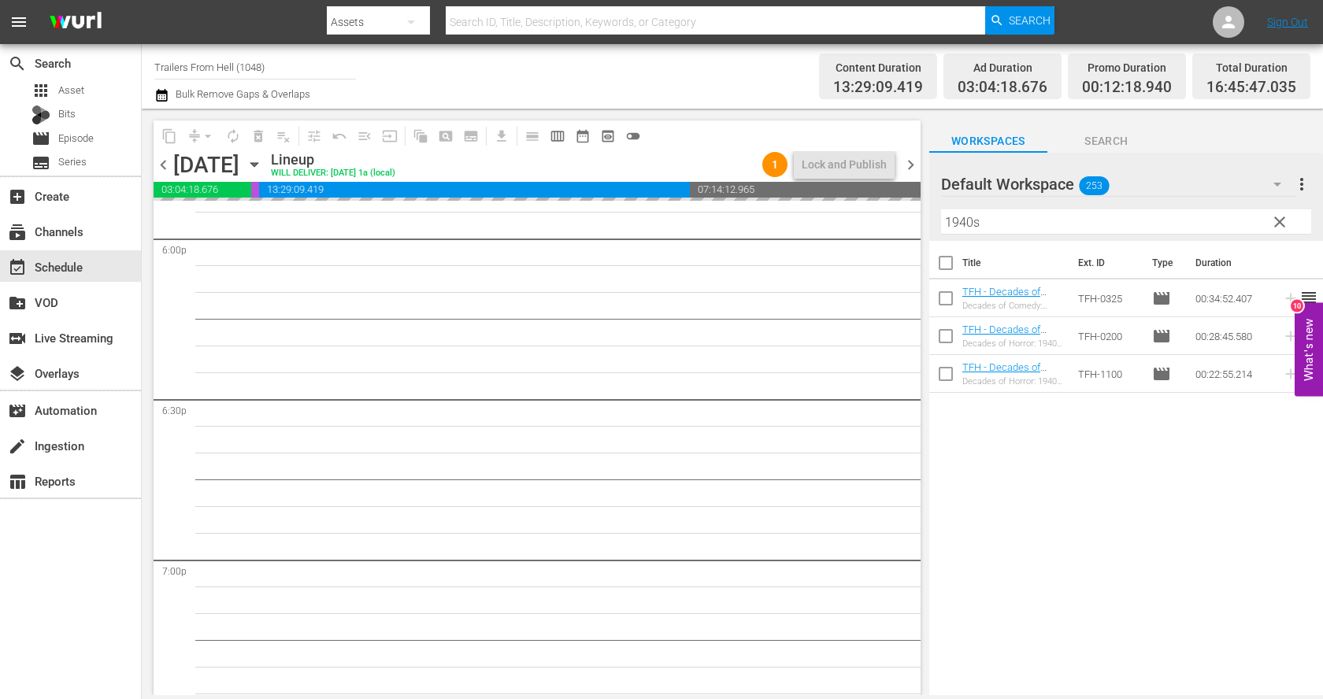
scroll to position [5748, 0]
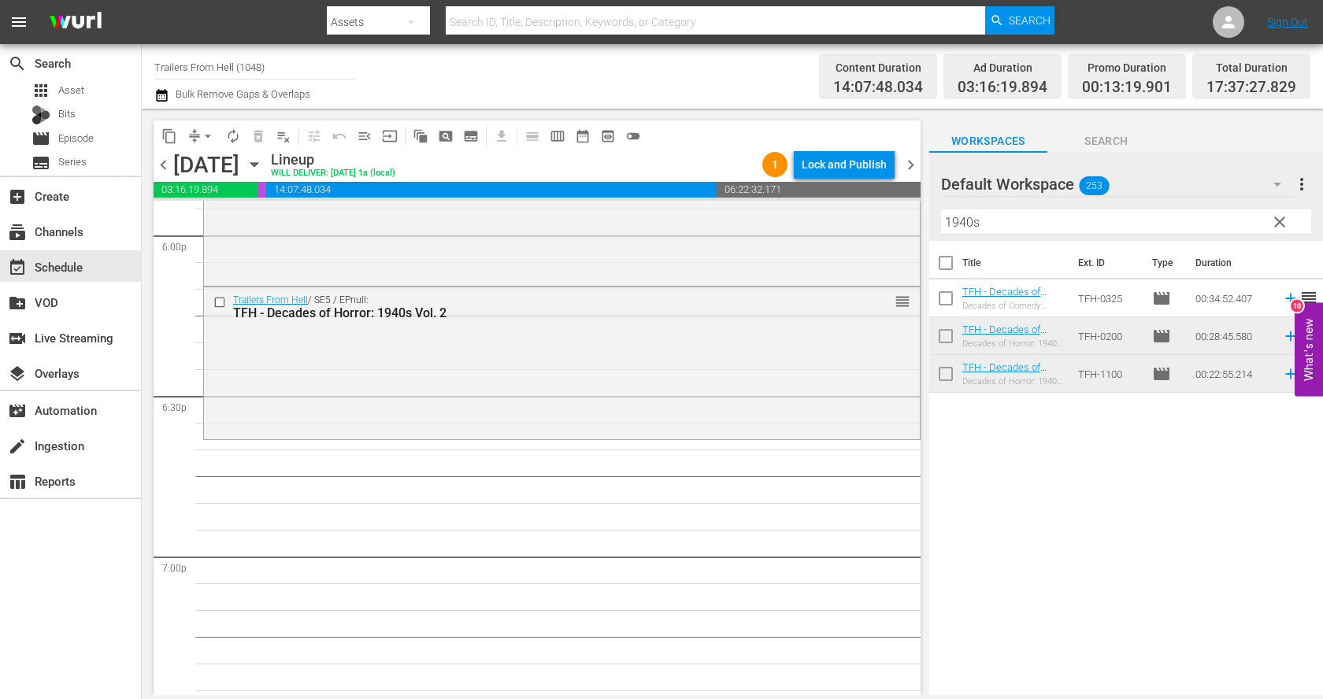
click at [981, 207] on div "Filter by Title 1940s" at bounding box center [1126, 222] width 370 height 38
click at [980, 219] on input "1940s" at bounding box center [1126, 221] width 370 height 25
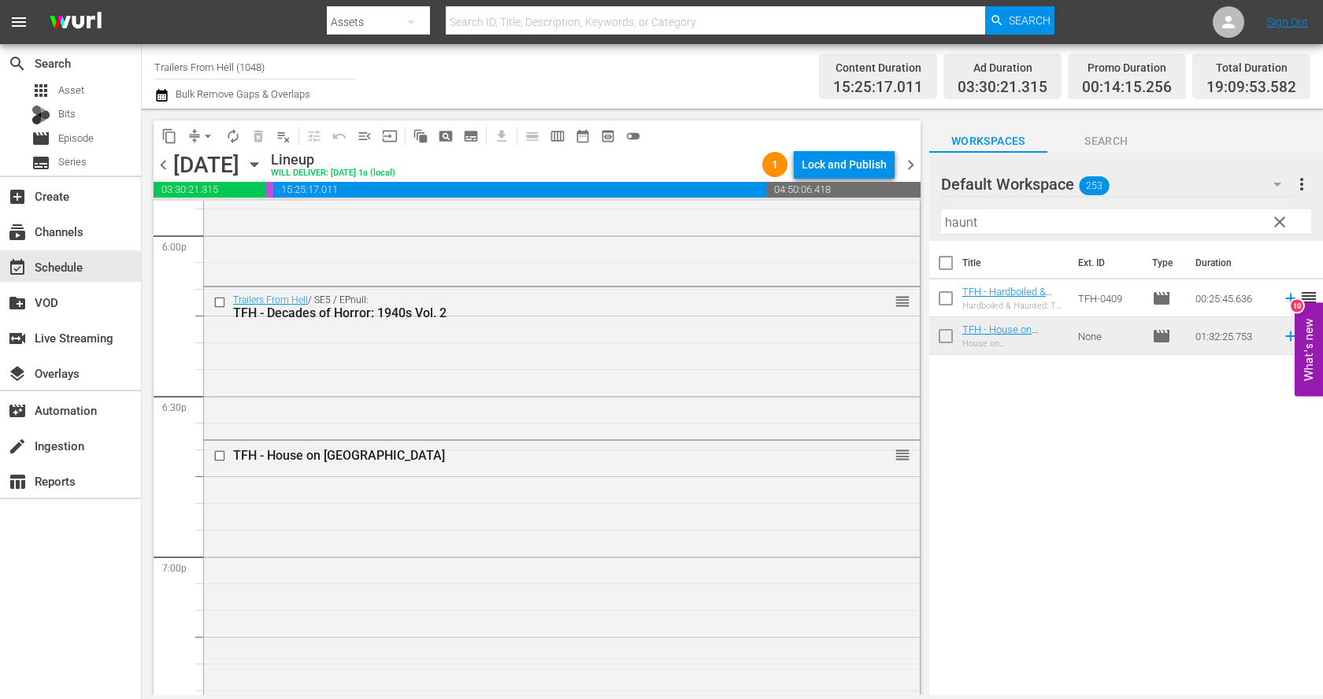
click at [1006, 223] on input "haunt" at bounding box center [1126, 221] width 370 height 25
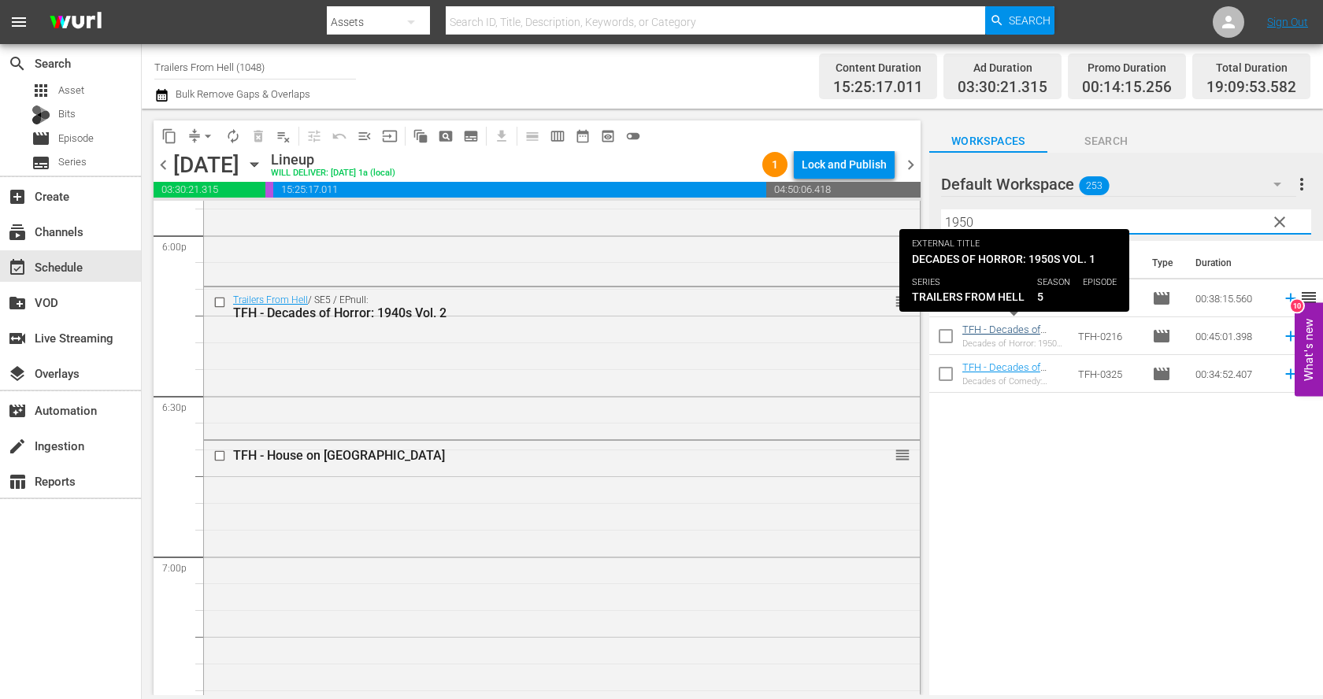
type input "1950"
click at [1013, 326] on link "TFH - Decades of Horror: 1950s Vol. 1" at bounding box center [1005, 336] width 87 height 24
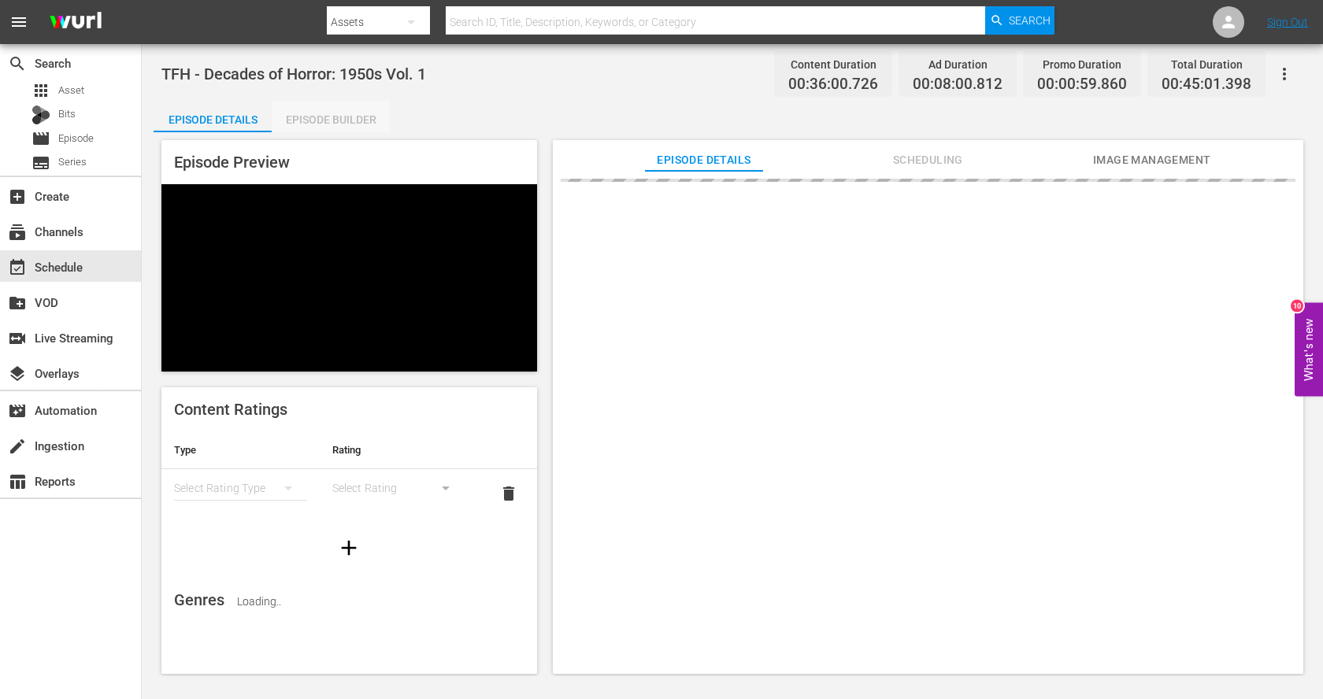
click at [338, 117] on div "Episode Builder" at bounding box center [331, 120] width 118 height 38
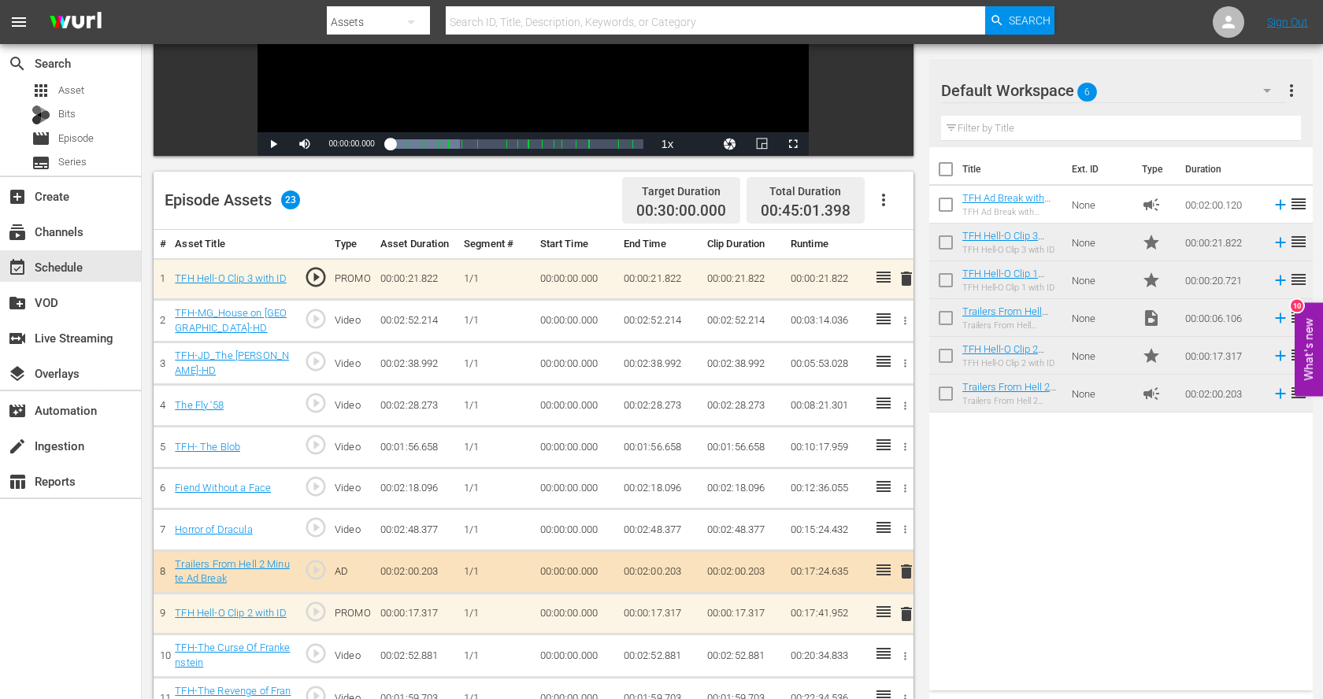
scroll to position [285, 0]
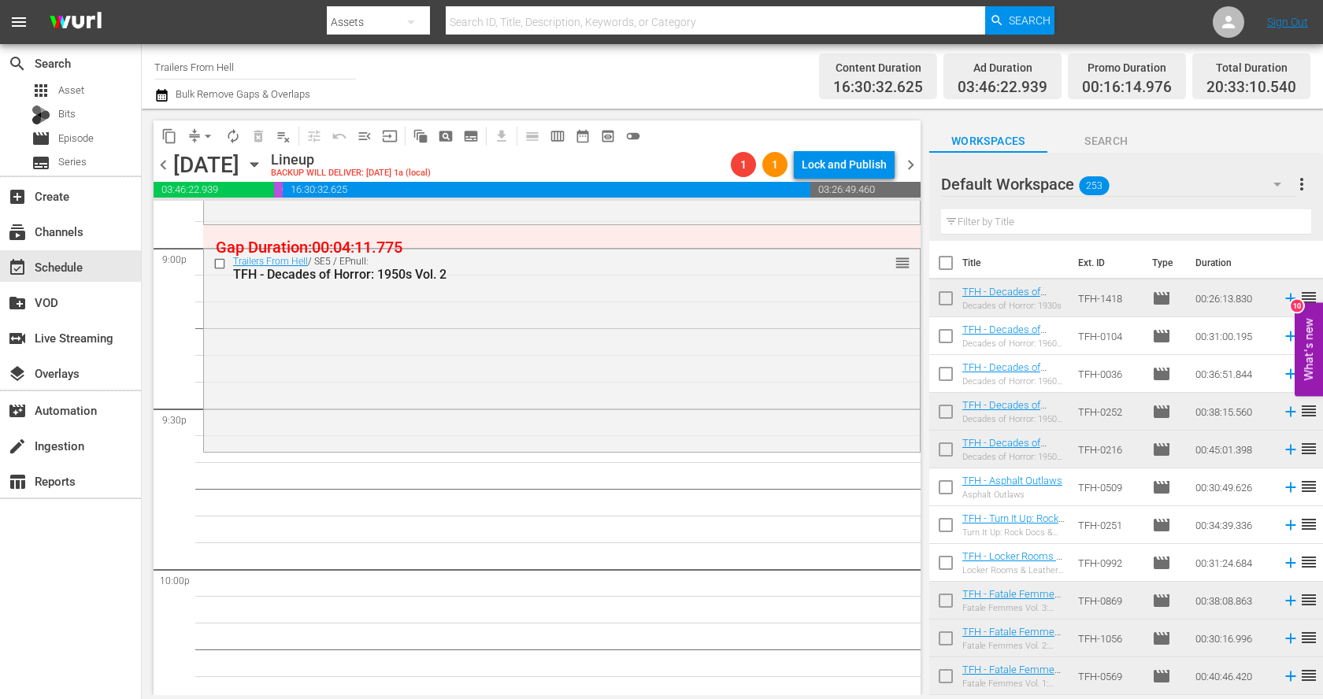
scroll to position [6701, 0]
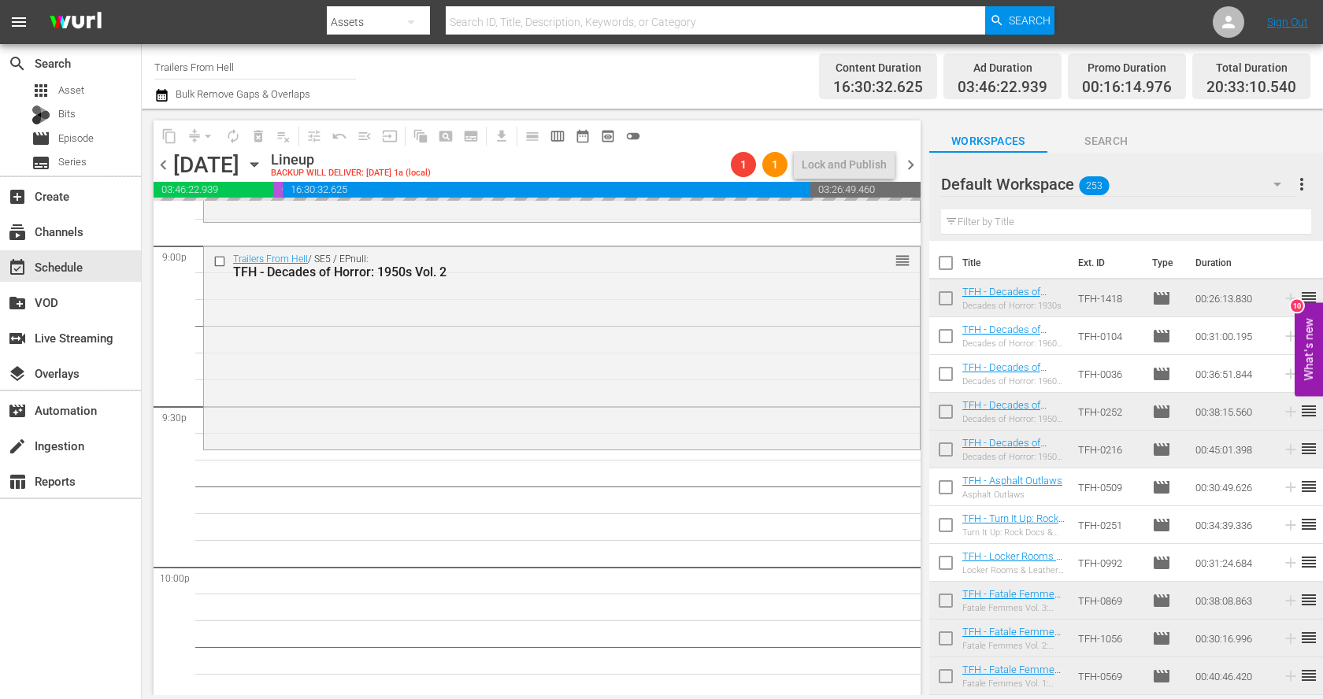
click at [1179, 221] on input "text" at bounding box center [1126, 221] width 370 height 25
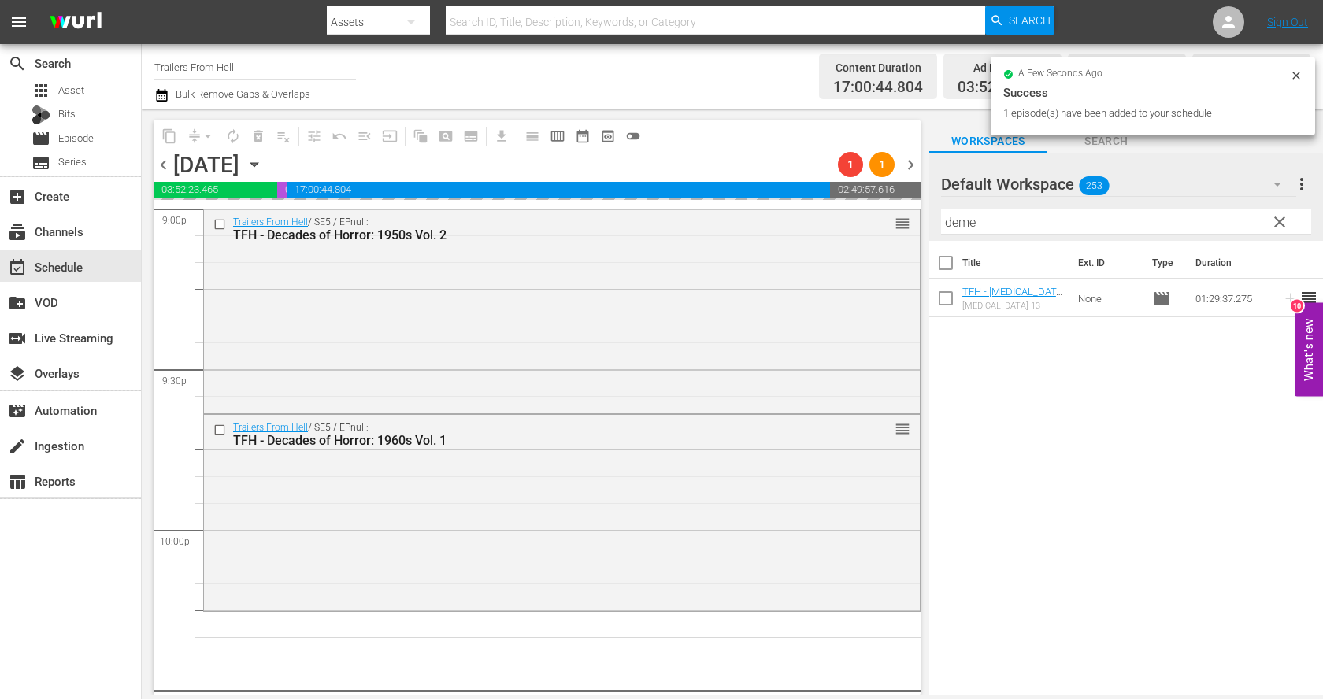
scroll to position [6875, 0]
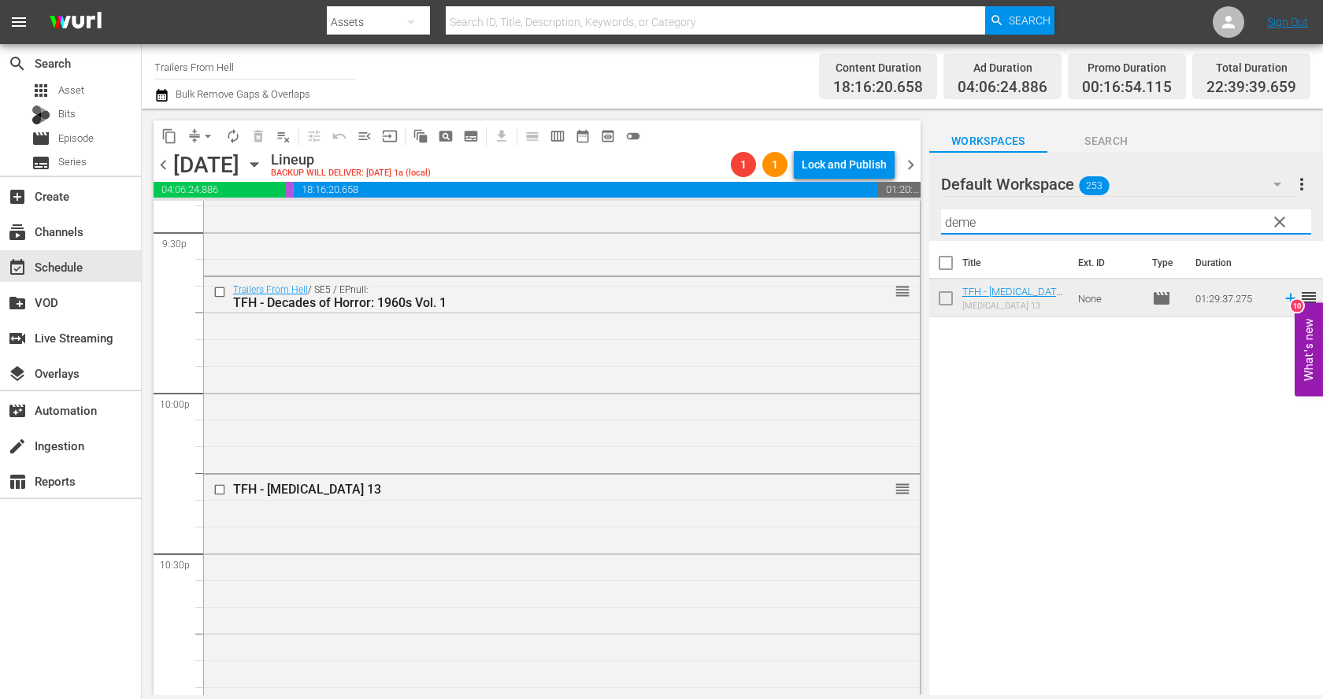
click at [987, 215] on input "deme" at bounding box center [1126, 221] width 370 height 25
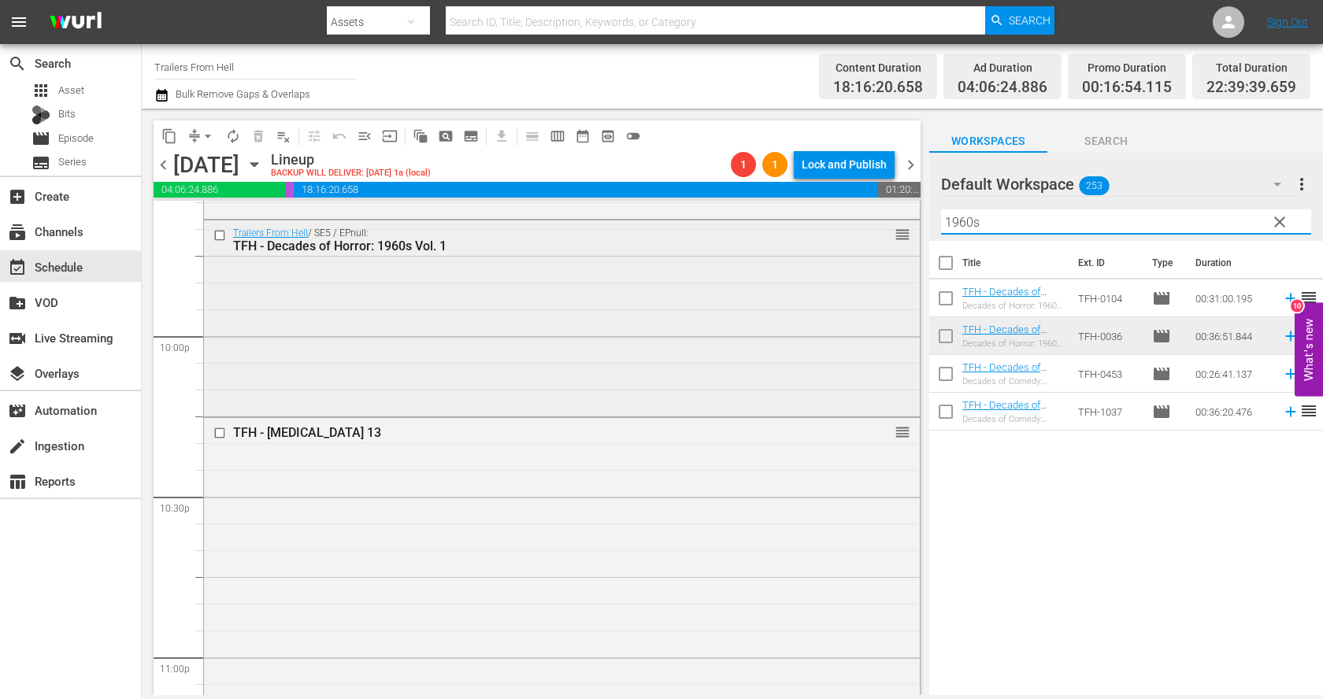
scroll to position [7215, 0]
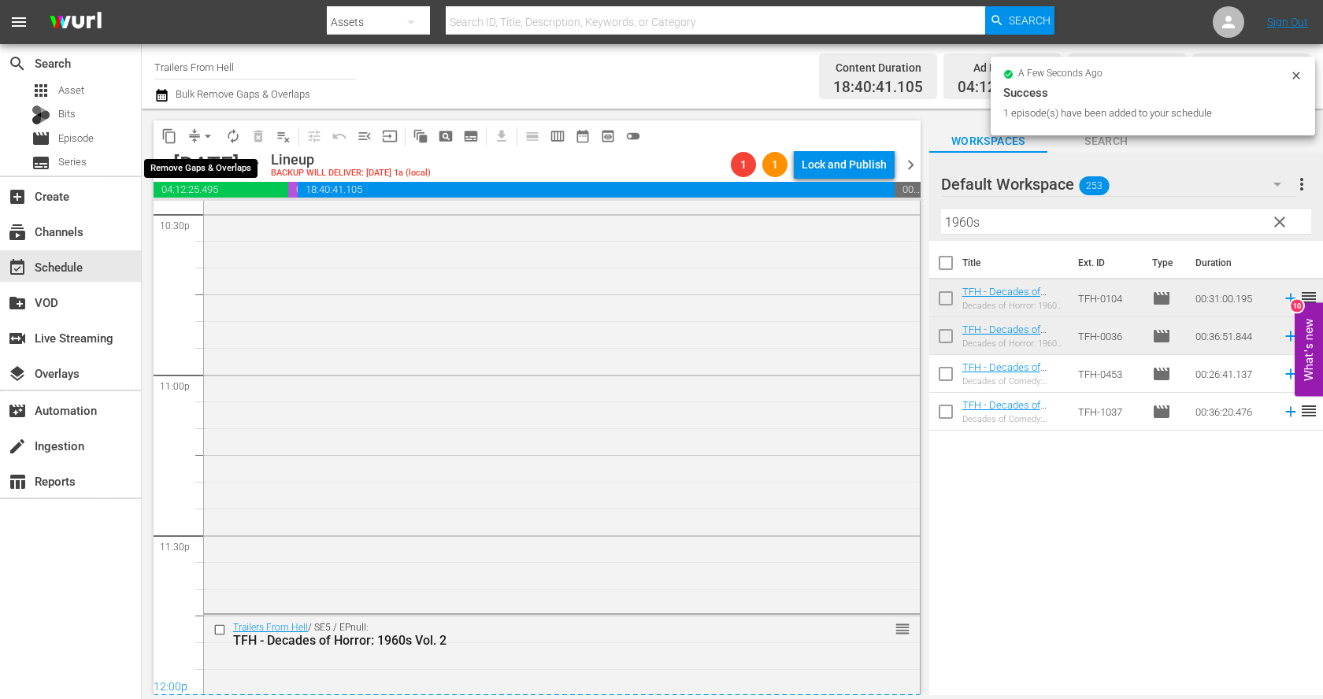
click at [201, 131] on span "arrow_drop_down" at bounding box center [208, 136] width 16 height 16
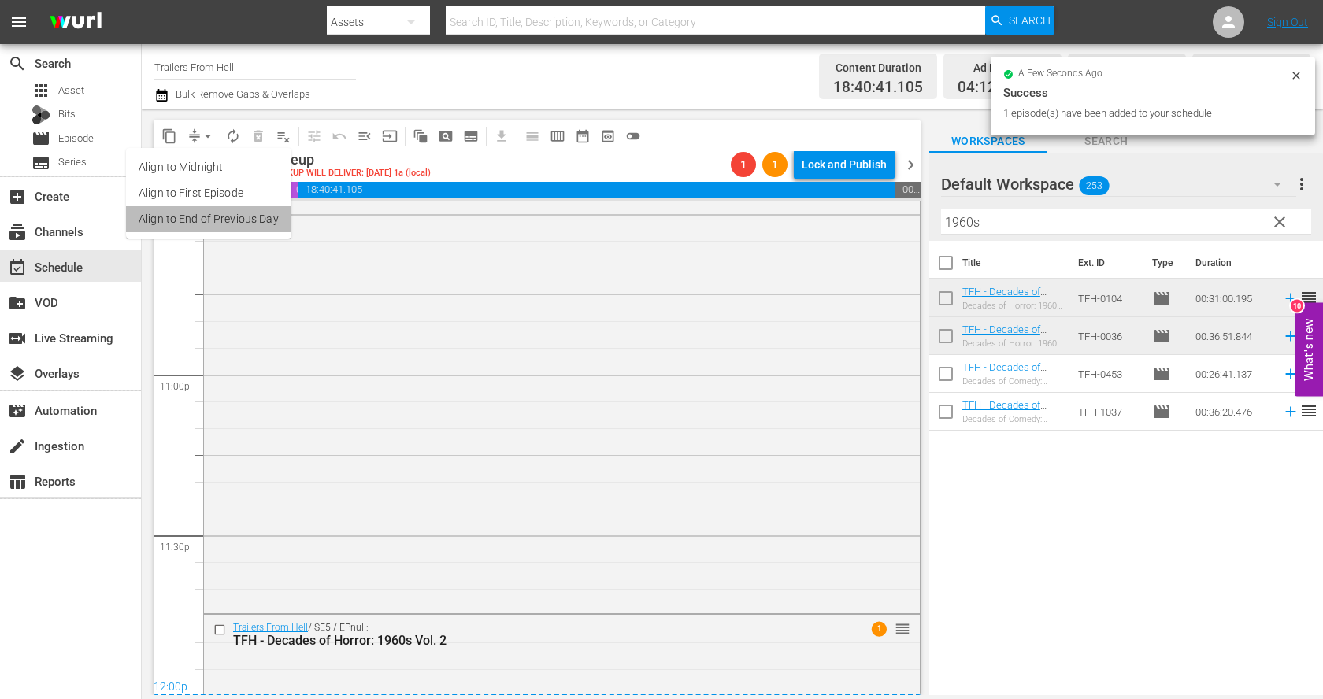
click at [237, 226] on li "Align to End of Previous Day" at bounding box center [208, 219] width 165 height 26
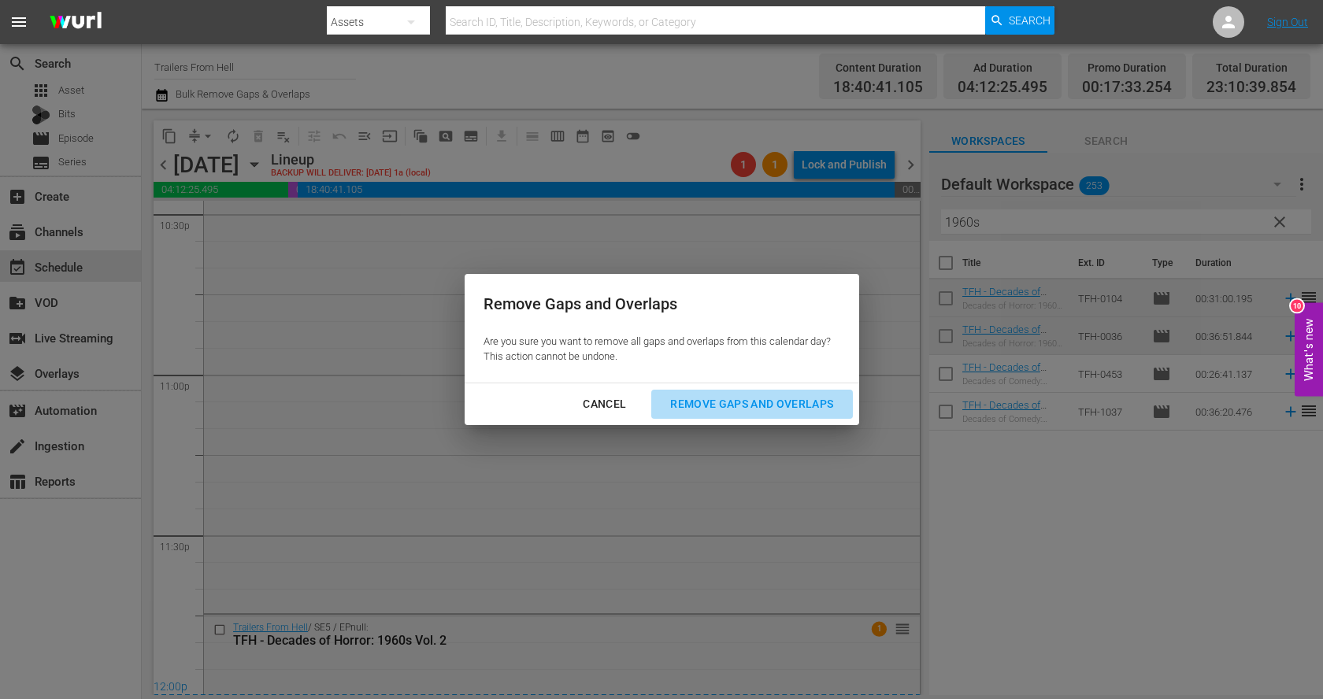
click at [719, 405] on div "Remove Gaps and Overlaps" at bounding box center [751, 404] width 188 height 20
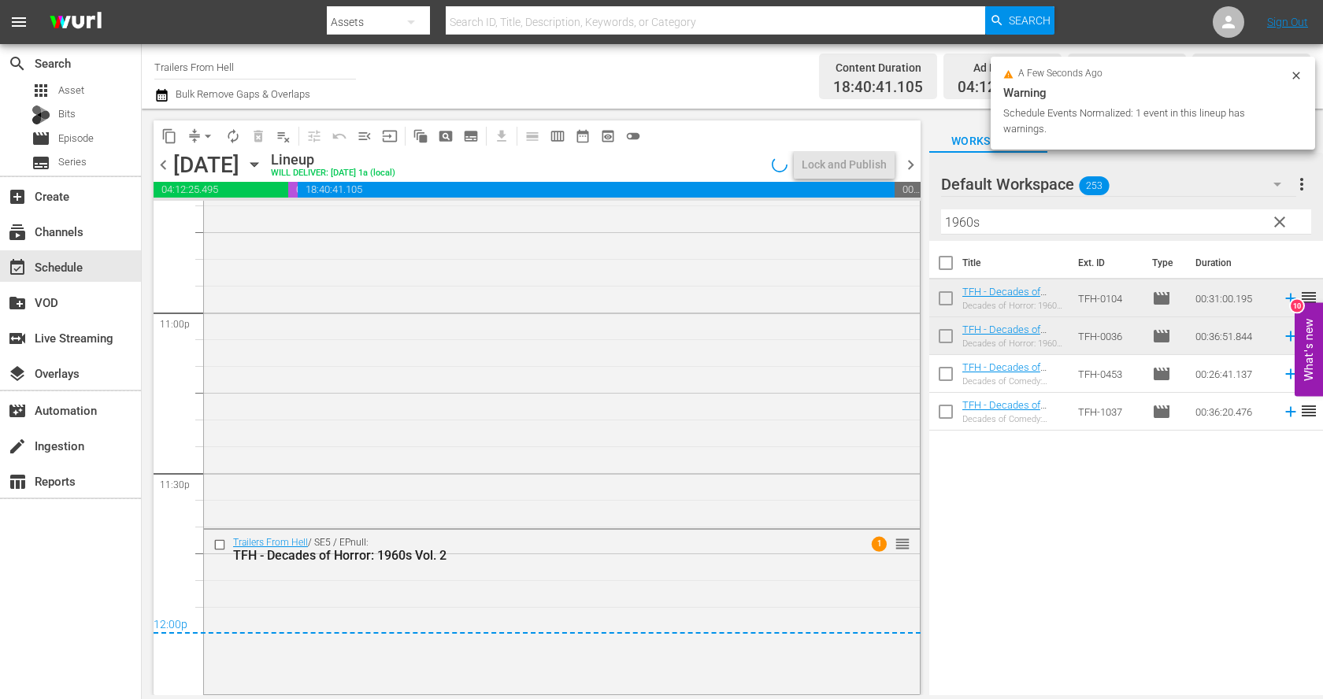
scroll to position [7277, 0]
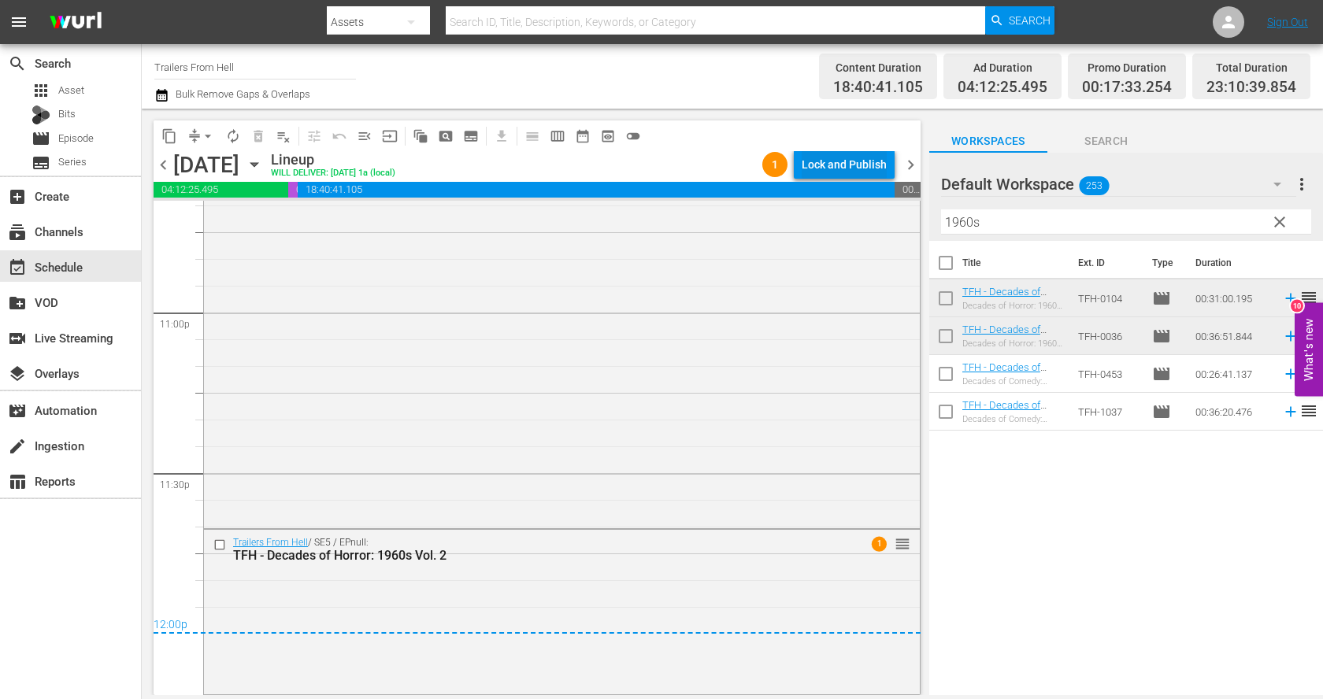
click at [849, 168] on div "Lock and Publish" at bounding box center [844, 164] width 85 height 28
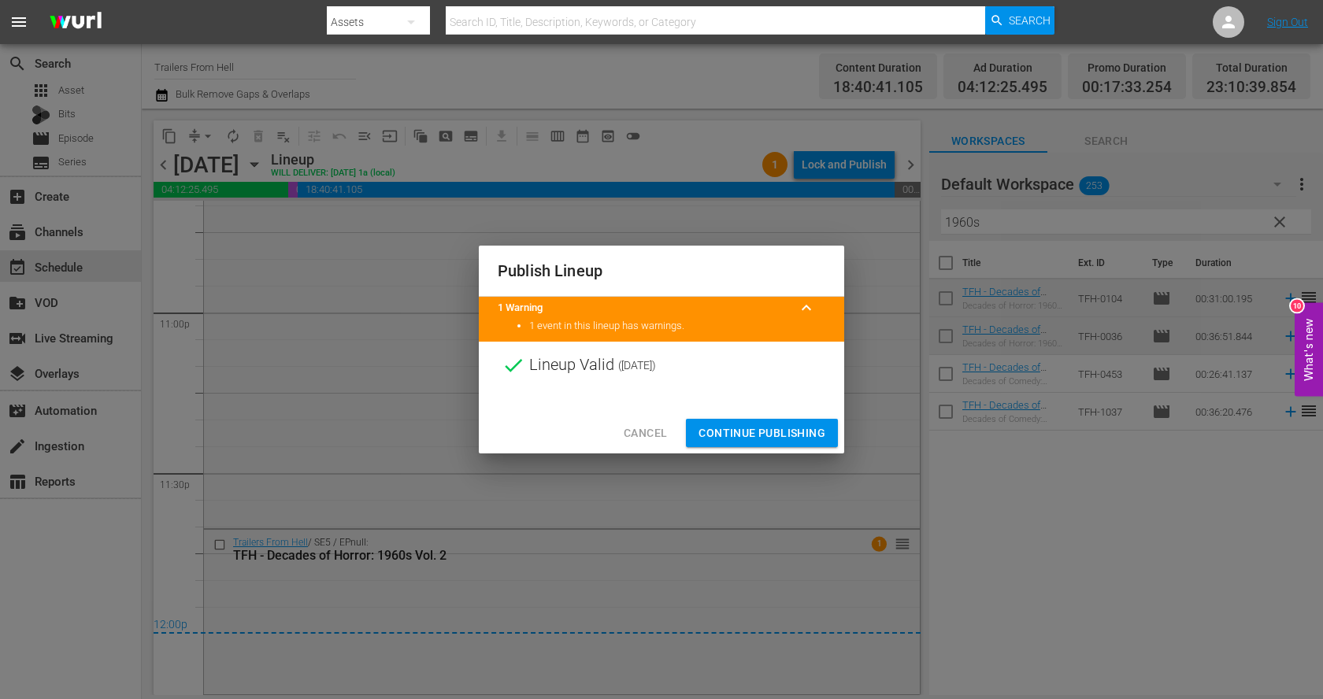
click at [780, 435] on span "Continue Publishing" at bounding box center [761, 434] width 127 height 20
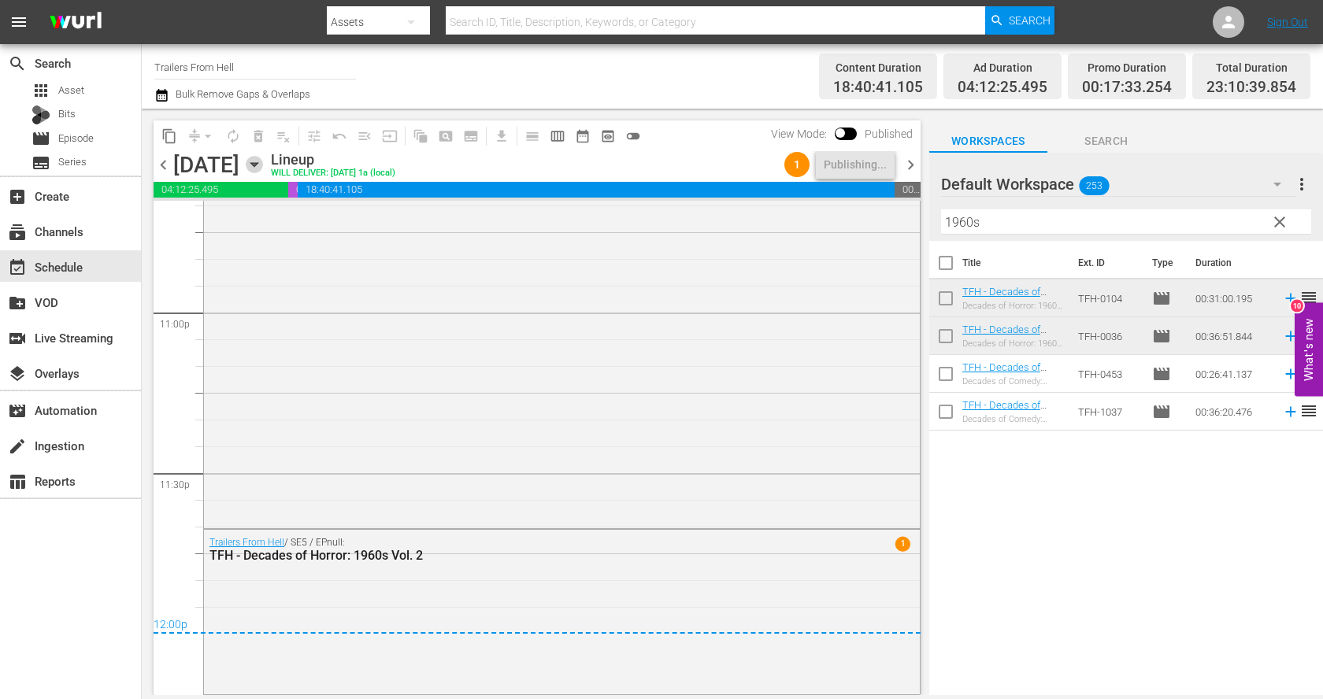
click at [263, 170] on icon "button" at bounding box center [254, 164] width 17 height 17
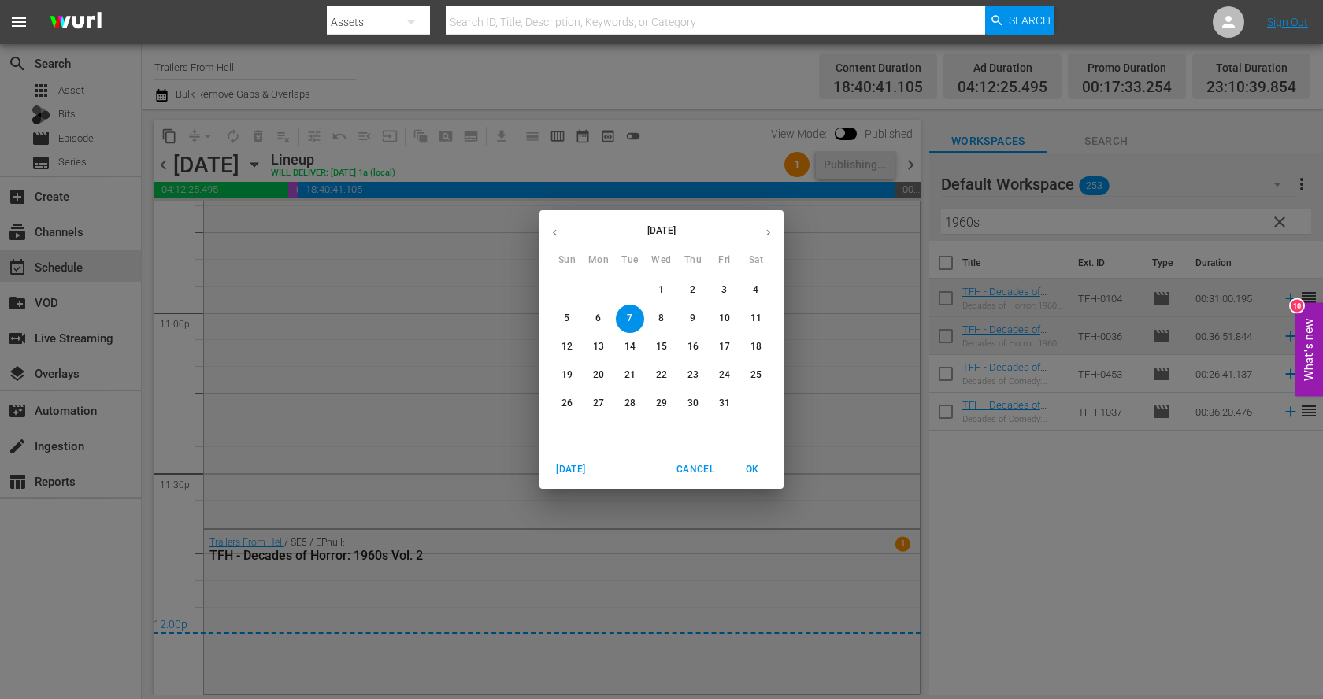
click at [657, 313] on span "8" at bounding box center [661, 318] width 28 height 13
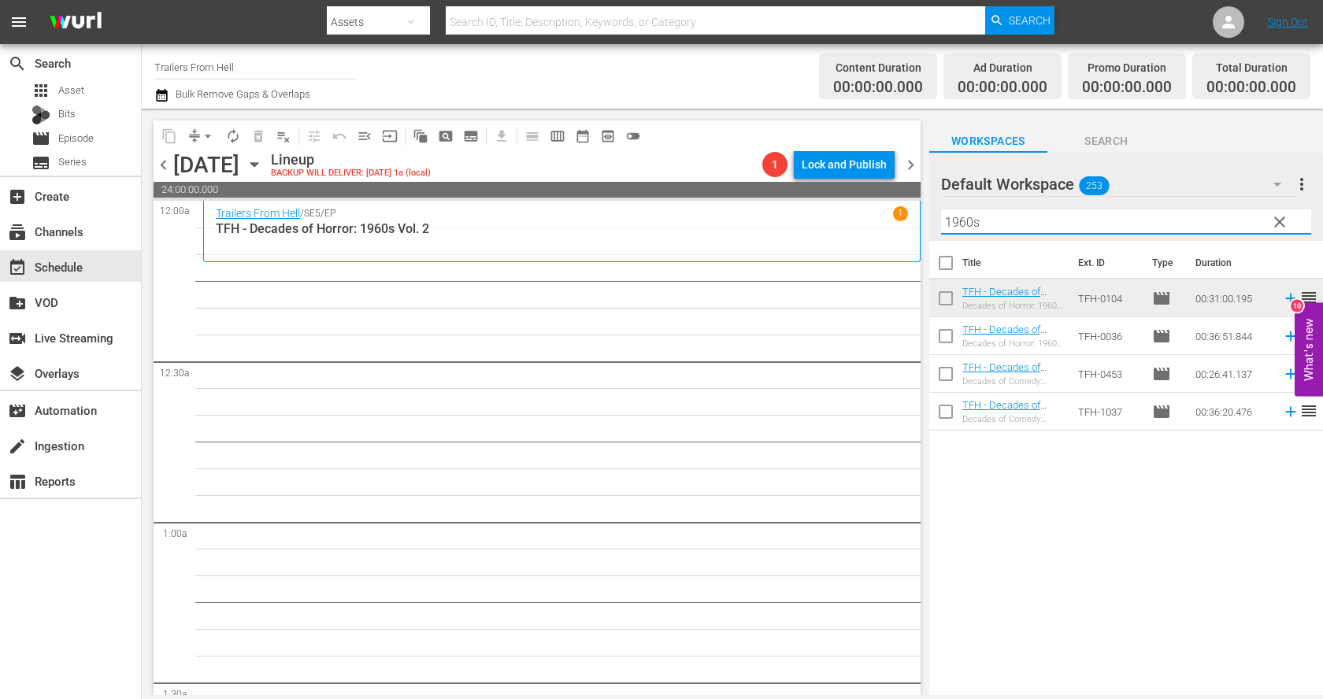
click at [1084, 227] on input "1960s" at bounding box center [1126, 221] width 370 height 25
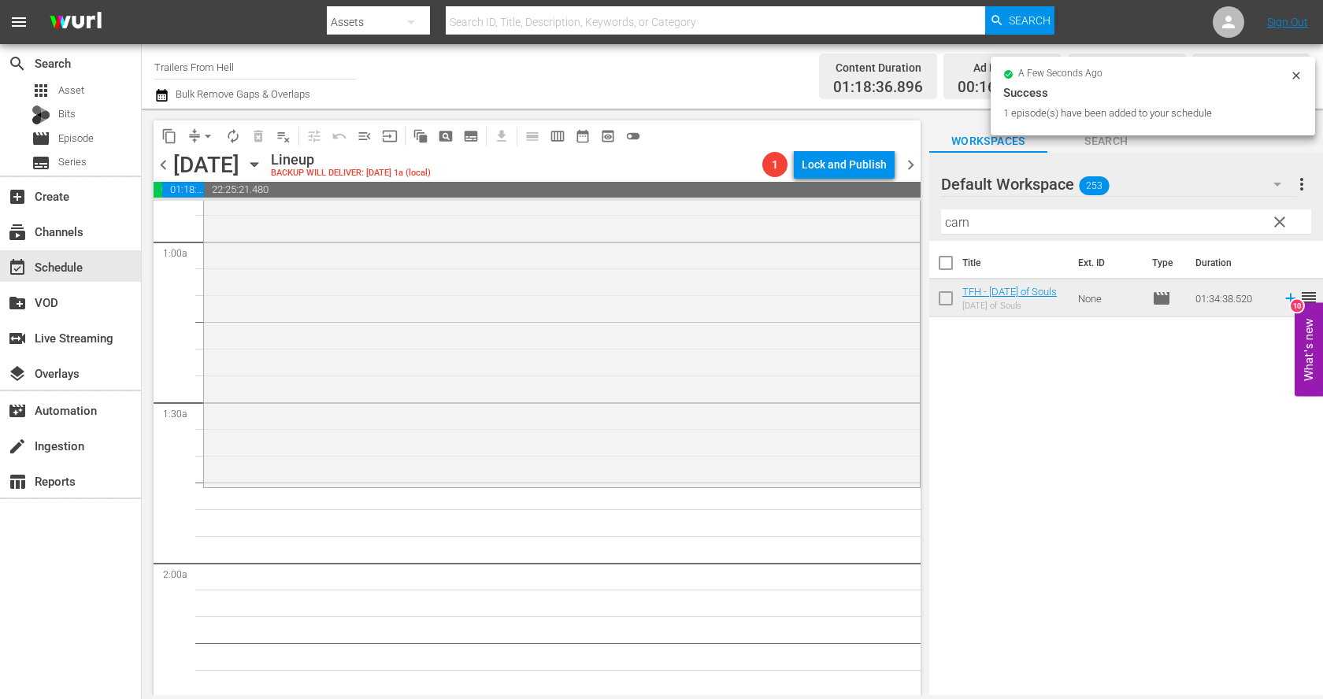
scroll to position [282, 0]
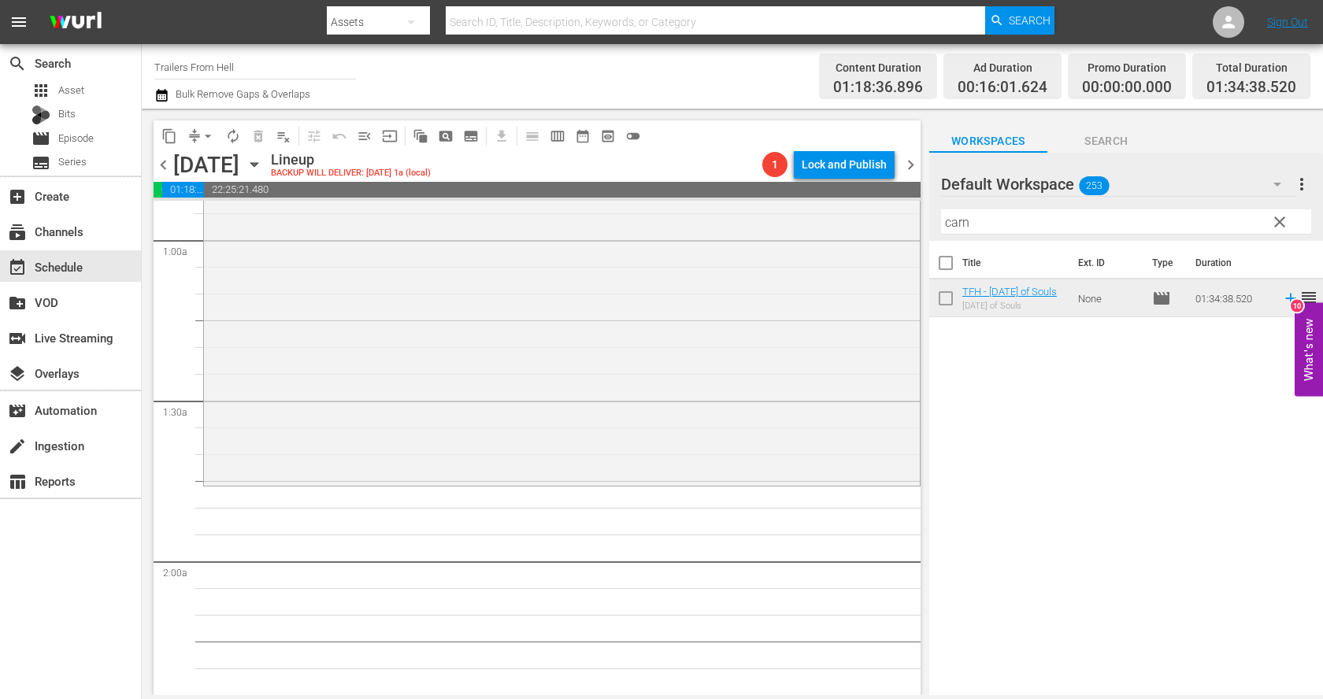
click at [1001, 225] on input "carn" at bounding box center [1126, 221] width 370 height 25
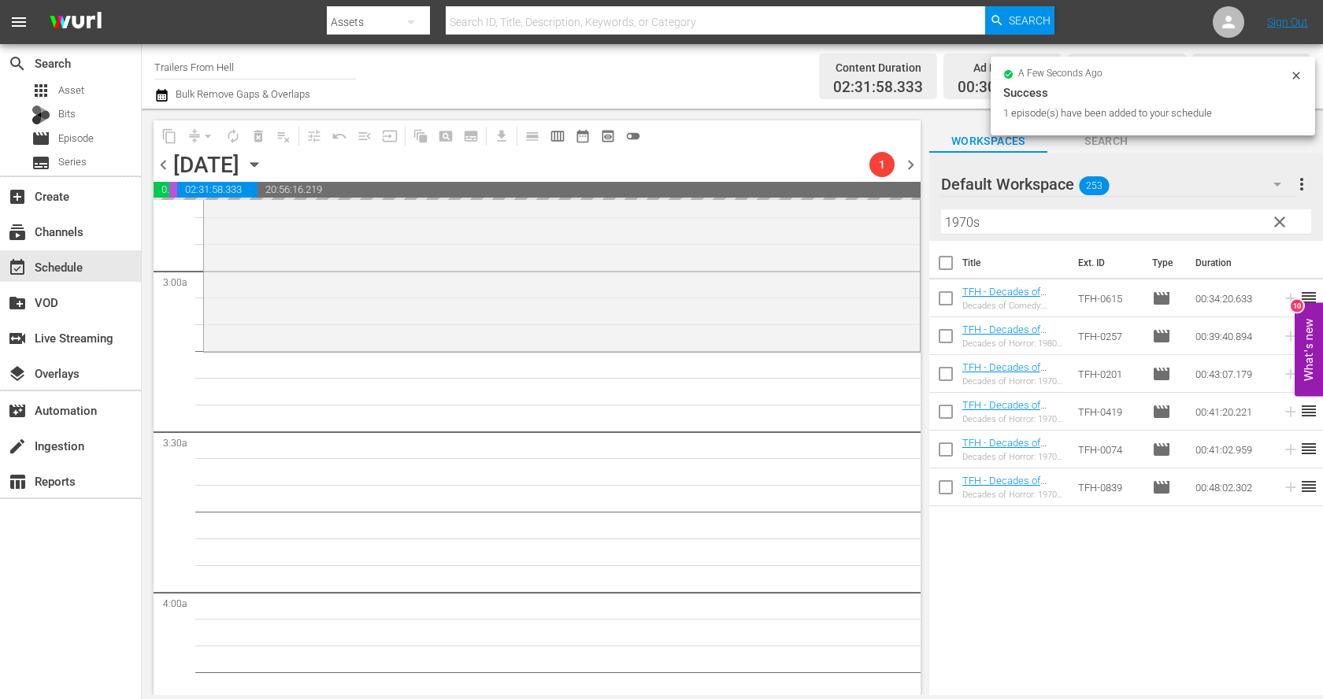
scroll to position [894, 0]
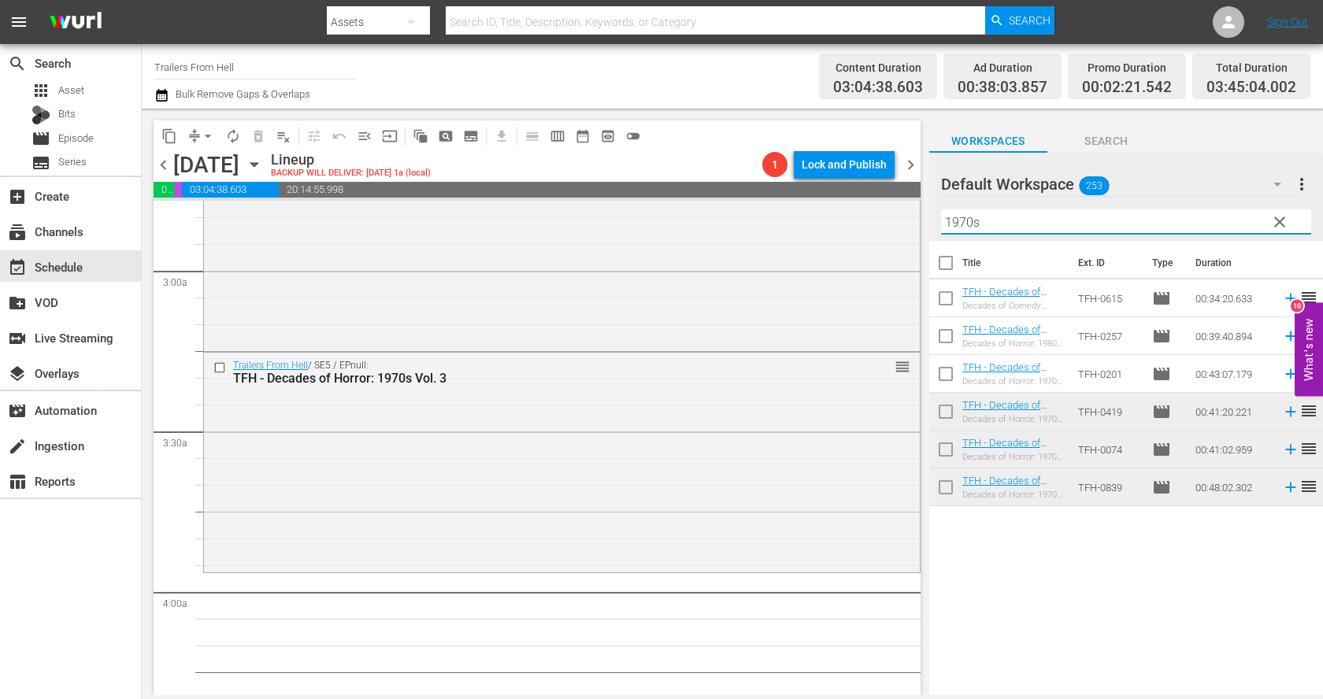
click at [1002, 220] on input "1970s" at bounding box center [1126, 221] width 370 height 25
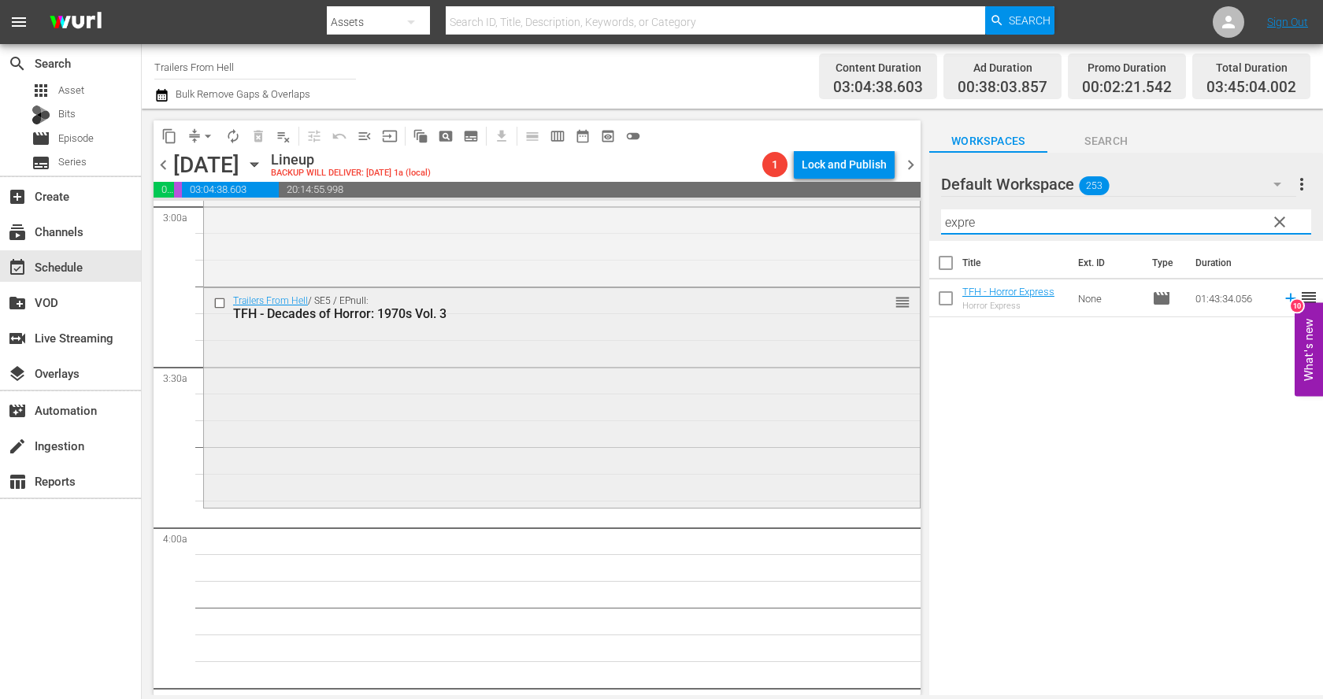
scroll to position [1001, 0]
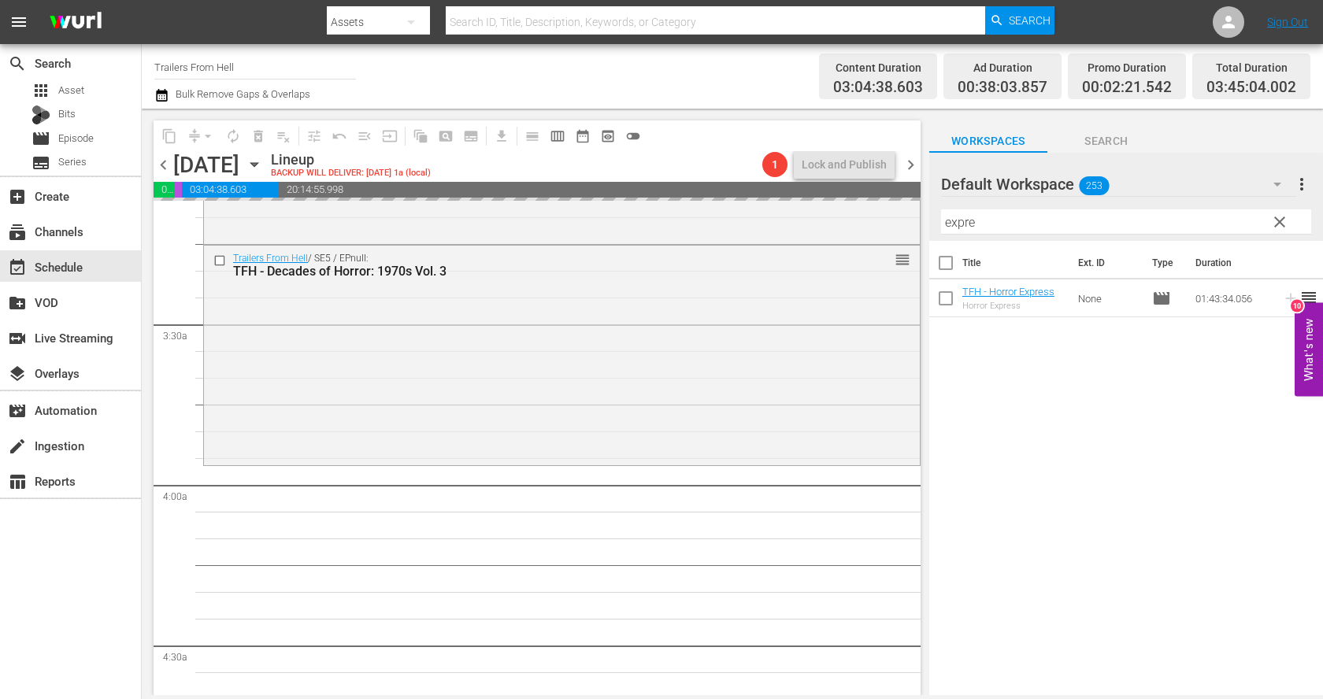
click at [1067, 220] on input "expre" at bounding box center [1126, 221] width 370 height 25
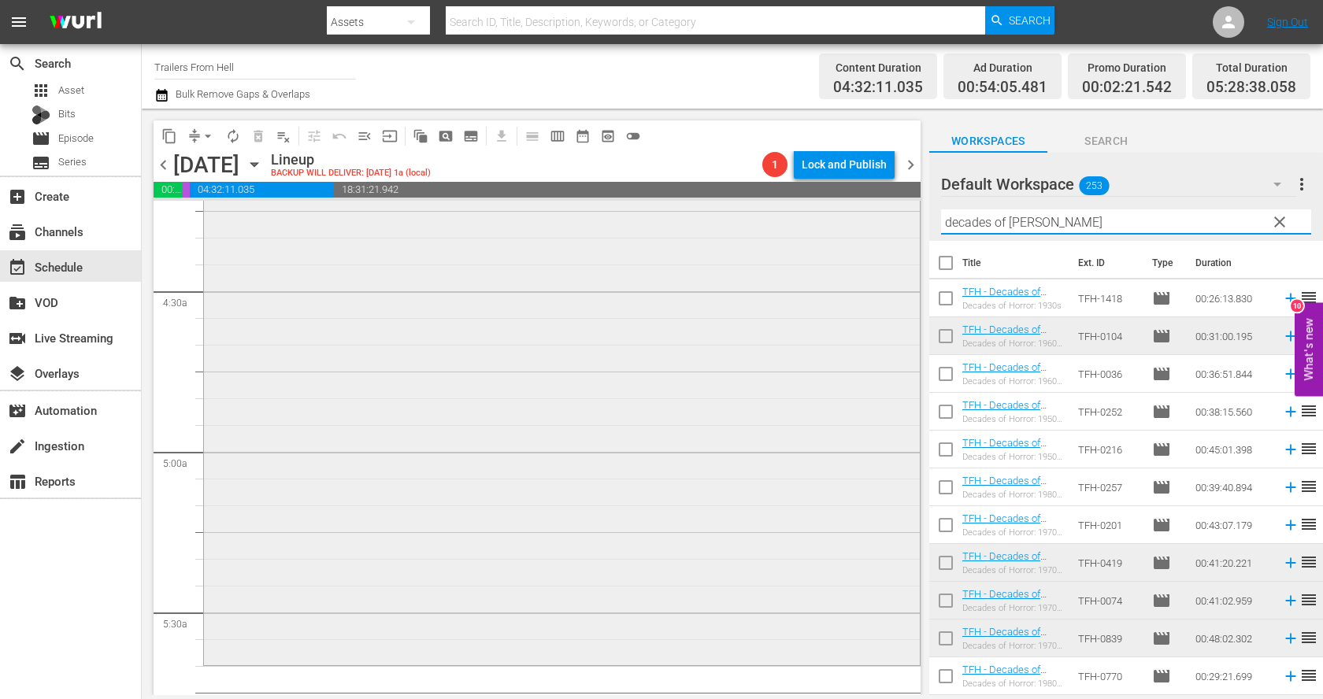
scroll to position [1409, 0]
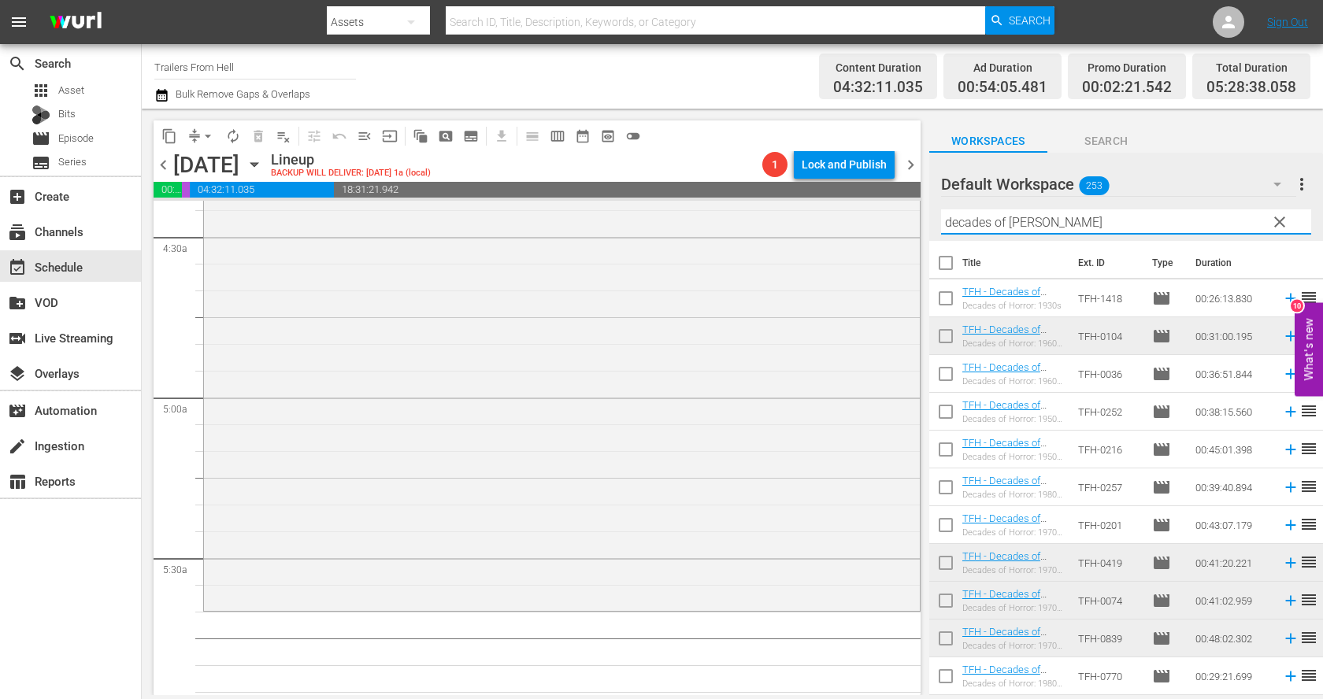
type input "decades of [PERSON_NAME]"
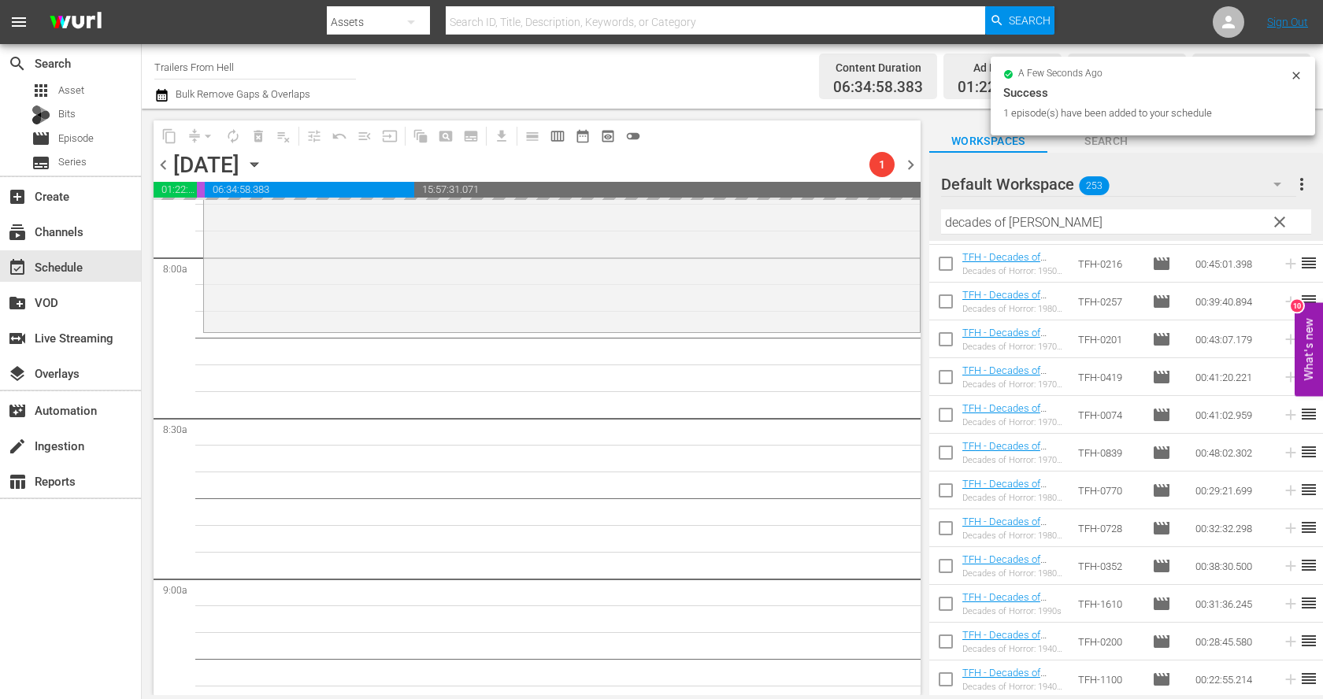
scroll to position [2513, 0]
